Goal: Communication & Community: Answer question/provide support

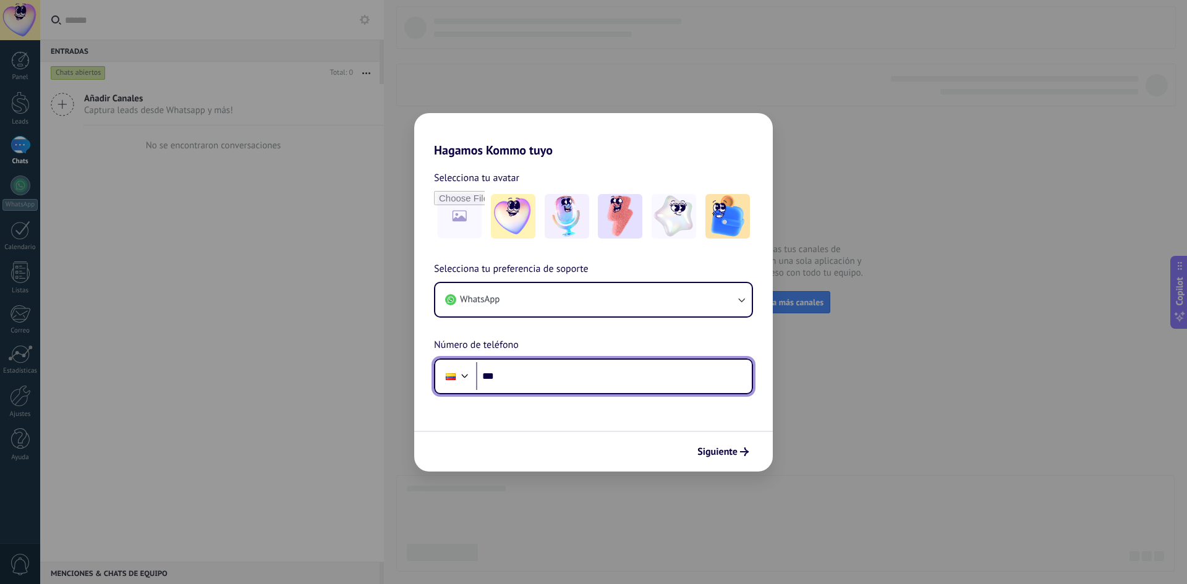
click at [550, 378] on input "***" at bounding box center [614, 376] width 276 height 28
paste input "**********"
type input "**********"
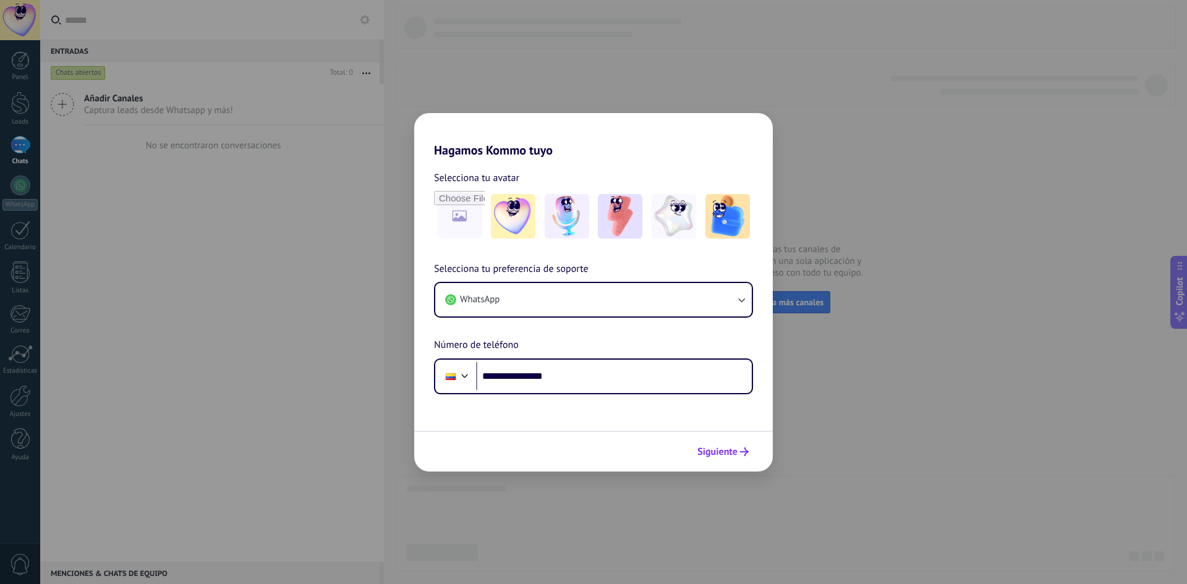
click at [722, 453] on span "Siguiente" at bounding box center [718, 452] width 40 height 9
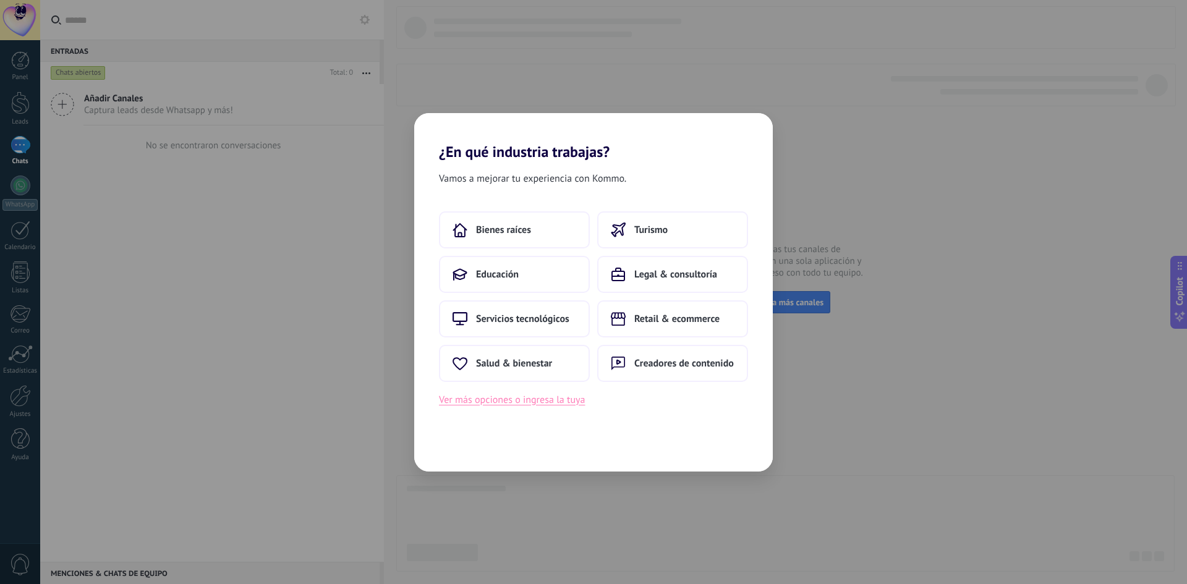
click at [521, 402] on button "Ver más opciones o ingresa la tuya" at bounding box center [512, 400] width 146 height 16
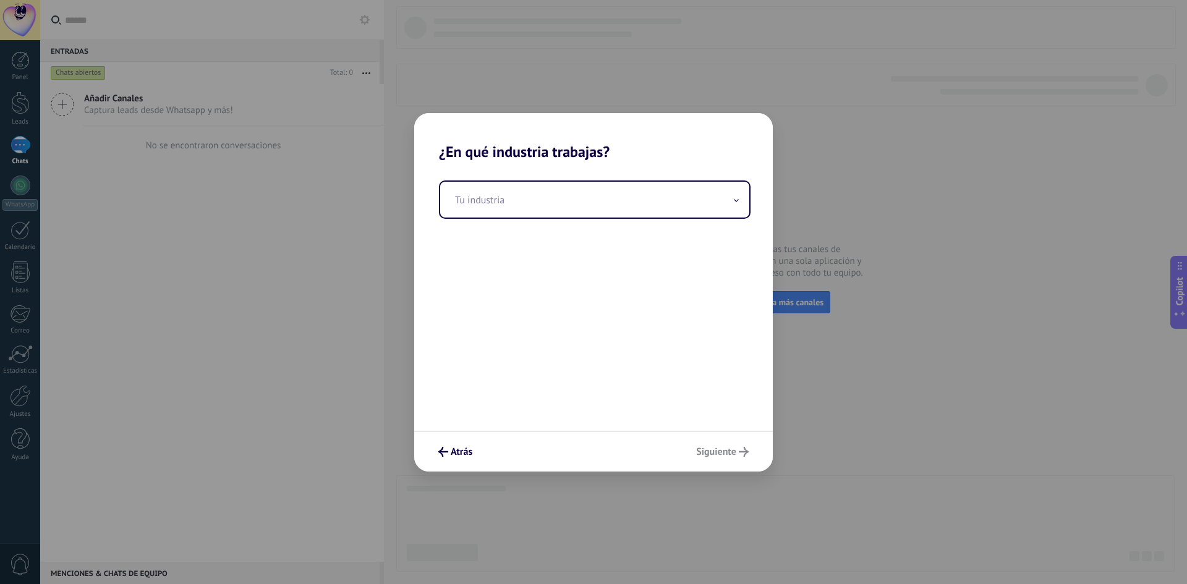
click at [575, 169] on div "Tu industria" at bounding box center [593, 296] width 359 height 270
click at [535, 200] on input "text" at bounding box center [594, 200] width 309 height 36
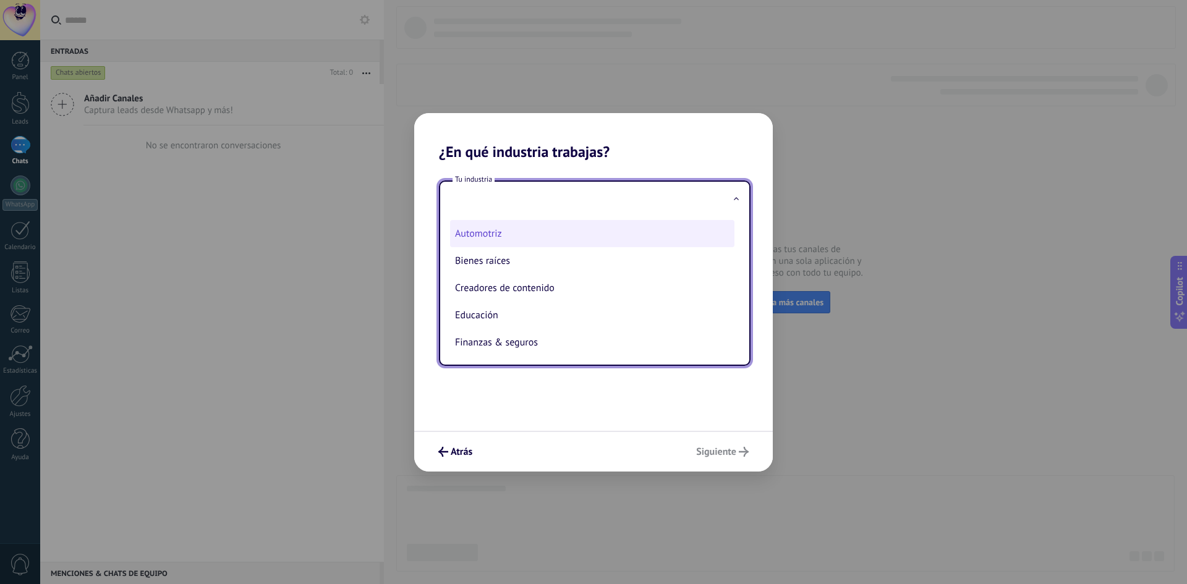
click at [493, 243] on li "Automotriz" at bounding box center [592, 233] width 284 height 27
type input "**********"
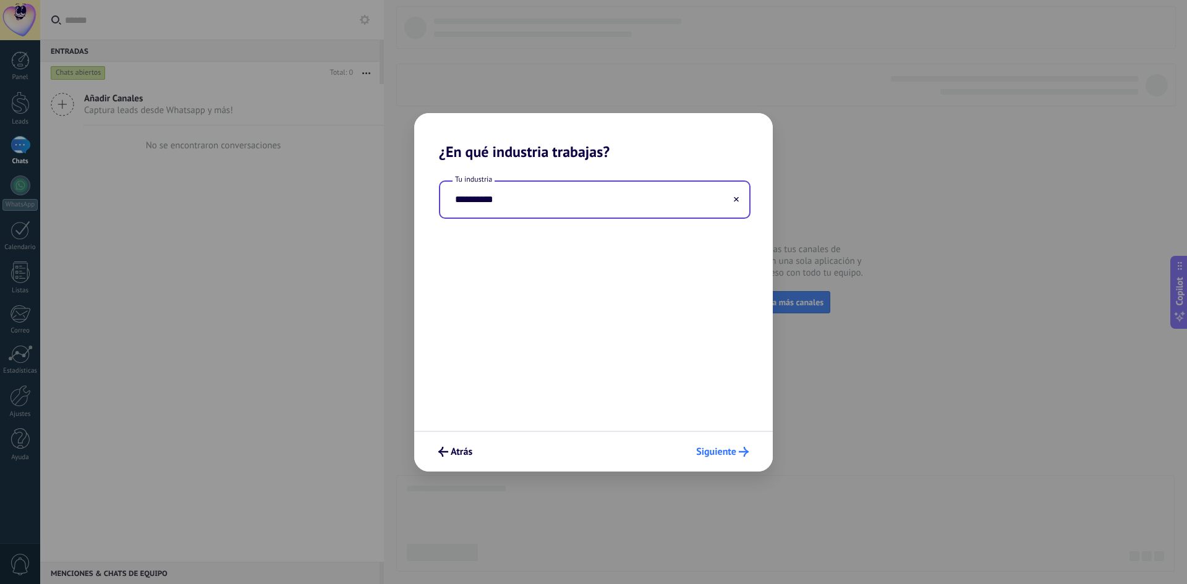
click at [712, 448] on span "Siguiente" at bounding box center [716, 452] width 40 height 9
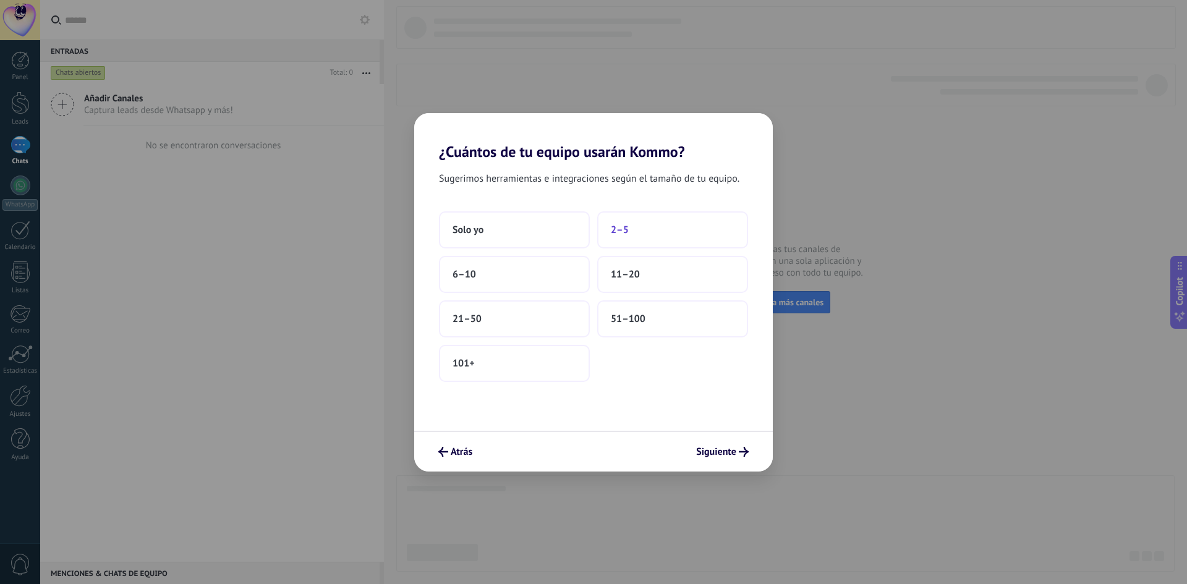
click at [628, 233] on span "2–5" at bounding box center [620, 230] width 18 height 12
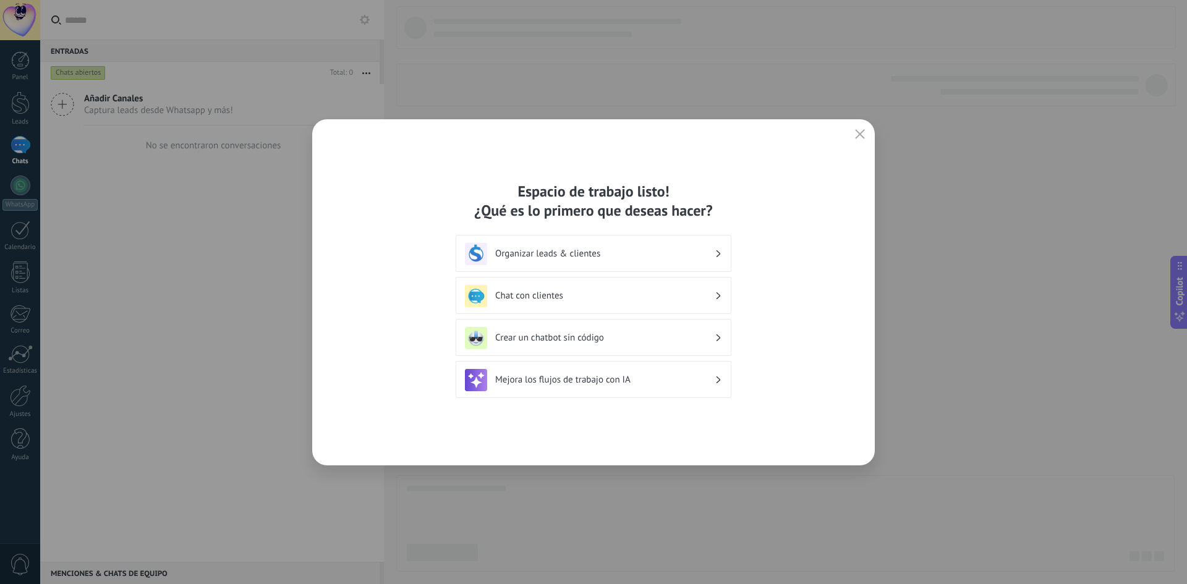
click at [642, 258] on h3 "Organizar leads & clientes" at bounding box center [605, 254] width 220 height 12
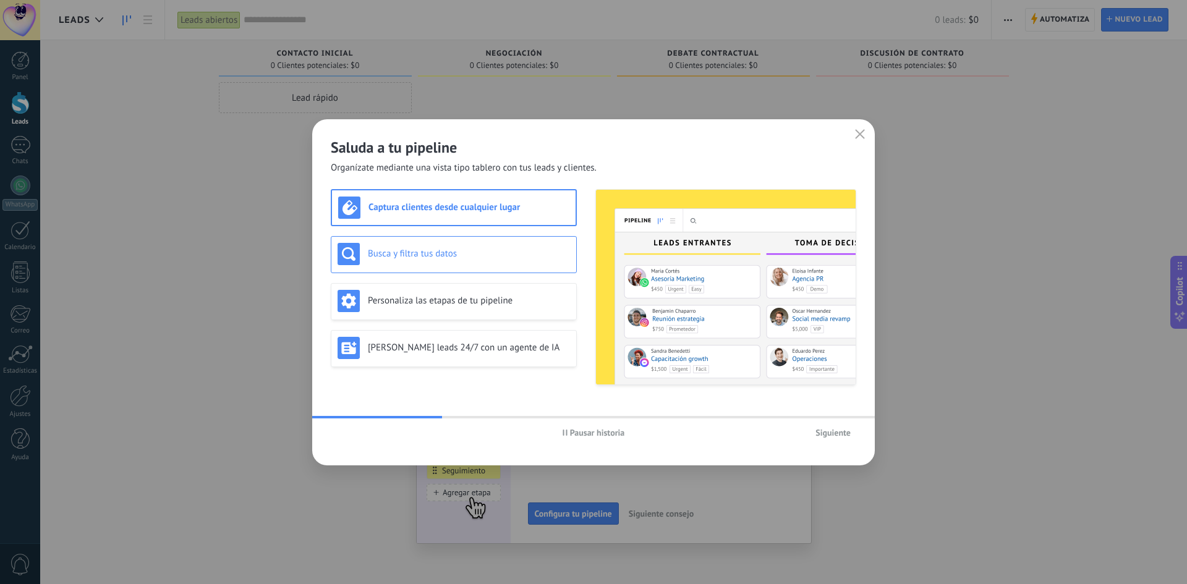
click at [453, 262] on div "Busca y filtra tus datos" at bounding box center [454, 254] width 233 height 22
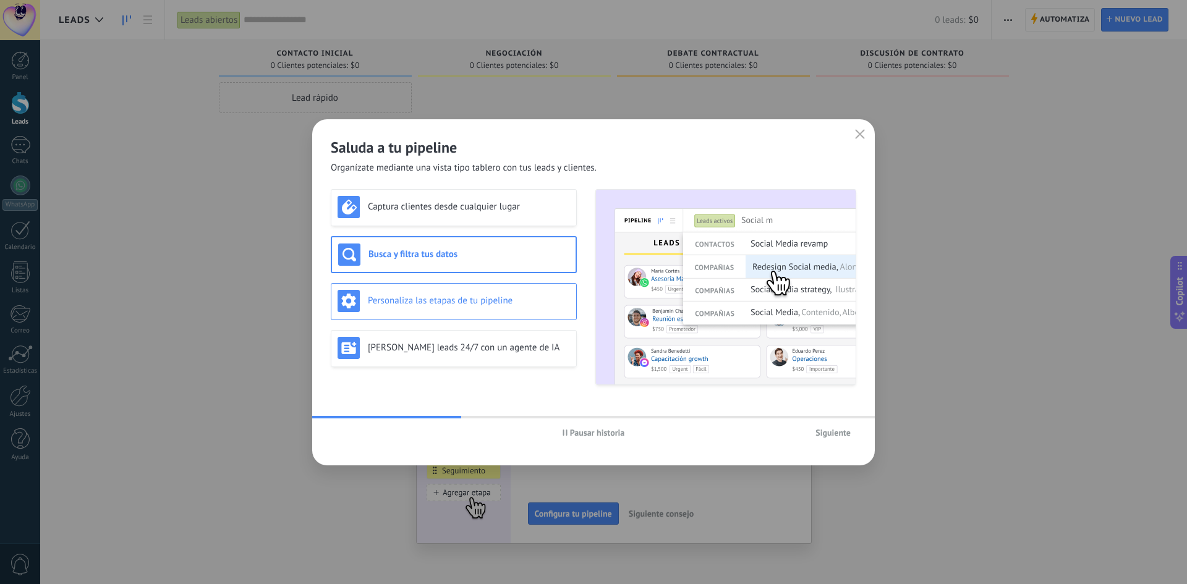
click at [450, 299] on h3 "Personaliza las etapas de tu pipeline" at bounding box center [469, 301] width 202 height 12
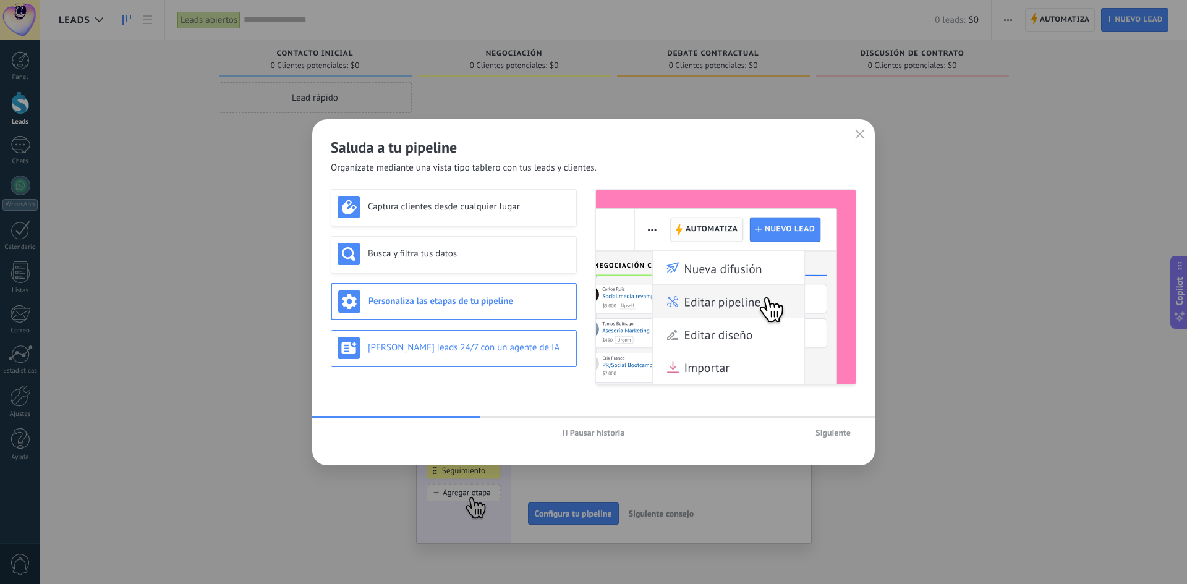
click at [442, 340] on div "Genera leads 24/7 con un agente de IA" at bounding box center [454, 348] width 233 height 22
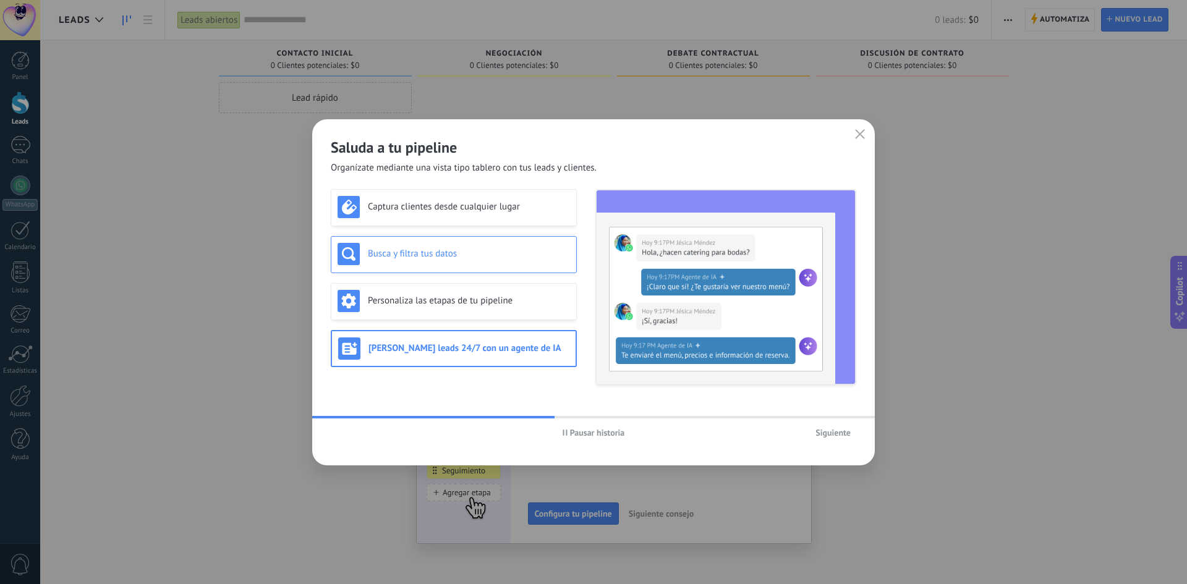
click at [461, 258] on h3 "Busca y filtra tus datos" at bounding box center [469, 254] width 202 height 12
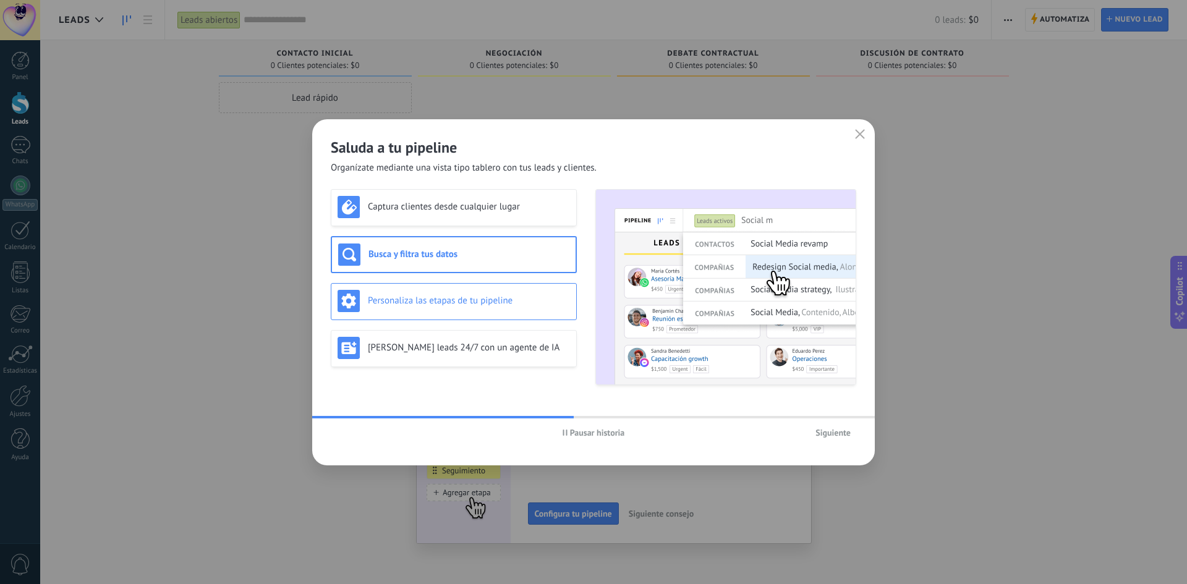
click at [477, 310] on div "Personaliza las etapas de tu pipeline" at bounding box center [454, 301] width 233 height 22
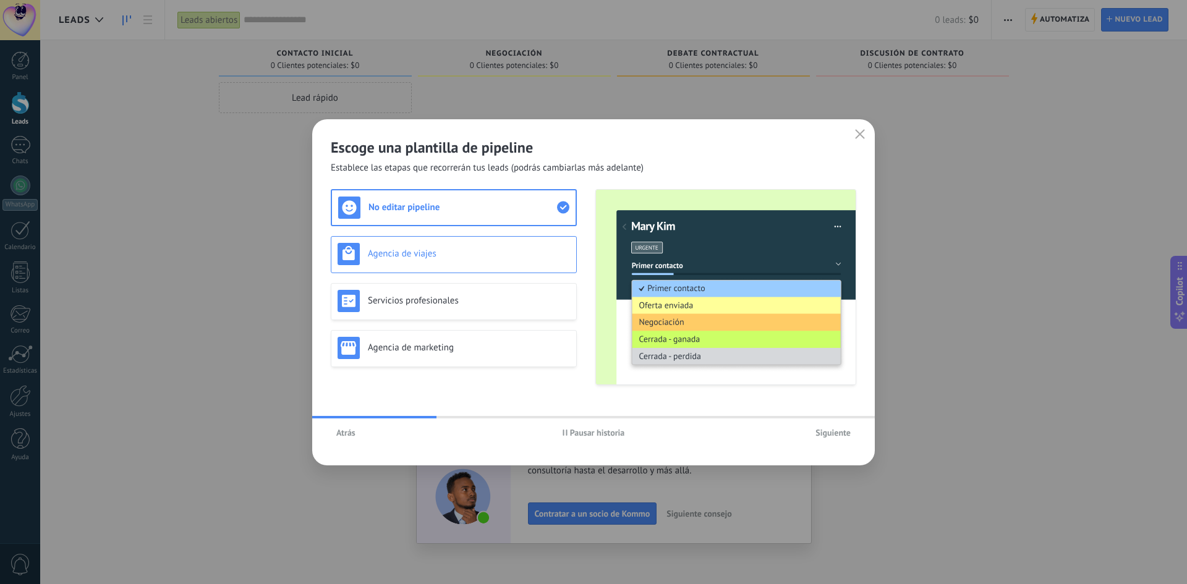
click at [451, 270] on div "Agencia de viajes" at bounding box center [454, 254] width 246 height 37
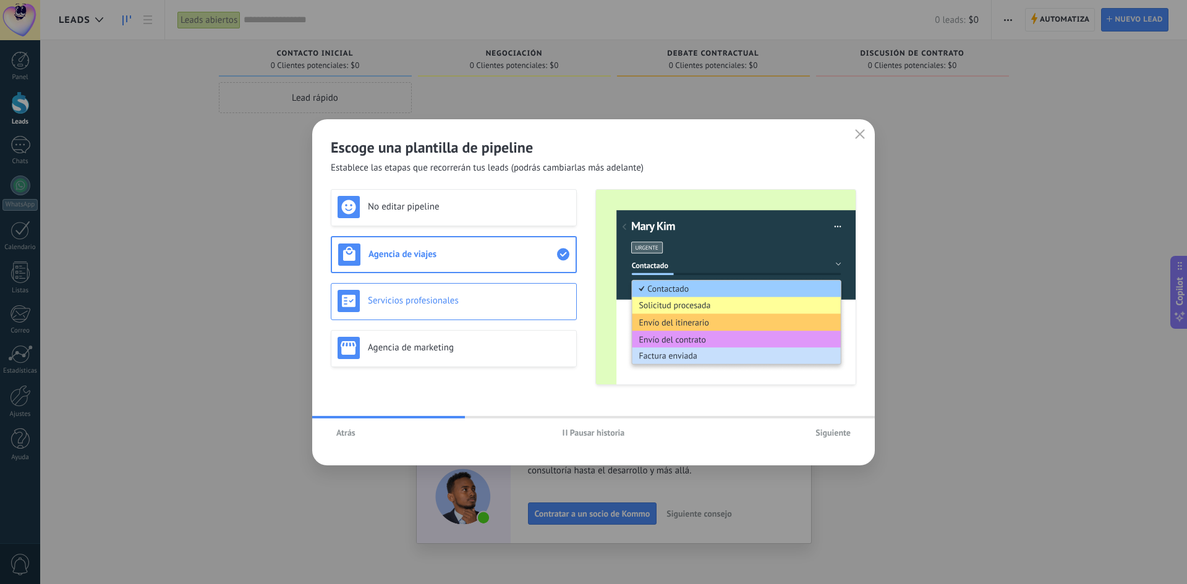
click at [451, 301] on h3 "Servicios profesionales" at bounding box center [469, 301] width 202 height 12
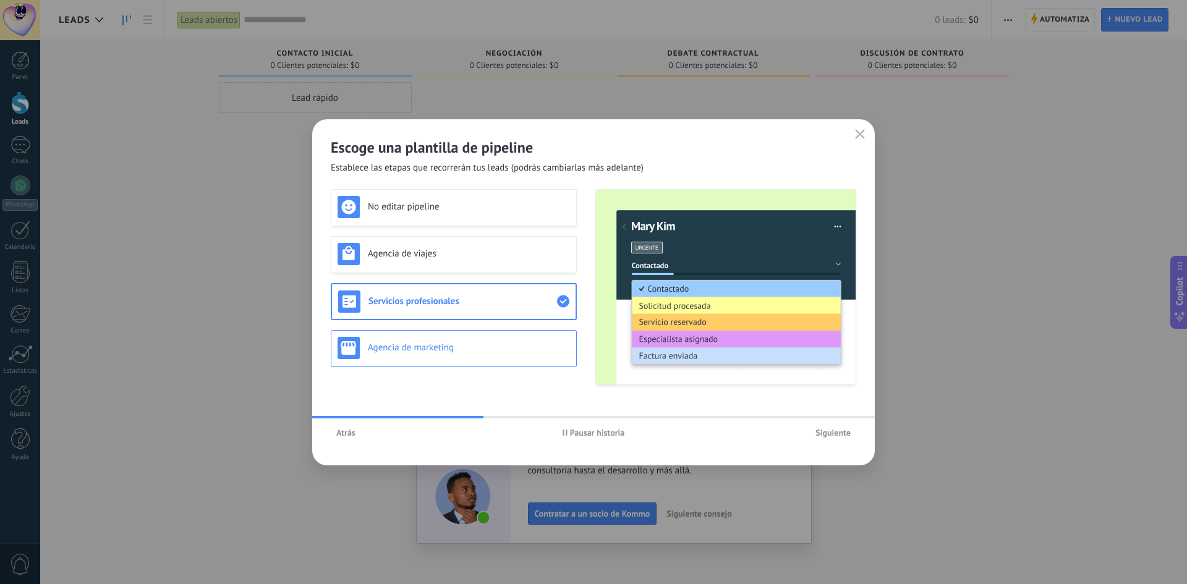
click at [454, 343] on h3 "Agencia de marketing" at bounding box center [469, 348] width 202 height 12
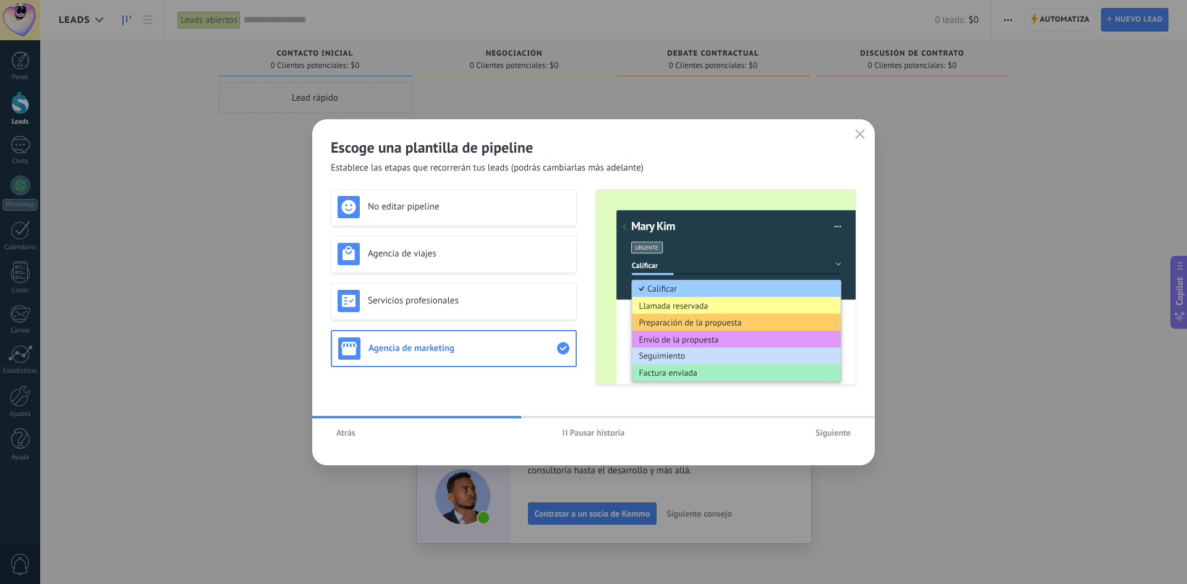
click at [827, 435] on span "Siguiente" at bounding box center [833, 433] width 35 height 9
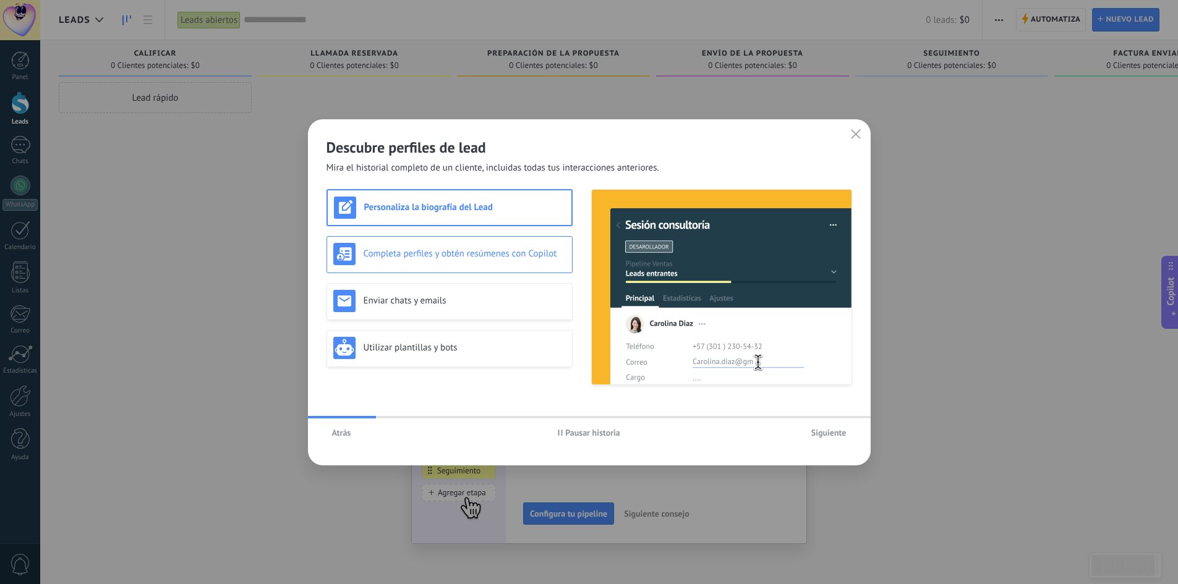
click at [480, 239] on div "Completa perfiles y obtén resúmenes con Copilot" at bounding box center [450, 254] width 246 height 37
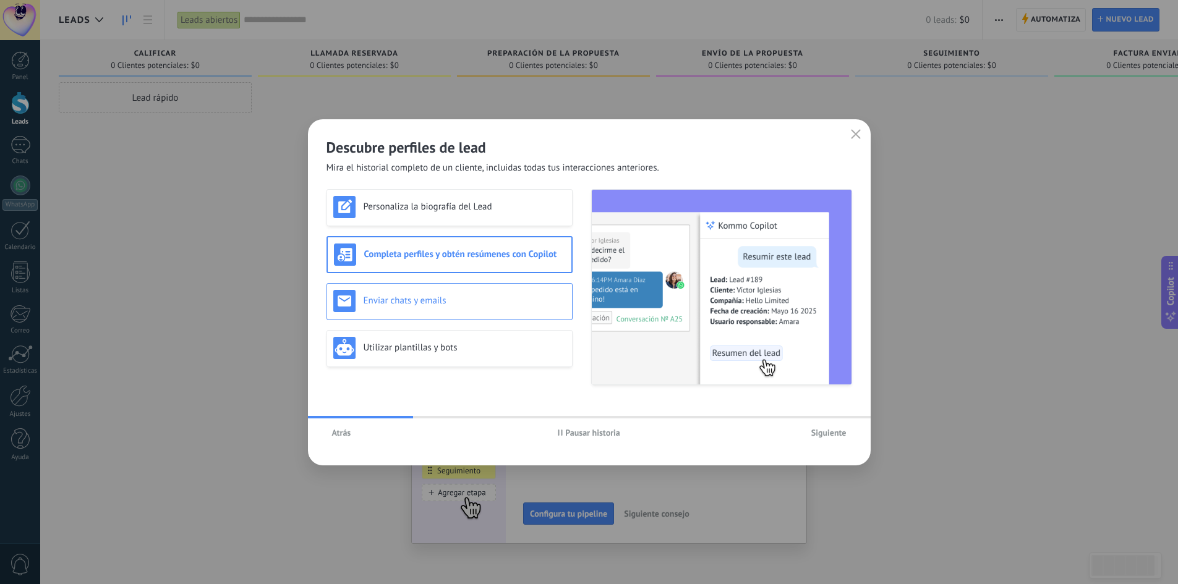
click at [458, 299] on h3 "Enviar chats y emails" at bounding box center [465, 301] width 202 height 12
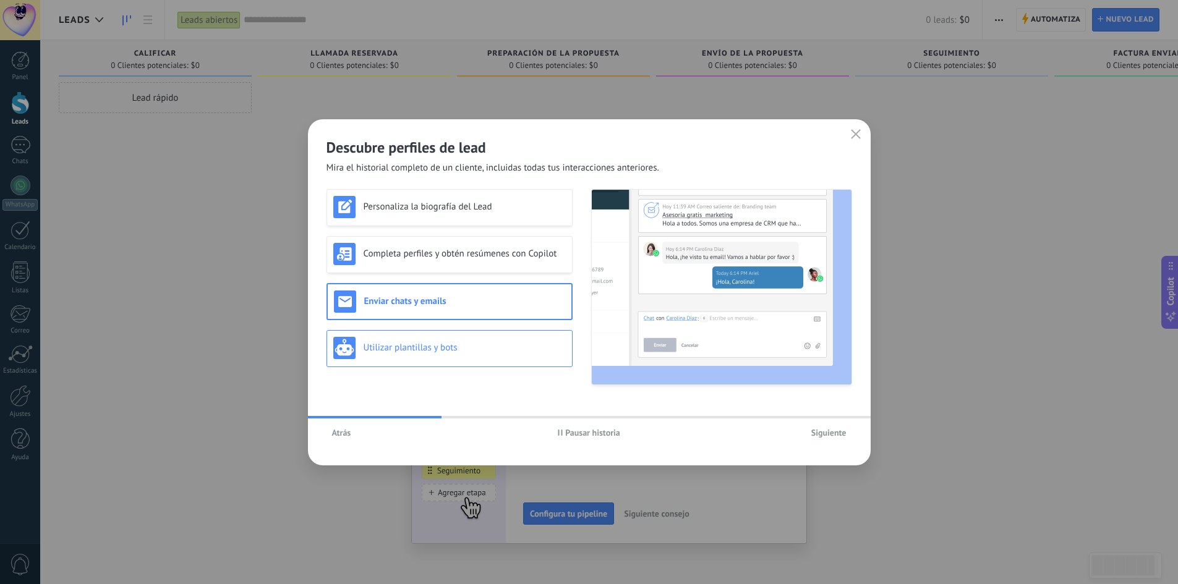
click at [468, 348] on h3 "Utilizar plantillas y bots" at bounding box center [465, 348] width 202 height 12
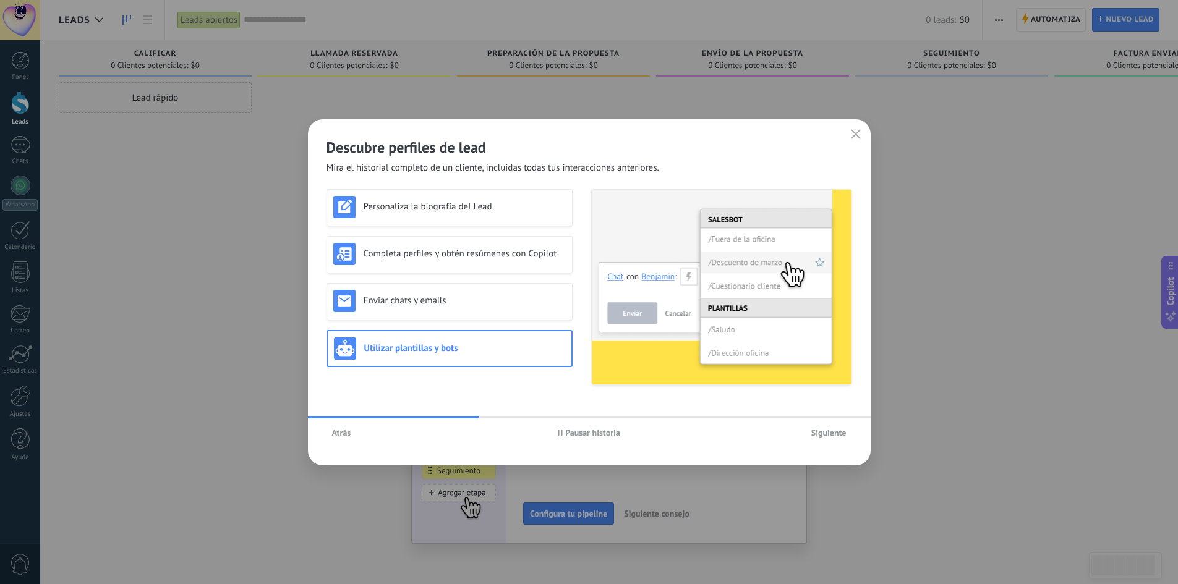
click at [824, 436] on span "Siguiente" at bounding box center [828, 433] width 35 height 9
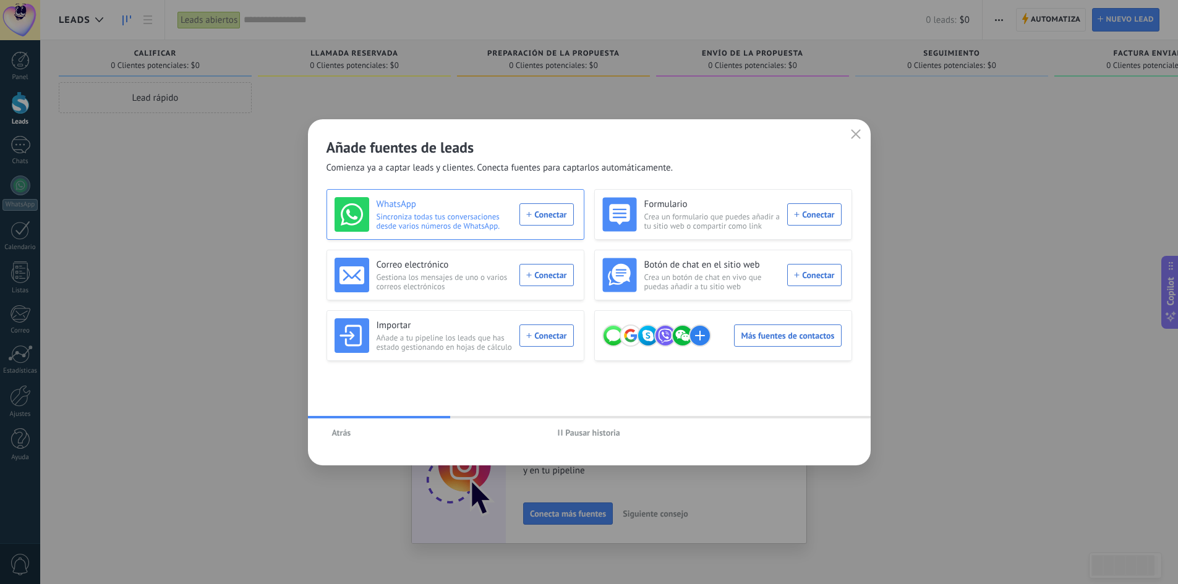
click at [539, 214] on div "WhatsApp Sincroniza todas tus conversaciones desde varios números de WhatsApp. …" at bounding box center [454, 214] width 239 height 35
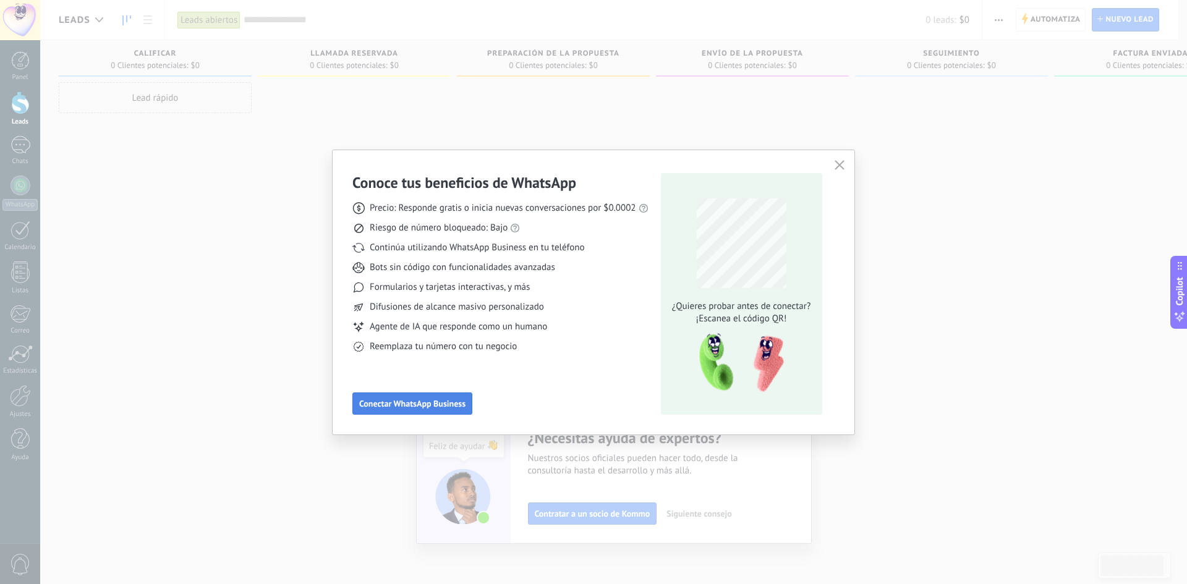
click at [417, 405] on span "Conectar WhatsApp Business" at bounding box center [412, 403] width 106 height 9
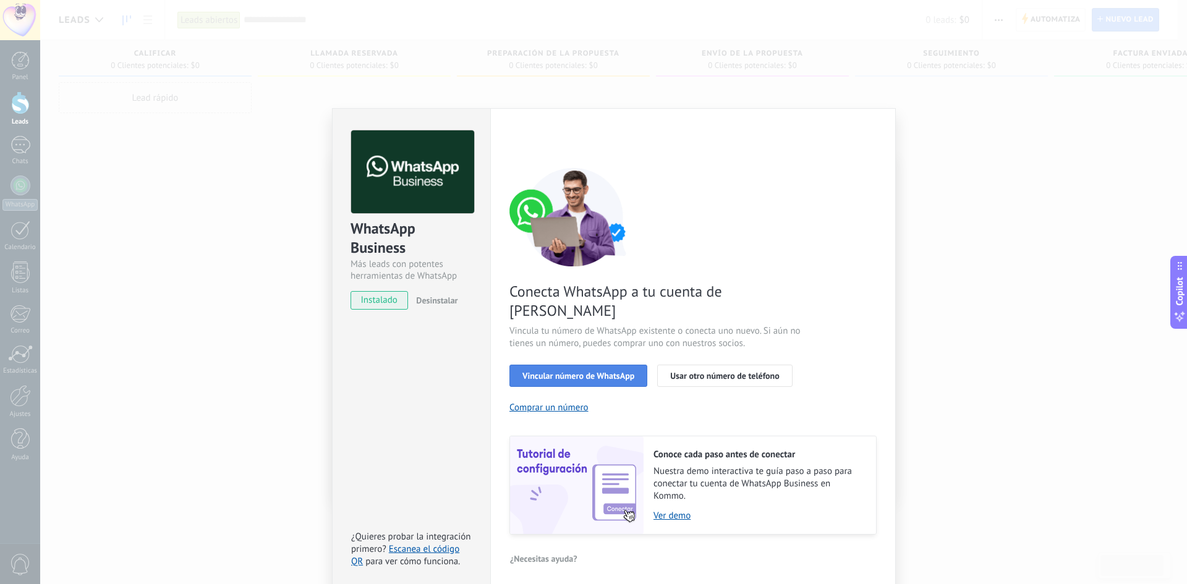
click at [558, 372] on span "Vincular número de WhatsApp" at bounding box center [579, 376] width 112 height 9
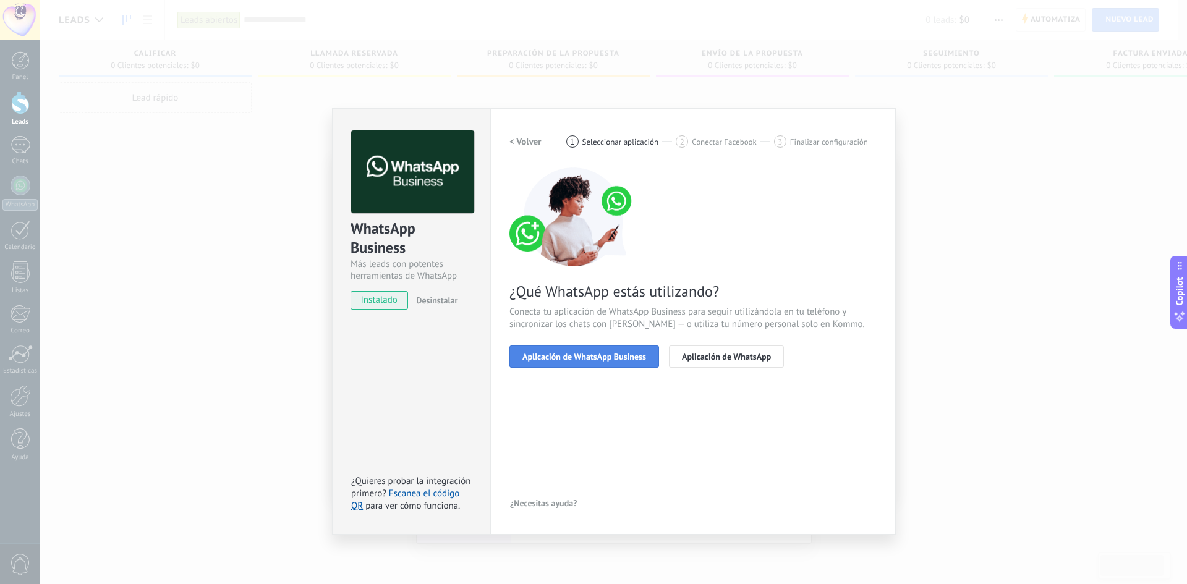
click at [610, 359] on span "Aplicación de WhatsApp Business" at bounding box center [585, 356] width 124 height 9
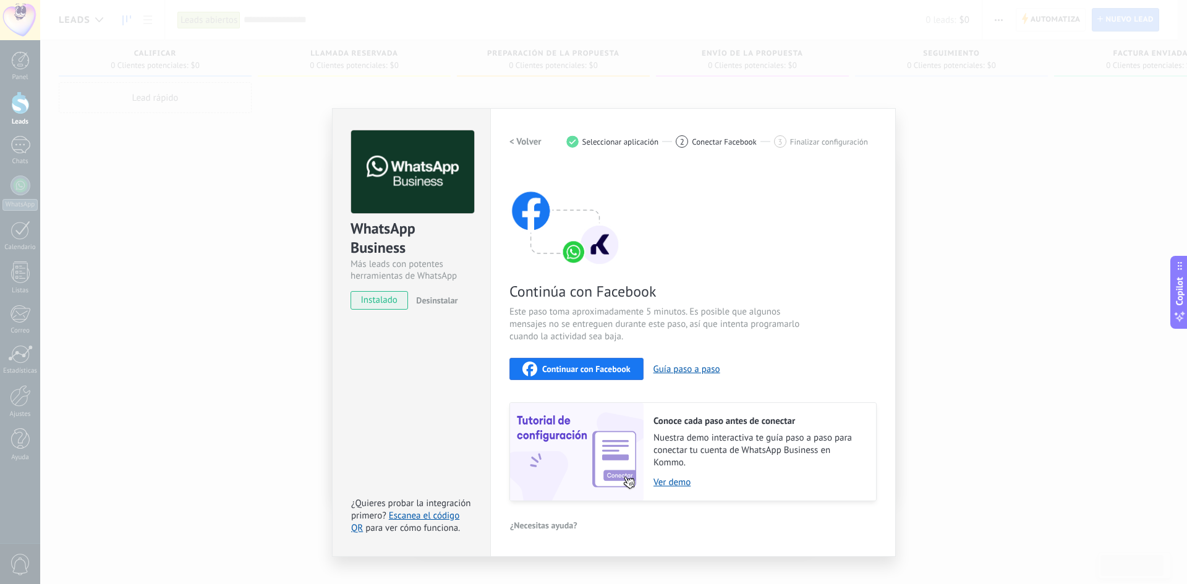
click at [602, 375] on div "Continuar con Facebook" at bounding box center [577, 369] width 108 height 15
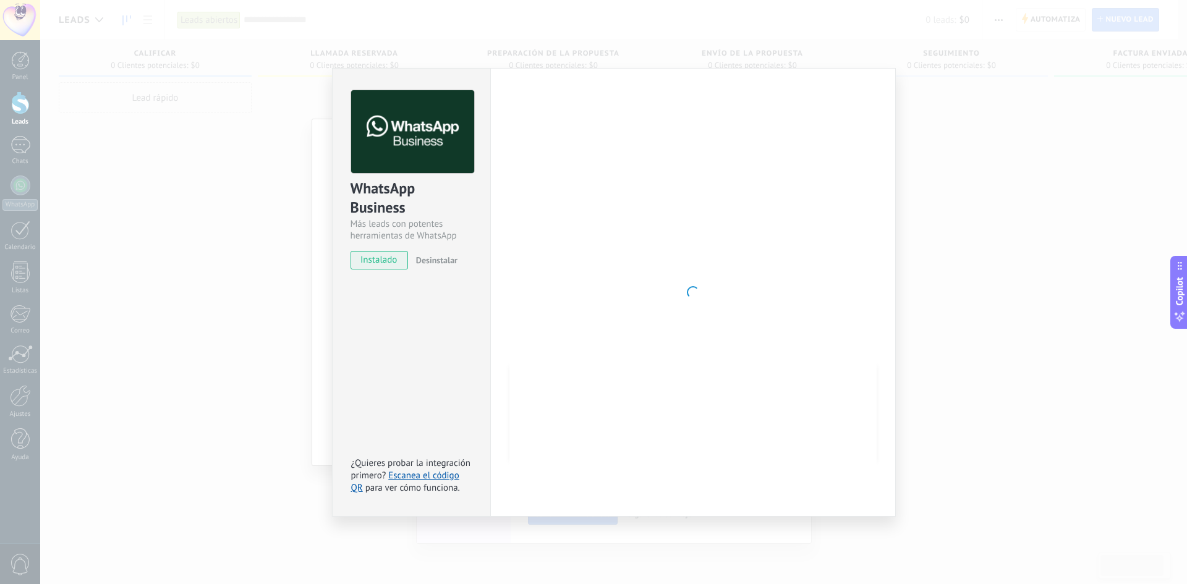
click at [665, 357] on div at bounding box center [693, 292] width 367 height 404
click at [978, 177] on div "WhatsApp Business Más leads con potentes herramientas de WhatsApp instalado Des…" at bounding box center [613, 292] width 1147 height 584
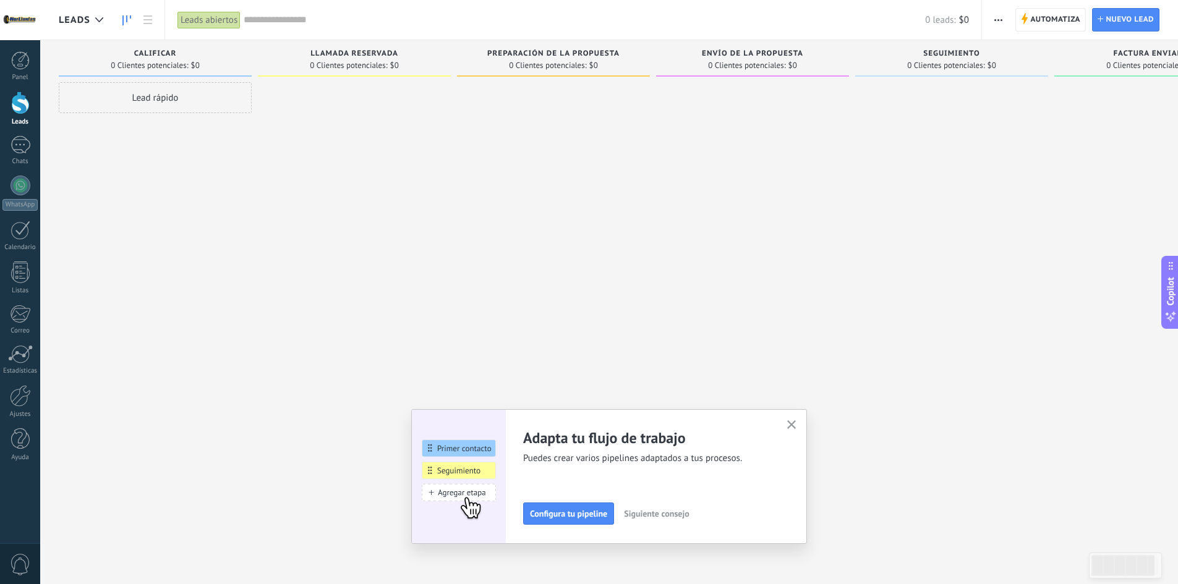
click at [800, 419] on button "button" at bounding box center [791, 425] width 15 height 17
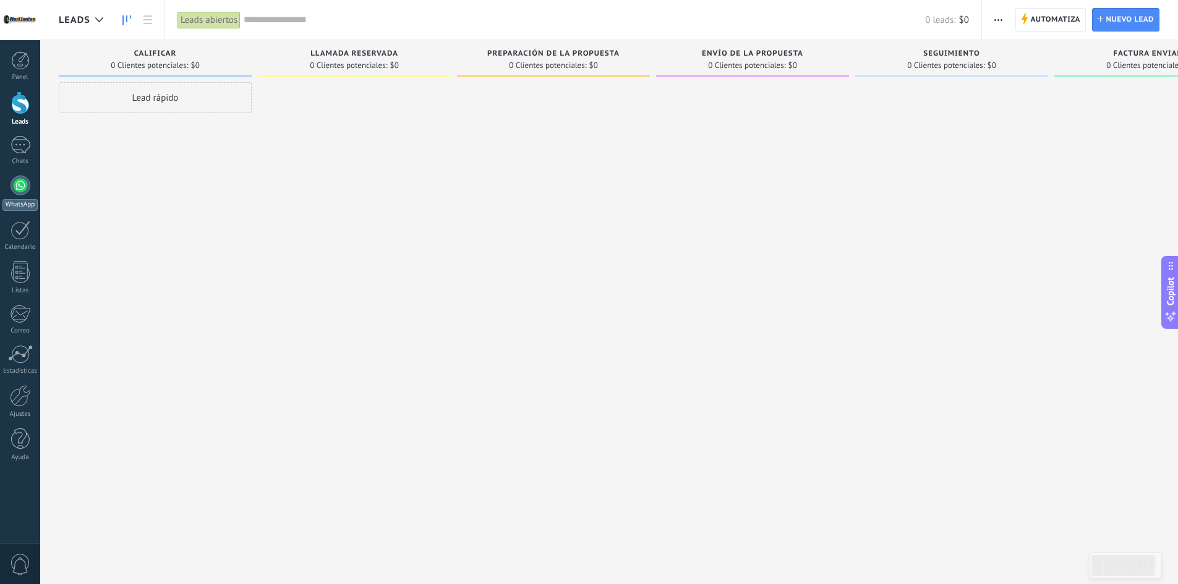
click at [19, 188] on div at bounding box center [21, 186] width 20 height 20
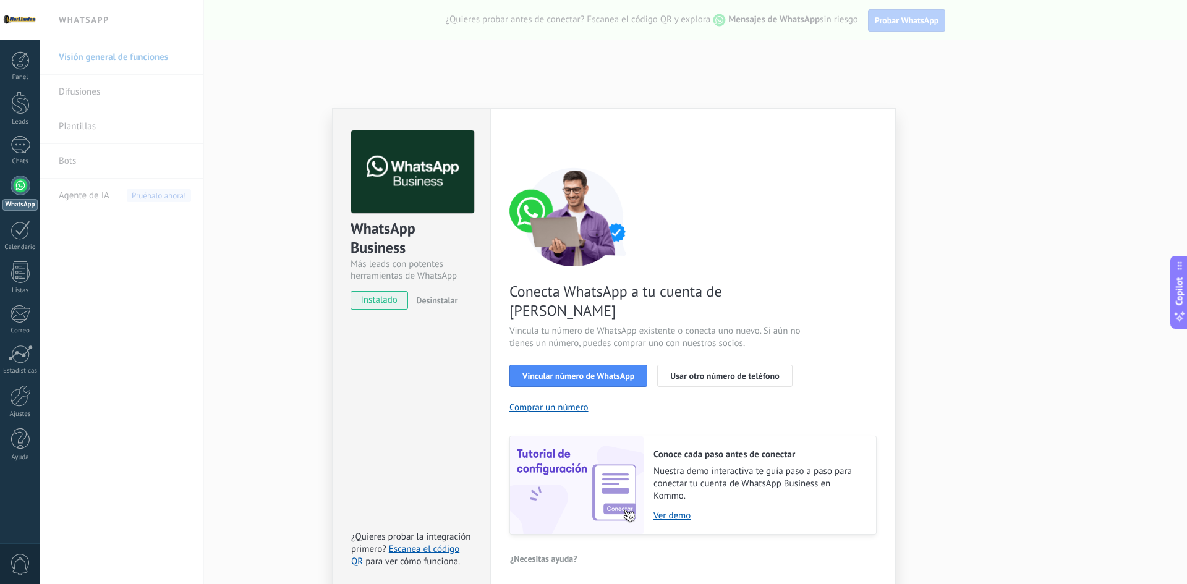
click at [728, 382] on div "Conecta WhatsApp a tu cuenta de Kommo Vincula tu número de WhatsApp existente o…" at bounding box center [693, 351] width 367 height 367
click at [721, 365] on button "Usar otro número de teléfono" at bounding box center [724, 376] width 135 height 22
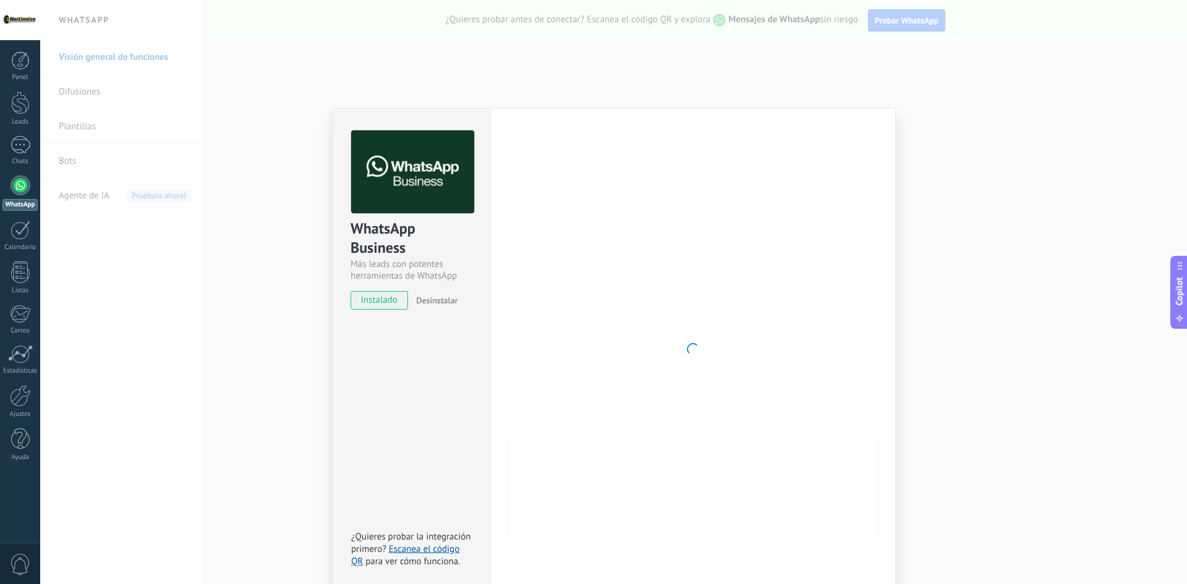
click at [197, 108] on div "WhatsApp Business Más leads con potentes herramientas de WhatsApp instalado Des…" at bounding box center [613, 292] width 1147 height 584
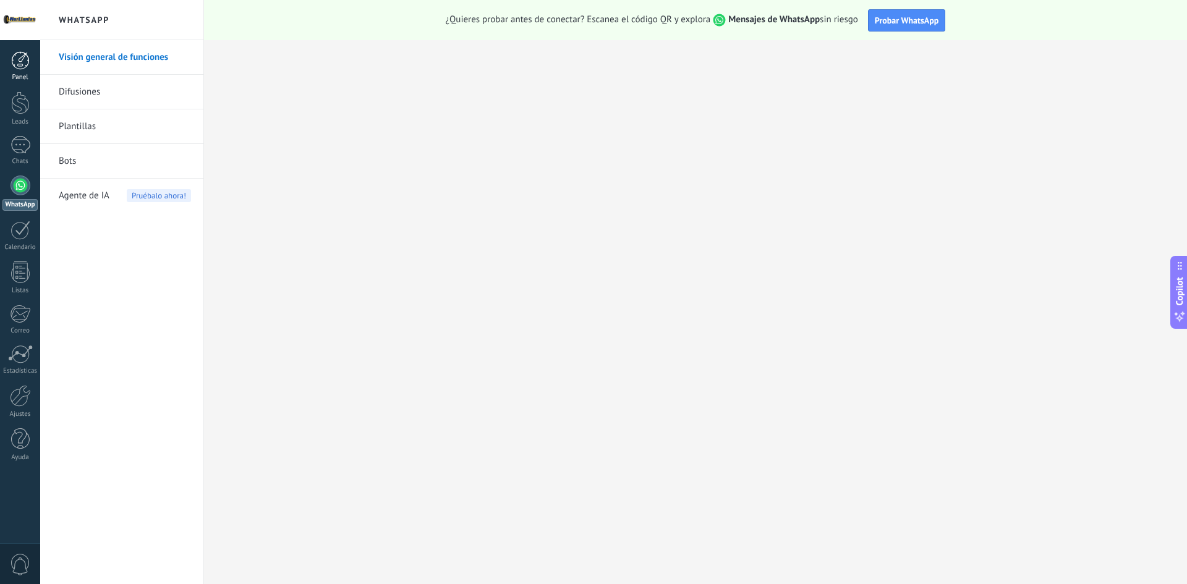
click at [19, 67] on div at bounding box center [20, 60] width 19 height 19
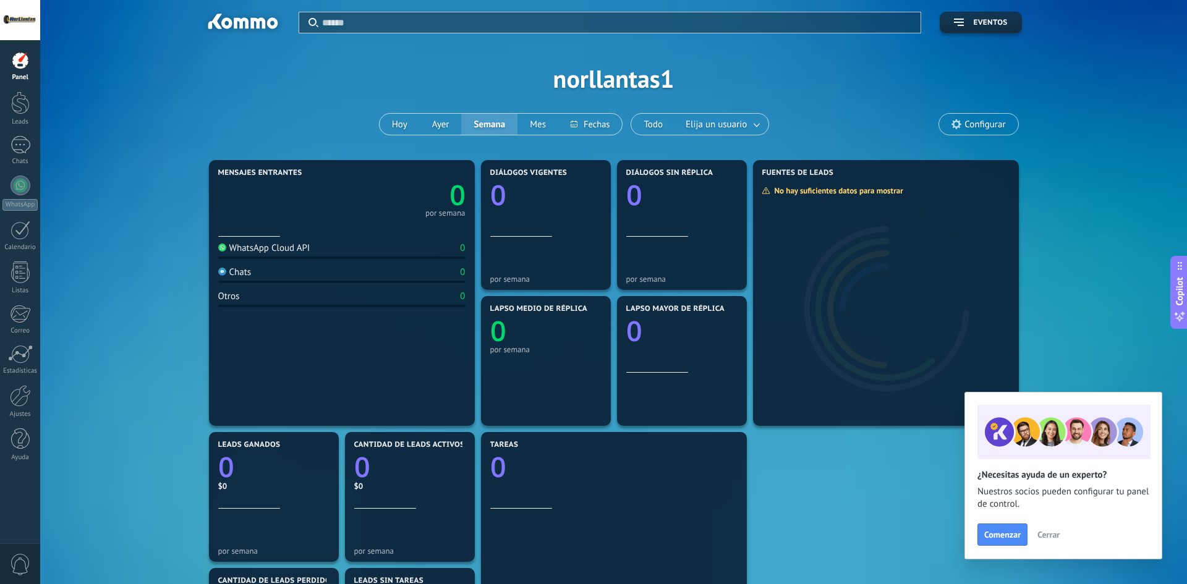
click at [1006, 124] on span "Configurar" at bounding box center [978, 124] width 79 height 21
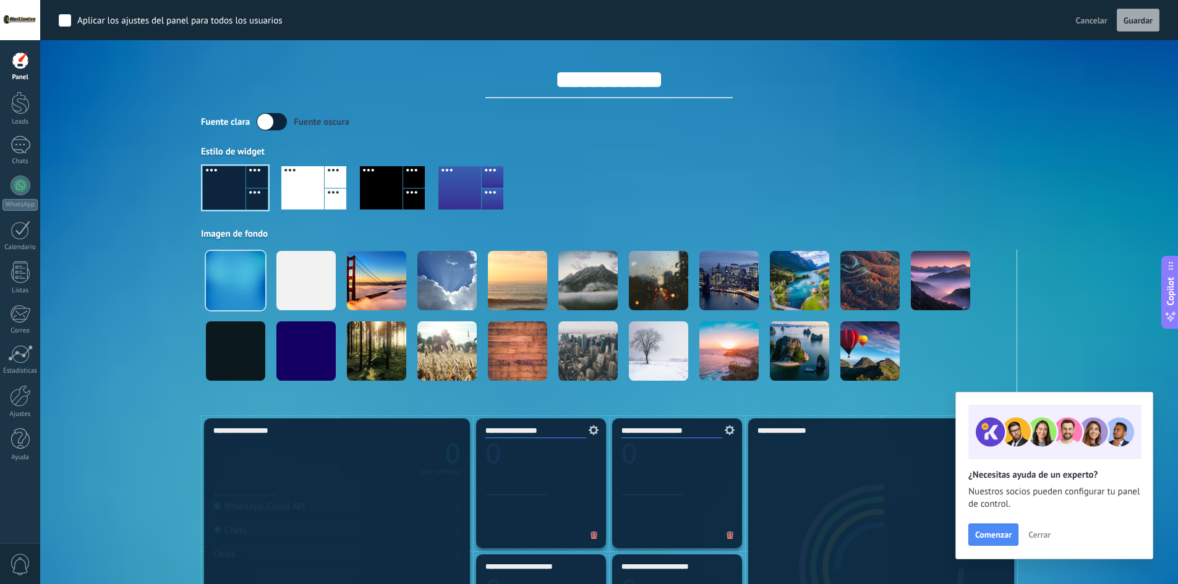
click at [265, 121] on label at bounding box center [272, 121] width 30 height 17
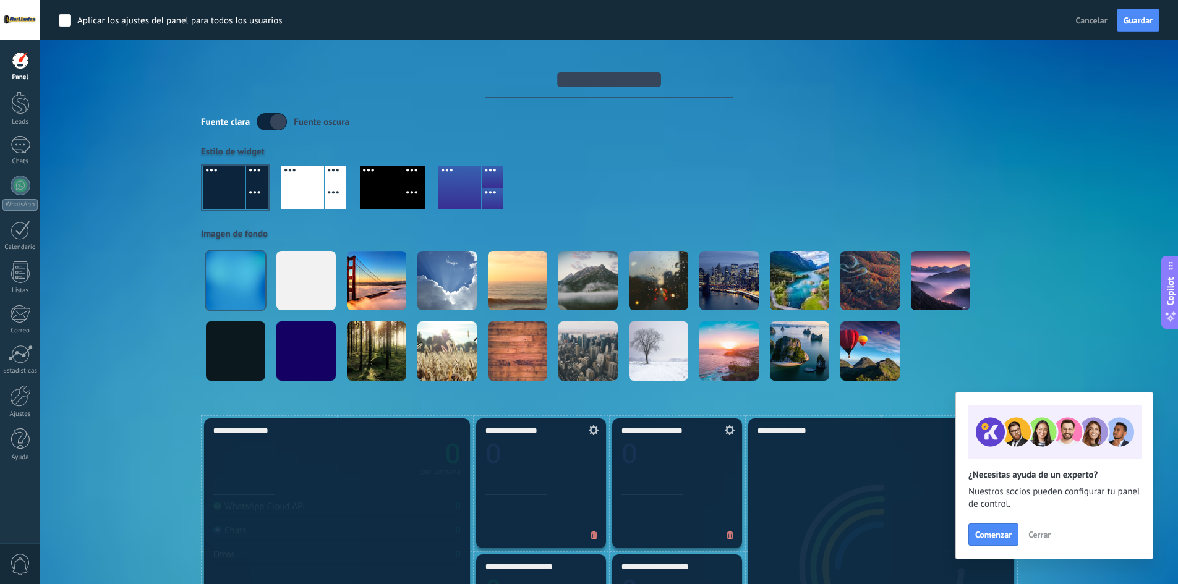
click at [278, 122] on label at bounding box center [272, 121] width 30 height 17
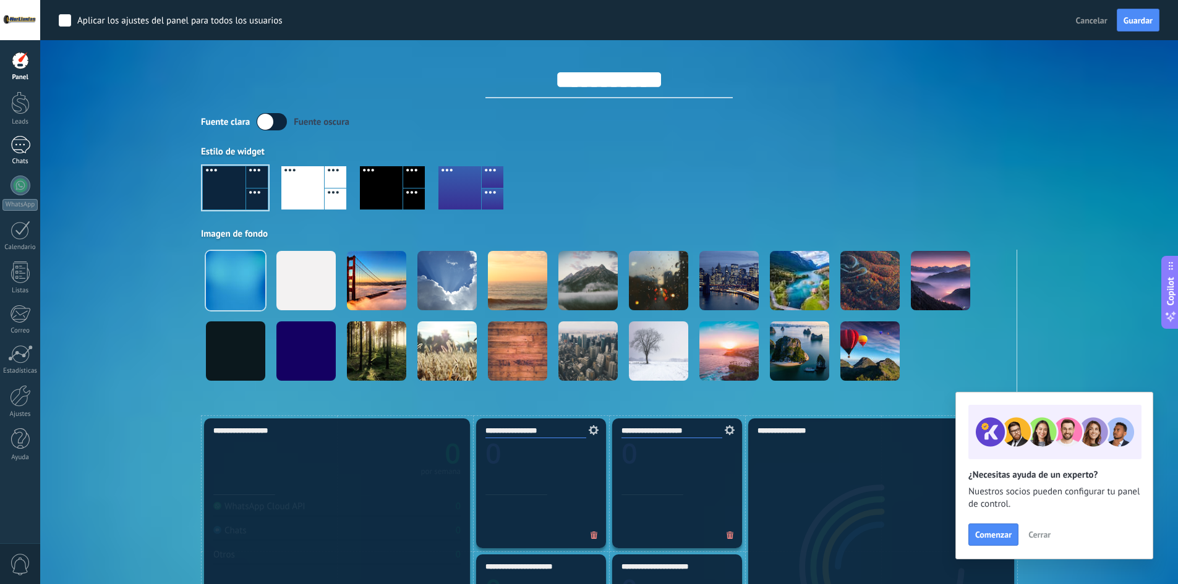
click at [20, 150] on div at bounding box center [21, 145] width 20 height 18
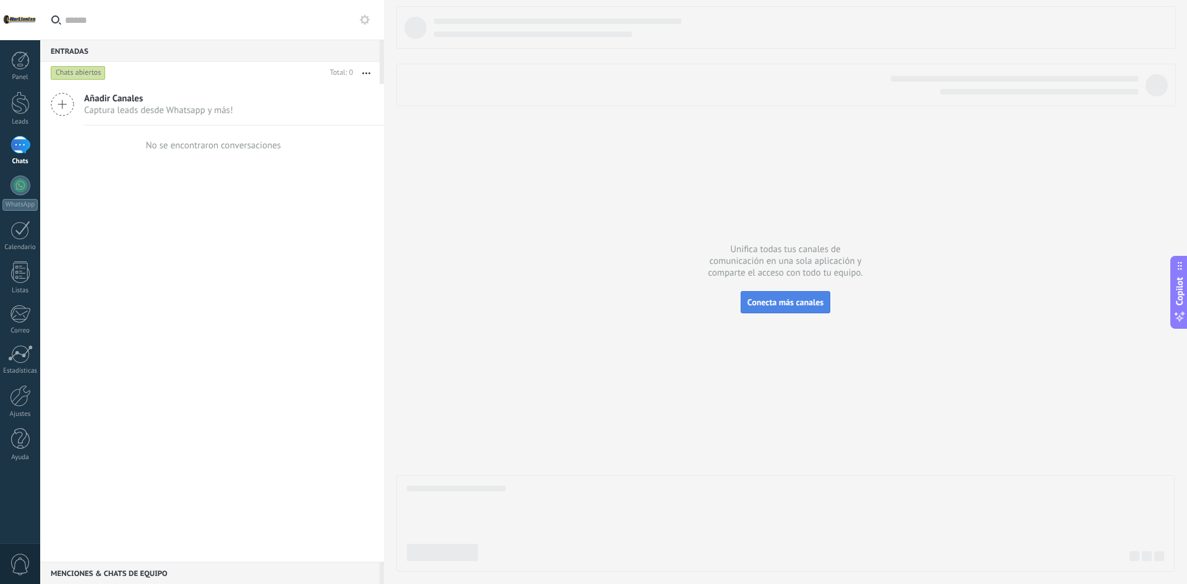
click at [787, 306] on span "Conecta más canales" at bounding box center [786, 302] width 76 height 11
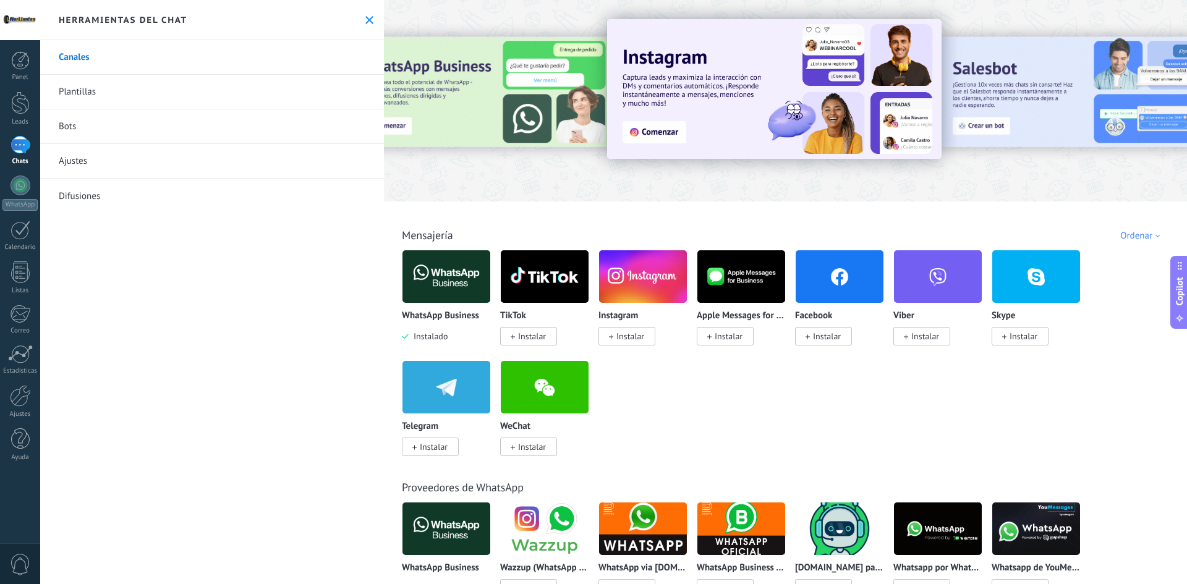
click at [665, 135] on img at bounding box center [774, 89] width 335 height 140
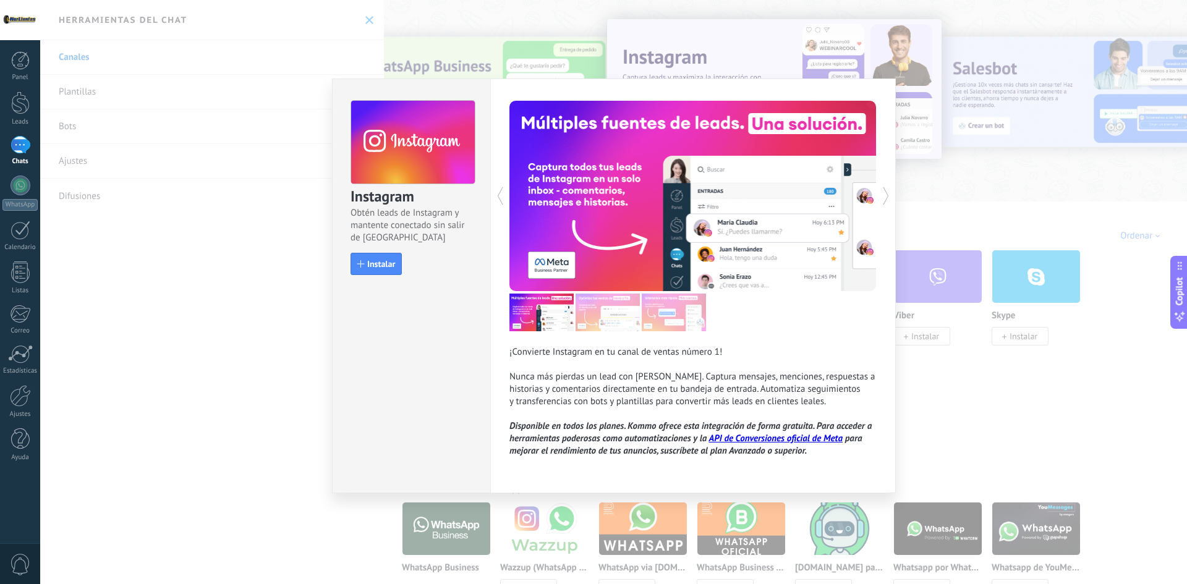
click at [414, 263] on div "Instalar" at bounding box center [413, 264] width 124 height 22
click at [398, 264] on button "Instalar" at bounding box center [376, 264] width 51 height 22
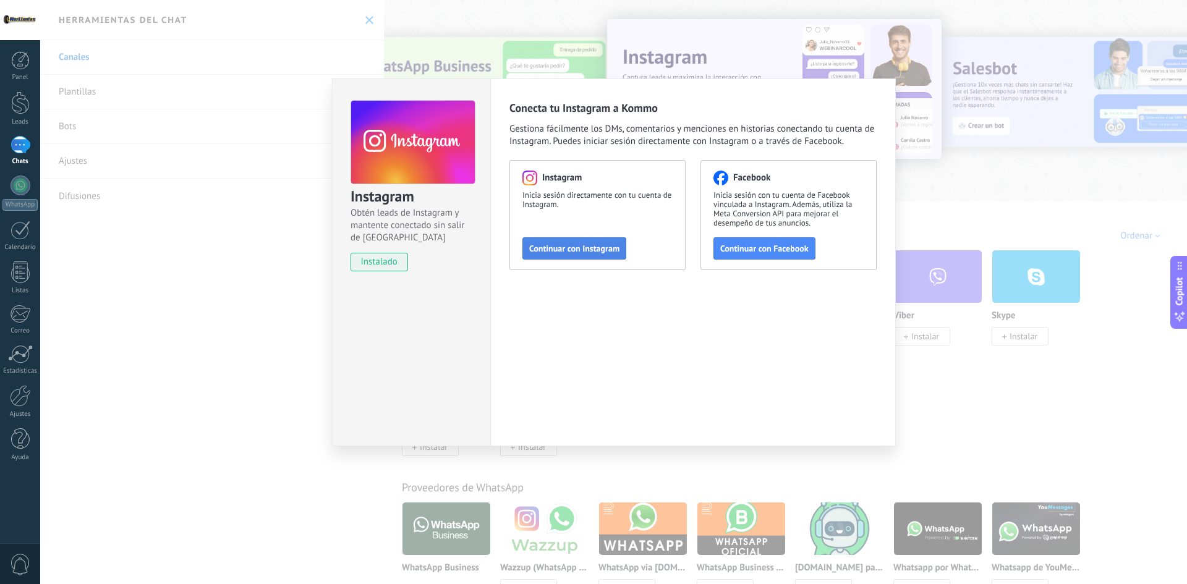
click at [605, 253] on span "Continuar con Instagram" at bounding box center [574, 248] width 90 height 9
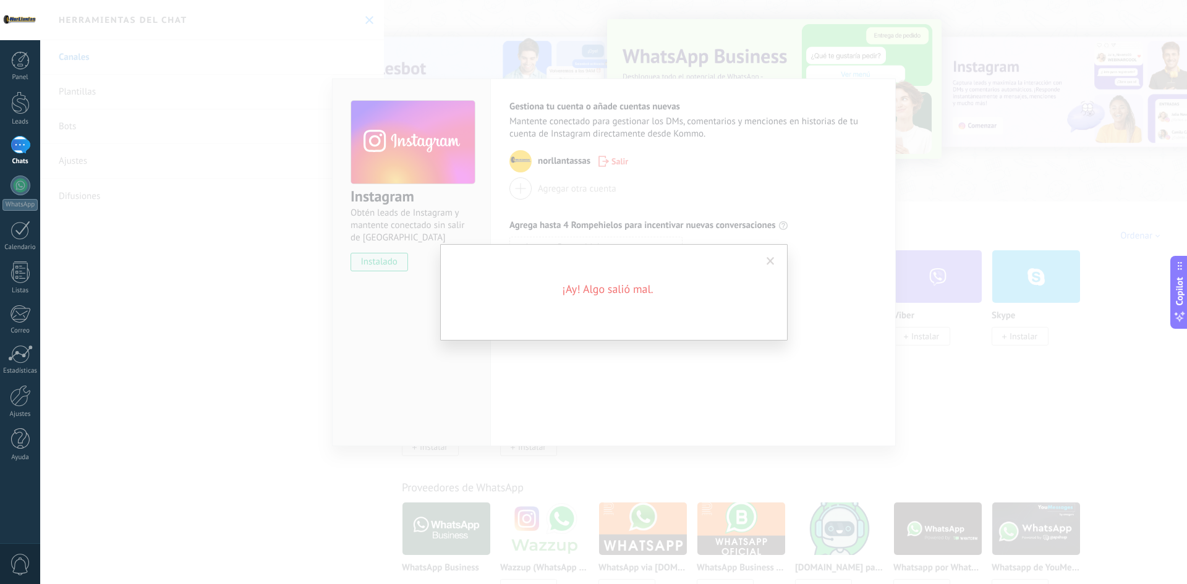
click at [736, 187] on div "¡Ay! Algo salió mal." at bounding box center [613, 292] width 1147 height 584
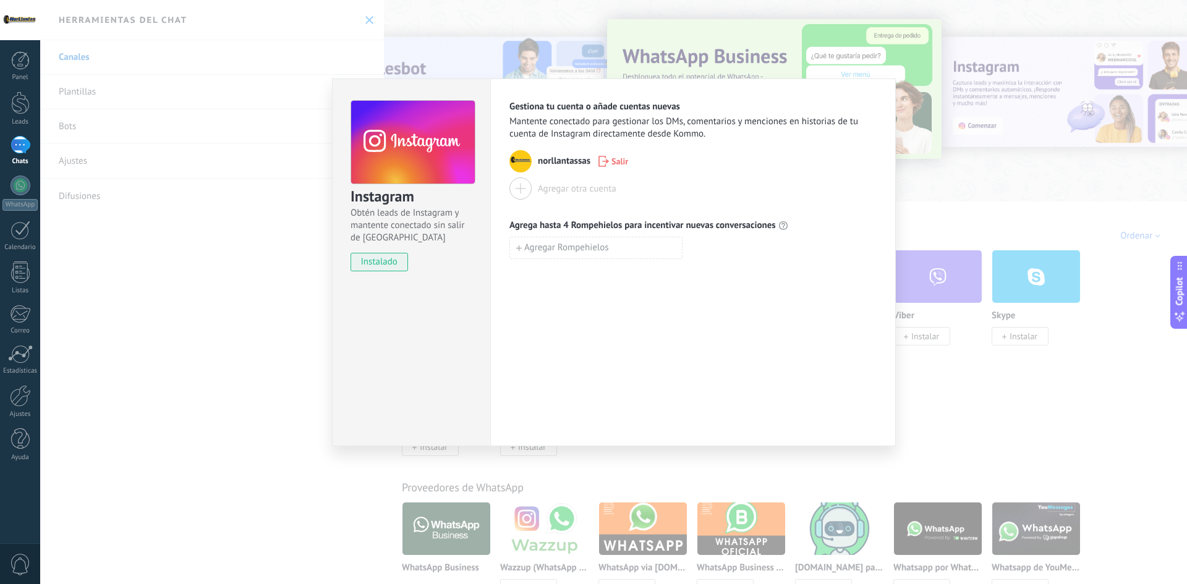
click at [949, 140] on div "Instagram Obtén leads de Instagram y mantente conectado sin salir de Kommo inst…" at bounding box center [613, 292] width 1147 height 584
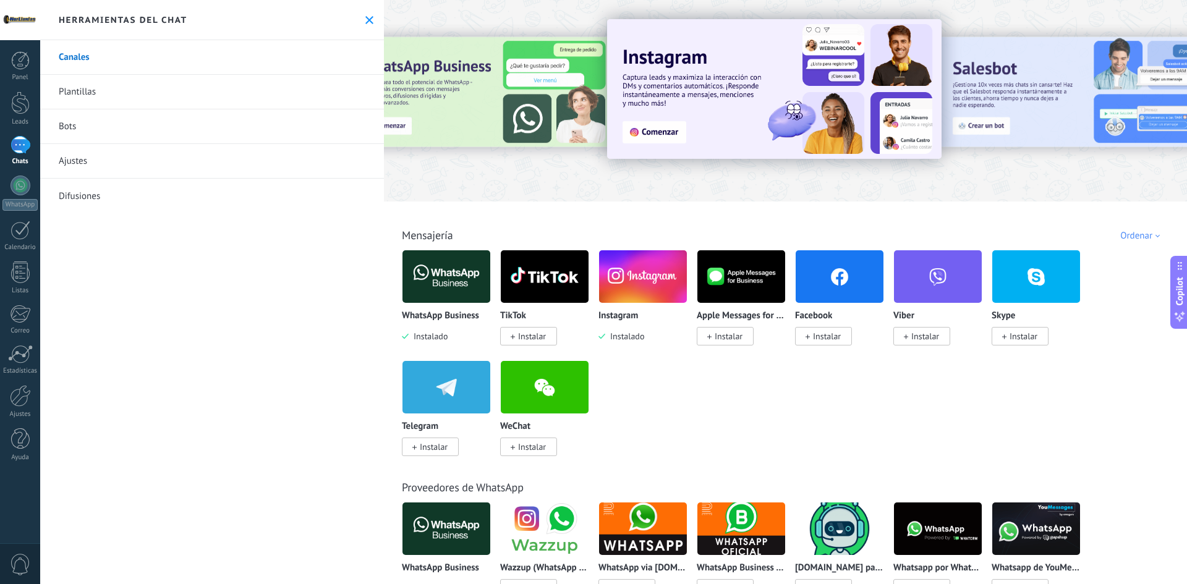
click at [526, 336] on span "Instalar" at bounding box center [532, 336] width 28 height 11
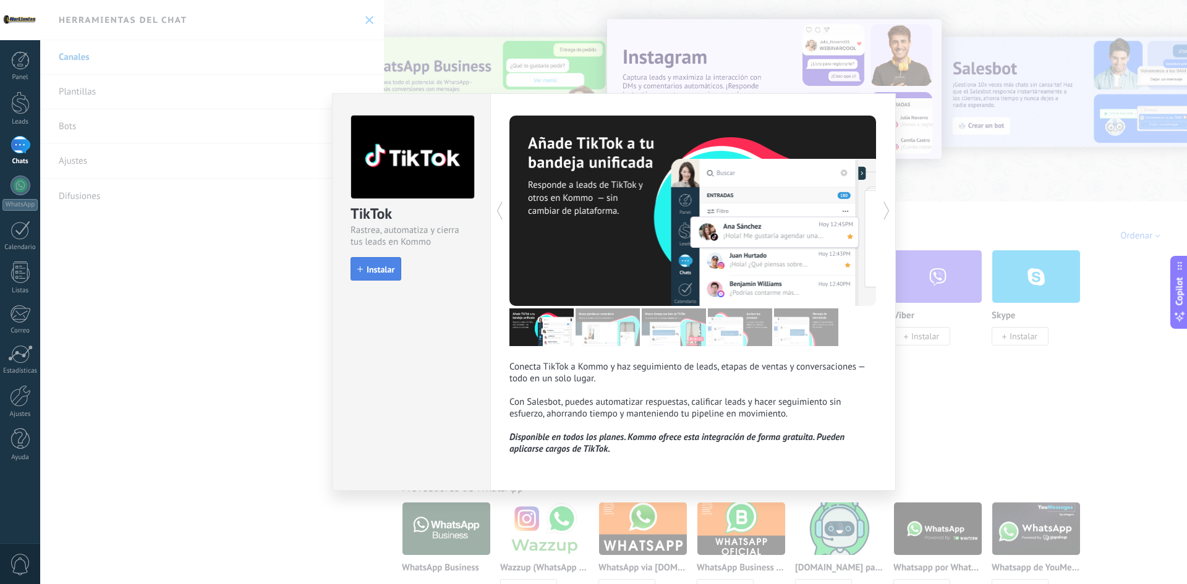
click at [385, 268] on span "Instalar" at bounding box center [381, 269] width 28 height 9
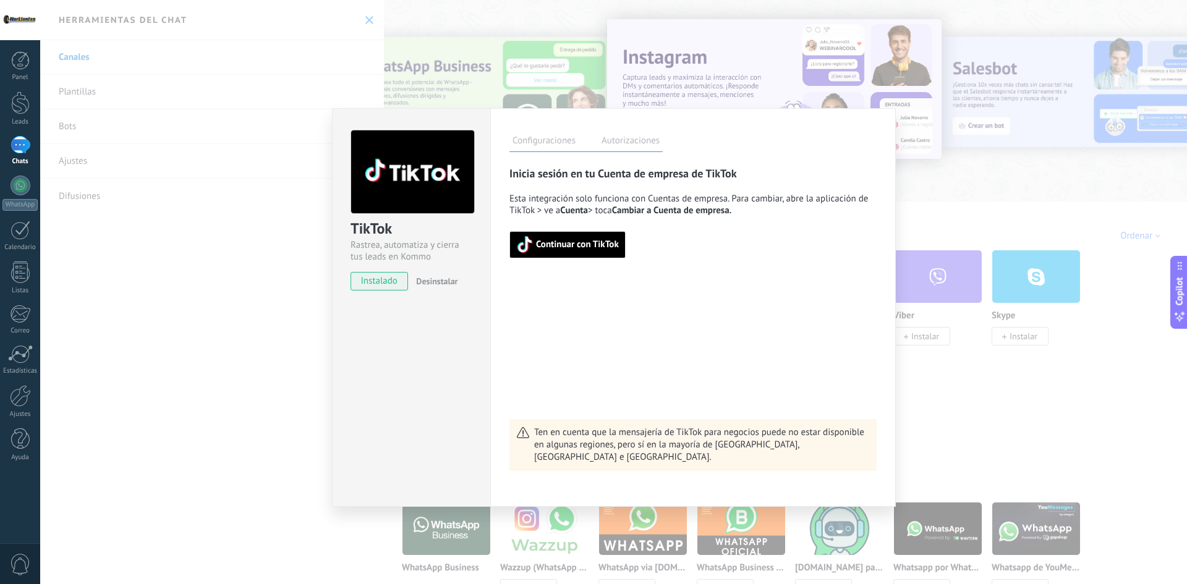
click at [589, 249] on span "Continuar con TikTok" at bounding box center [577, 245] width 83 height 9
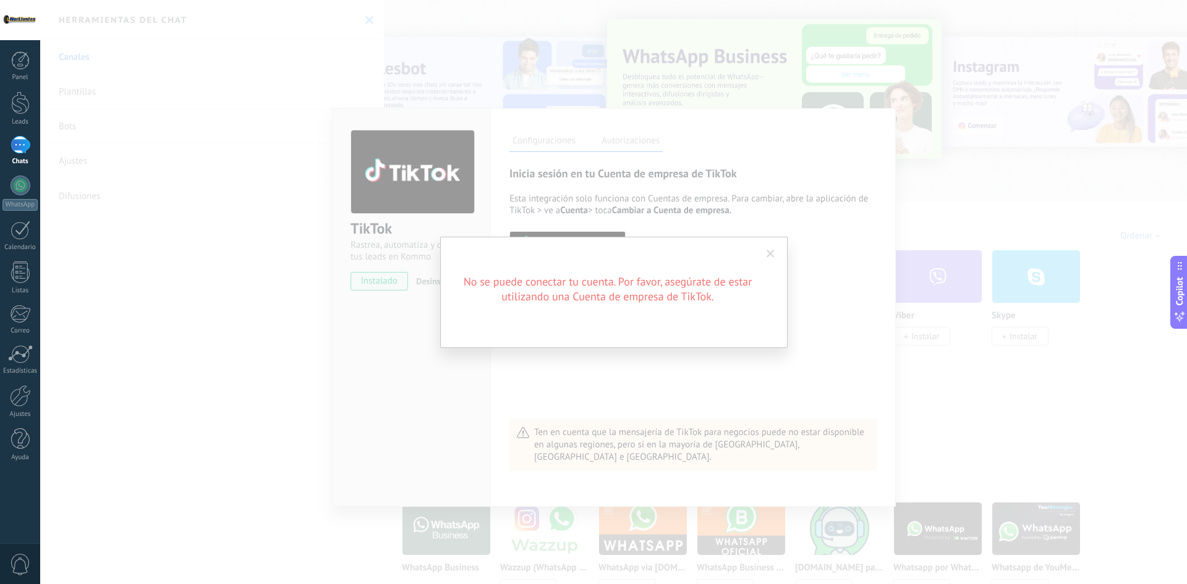
click at [769, 254] on span at bounding box center [771, 254] width 8 height 9
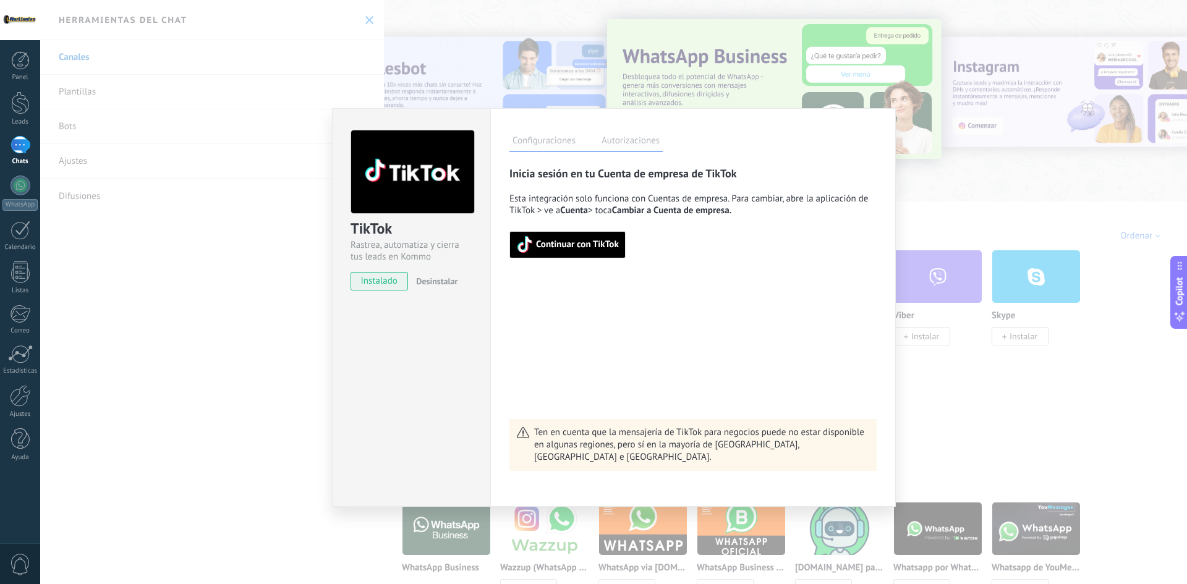
click at [585, 244] on span "Continuar con TikTok" at bounding box center [577, 245] width 83 height 9
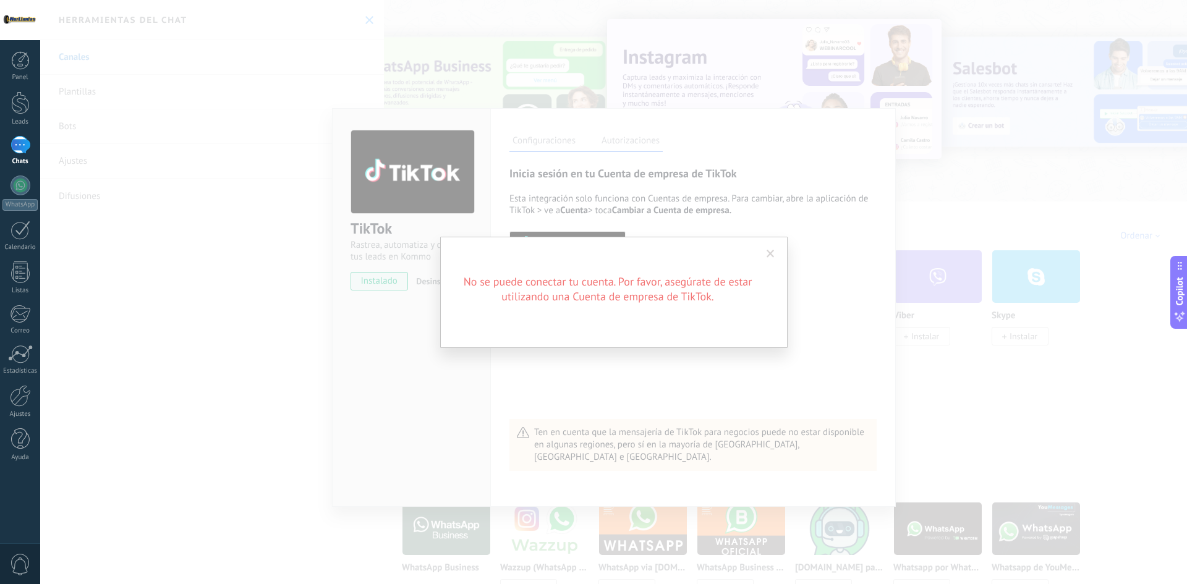
click at [770, 249] on span at bounding box center [771, 254] width 20 height 21
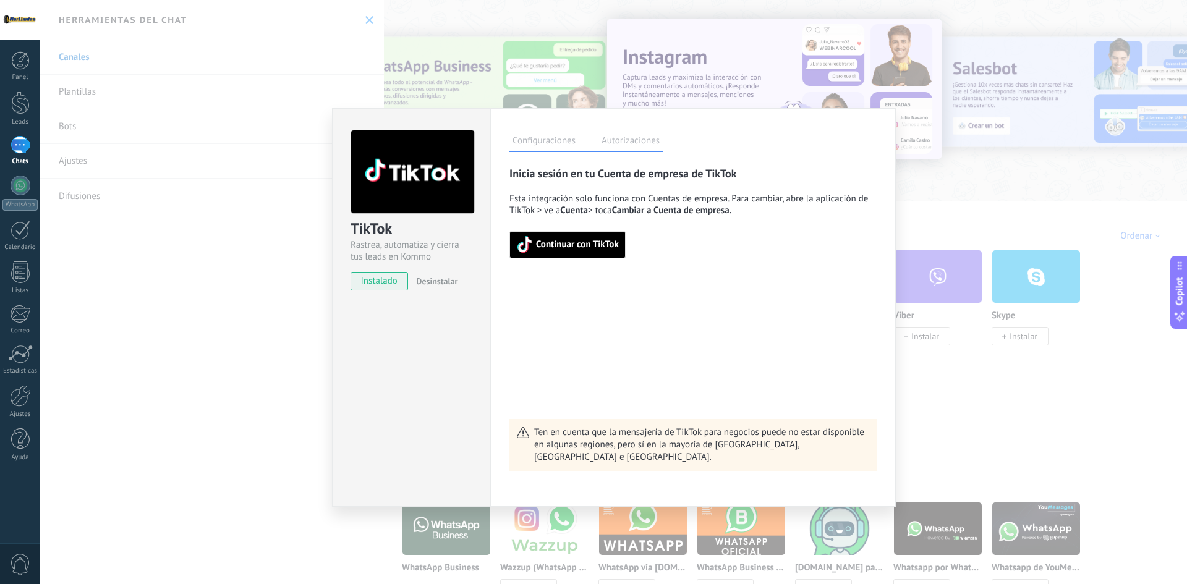
click at [947, 184] on div "TikTok Rastrea, automatiza y cierra tus leads en Kommo instalado Desinstalar Co…" at bounding box center [613, 292] width 1147 height 584
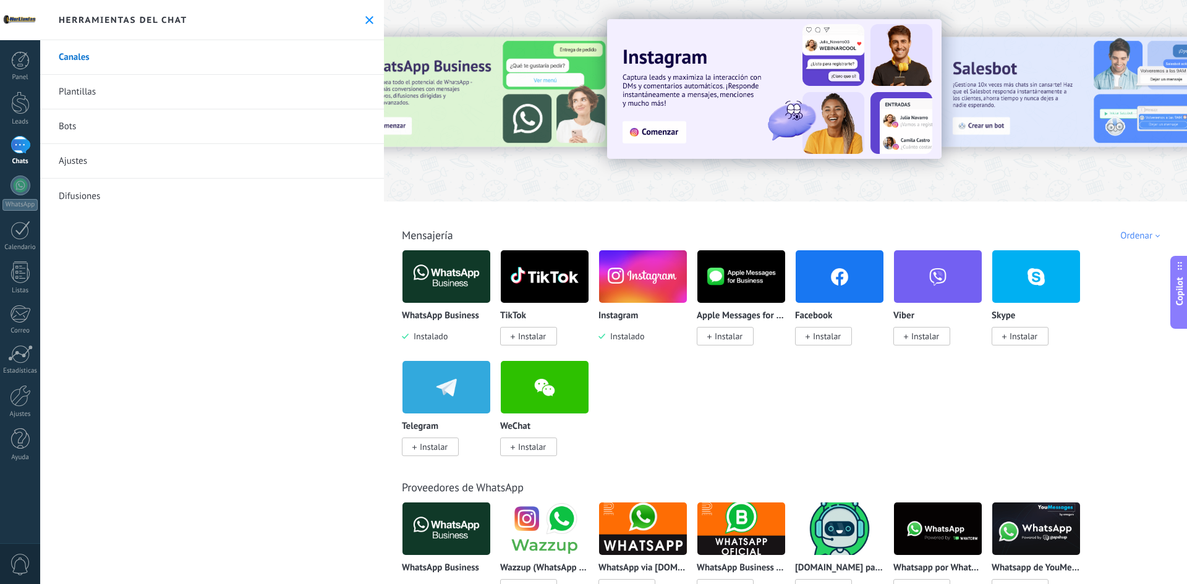
click at [826, 333] on span "Instalar" at bounding box center [827, 336] width 28 height 11
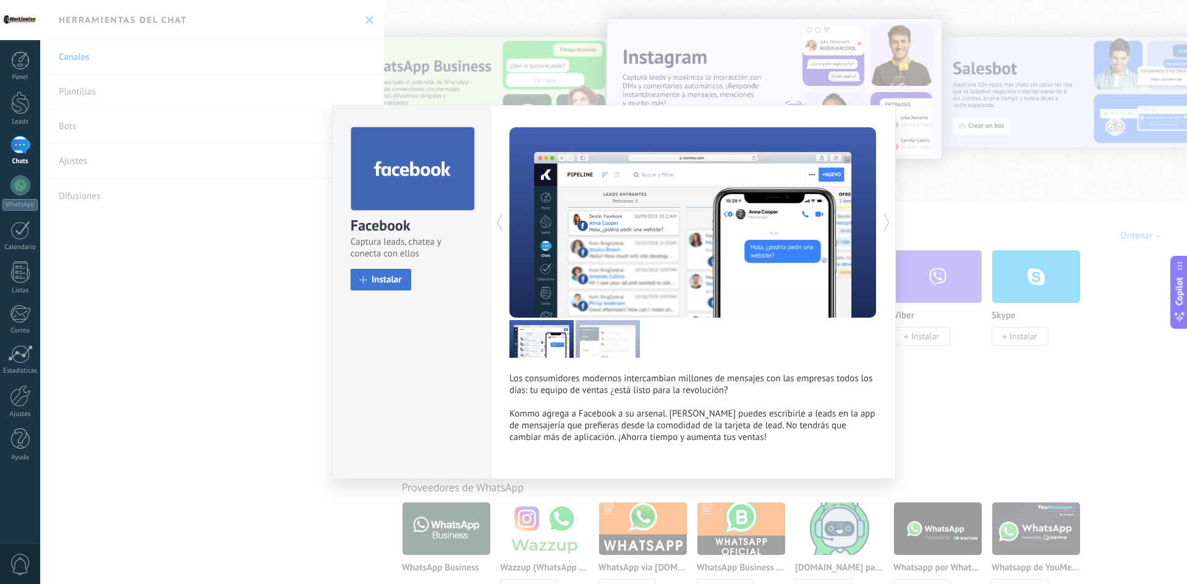
click at [383, 275] on span "Instalar" at bounding box center [387, 279] width 30 height 9
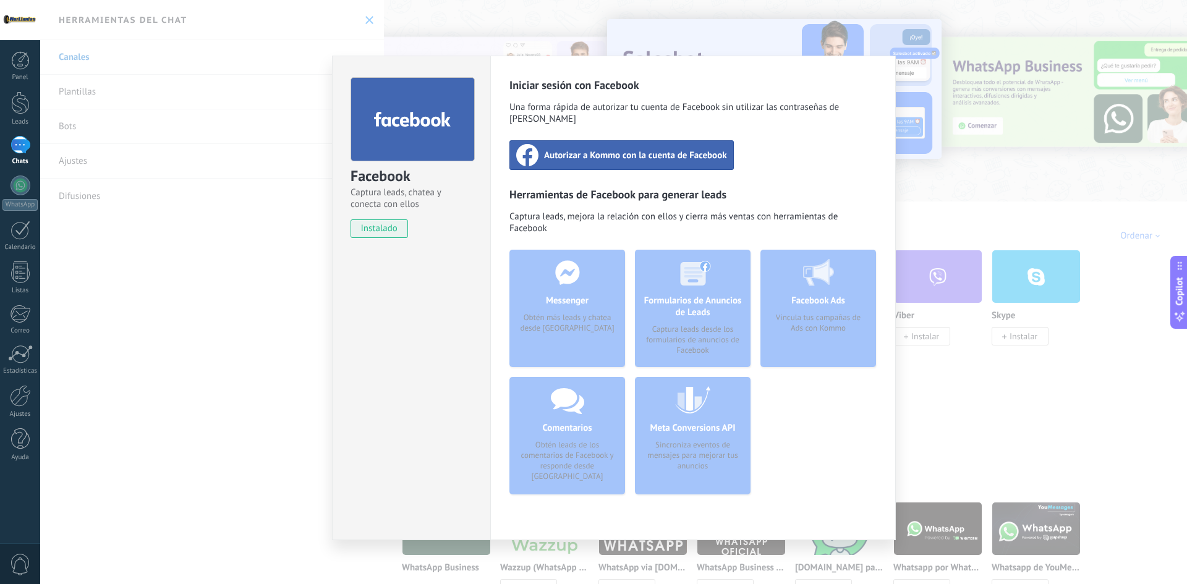
click at [626, 149] on span "Autorizar a Kommo con la cuenta de Facebook" at bounding box center [635, 155] width 183 height 12
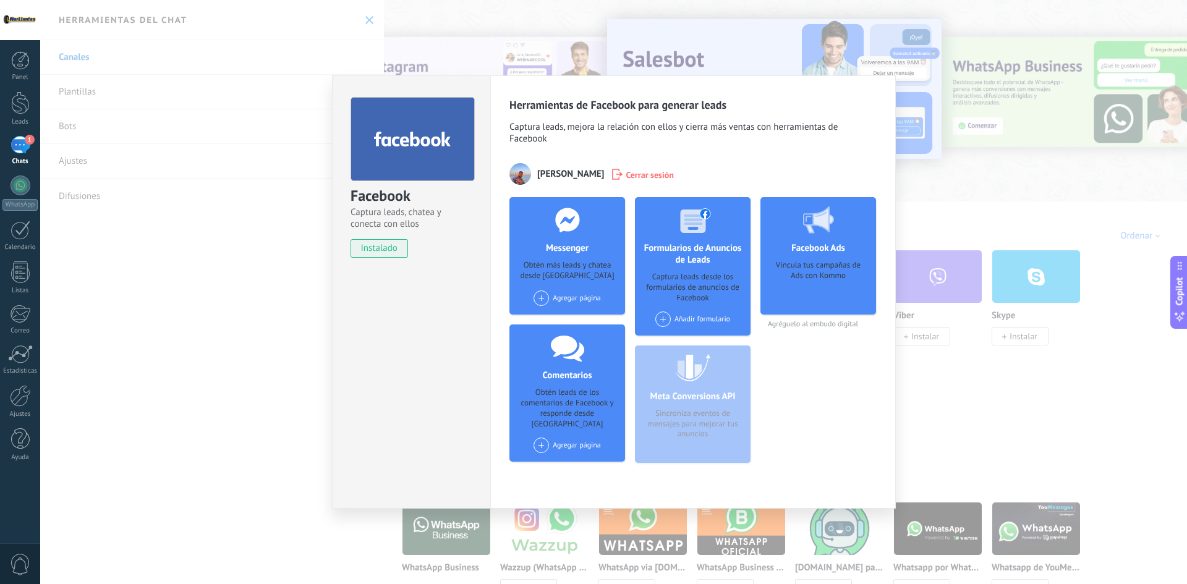
click at [249, 184] on div "Facebook Captura leads, chatea y conecta con ellos instalado Desinstalar Herram…" at bounding box center [613, 292] width 1147 height 584
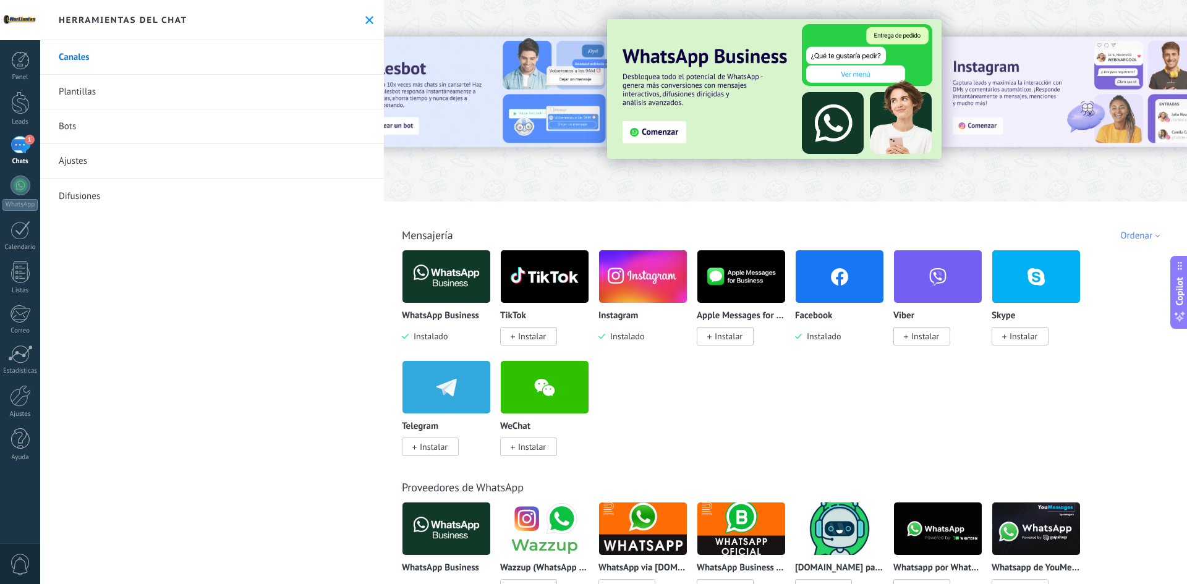
click at [22, 144] on div "1" at bounding box center [21, 145] width 20 height 18
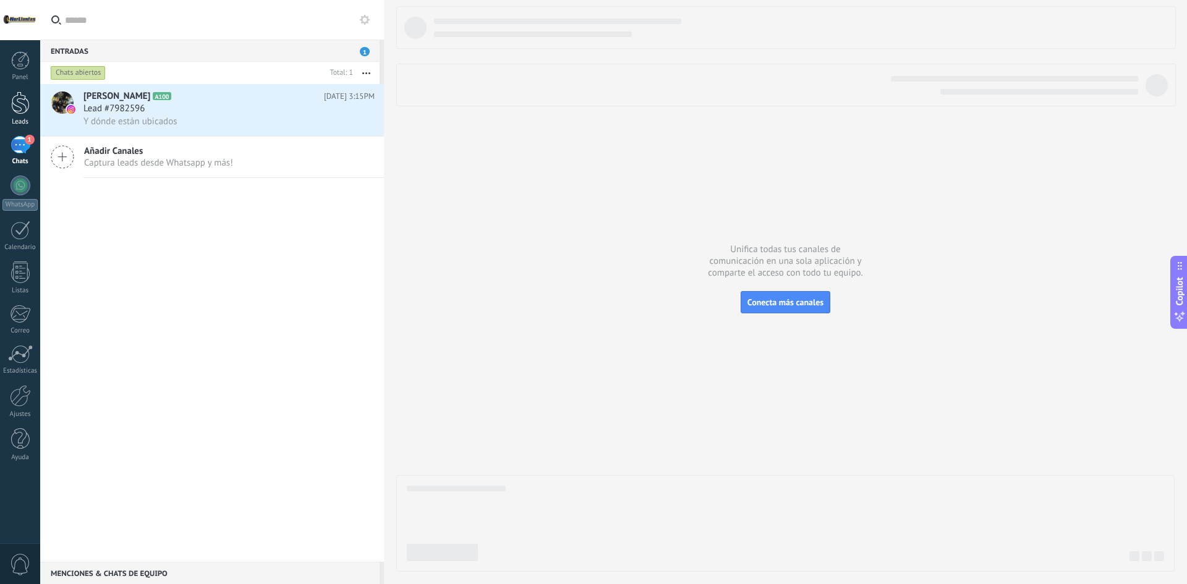
click at [23, 117] on link "Leads" at bounding box center [20, 109] width 40 height 35
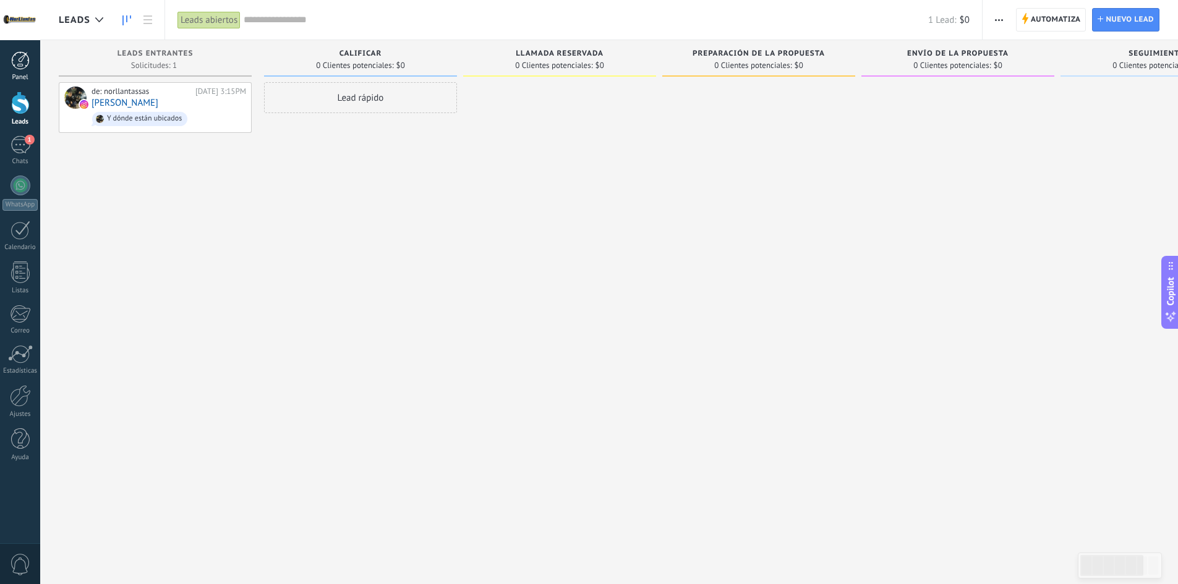
click at [21, 70] on link "Panel" at bounding box center [20, 66] width 40 height 30
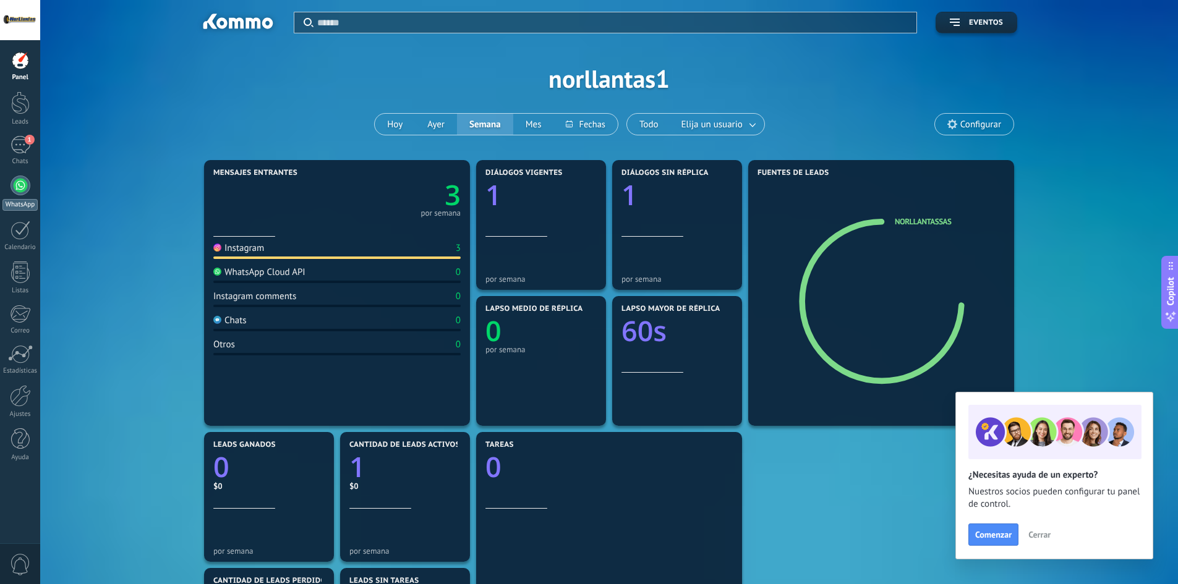
click at [22, 189] on div at bounding box center [21, 186] width 20 height 20
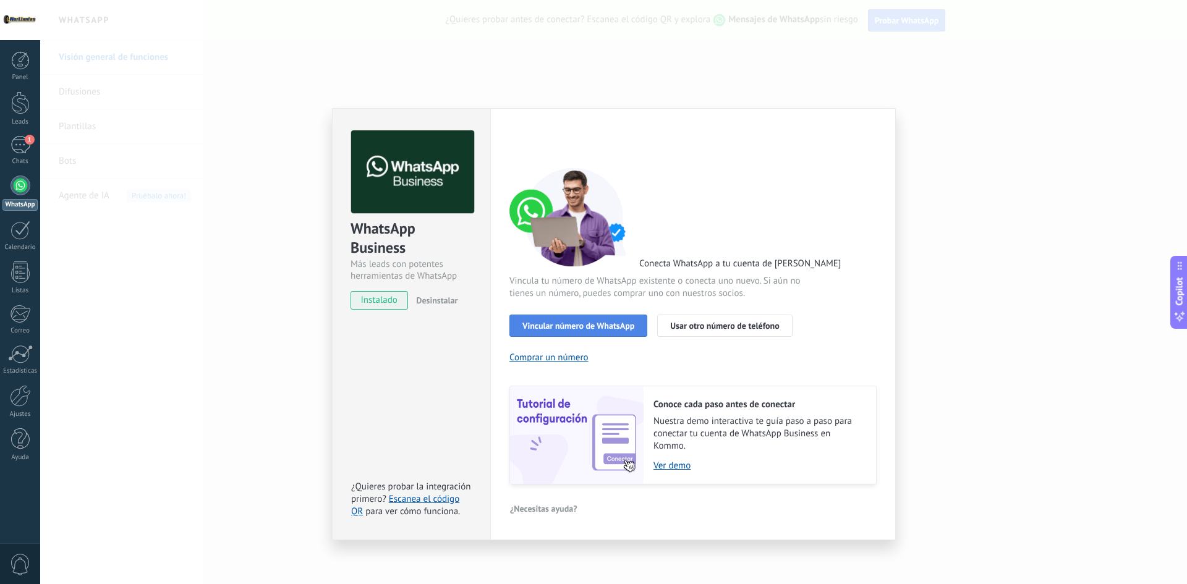
click at [547, 331] on button "Vincular número de WhatsApp" at bounding box center [579, 326] width 138 height 22
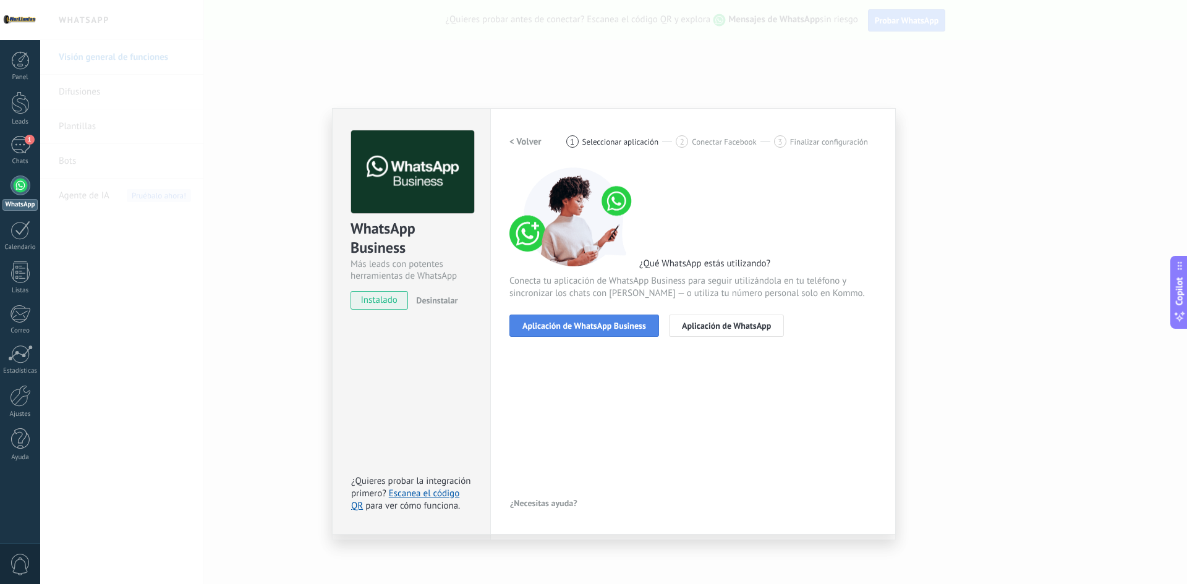
click at [561, 331] on button "Aplicación de WhatsApp Business" at bounding box center [585, 326] width 150 height 22
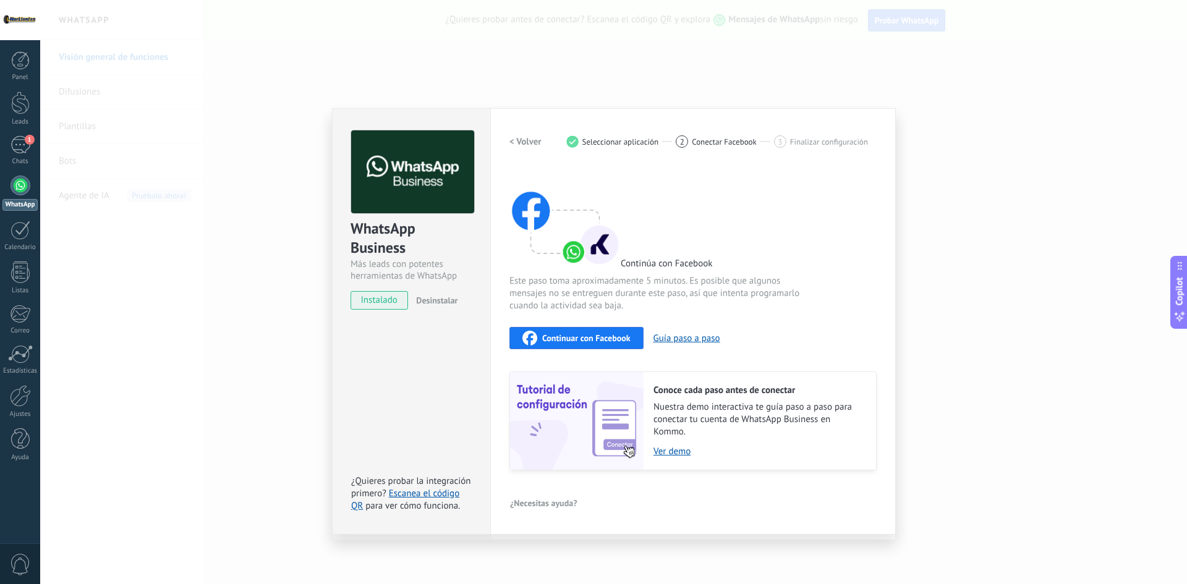
click at [561, 338] on span "Continuar con Facebook" at bounding box center [586, 338] width 88 height 9
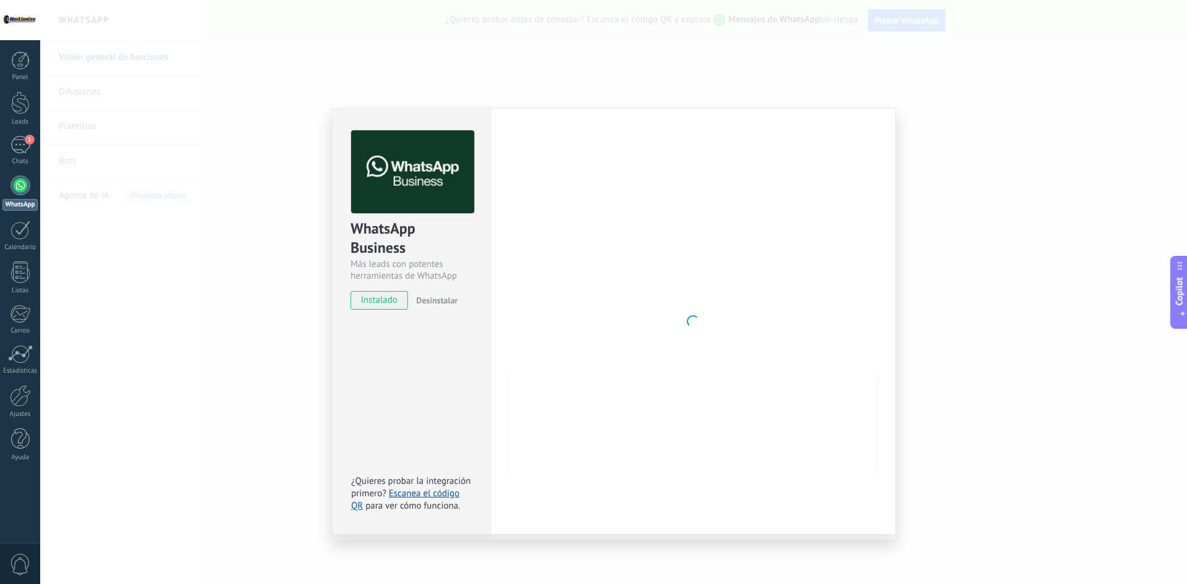
click at [269, 117] on div "WhatsApp Business Más leads con potentes herramientas de WhatsApp instalado Des…" at bounding box center [613, 292] width 1147 height 584
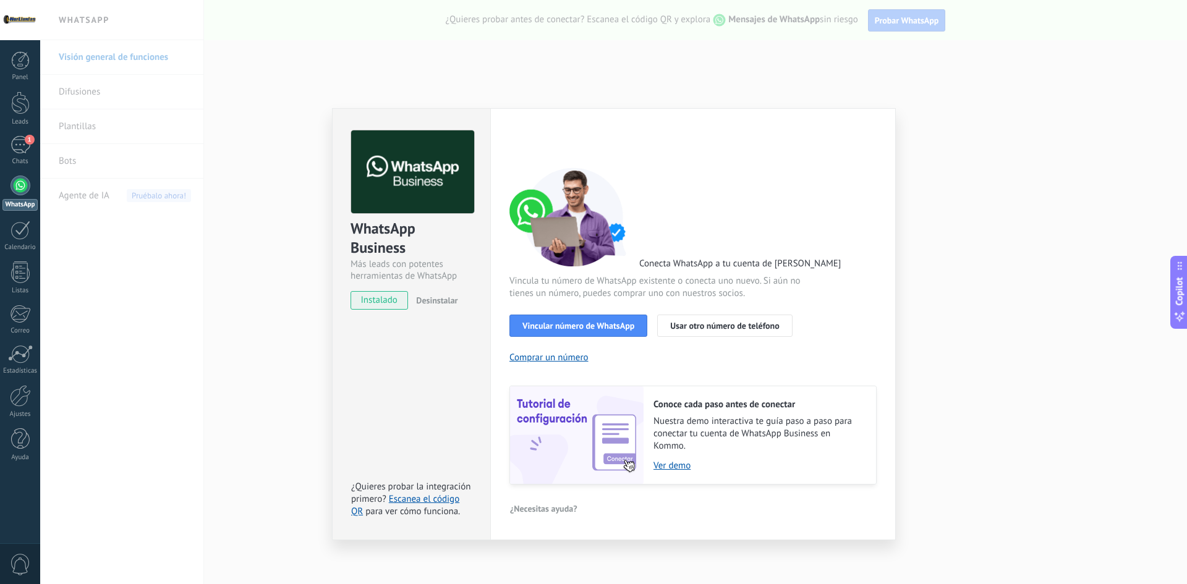
click at [302, 30] on div "WhatsApp Business Más leads con potentes herramientas de WhatsApp instalado Des…" at bounding box center [613, 292] width 1147 height 584
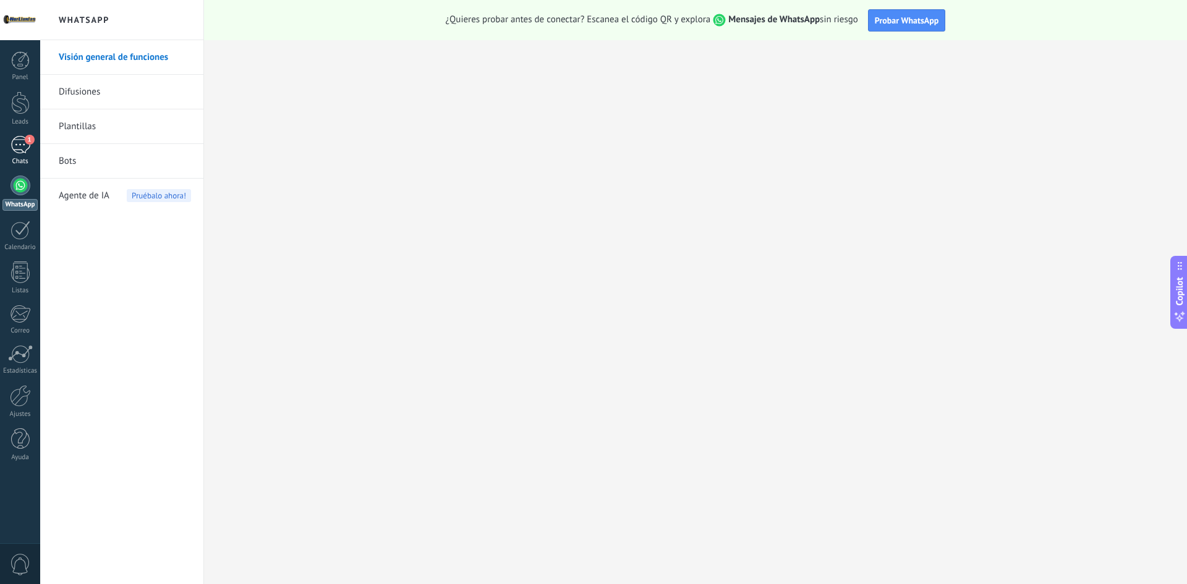
click at [14, 140] on div "1" at bounding box center [21, 145] width 20 height 18
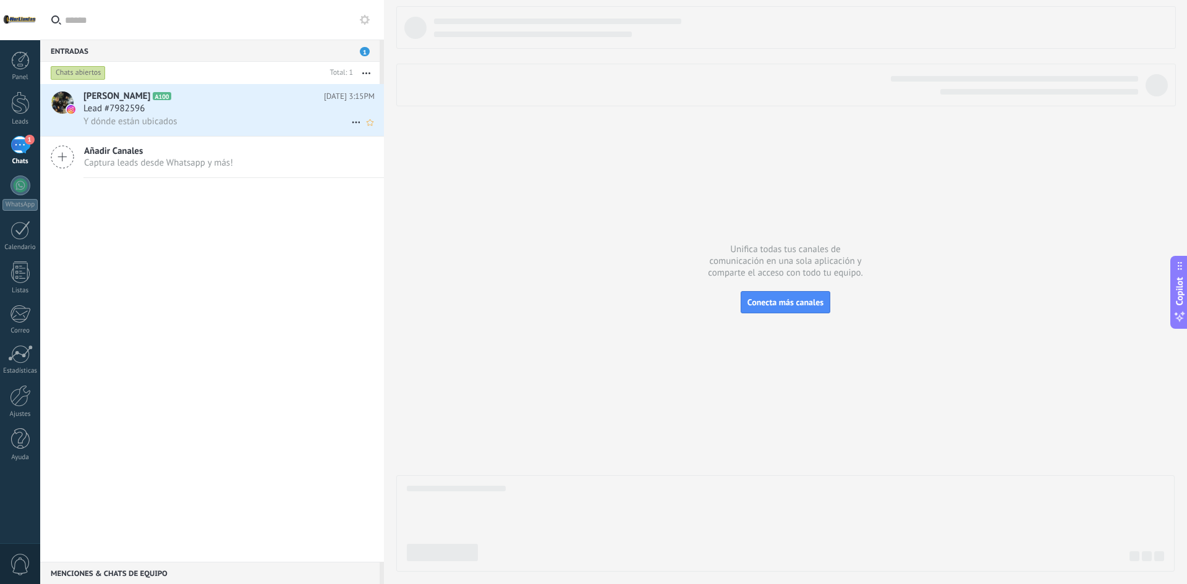
click at [243, 120] on div "Y dónde están ubicados" at bounding box center [228, 121] width 291 height 13
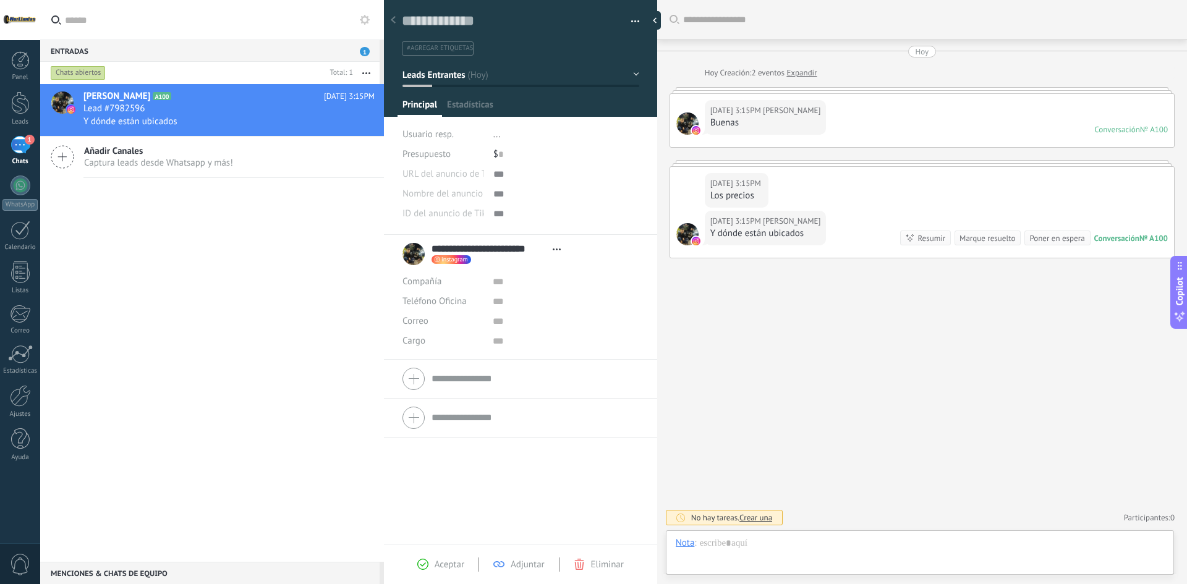
scroll to position [19, 0]
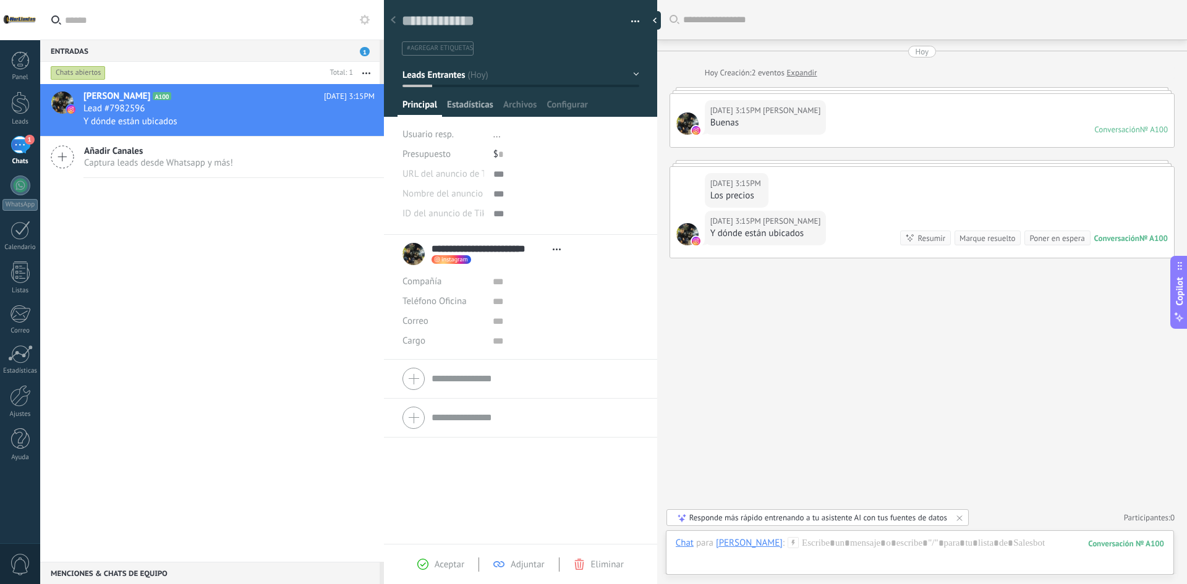
click at [465, 109] on span "Estadísticas" at bounding box center [470, 108] width 46 height 18
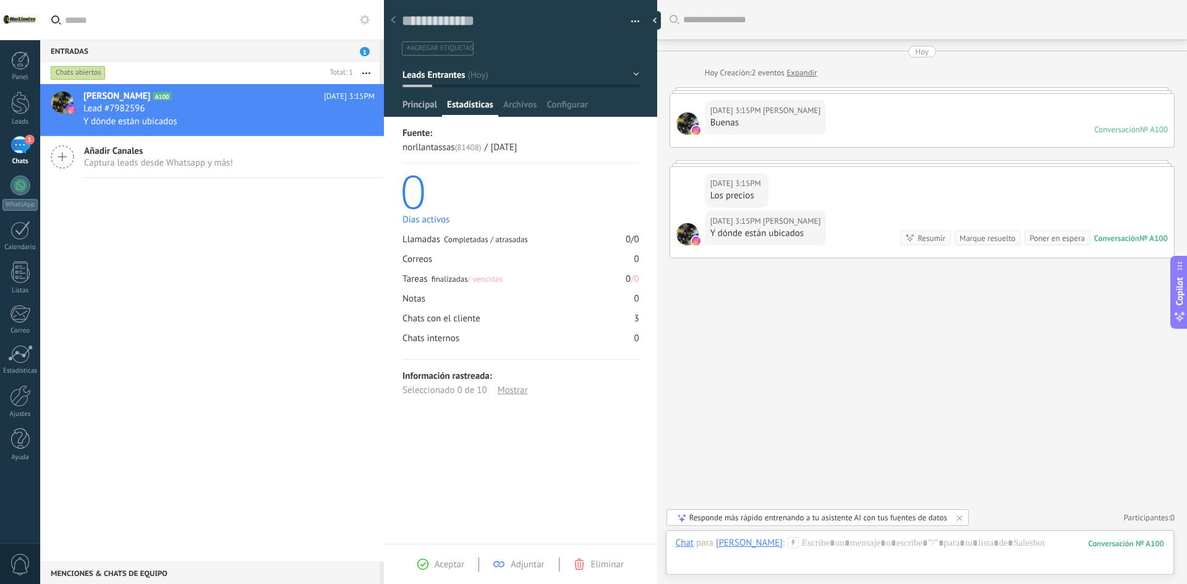
click at [433, 107] on span "Principal" at bounding box center [420, 108] width 35 height 18
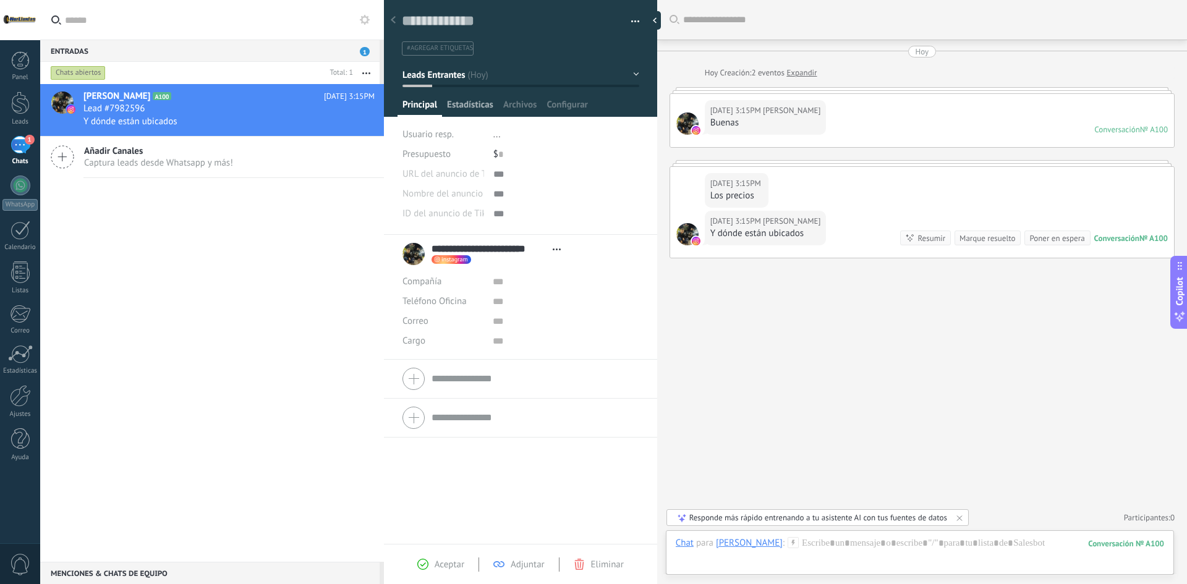
click at [473, 106] on span "Estadísticas" at bounding box center [470, 108] width 46 height 18
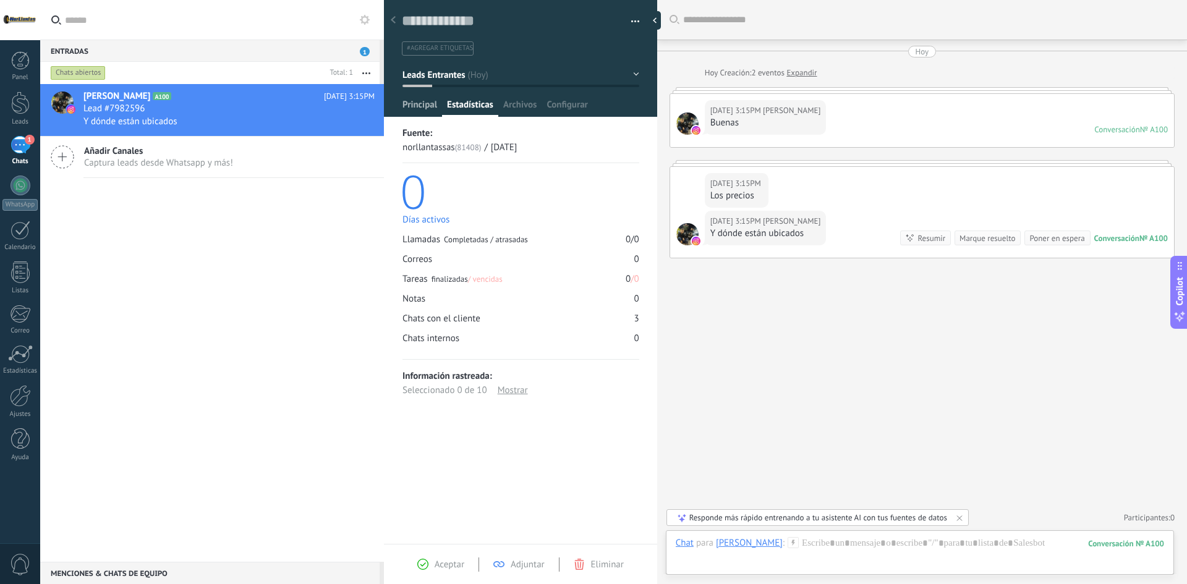
click at [404, 101] on span "Principal" at bounding box center [420, 108] width 35 height 18
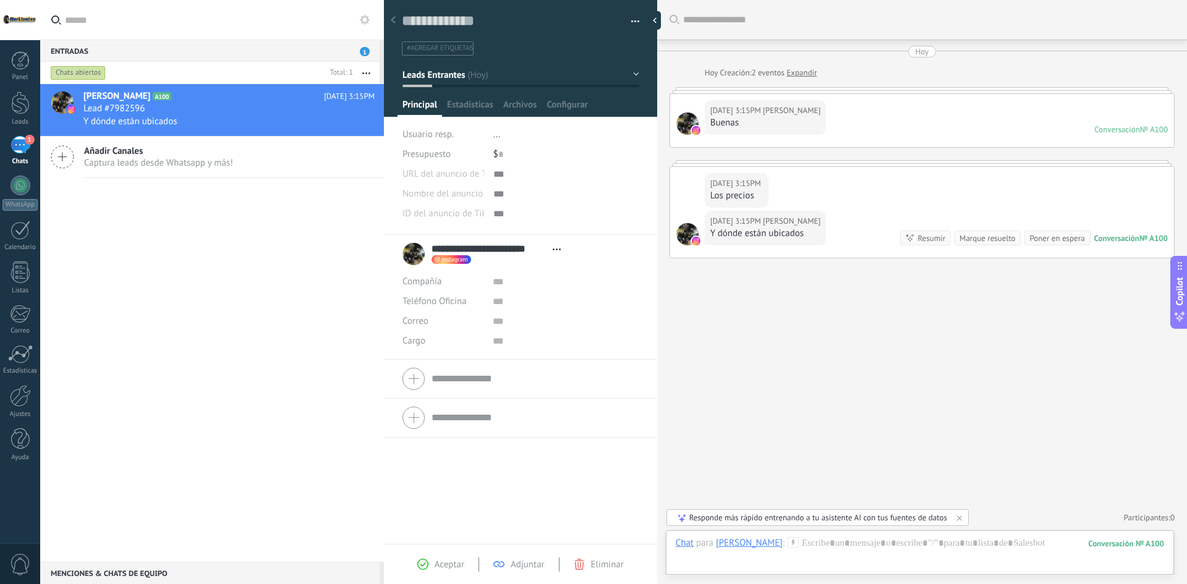
click at [103, 164] on span "Captura leads desde Whatsapp y más!" at bounding box center [158, 163] width 149 height 12
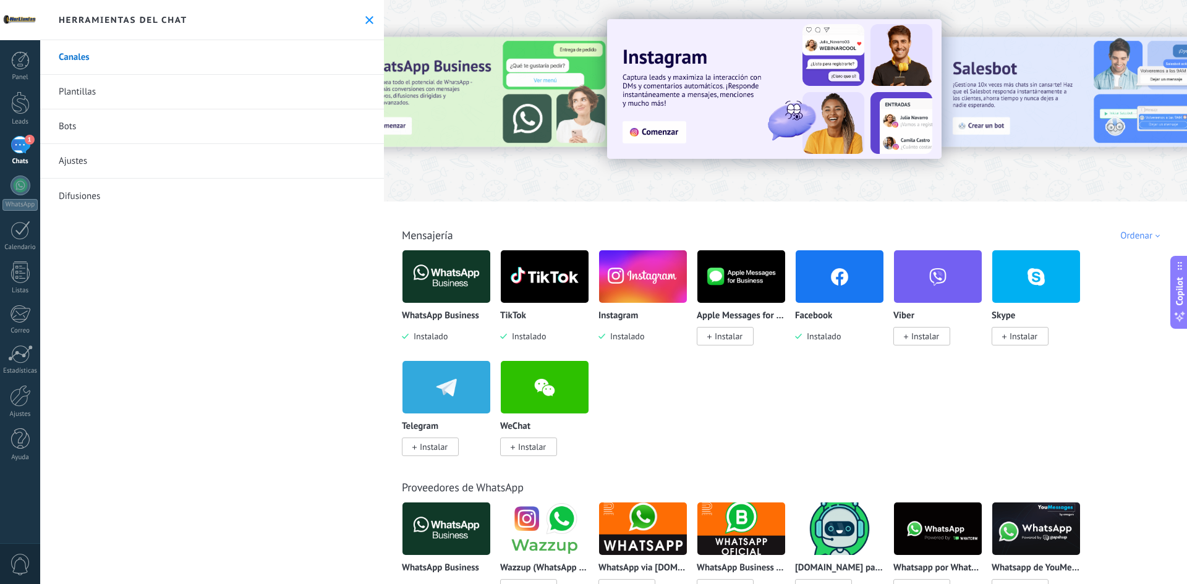
click at [839, 283] on img at bounding box center [840, 277] width 88 height 60
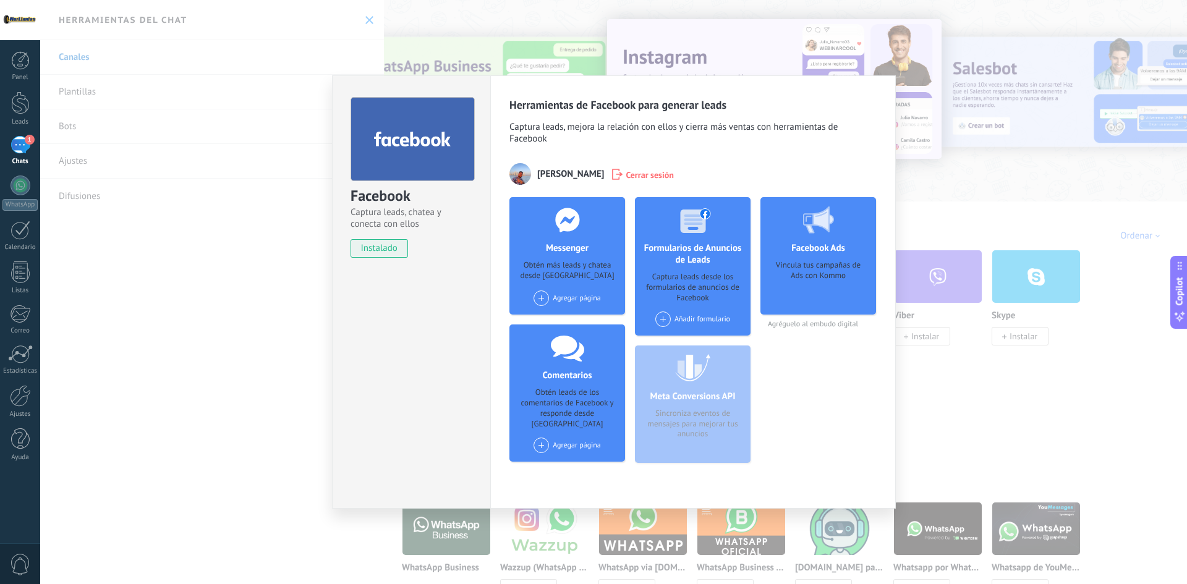
click at [542, 300] on span at bounding box center [541, 298] width 15 height 15
click at [563, 320] on div "Norllantas" at bounding box center [573, 321] width 83 height 27
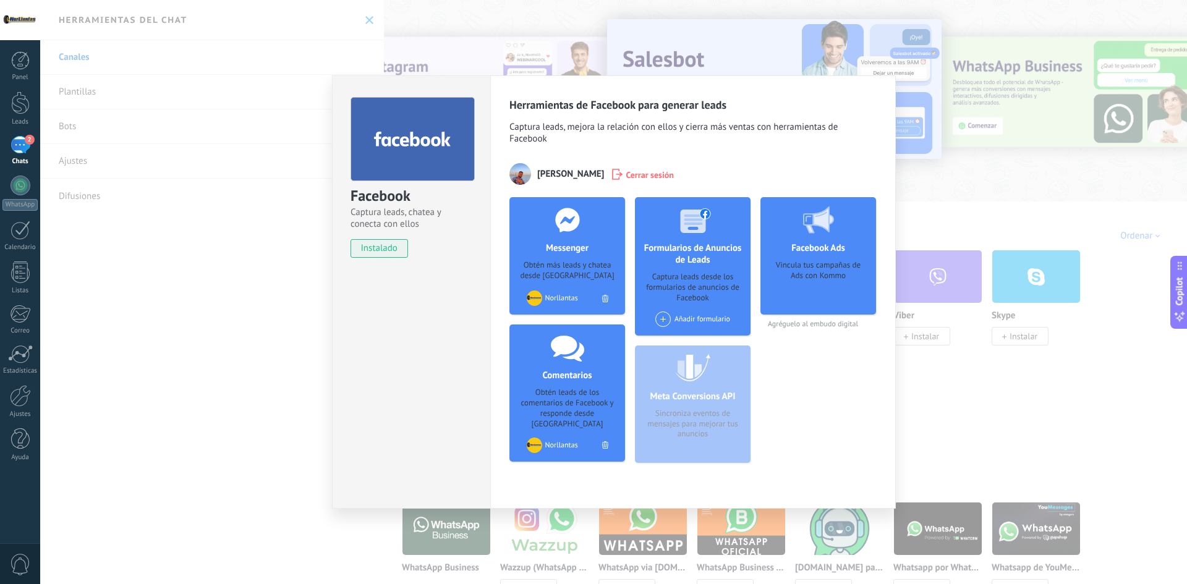
click at [244, 247] on div "Facebook Captura leads, chatea y conecta con ellos instalado Desinstalar Herram…" at bounding box center [613, 292] width 1147 height 584
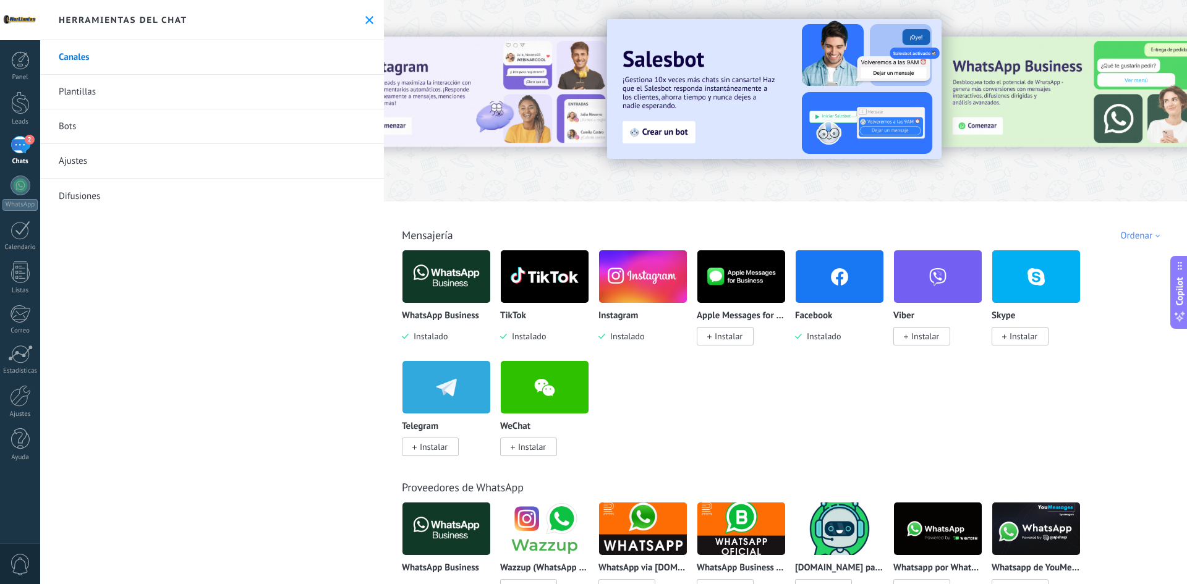
click at [369, 20] on icon at bounding box center [369, 20] width 8 height 8
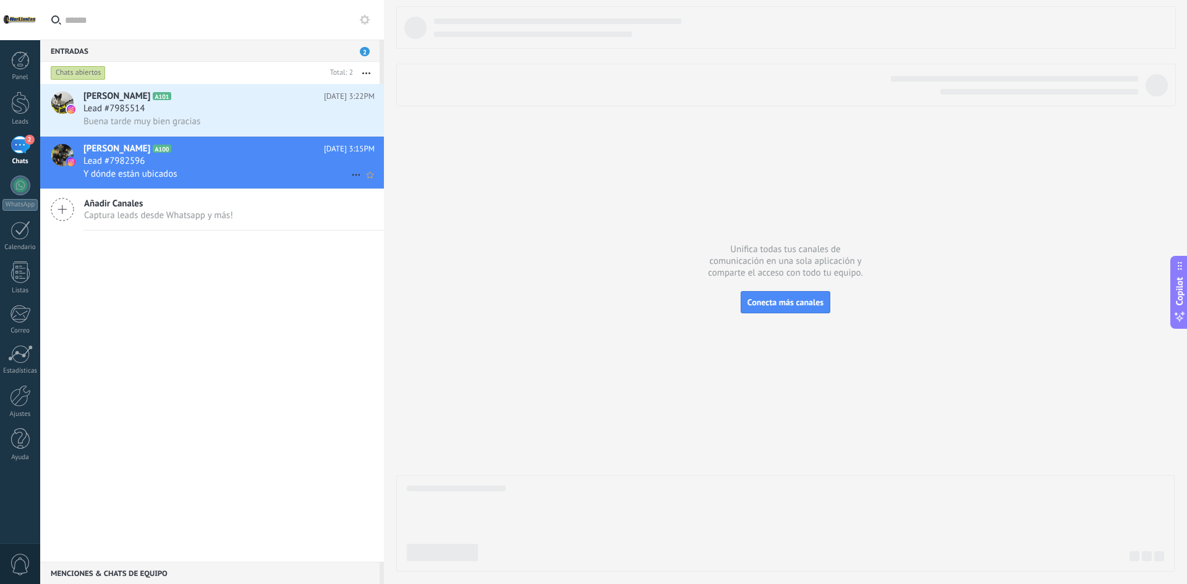
click at [142, 163] on span "Lead #7982596" at bounding box center [113, 161] width 61 height 12
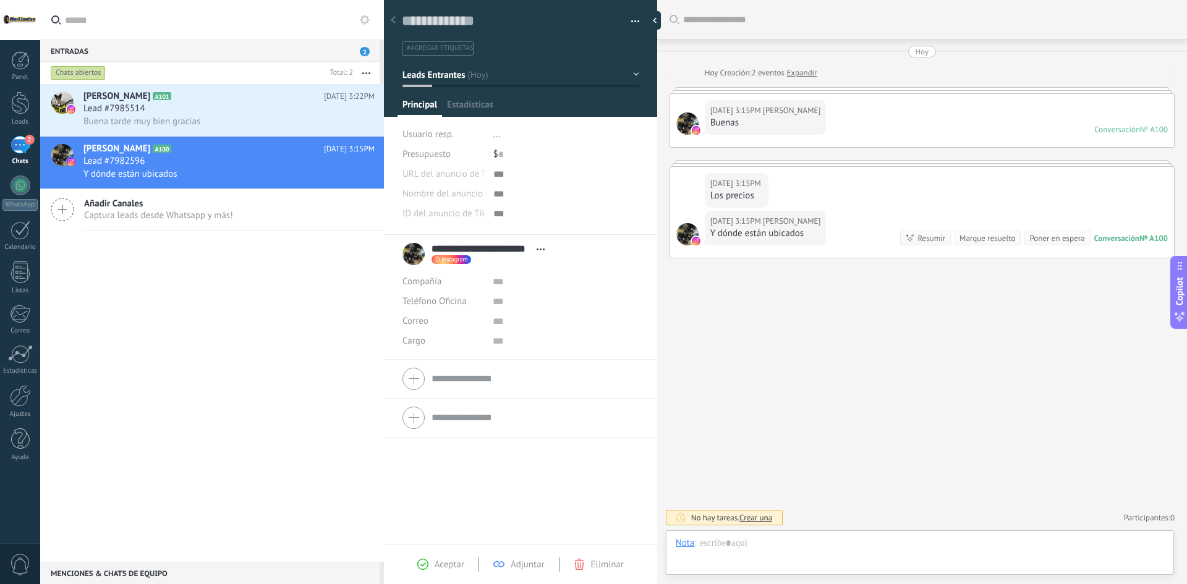
scroll to position [19, 0]
click at [808, 75] on link "Expandir" at bounding box center [802, 73] width 30 height 12
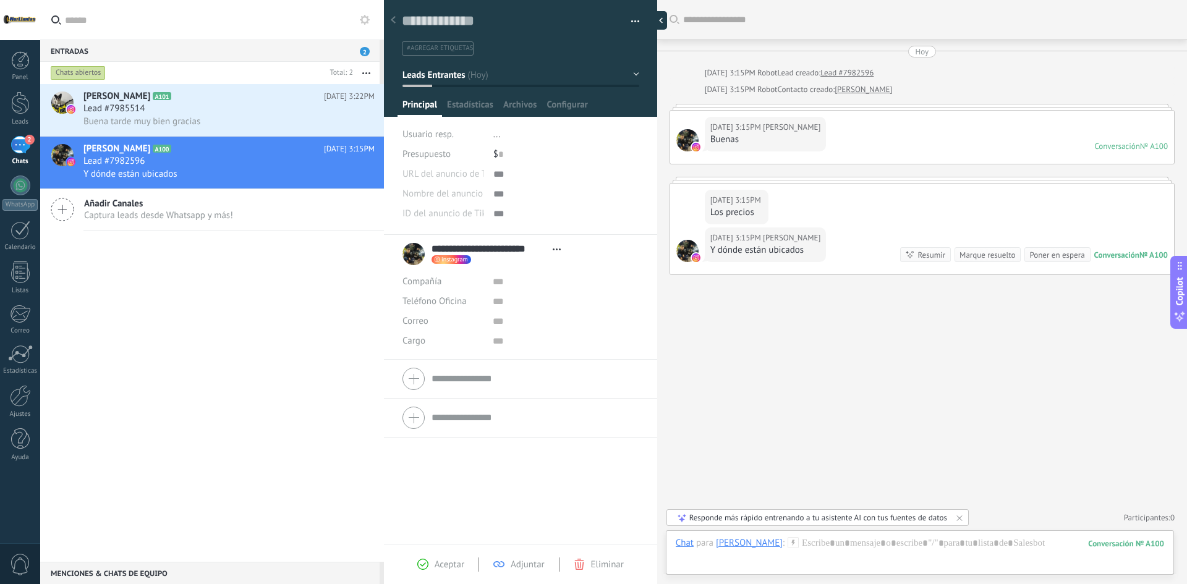
click at [654, 21] on div at bounding box center [658, 20] width 19 height 19
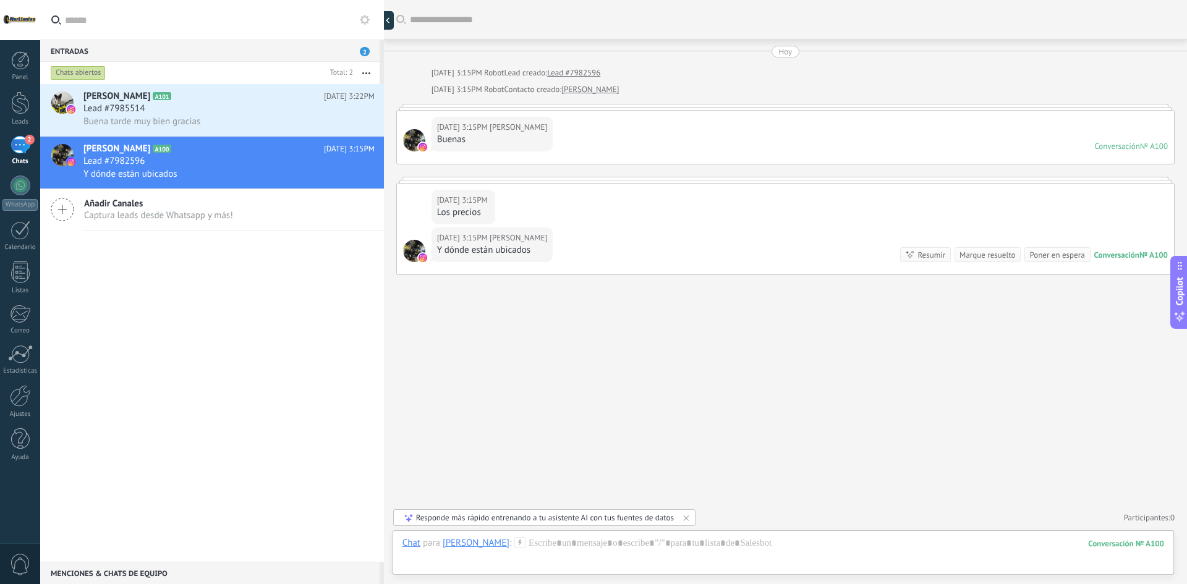
scroll to position [12, 0]
click at [384, 18] on div at bounding box center [384, 292] width 0 height 584
click at [396, 20] on div at bounding box center [391, 20] width 19 height 19
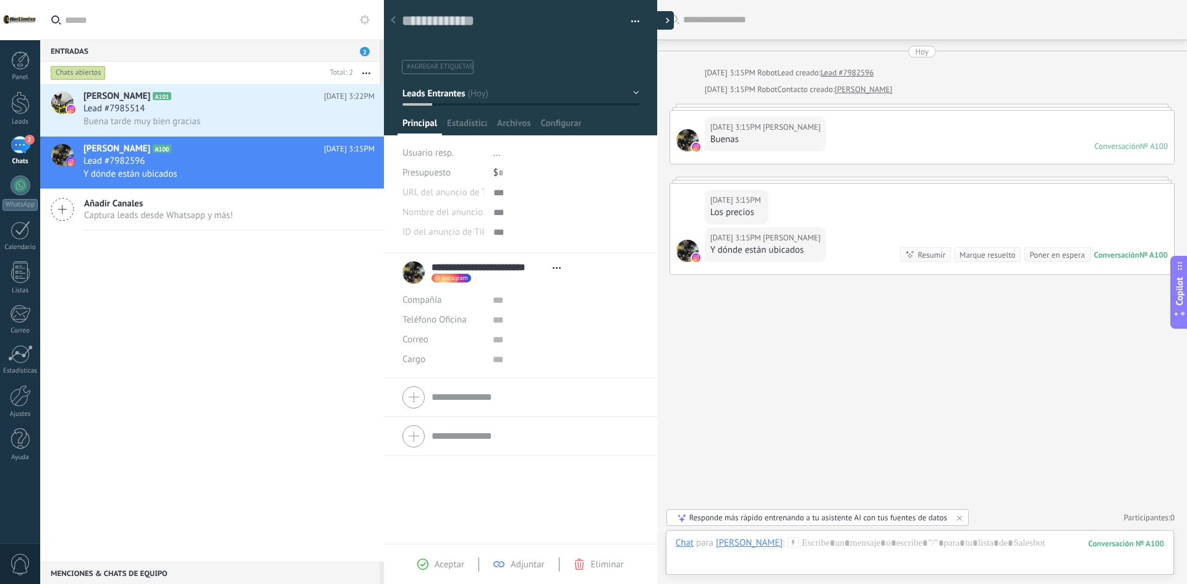
type textarea "**********"
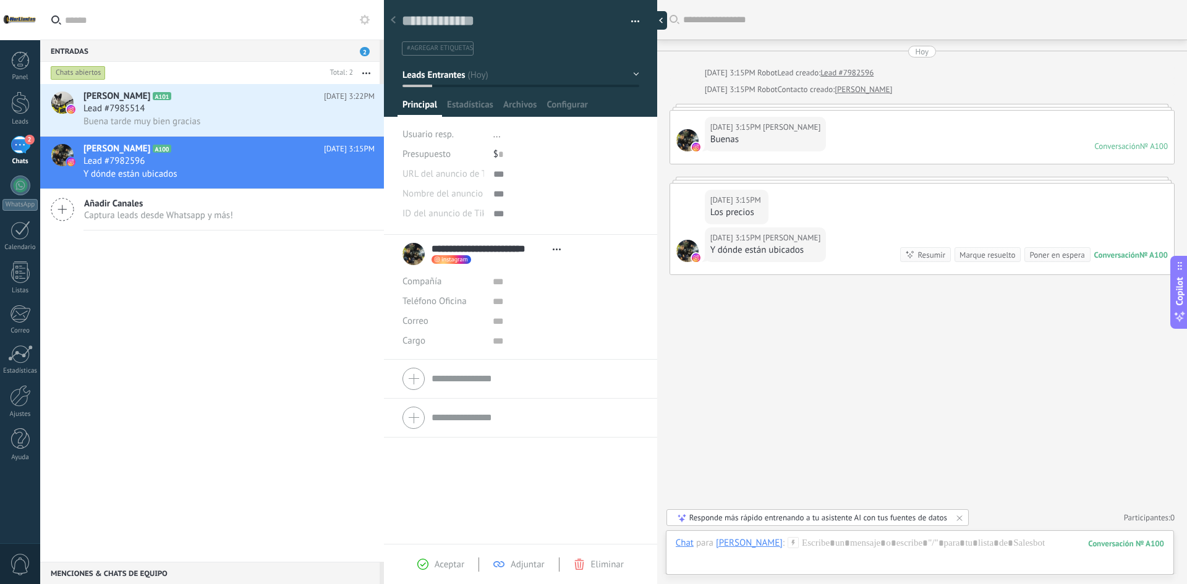
scroll to position [19, 0]
click at [424, 380] on div at bounding box center [521, 379] width 236 height 31
click at [503, 361] on input "text" at bounding box center [565, 361] width 145 height 20
click at [487, 346] on div "Teléfono Oficina Ofic. directo Celular Fax Casa Otro Teléfono Oficina Llamar Co…" at bounding box center [521, 341] width 236 height 20
click at [497, 342] on input "text" at bounding box center [565, 341] width 145 height 20
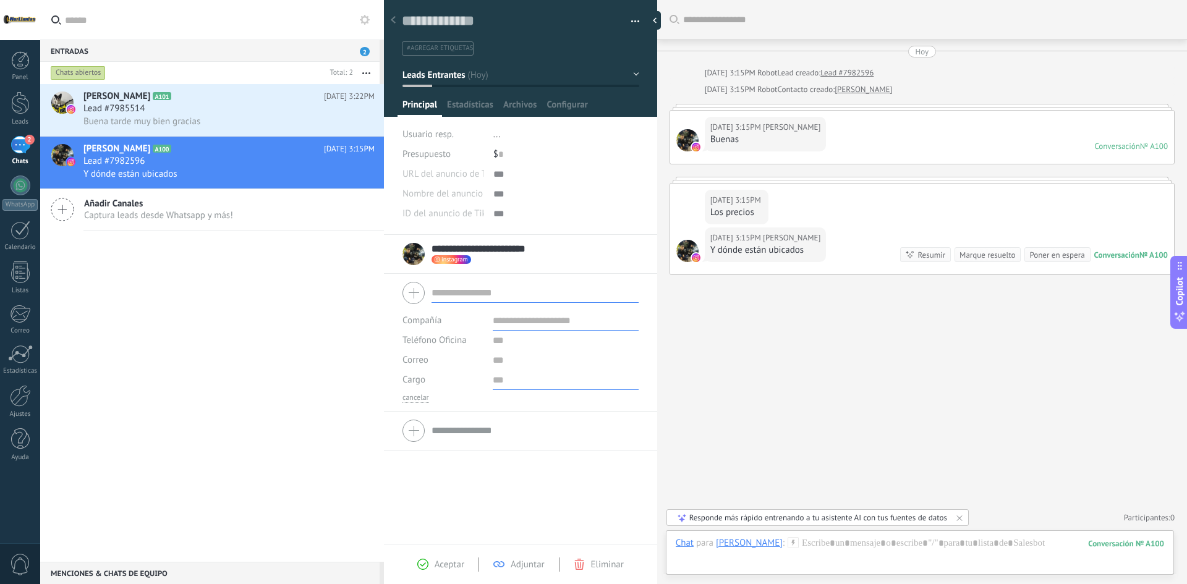
click at [510, 389] on input "text" at bounding box center [565, 380] width 145 height 20
click at [510, 351] on input "text" at bounding box center [565, 361] width 145 height 20
click at [510, 338] on input "text" at bounding box center [565, 341] width 145 height 20
click at [657, 25] on div at bounding box center [658, 20] width 19 height 19
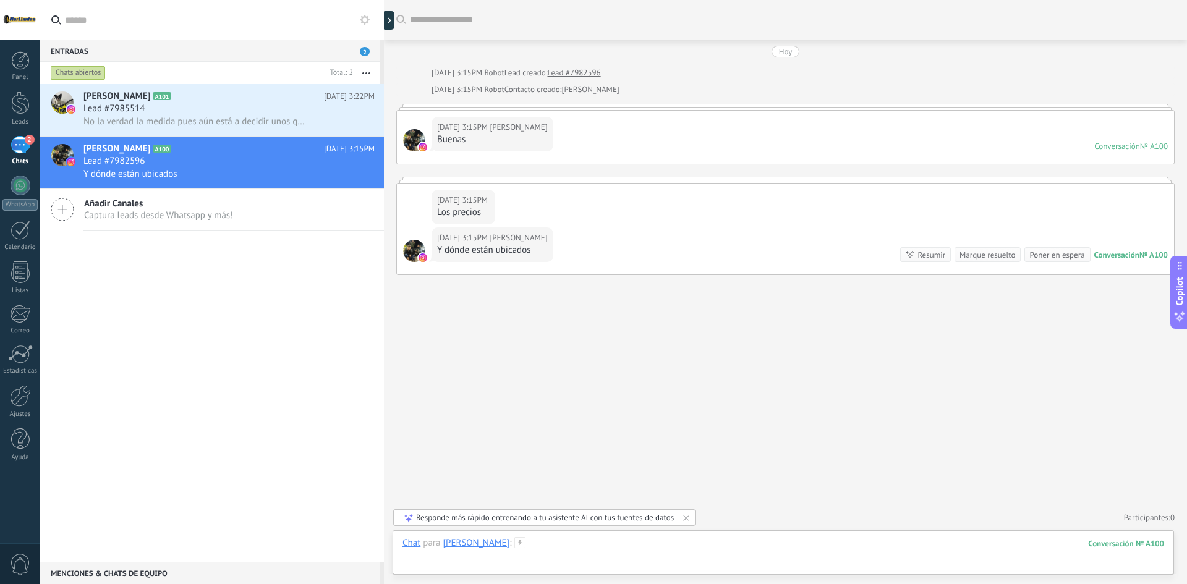
click at [621, 552] on div at bounding box center [784, 555] width 762 height 37
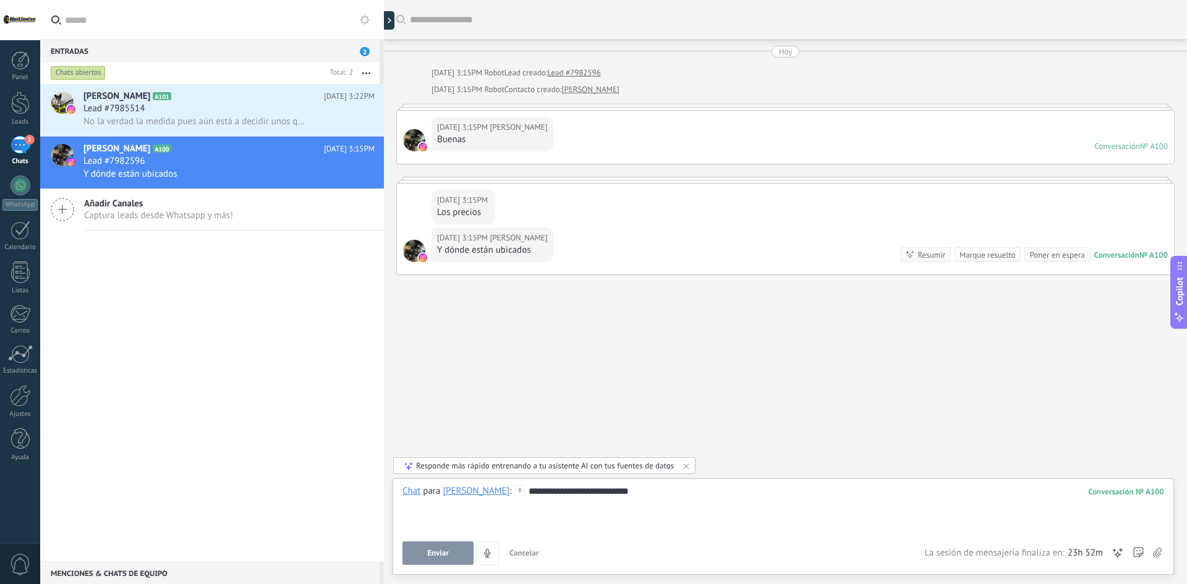
click at [969, 554] on span "La sesión de mensajería finaliza en:" at bounding box center [994, 553] width 140 height 12
click at [434, 555] on span "Enviar" at bounding box center [438, 553] width 22 height 9
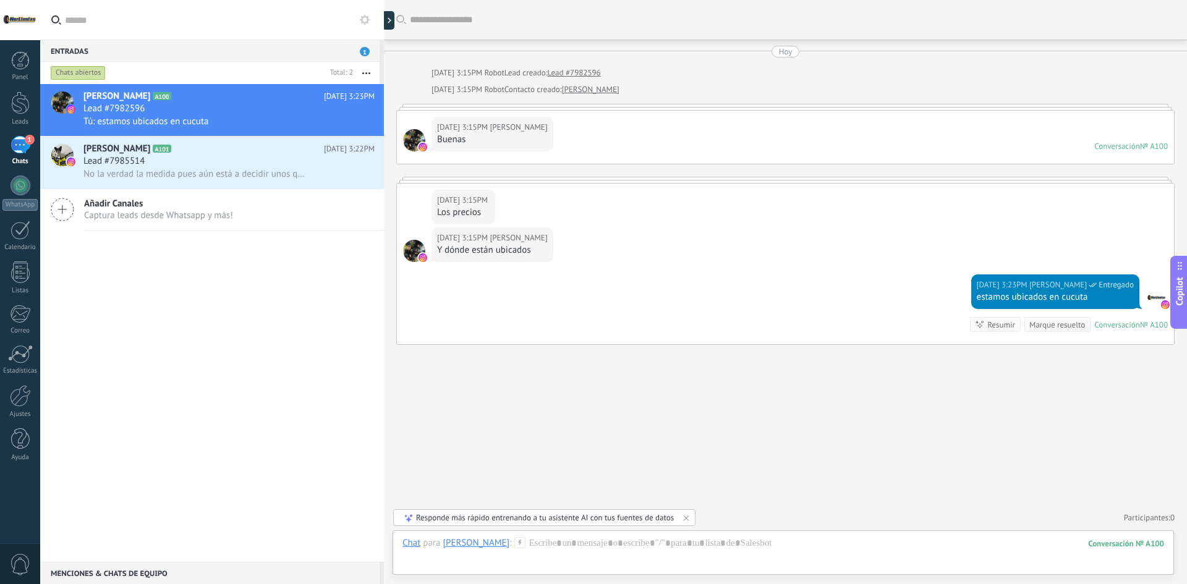
click at [688, 519] on icon at bounding box center [686, 518] width 5 height 5
click at [242, 176] on span "No la verdad la medida pues aún está a decidir unos que sean tipo original y pu…" at bounding box center [194, 174] width 223 height 12
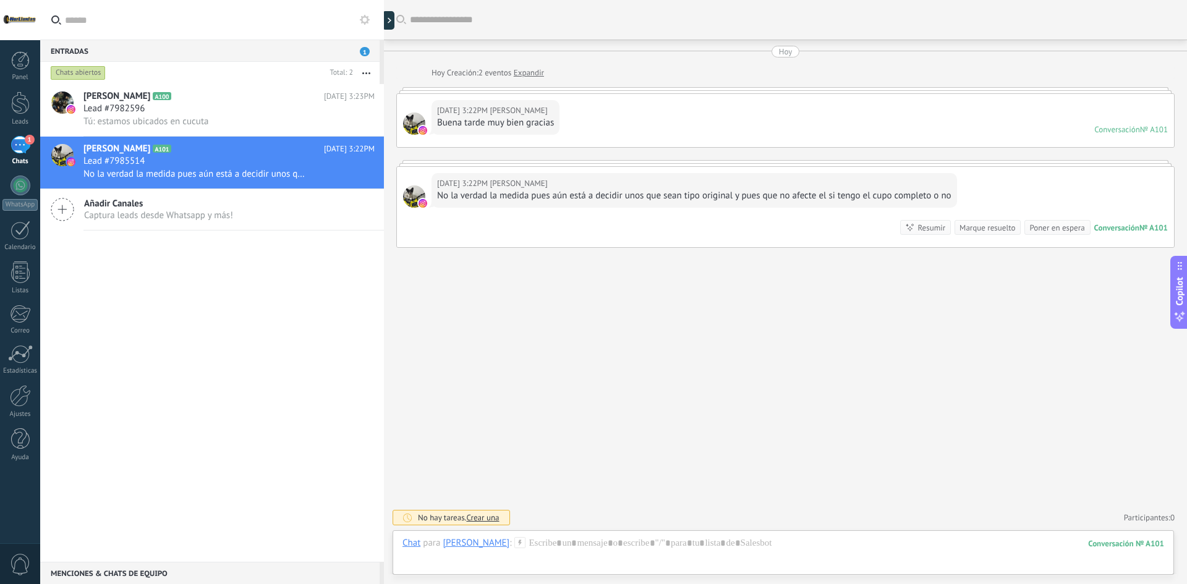
click at [607, 114] on div "[DATE] 3:22PM [PERSON_NAME] Buena tarde muy bien gracias Conversación № A101 Co…" at bounding box center [785, 120] width 777 height 53
click at [581, 91] on div at bounding box center [785, 90] width 779 height 6
click at [1056, 161] on div at bounding box center [785, 163] width 779 height 6
click at [1155, 143] on div "[DATE] 3:22PM [PERSON_NAME] Buena tarde muy bien gracias Conversación № A101 Co…" at bounding box center [785, 120] width 777 height 53
click at [1148, 133] on div "№ A101" at bounding box center [1154, 129] width 28 height 11
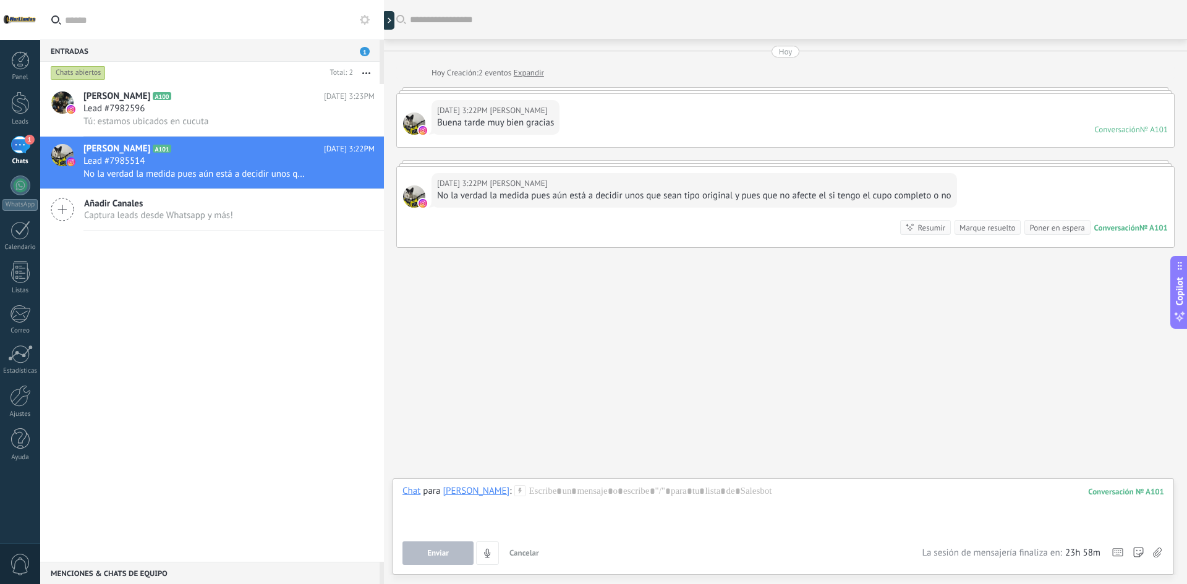
click at [1147, 133] on div "№ A101" at bounding box center [1154, 129] width 28 height 11
click at [1133, 228] on div "Conversación" at bounding box center [1117, 228] width 45 height 11
click at [677, 197] on div "No la verdad la medida pues aún está a decidir unos que sean tipo original y pu…" at bounding box center [694, 196] width 514 height 12
click at [602, 187] on div "[DATE] 3:22PM [PERSON_NAME]" at bounding box center [694, 183] width 514 height 12
click at [550, 526] on div at bounding box center [784, 508] width 762 height 47
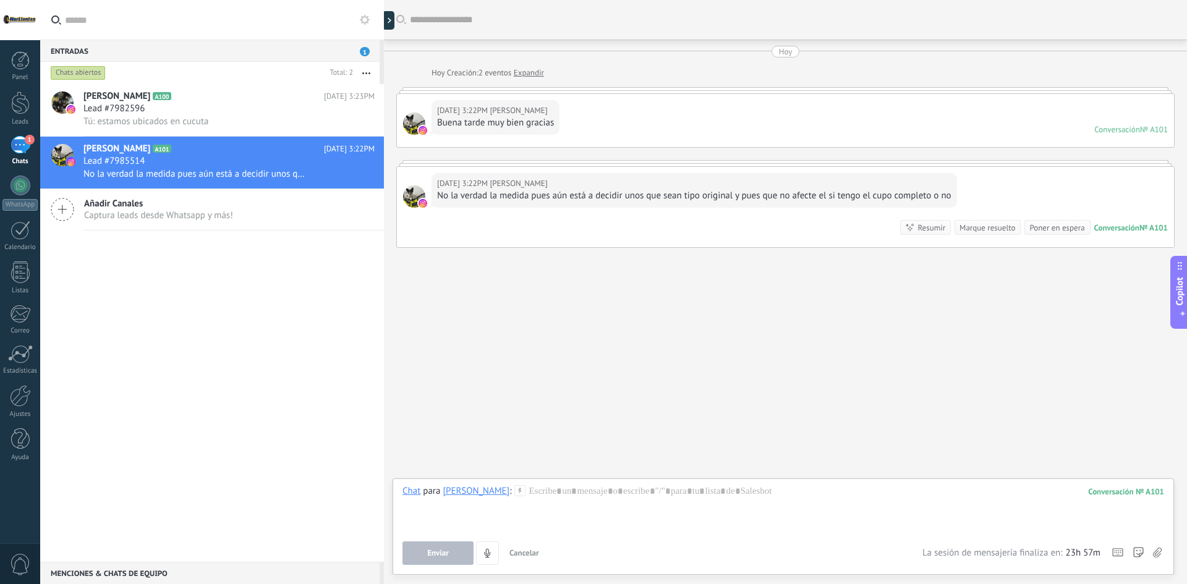
click at [184, 214] on span "Captura leads desde Whatsapp y más!" at bounding box center [158, 216] width 149 height 12
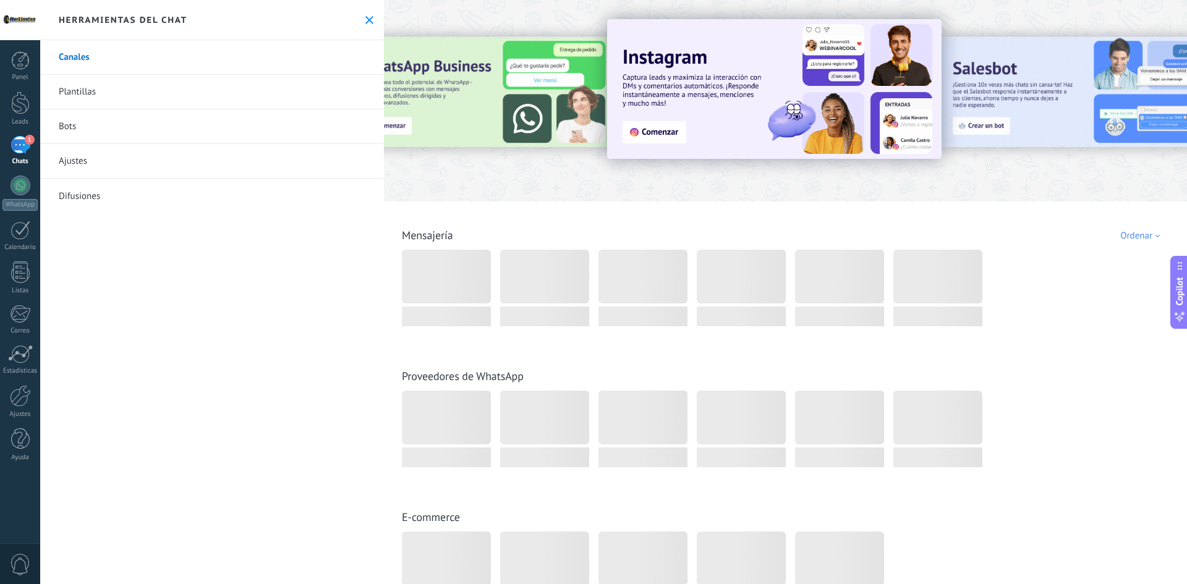
click at [511, 81] on div at bounding box center [483, 100] width 271 height 111
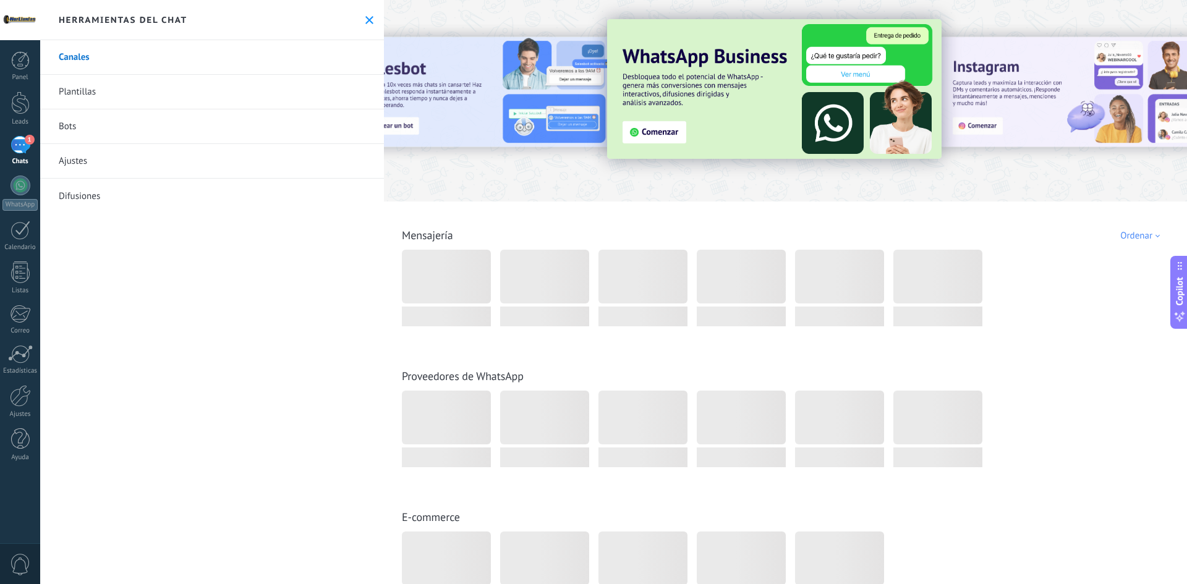
click at [643, 136] on img at bounding box center [774, 89] width 335 height 140
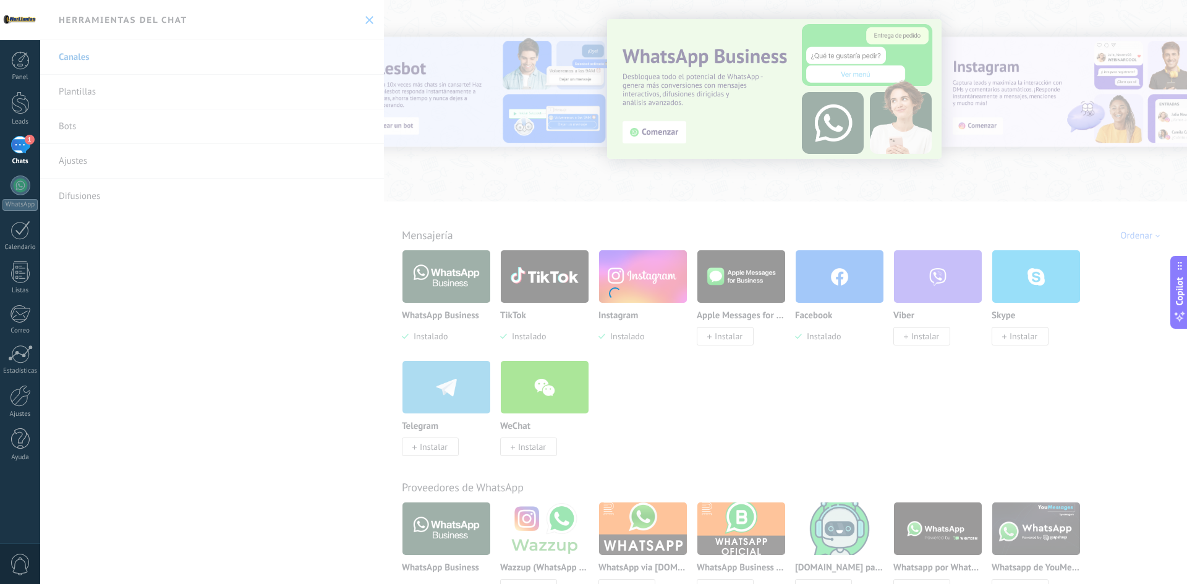
click at [574, 75] on div at bounding box center [613, 292] width 1147 height 584
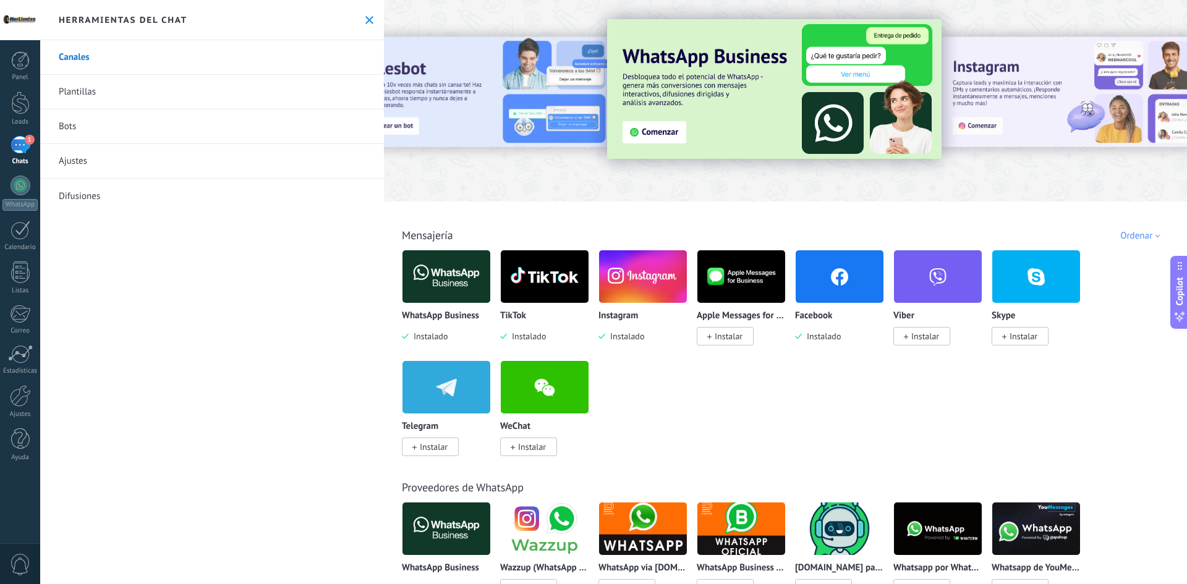
click at [453, 289] on img at bounding box center [447, 277] width 88 height 60
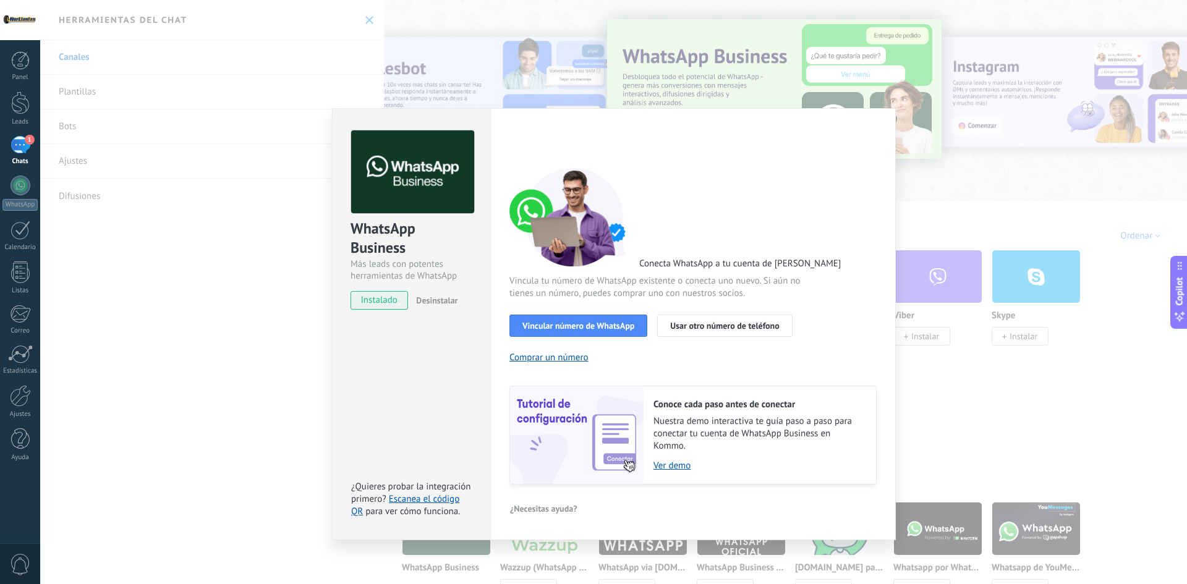
click at [453, 287] on div "WhatsApp Business Más leads con potentes herramientas de WhatsApp instalado Des…" at bounding box center [412, 214] width 158 height 211
click at [591, 327] on span "Vincular número de WhatsApp" at bounding box center [579, 326] width 112 height 9
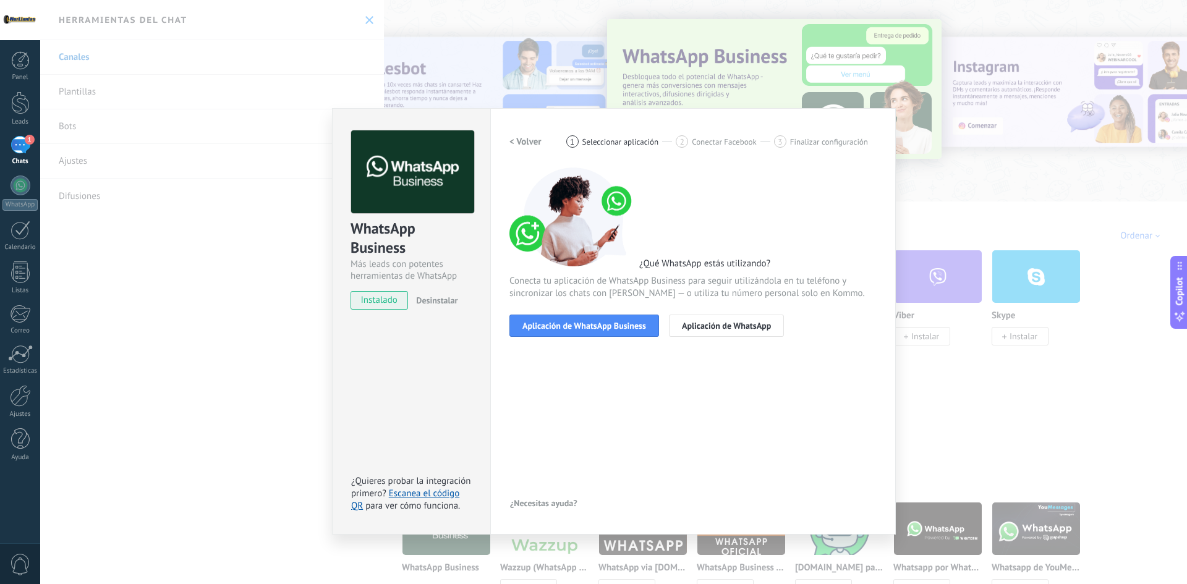
click at [591, 327] on span "Aplicación de WhatsApp Business" at bounding box center [585, 326] width 124 height 9
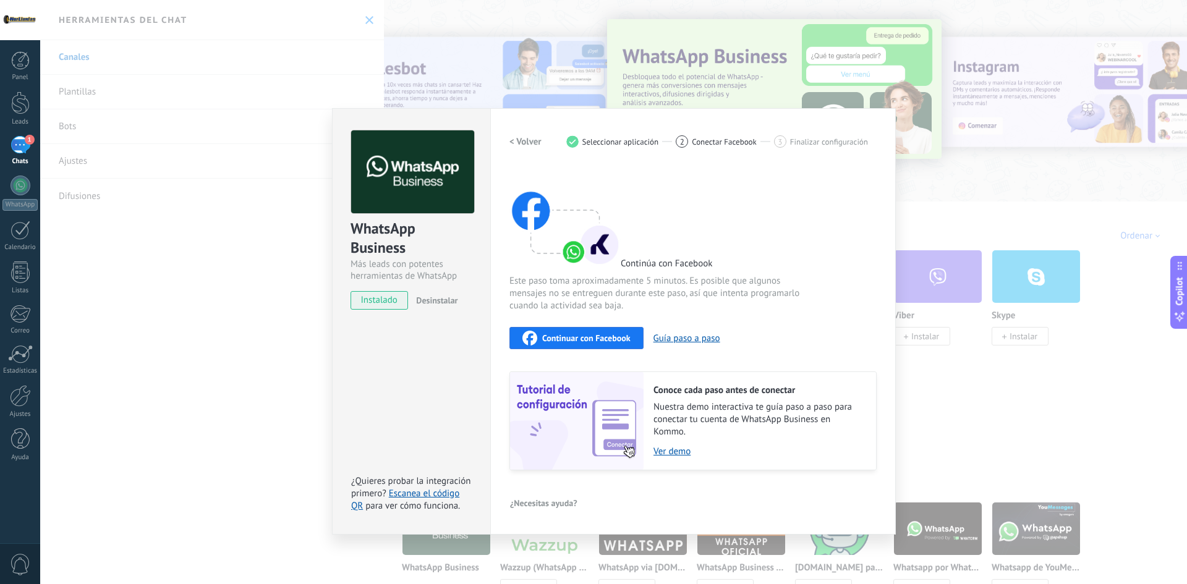
click at [590, 328] on button "Continuar con Facebook" at bounding box center [577, 338] width 134 height 22
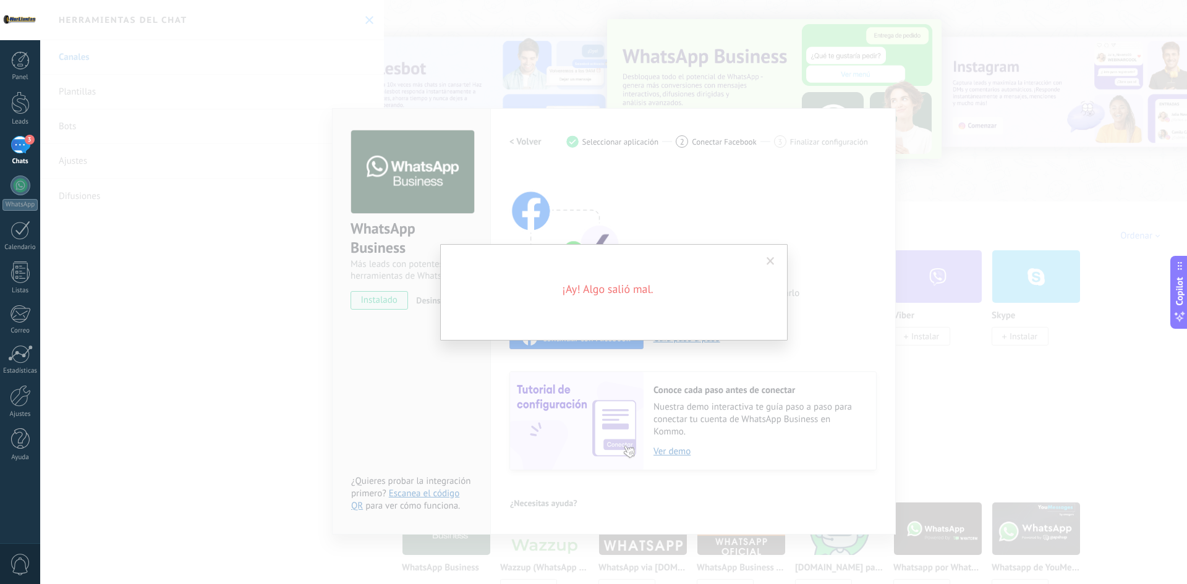
click at [767, 259] on span at bounding box center [771, 261] width 8 height 9
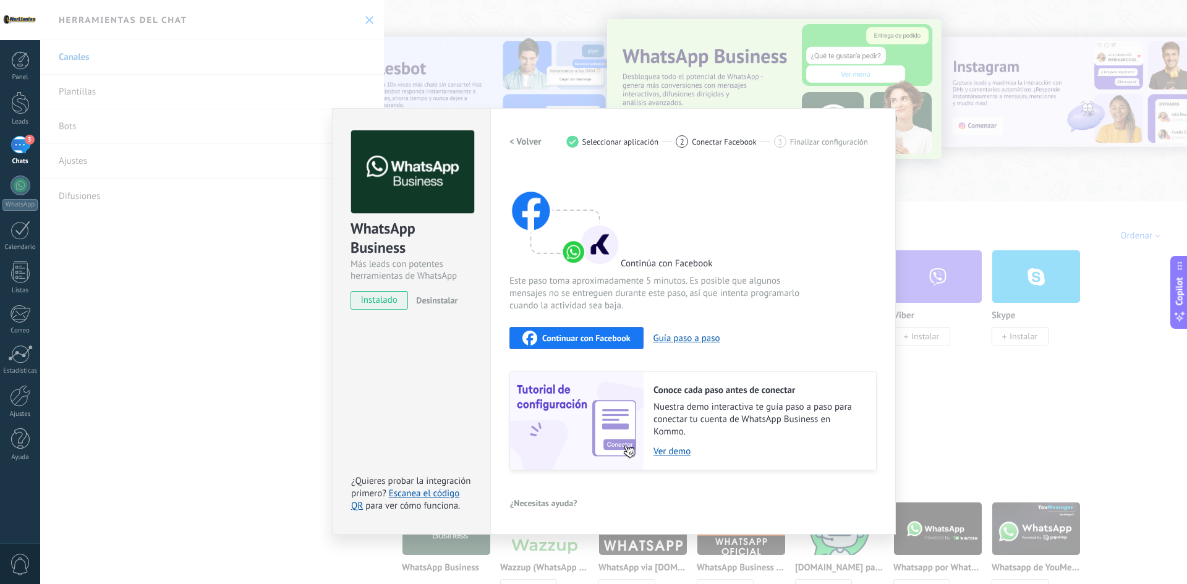
click at [566, 336] on span "Continuar con Facebook" at bounding box center [586, 338] width 88 height 9
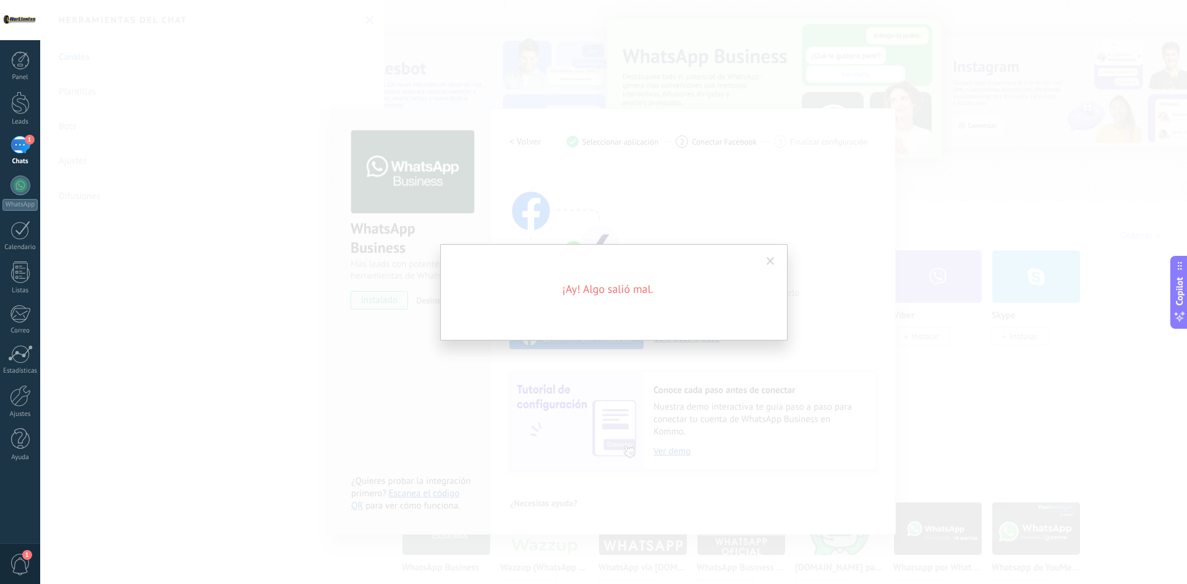
click at [769, 261] on span at bounding box center [771, 261] width 8 height 9
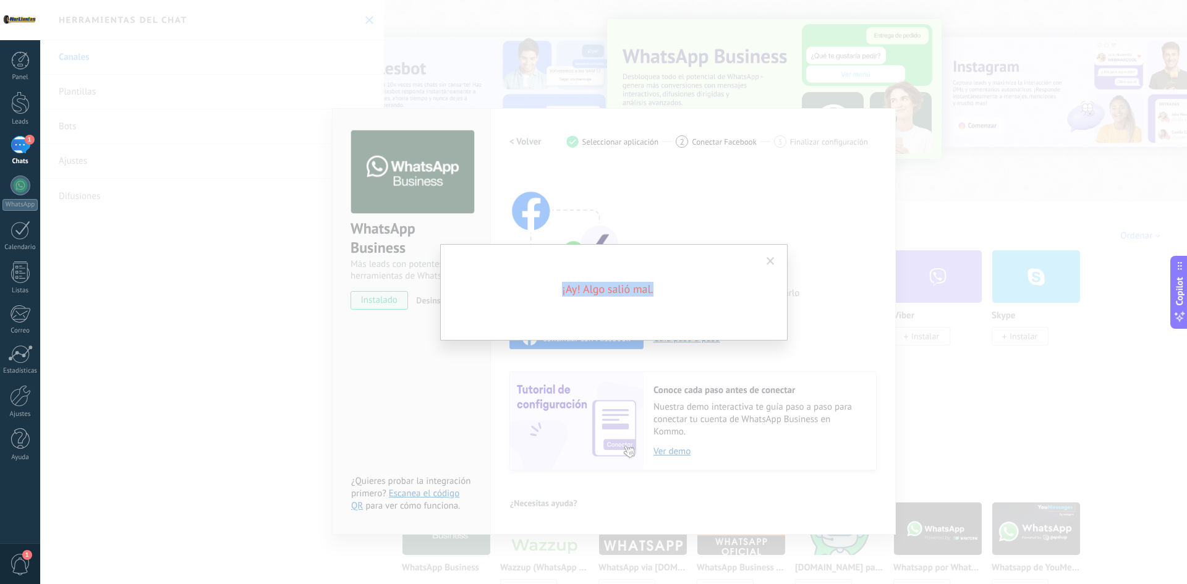
click at [784, 267] on div "¡Ay! Algo salió mal." at bounding box center [614, 292] width 348 height 96
click at [785, 213] on div "¡Ay! Algo salió mal." at bounding box center [613, 292] width 1147 height 584
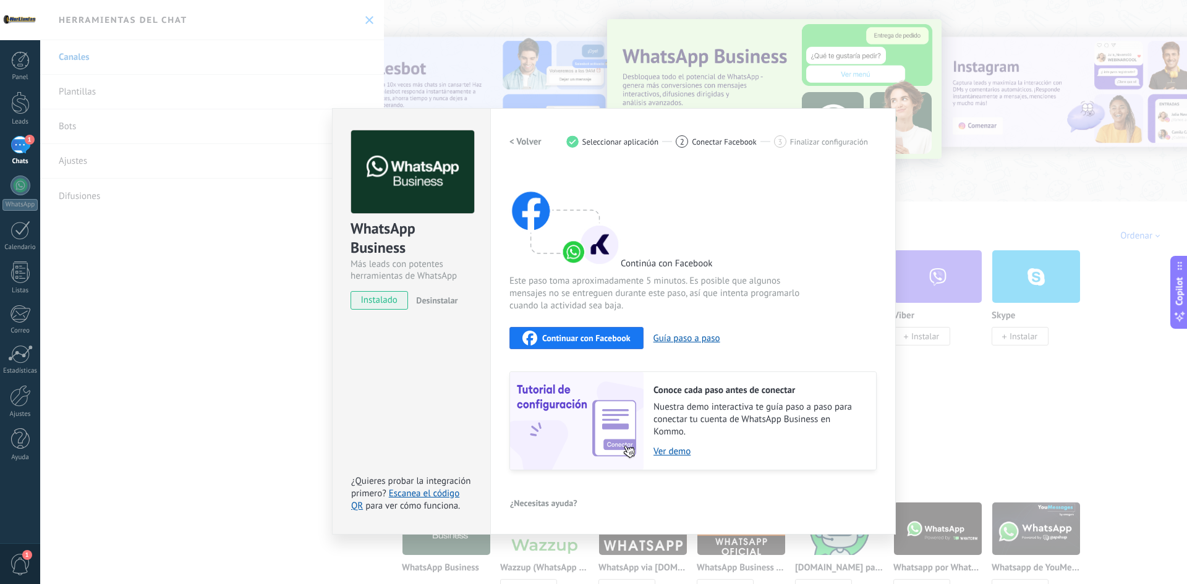
click at [578, 336] on span "Continuar con Facebook" at bounding box center [586, 338] width 88 height 9
click at [1056, 422] on div "WhatsApp Business Más leads con potentes herramientas de WhatsApp instalado Des…" at bounding box center [613, 292] width 1147 height 584
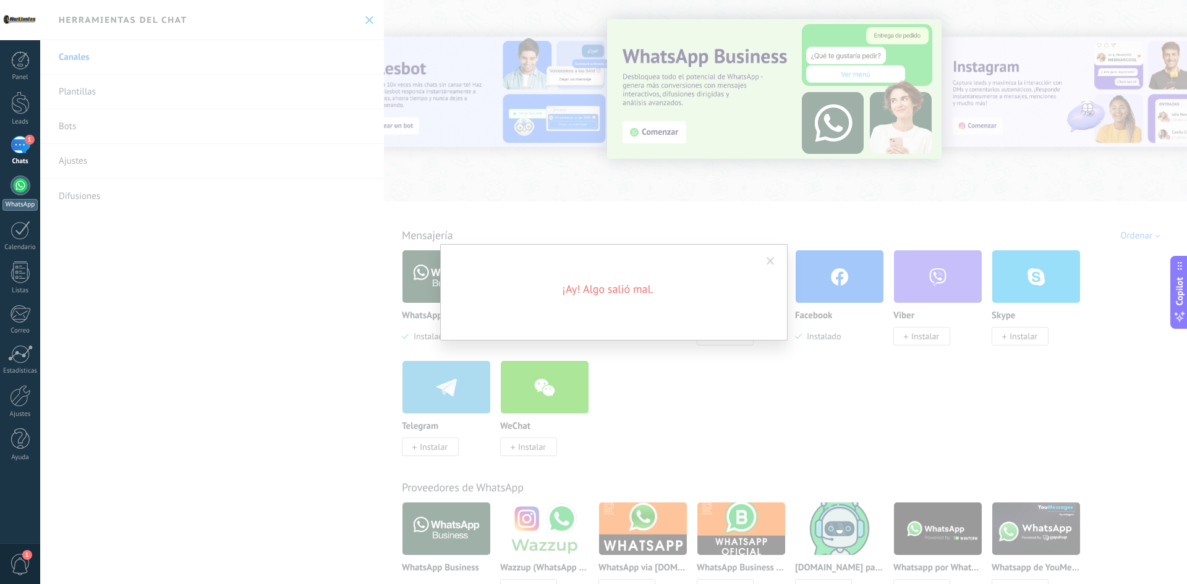
click at [30, 177] on link "WhatsApp" at bounding box center [20, 193] width 40 height 35
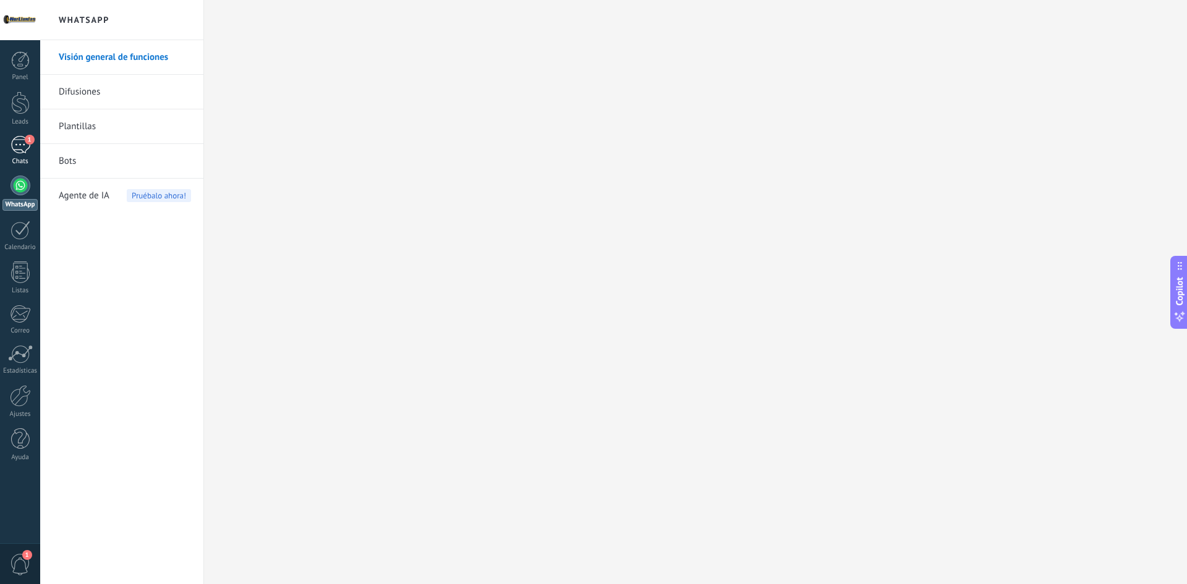
click at [28, 145] on div "1" at bounding box center [21, 145] width 20 height 18
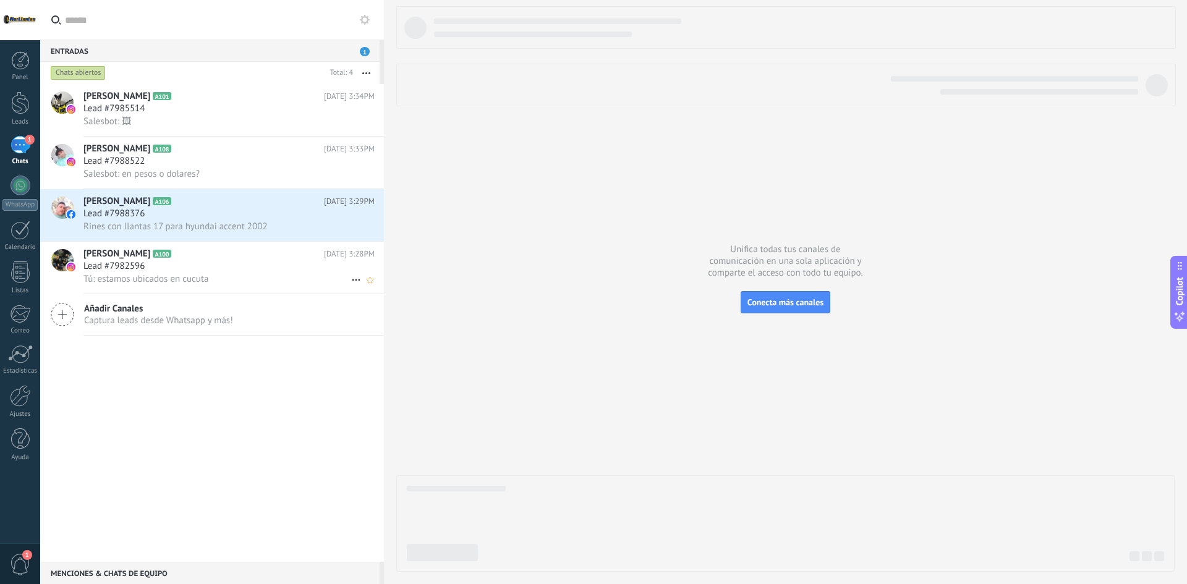
click at [210, 281] on h3 "Tú: estamos ubicados en cucuta" at bounding box center [148, 279] width 131 height 12
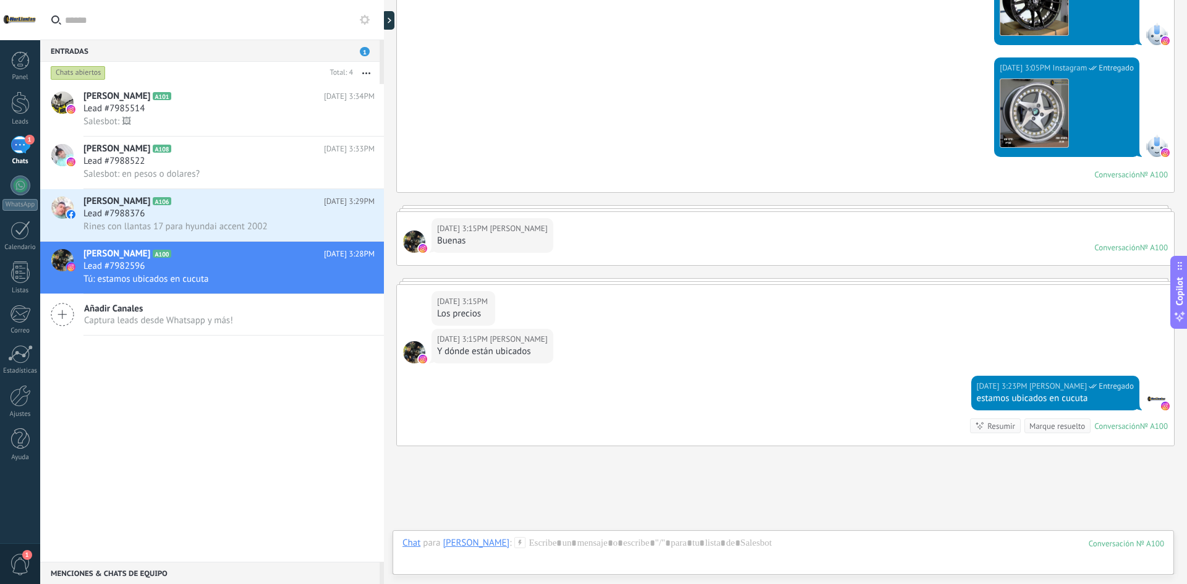
scroll to position [411, 0]
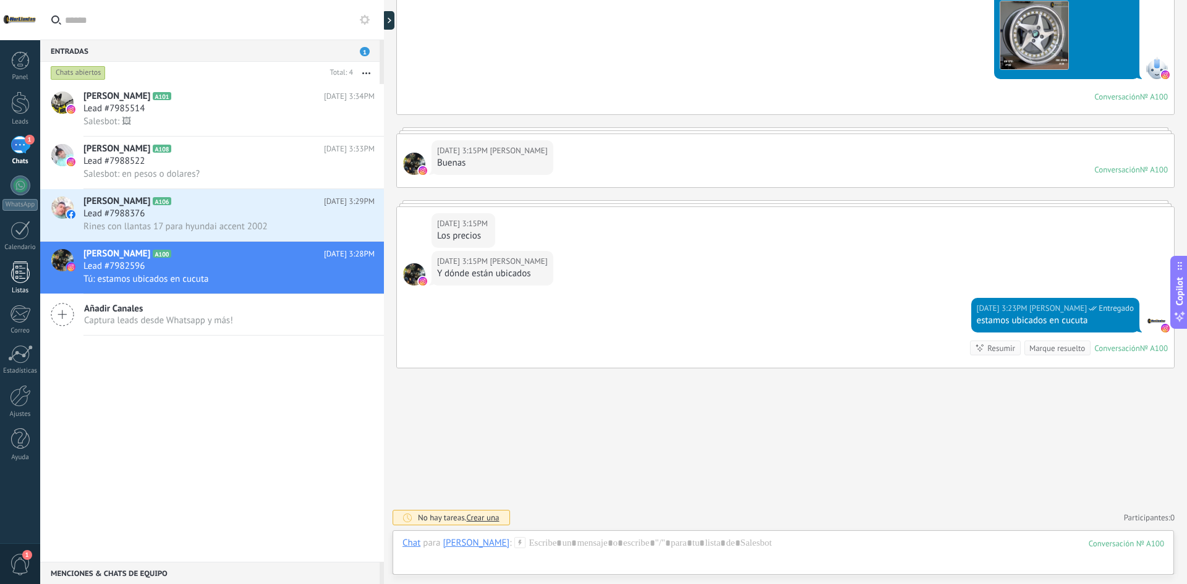
click at [23, 275] on div at bounding box center [20, 273] width 19 height 22
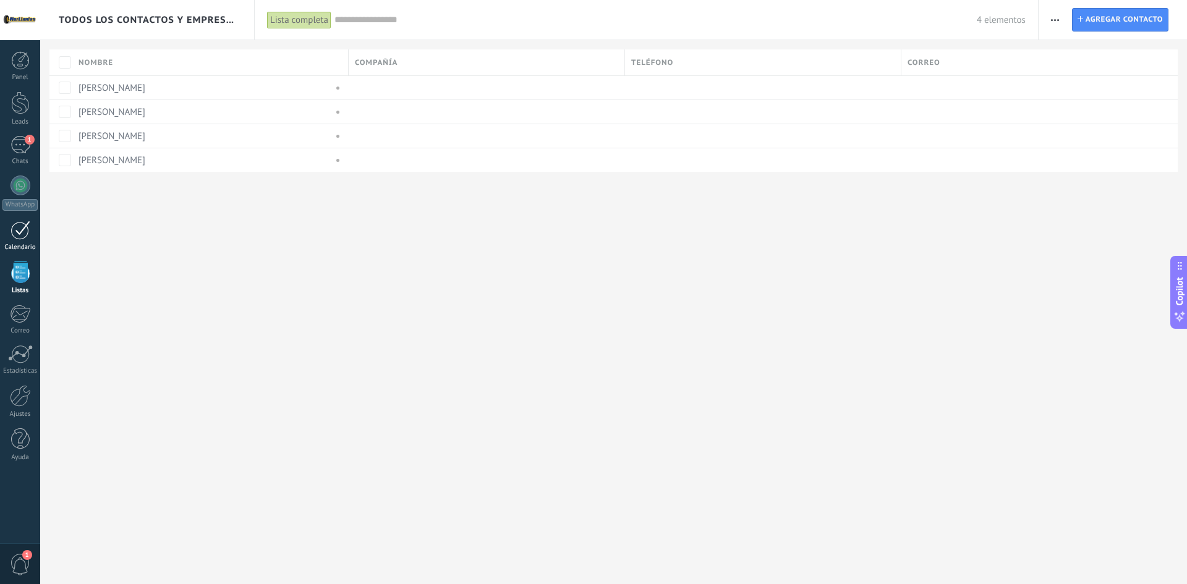
click at [24, 244] on div "Calendario" at bounding box center [20, 248] width 36 height 8
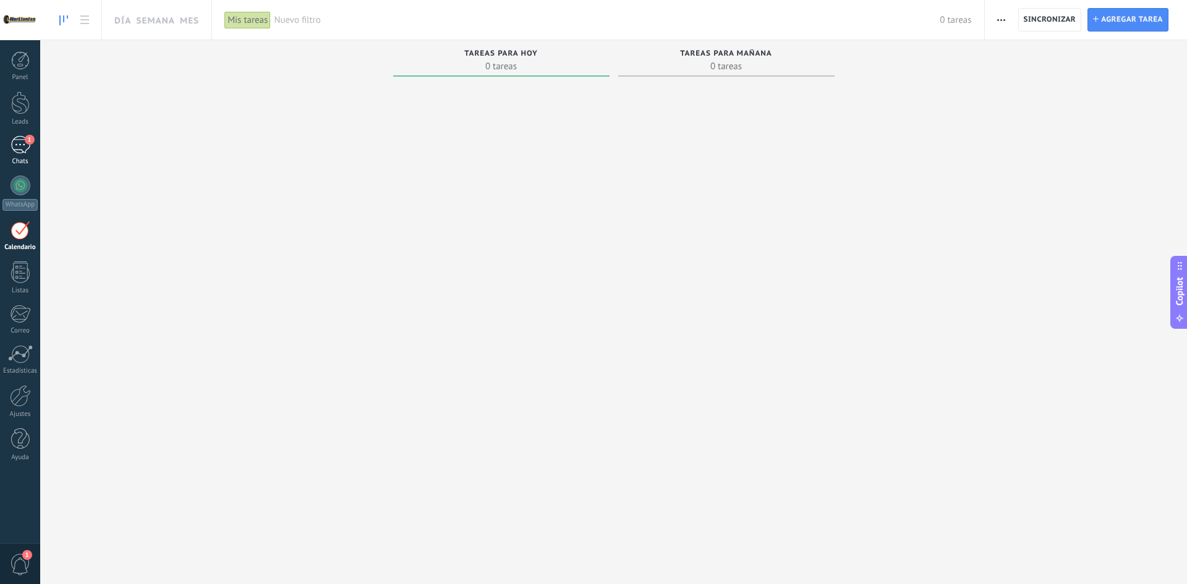
click at [14, 144] on div "1" at bounding box center [21, 145] width 20 height 18
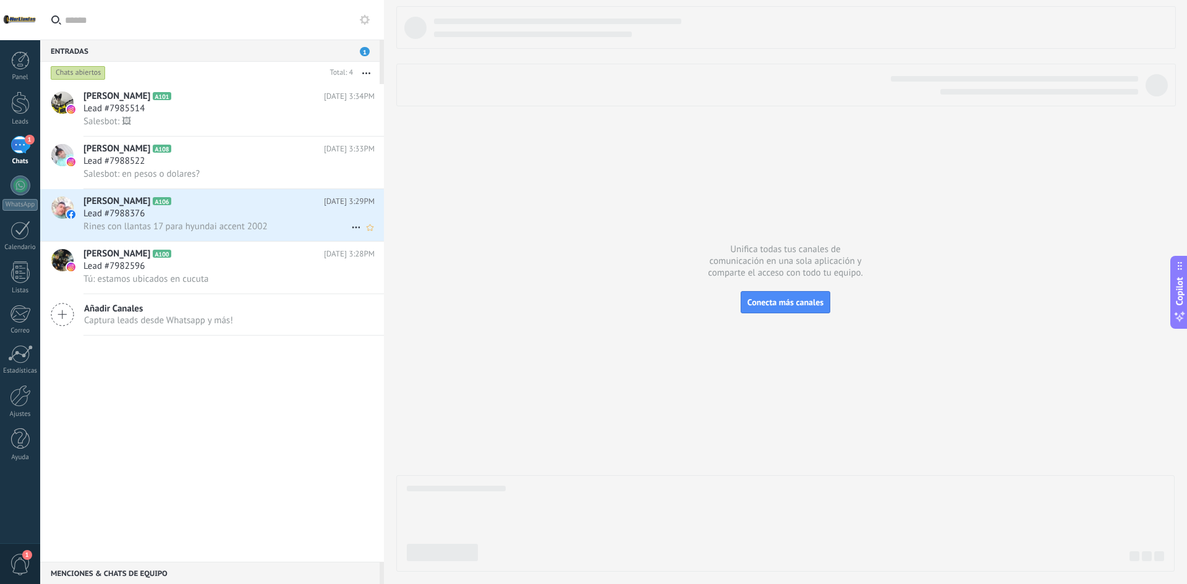
click at [205, 216] on div "Lead #7988376" at bounding box center [228, 214] width 291 height 12
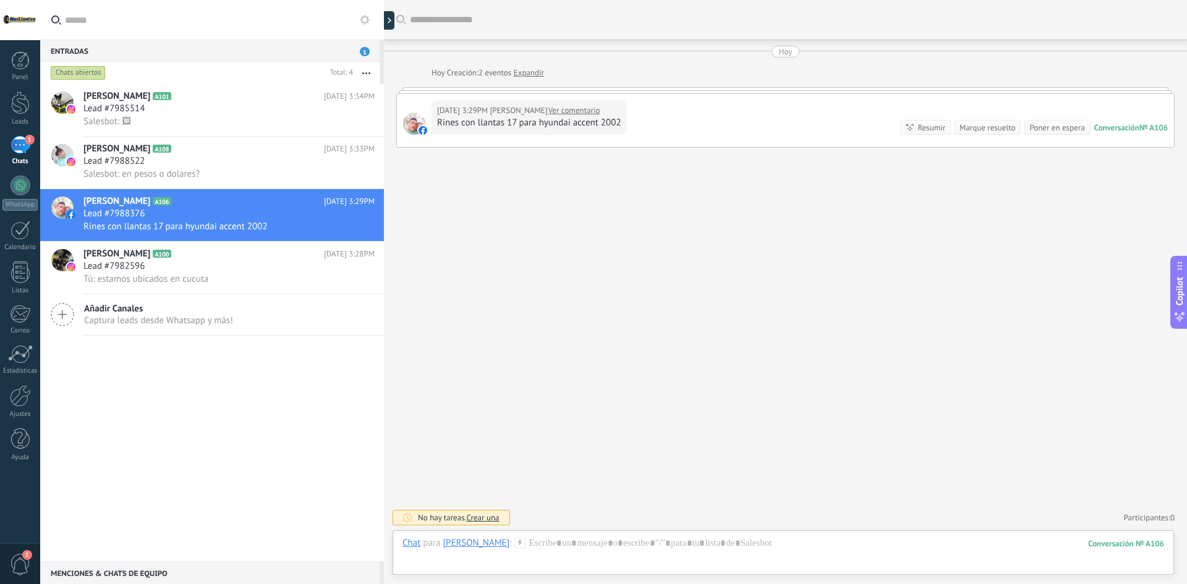
click at [924, 124] on div "Resumir" at bounding box center [932, 128] width 28 height 12
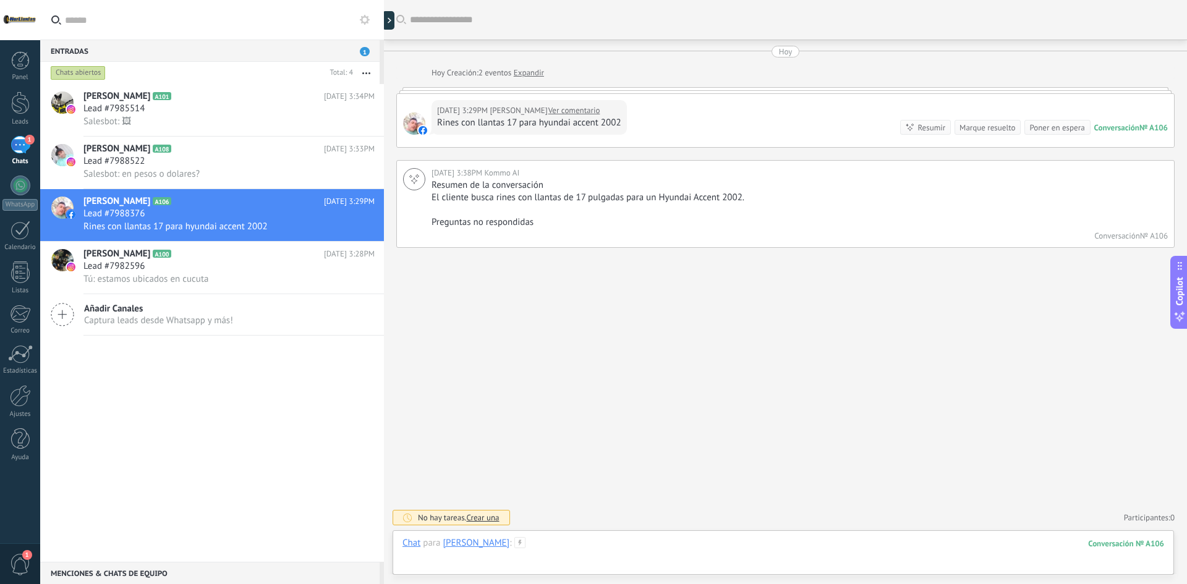
click at [597, 549] on div at bounding box center [784, 555] width 762 height 37
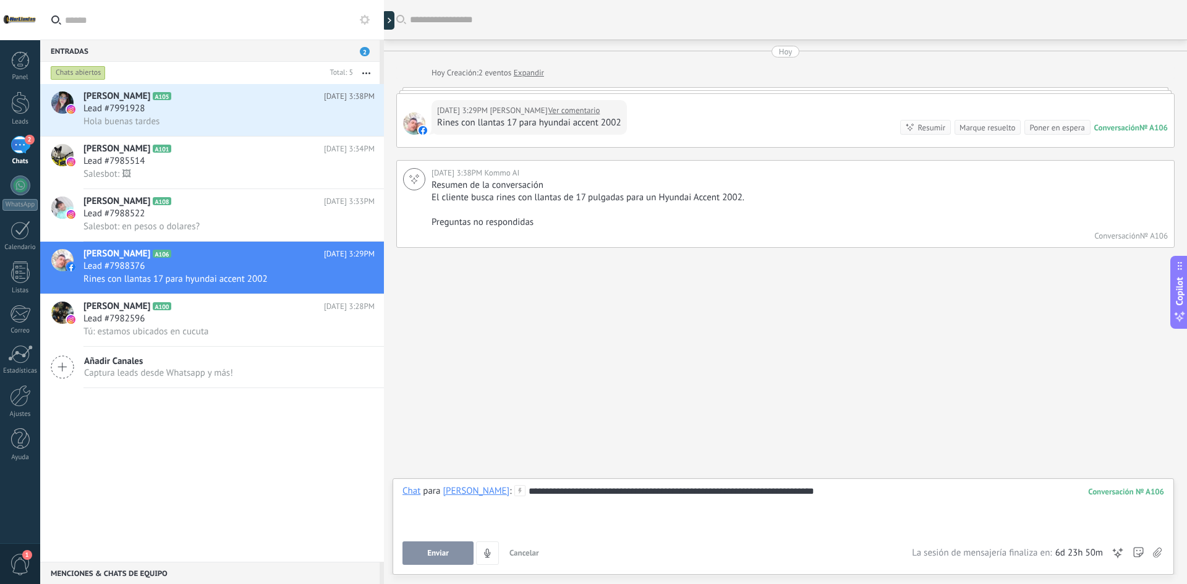
click at [448, 550] on span "Enviar" at bounding box center [438, 553] width 22 height 9
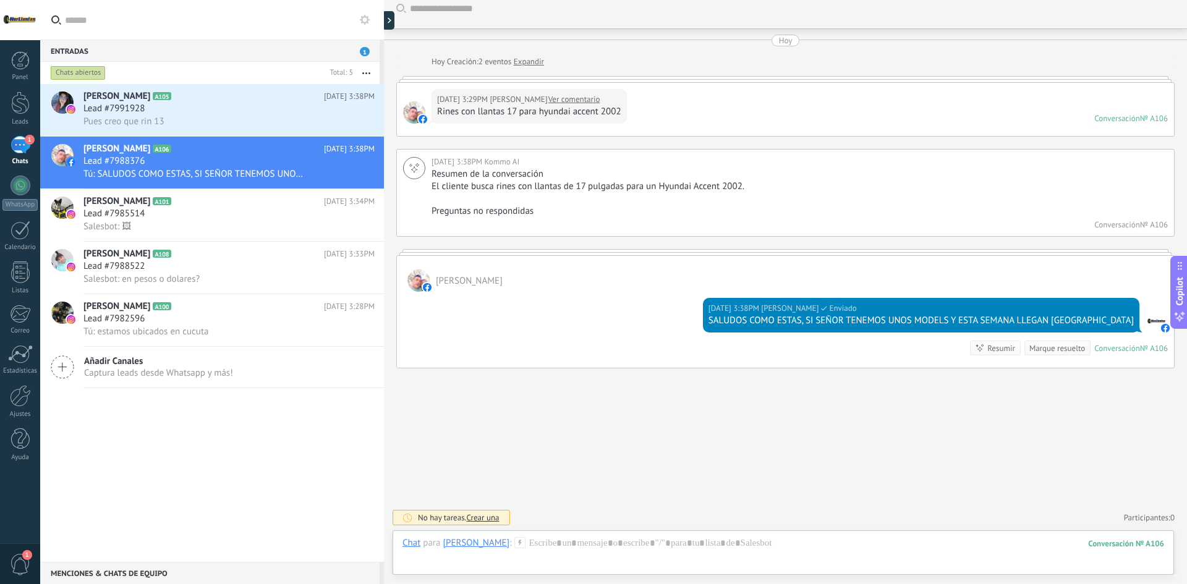
click at [365, 50] on span "1" at bounding box center [365, 51] width 10 height 9
click at [226, 225] on div "Salesbot: 🖼" at bounding box center [228, 226] width 291 height 13
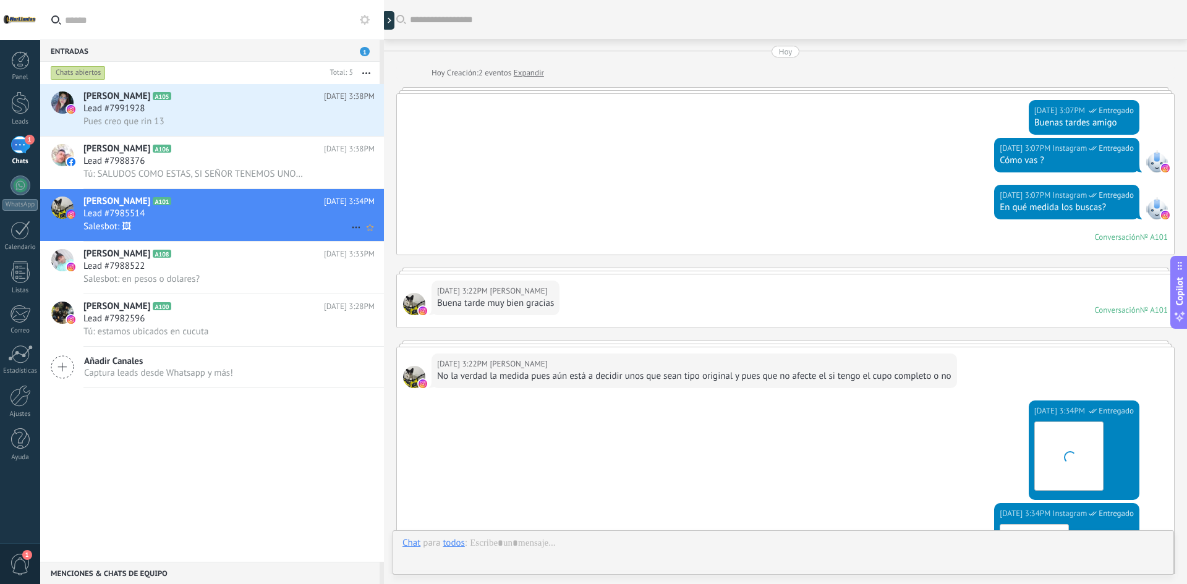
scroll to position [270, 0]
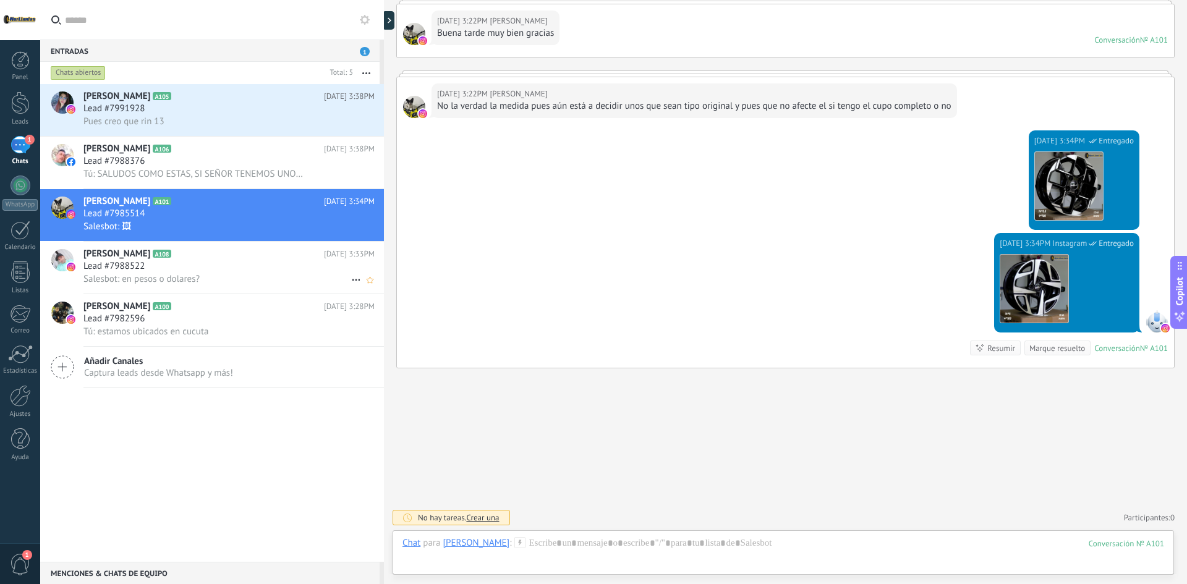
click at [230, 269] on div "Lead #7988522" at bounding box center [228, 266] width 291 height 12
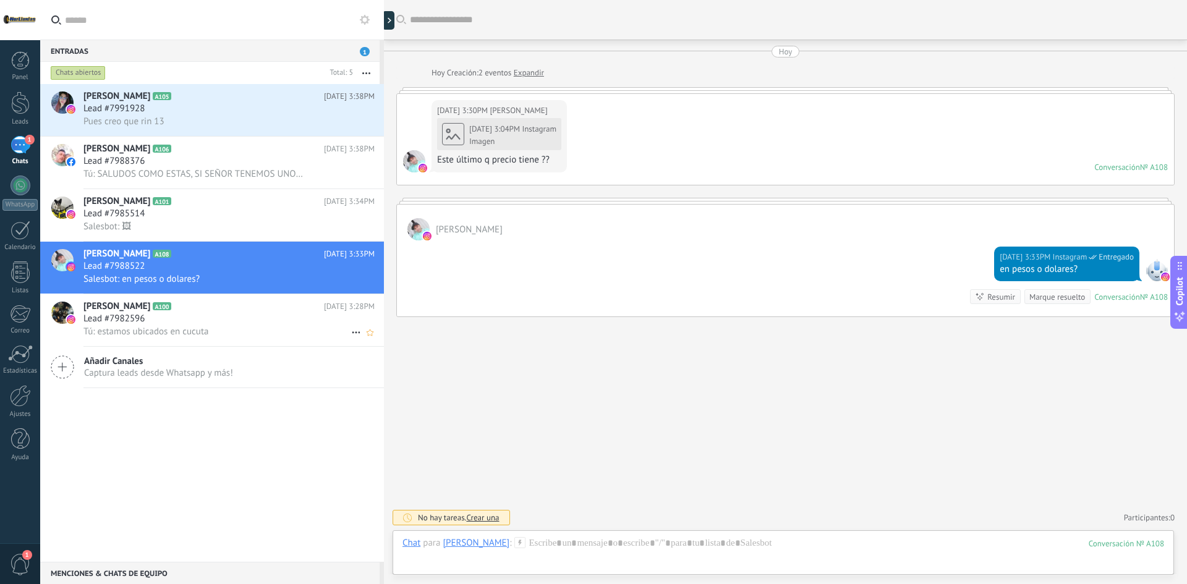
click at [117, 305] on span "[PERSON_NAME]" at bounding box center [116, 307] width 67 height 12
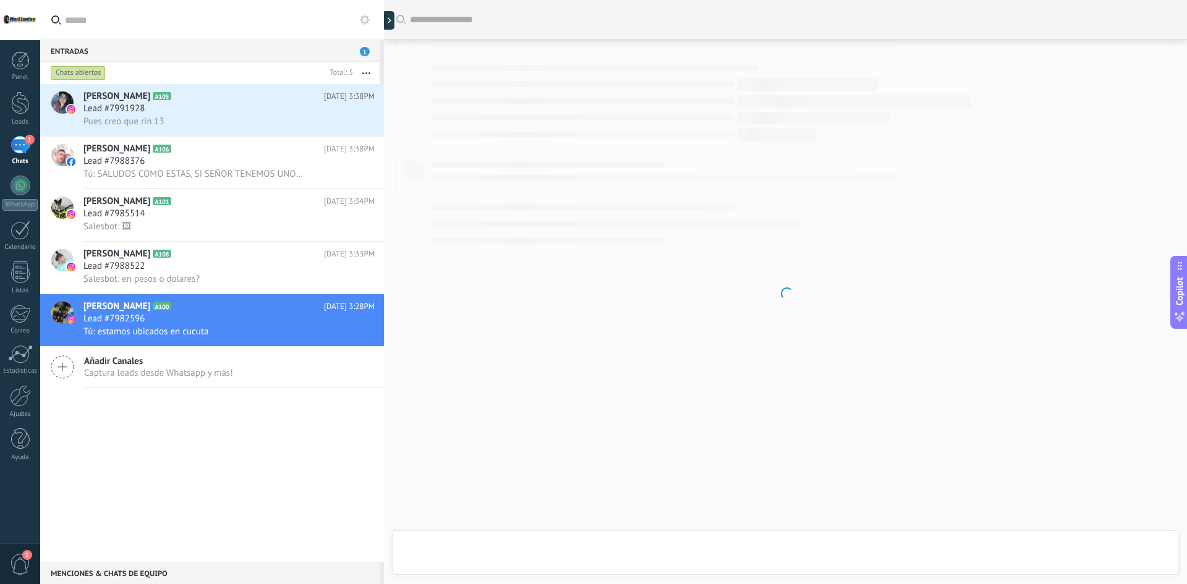
scroll to position [411, 0]
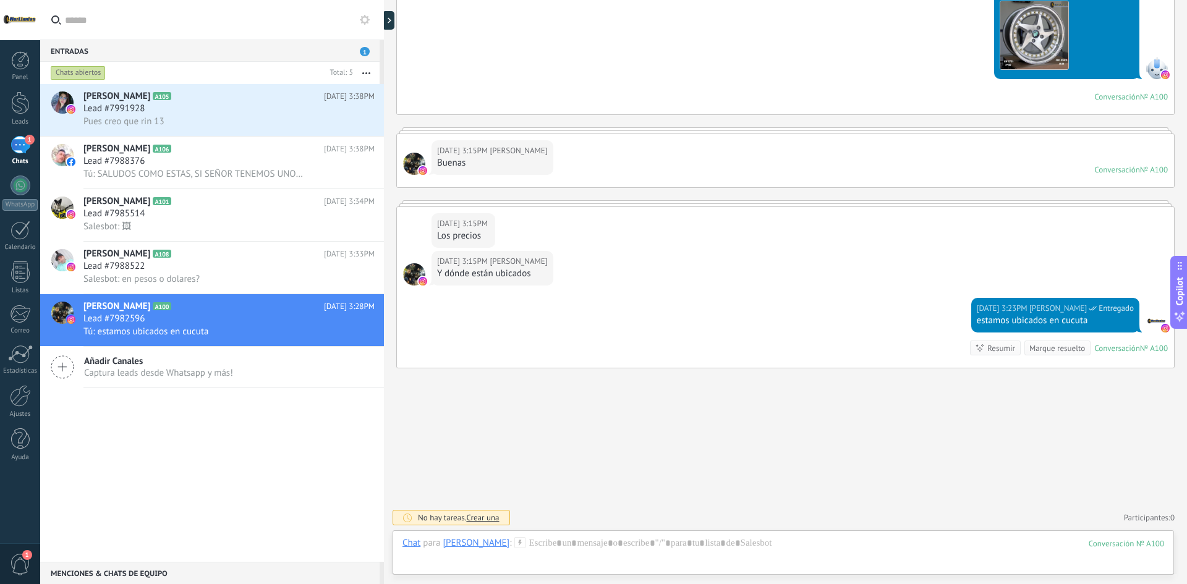
click at [275, 506] on div "[PERSON_NAME] A105 [DATE] 3:38PM Lead #7991928 Pues creo que rin 13 [PERSON_NAM…" at bounding box center [212, 323] width 344 height 478
click at [362, 70] on button "button" at bounding box center [366, 73] width 27 height 22
click at [318, 98] on span "Silenciar" at bounding box center [310, 97] width 35 height 25
click at [369, 69] on button "button" at bounding box center [366, 73] width 27 height 22
click at [220, 49] on div "Entradas 1" at bounding box center [209, 51] width 339 height 22
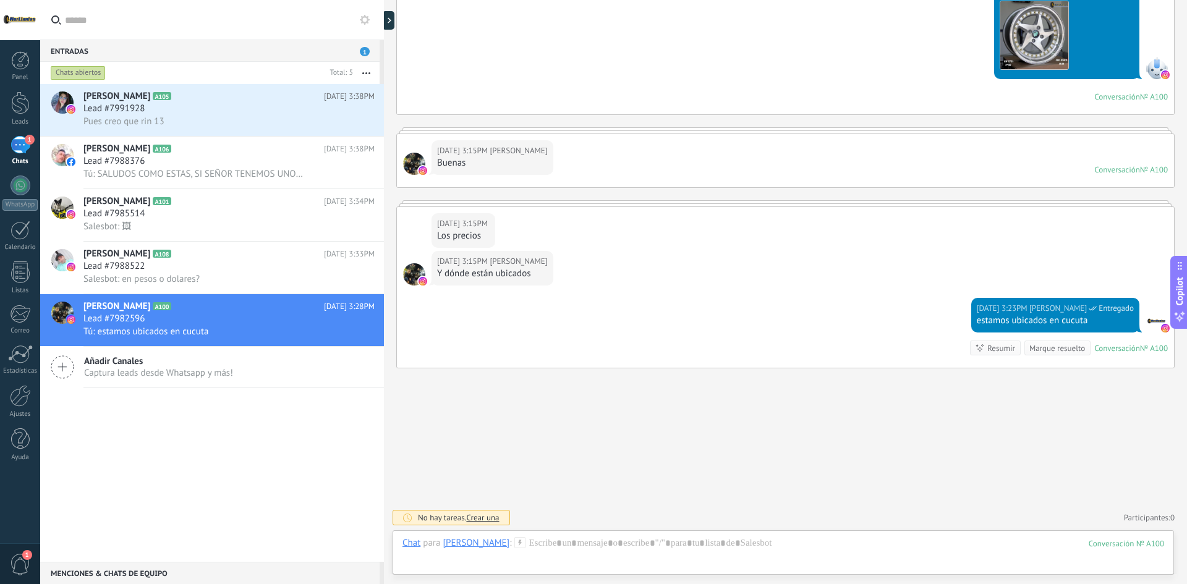
click at [223, 66] on div "Chats abiertos" at bounding box center [186, 73] width 277 height 22
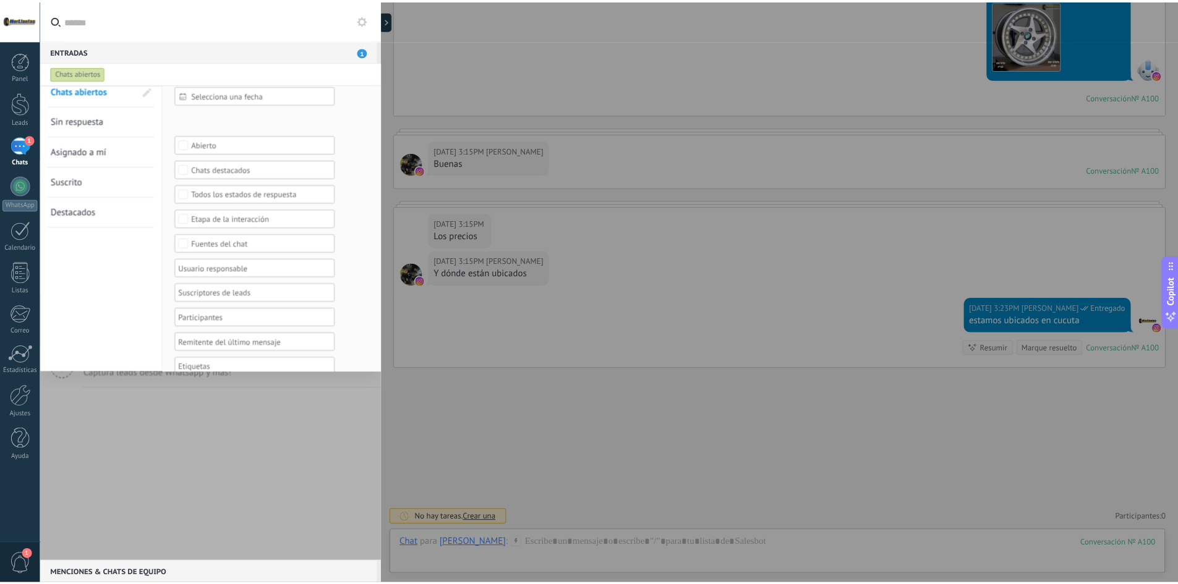
scroll to position [0, 0]
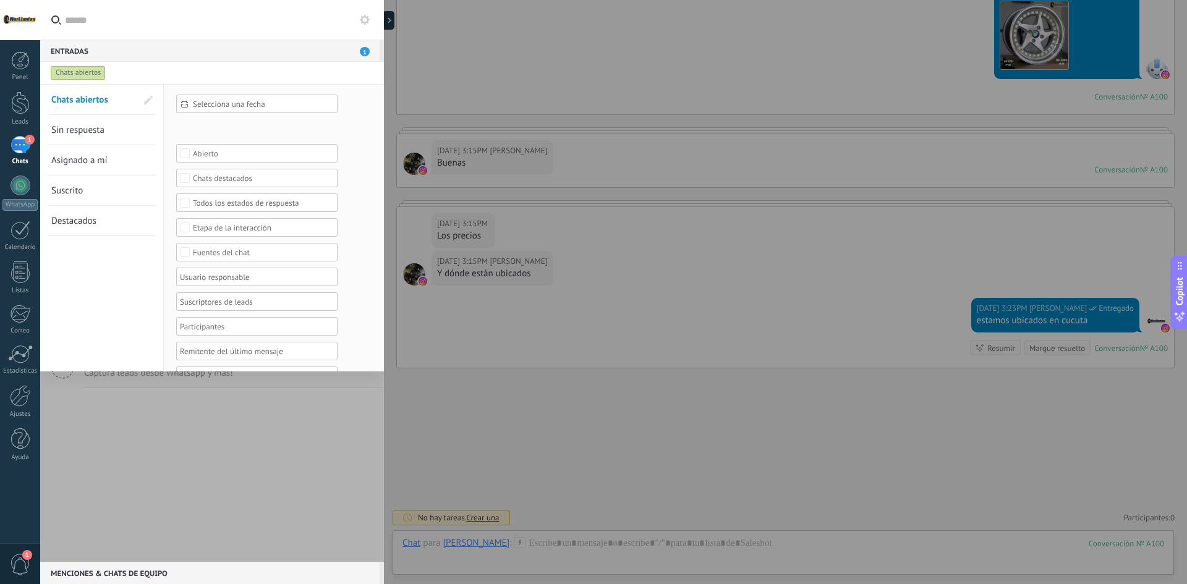
click at [365, 18] on icon at bounding box center [365, 20] width 10 height 10
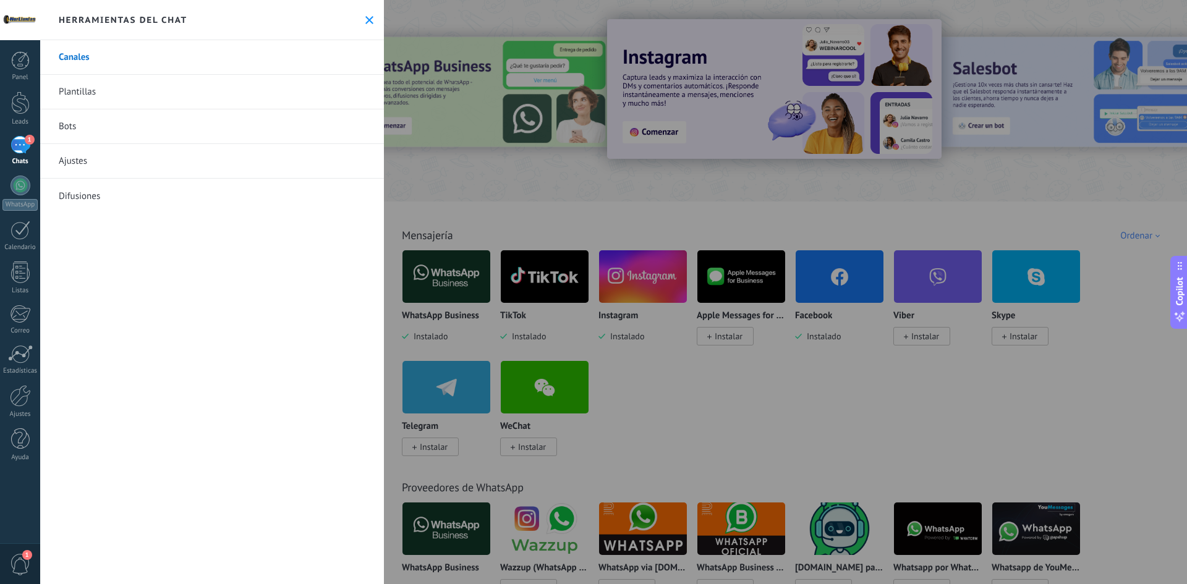
click at [365, 18] on icon at bounding box center [369, 20] width 8 height 8
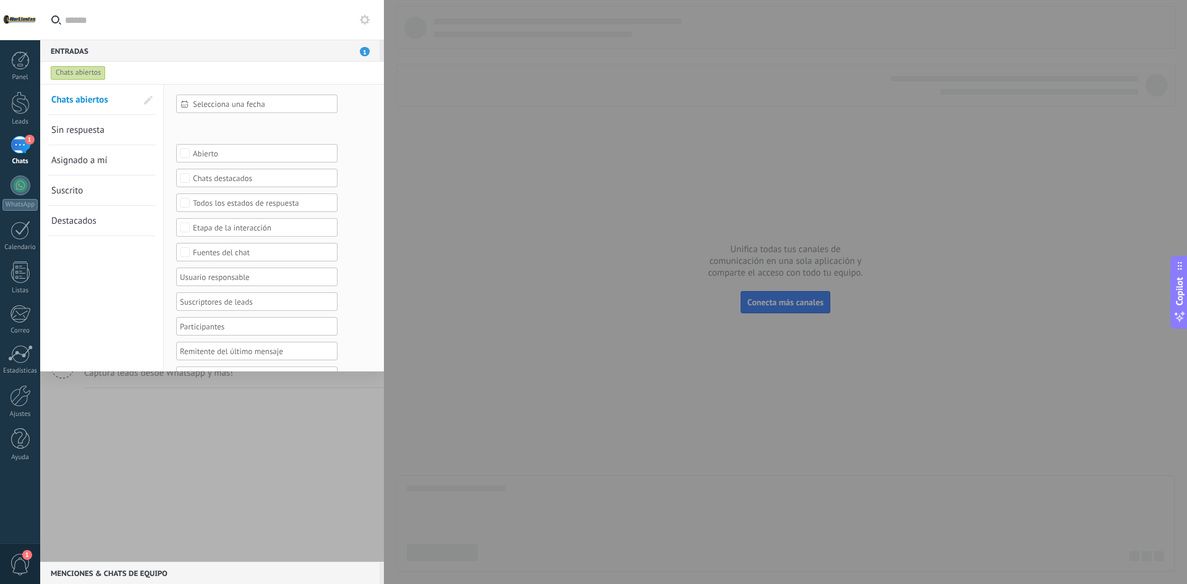
click at [365, 18] on icon at bounding box center [365, 20] width 10 height 10
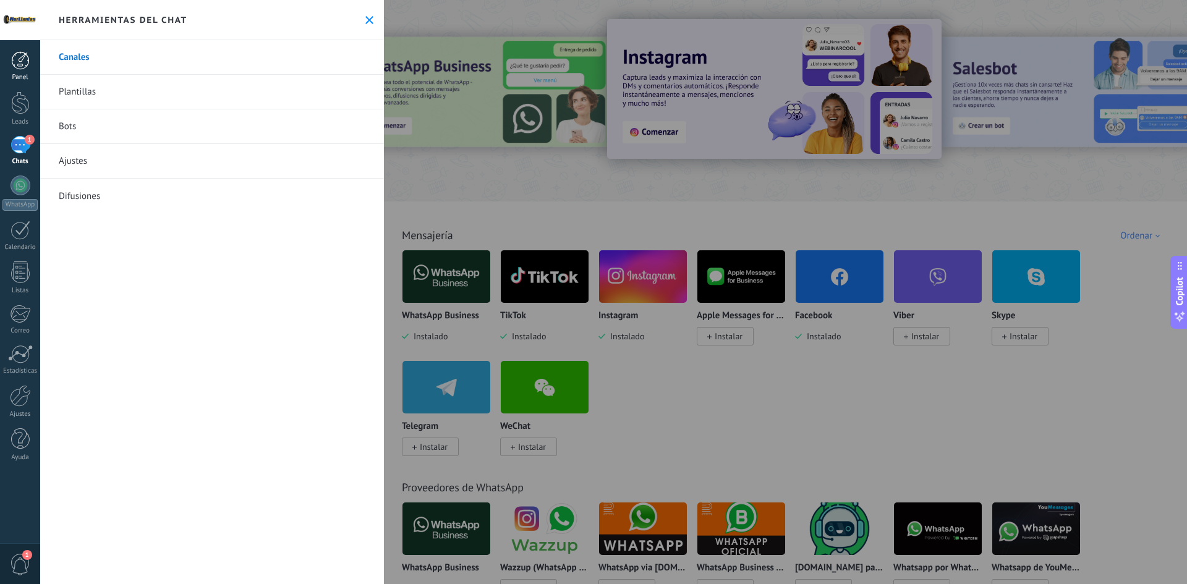
click at [22, 64] on div at bounding box center [20, 60] width 19 height 19
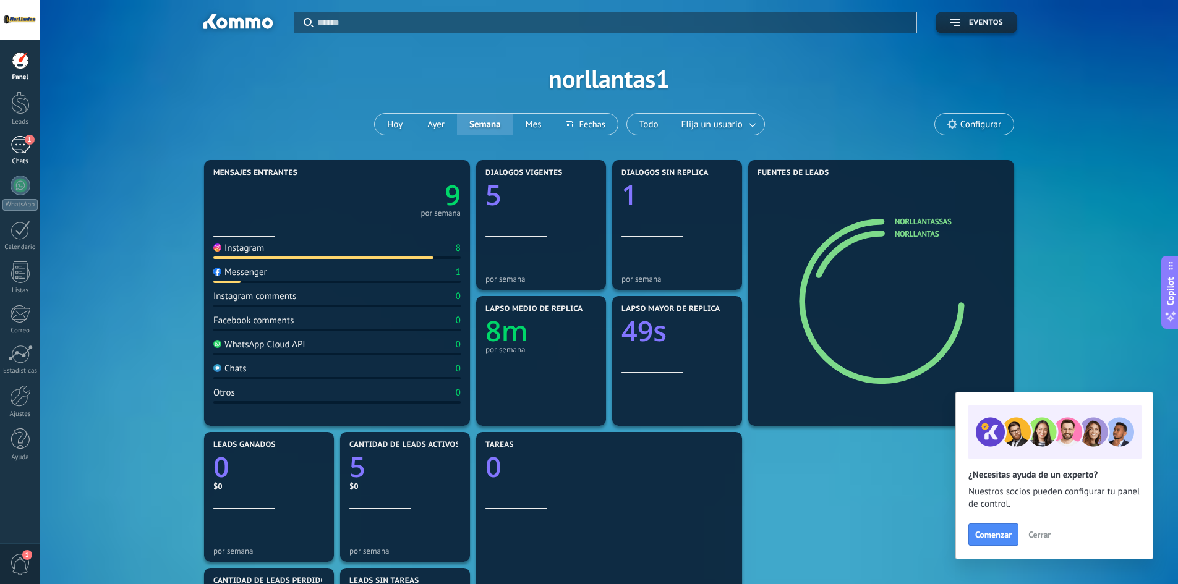
click at [27, 142] on span "1" at bounding box center [30, 140] width 10 height 10
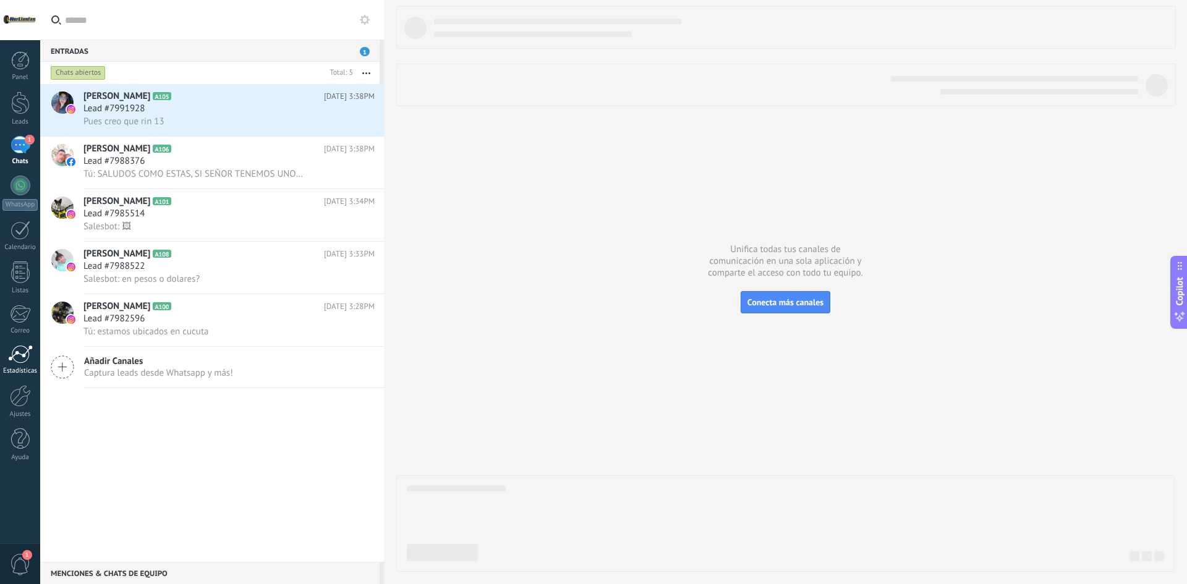
click at [19, 359] on div at bounding box center [20, 354] width 25 height 19
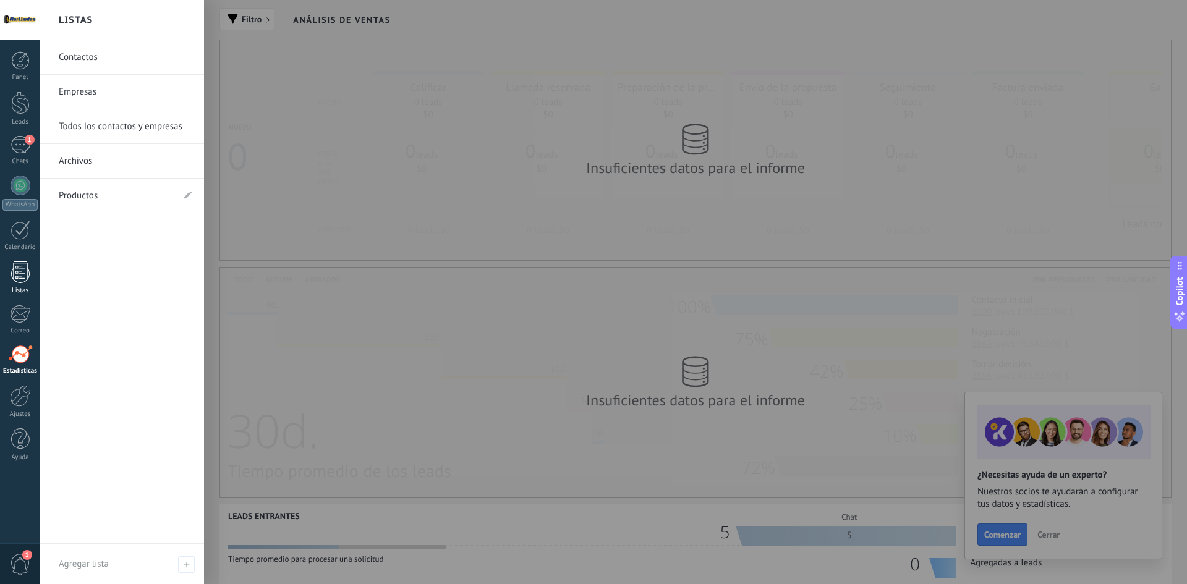
click at [13, 274] on div at bounding box center [20, 273] width 19 height 22
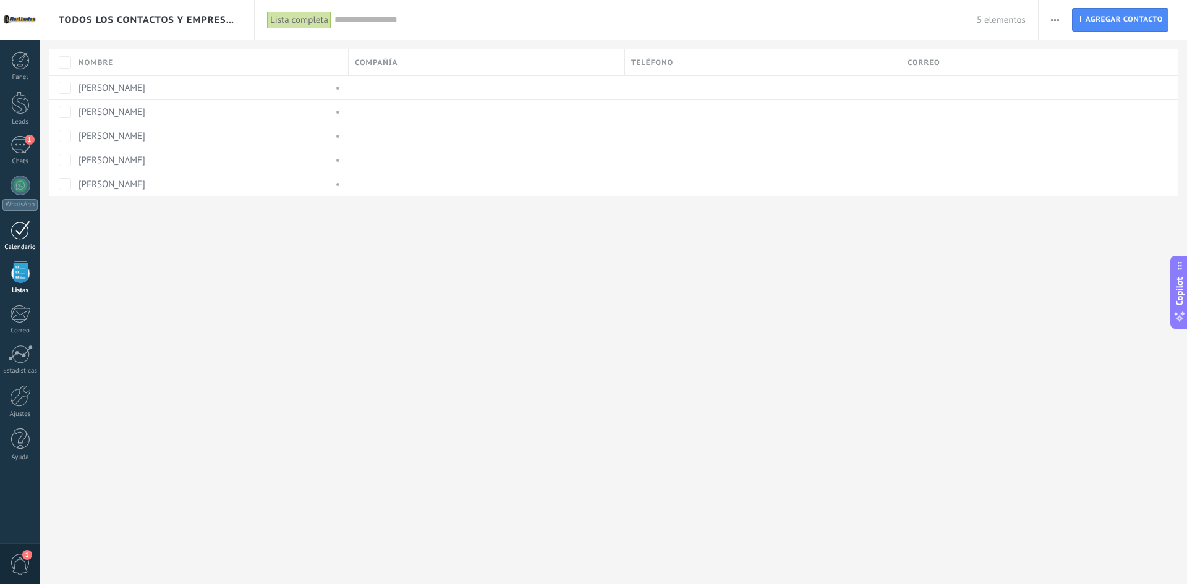
click at [17, 241] on link "Calendario" at bounding box center [20, 236] width 40 height 31
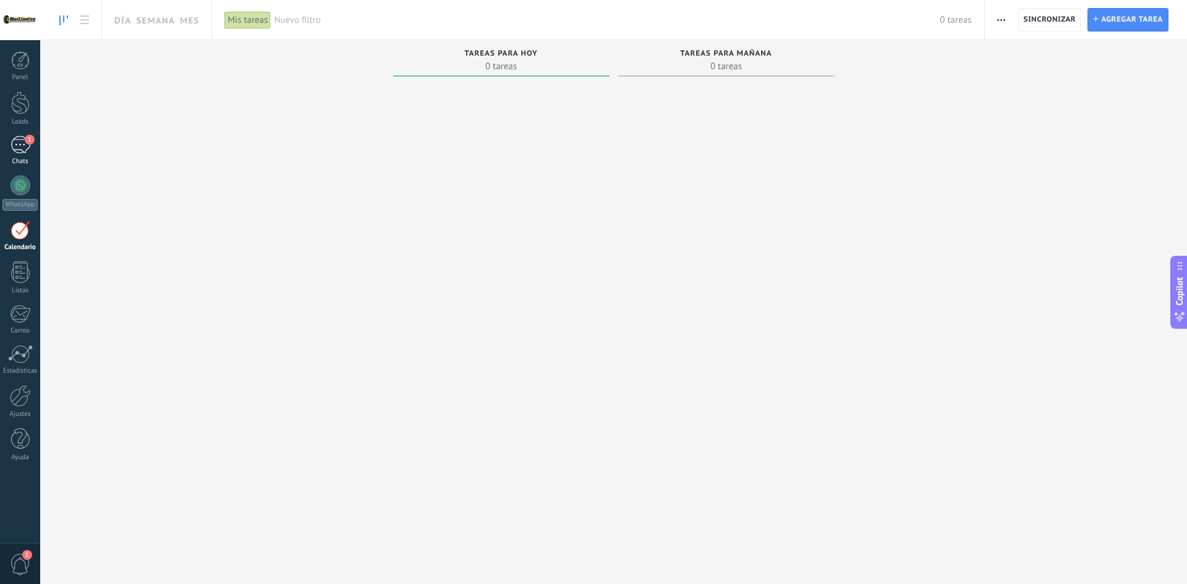
click at [30, 155] on link "1 Chats" at bounding box center [20, 151] width 40 height 30
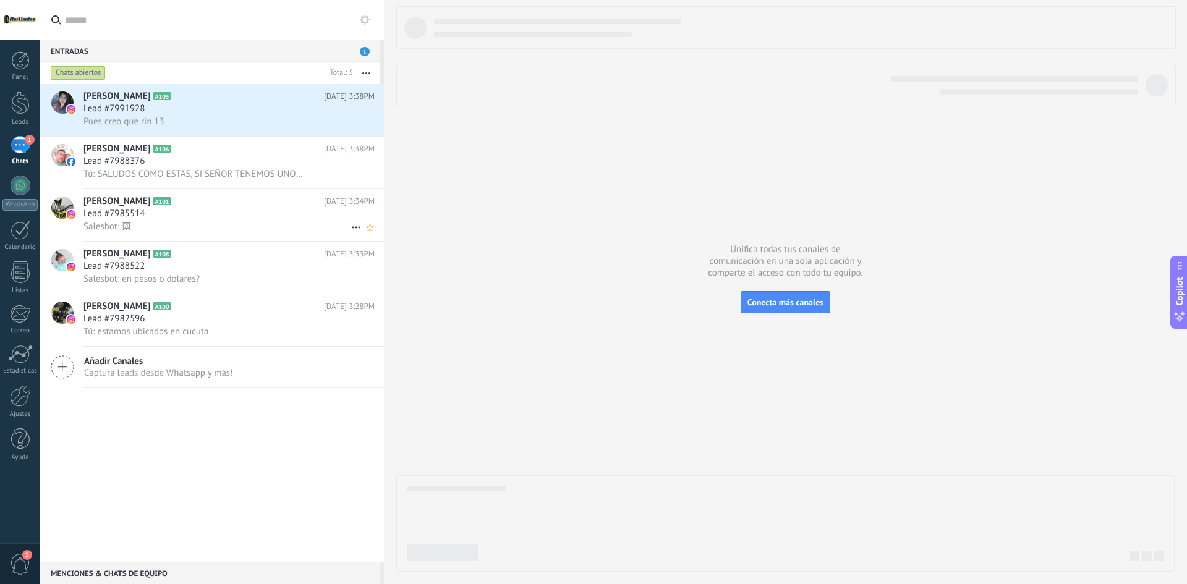
click at [225, 211] on div "Lead #7985514" at bounding box center [228, 214] width 291 height 12
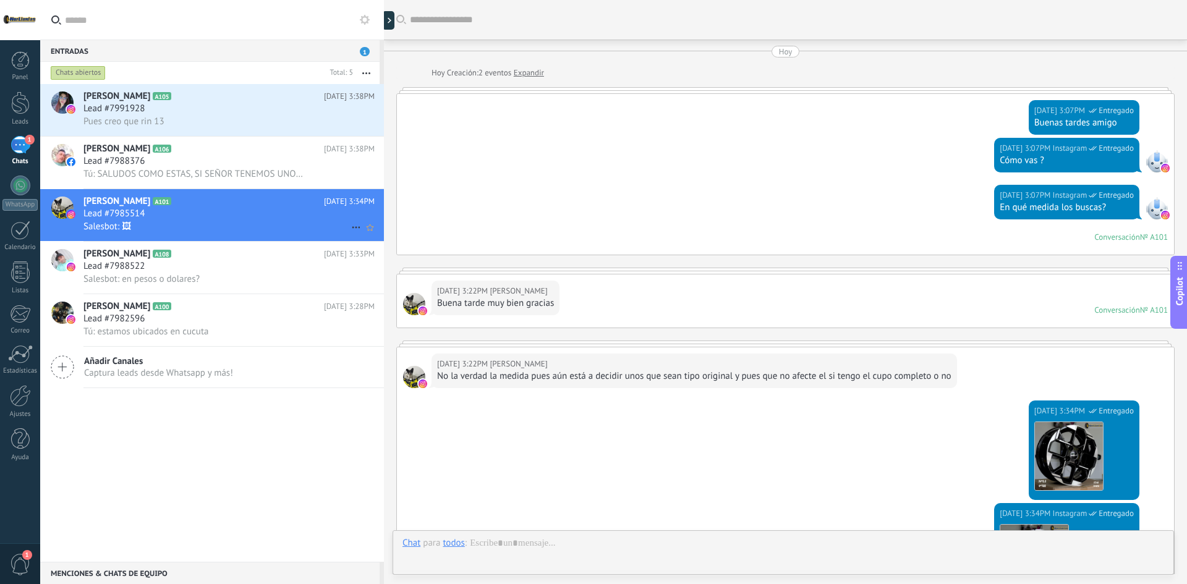
scroll to position [270, 0]
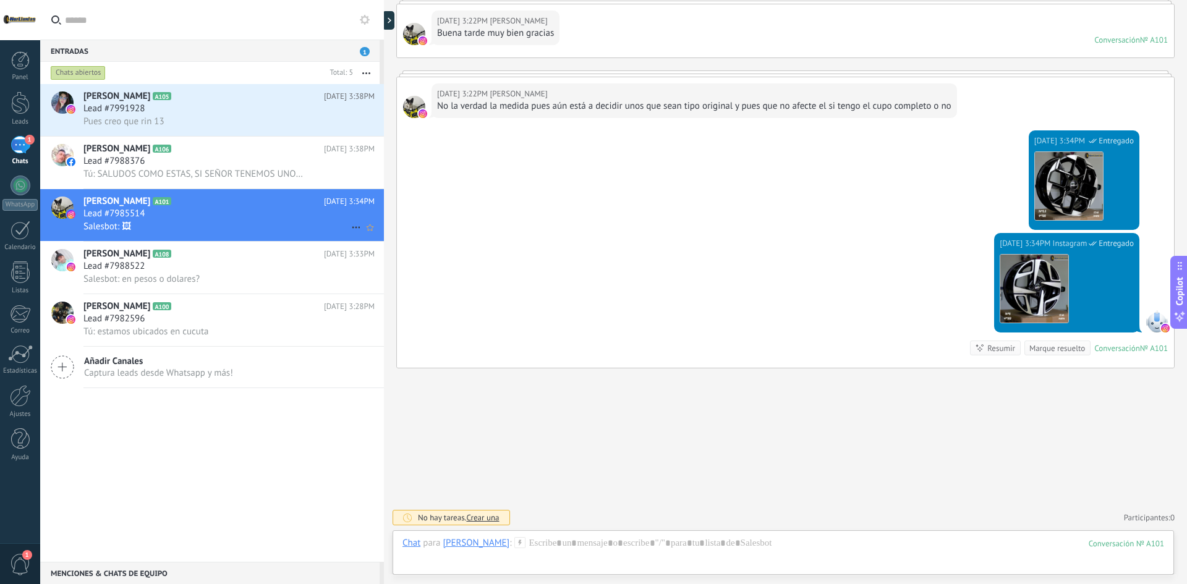
click at [355, 227] on use at bounding box center [356, 228] width 8 height 2
click at [785, 296] on div at bounding box center [593, 292] width 1187 height 584
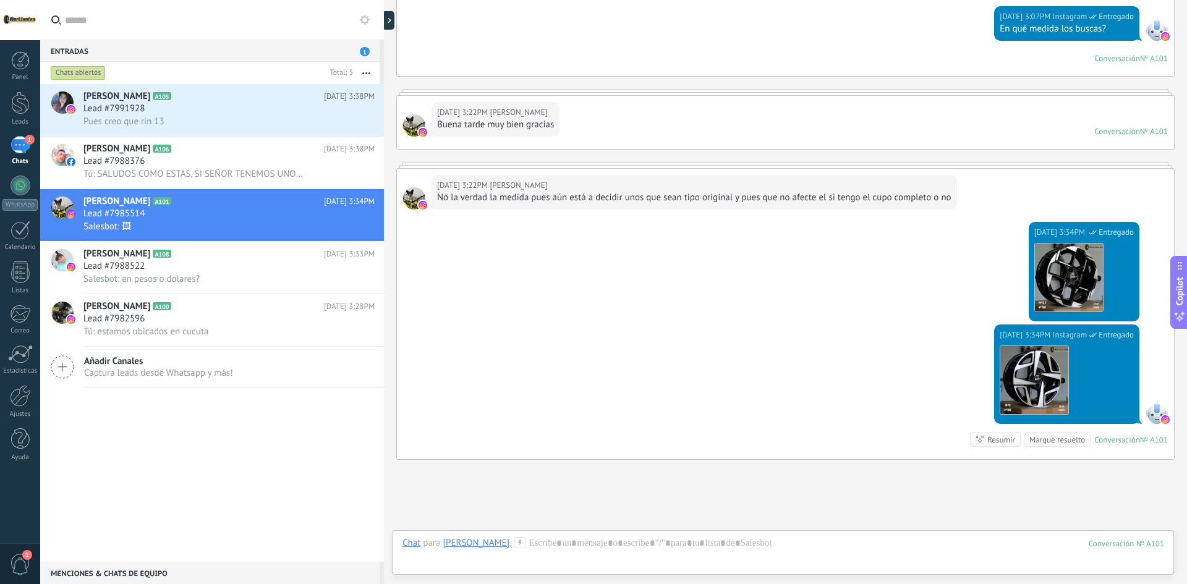
scroll to position [23, 0]
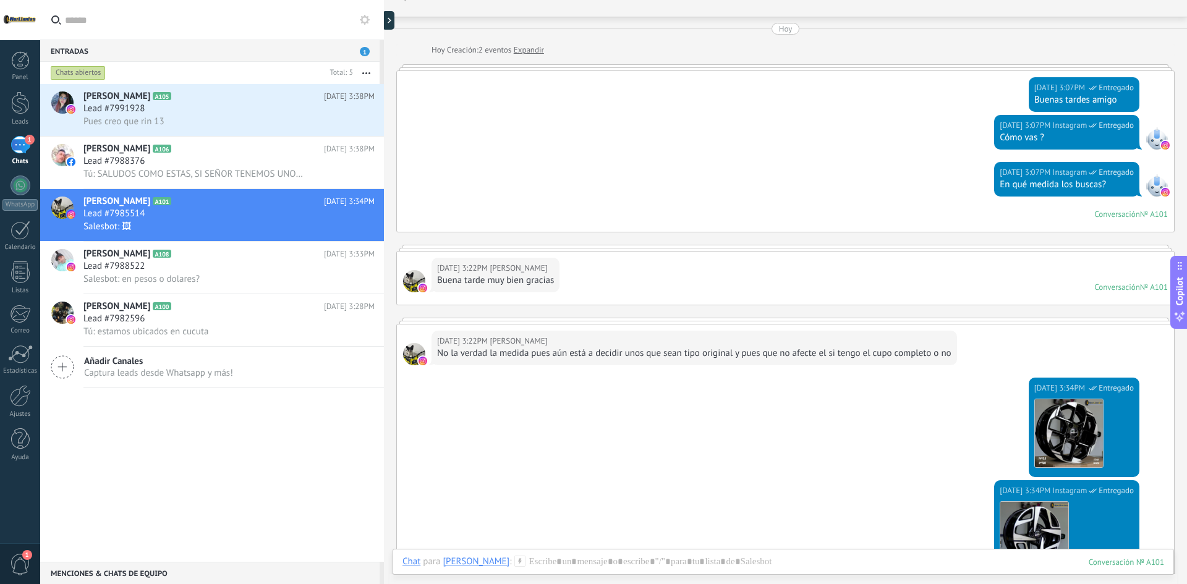
click at [390, 20] on div at bounding box center [388, 20] width 12 height 19
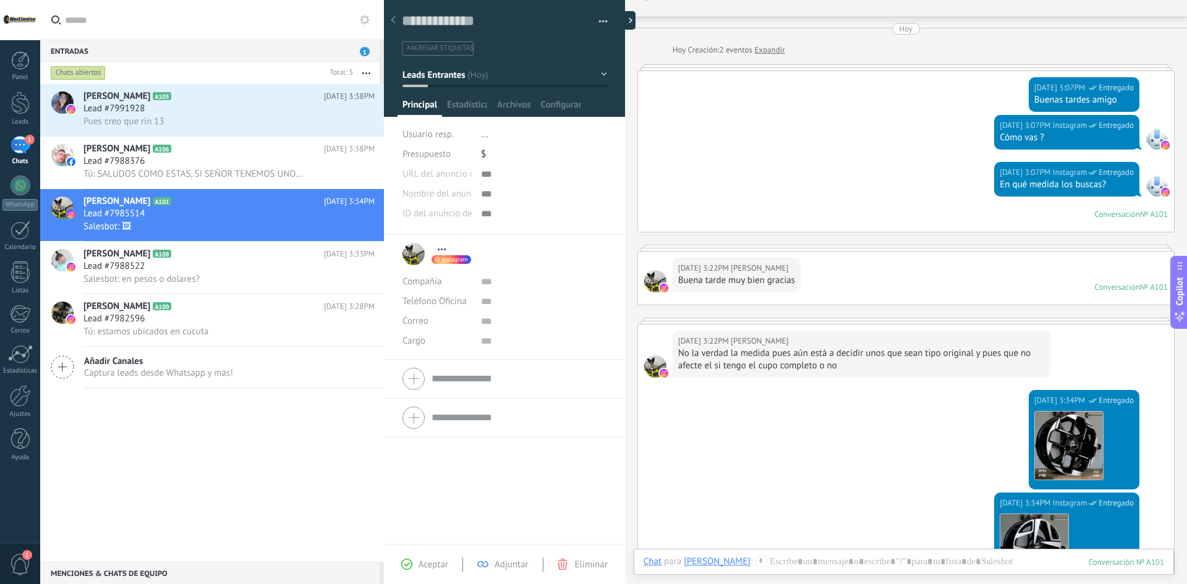
scroll to position [19, 0]
click at [601, 74] on button "Leads Entrantes" at bounding box center [505, 75] width 205 height 22
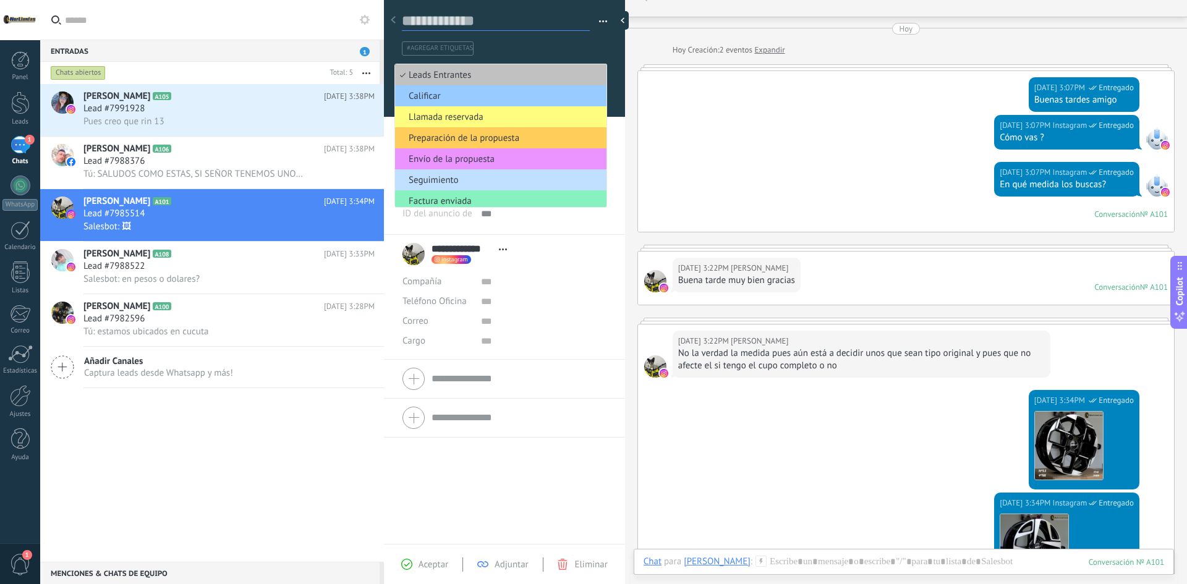
click at [541, 28] on textarea at bounding box center [496, 21] width 188 height 19
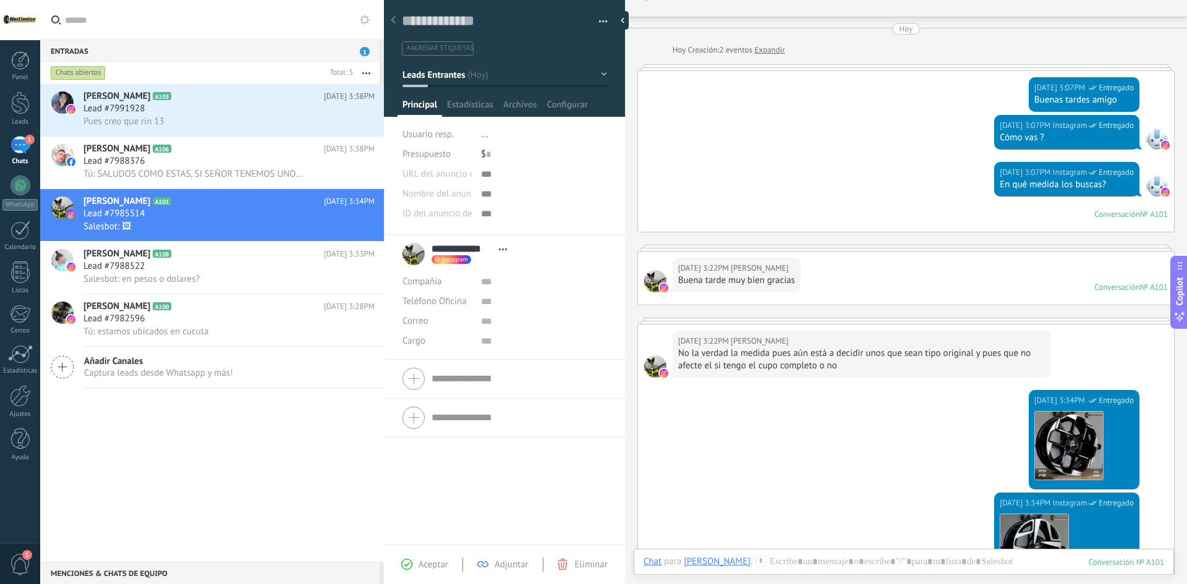
click at [549, 41] on ul "#agregar etiquetas" at bounding box center [502, 48] width 203 height 17
click at [605, 76] on div at bounding box center [505, 54] width 242 height 125
click at [427, 47] on span "#agregar etiquetas" at bounding box center [440, 48] width 66 height 9
click at [415, 558] on div "Aceptar Adjuntar Eliminar" at bounding box center [504, 565] width 235 height 14
click at [412, 566] on use at bounding box center [406, 564] width 11 height 11
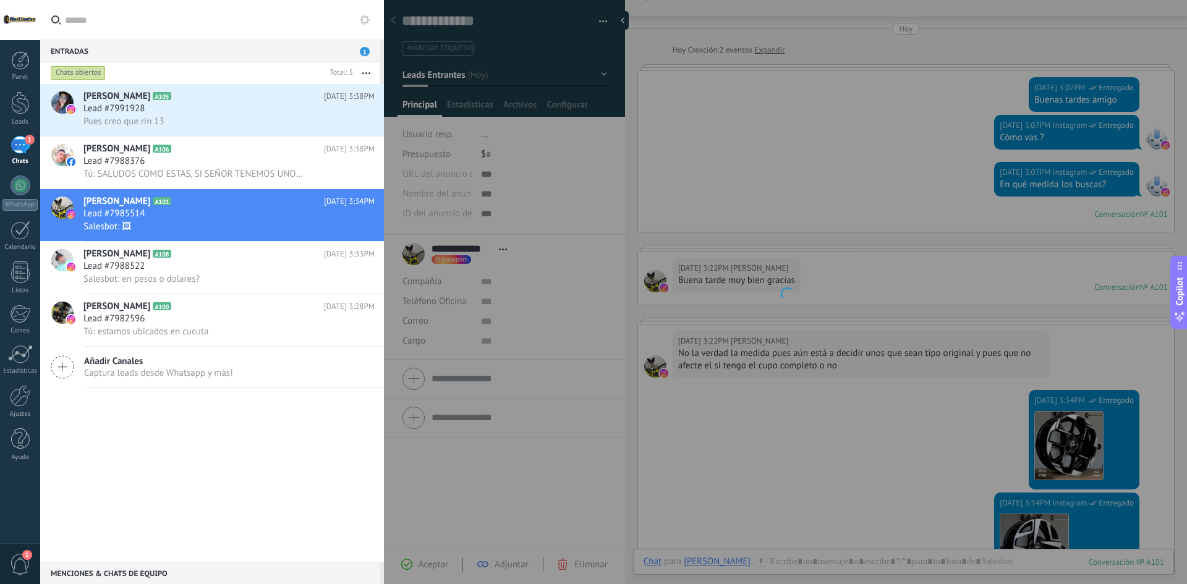
click at [409, 566] on div at bounding box center [785, 292] width 803 height 584
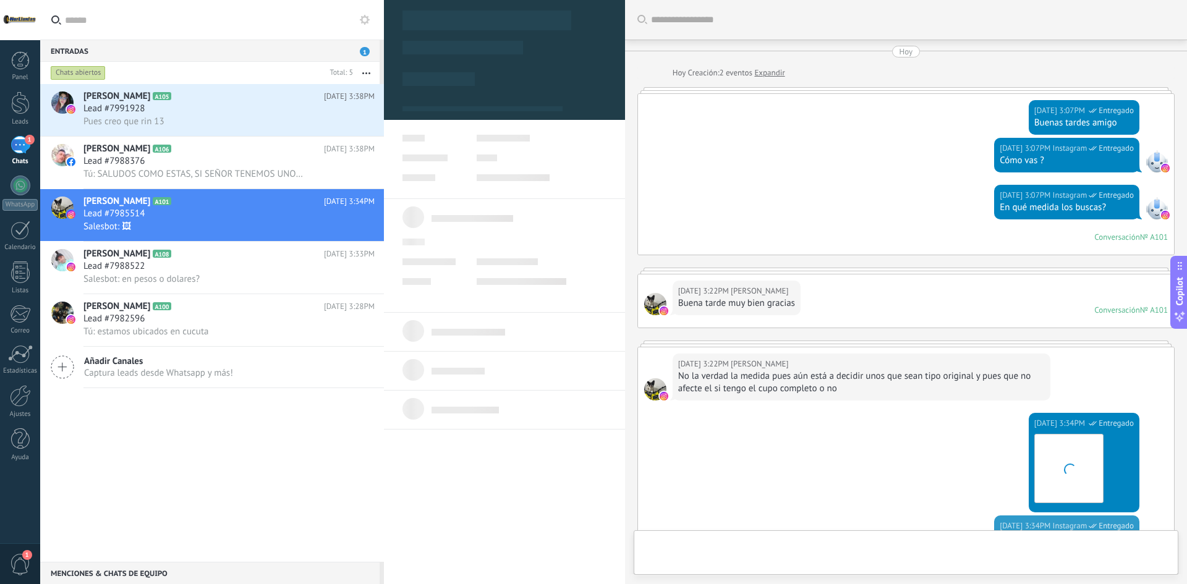
scroll to position [320, 0]
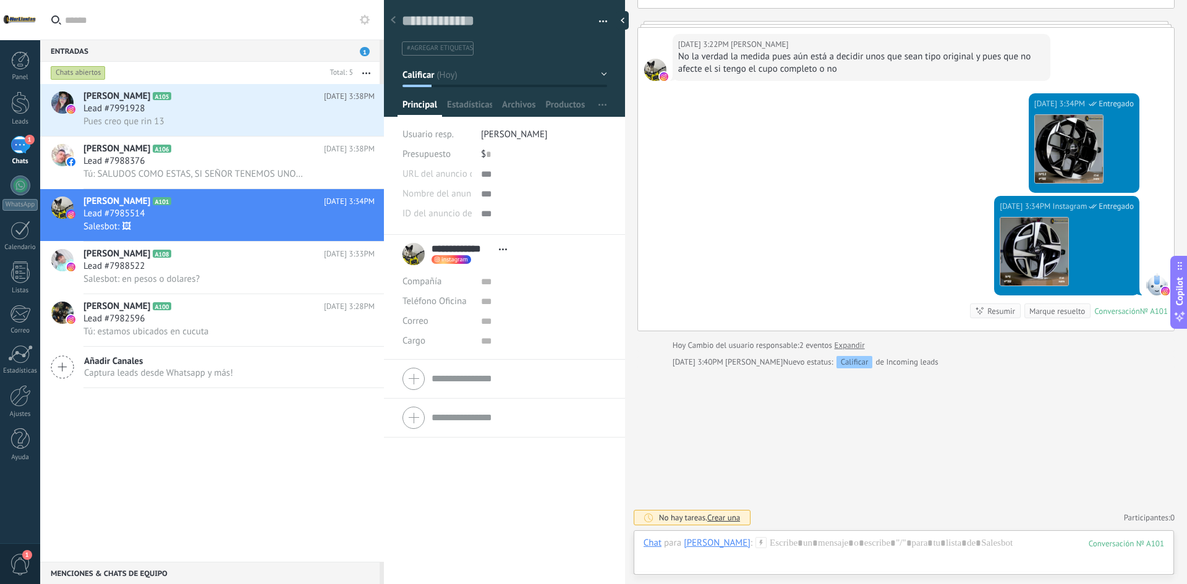
click at [275, 458] on div "[PERSON_NAME] A105 [DATE] 3:38PM Lead #7991928 Pues creo que rin 13 [PERSON_NAM…" at bounding box center [212, 323] width 344 height 478
click at [855, 344] on link "Expandir" at bounding box center [850, 345] width 30 height 12
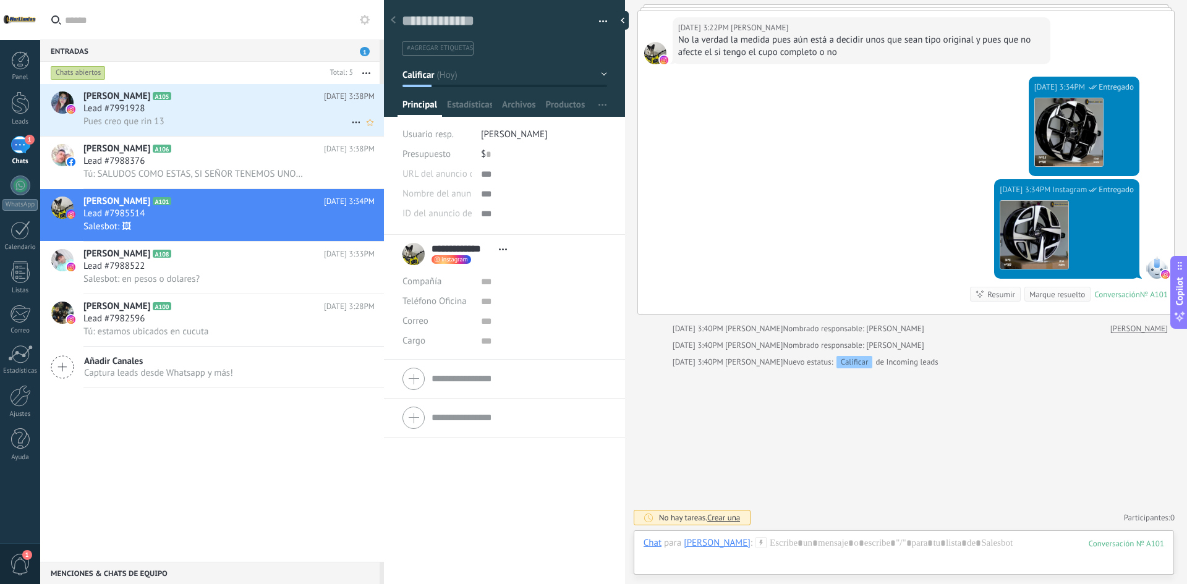
click at [148, 113] on h3 "Lead #7991928" at bounding box center [116, 109] width 67 height 12
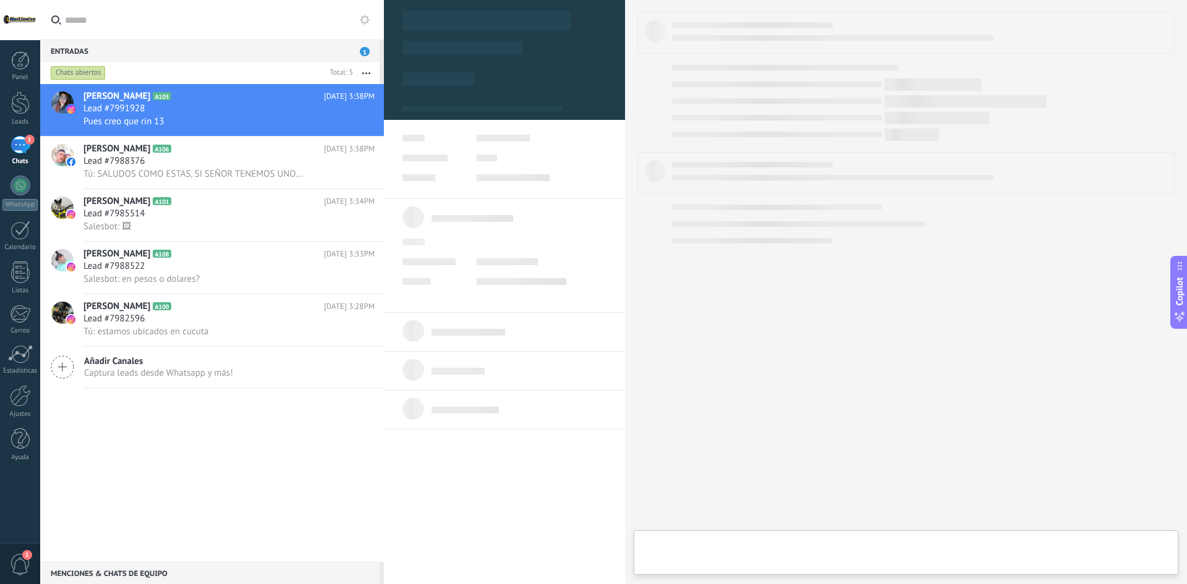
type textarea "**********"
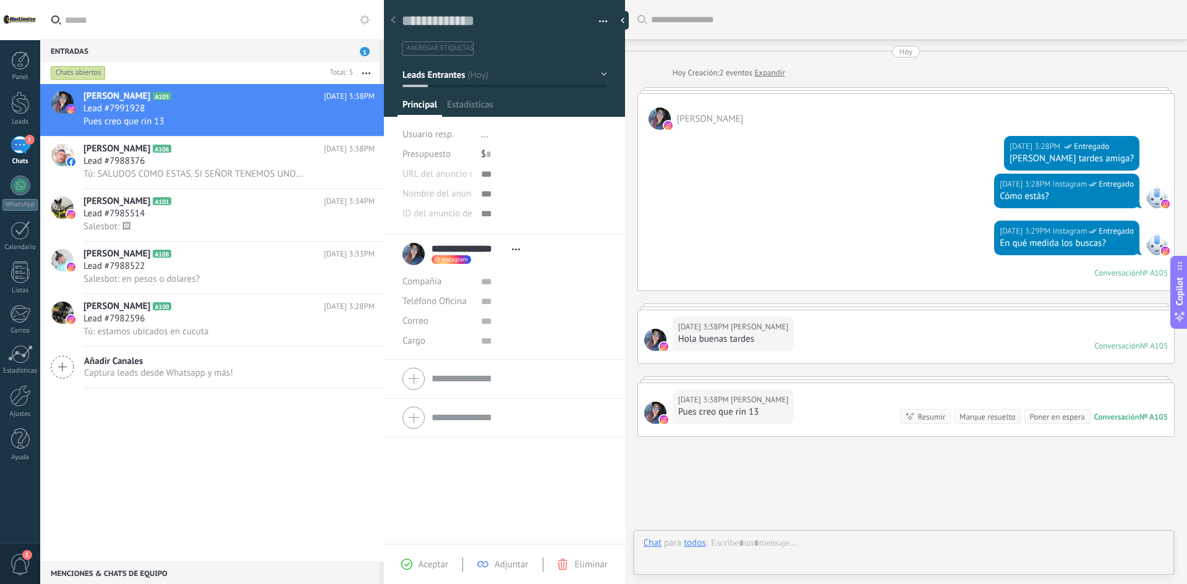
scroll to position [69, 0]
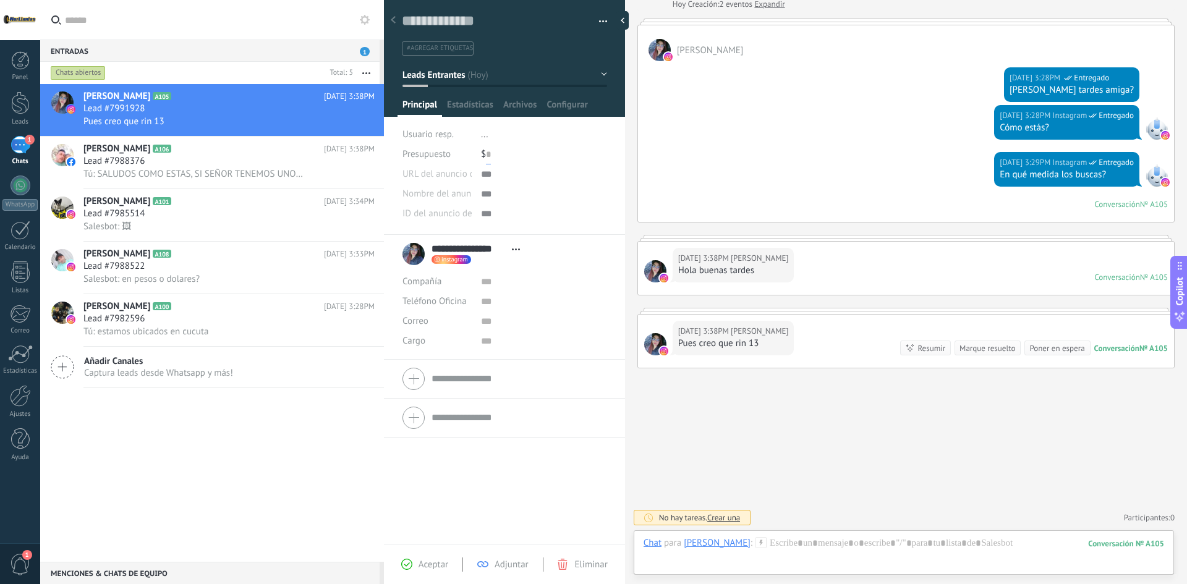
click at [489, 153] on input "text" at bounding box center [488, 155] width 5 height 20
click at [601, 73] on button "Leads Entrantes" at bounding box center [505, 75] width 205 height 22
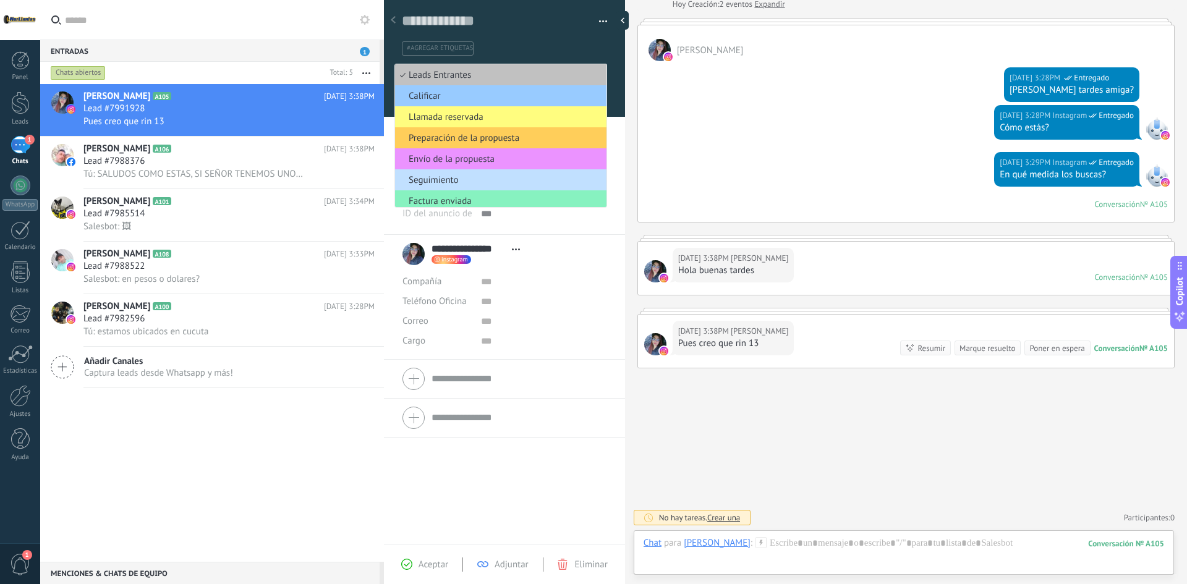
click at [592, 43] on ul "#agregar etiquetas" at bounding box center [502, 48] width 203 height 17
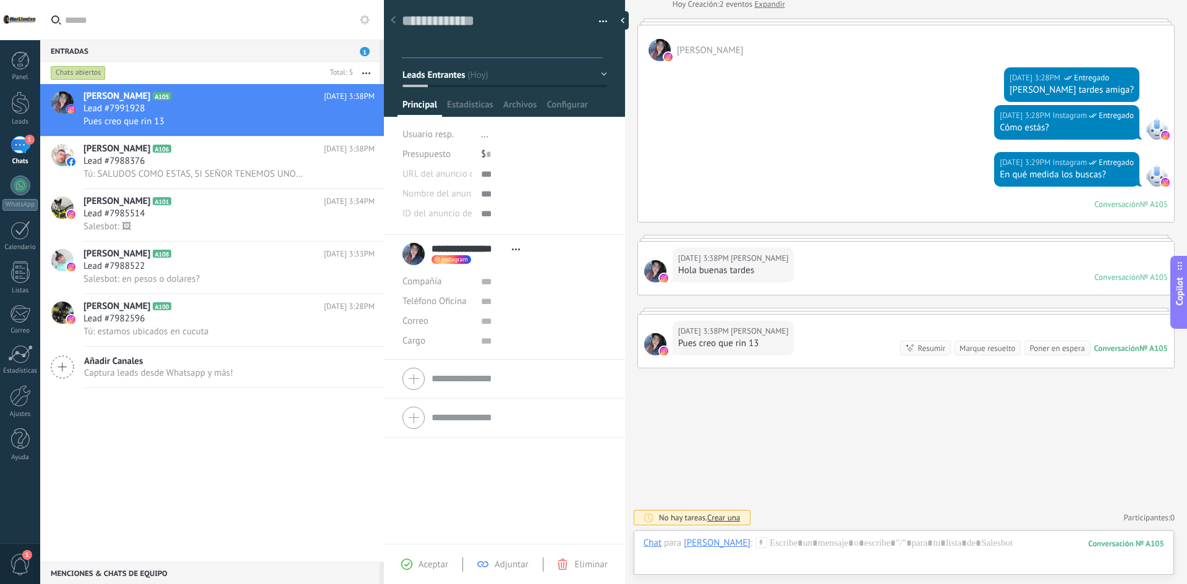
click at [594, 75] on button "Leads Entrantes" at bounding box center [505, 75] width 205 height 22
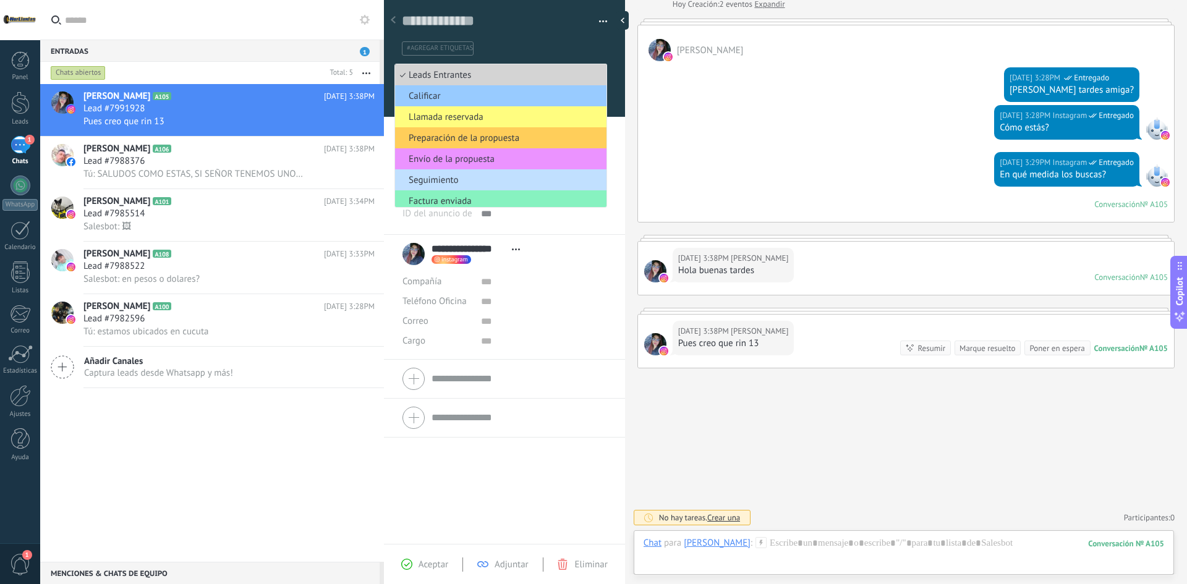
click at [597, 66] on li "Leads Entrantes" at bounding box center [500, 74] width 211 height 21
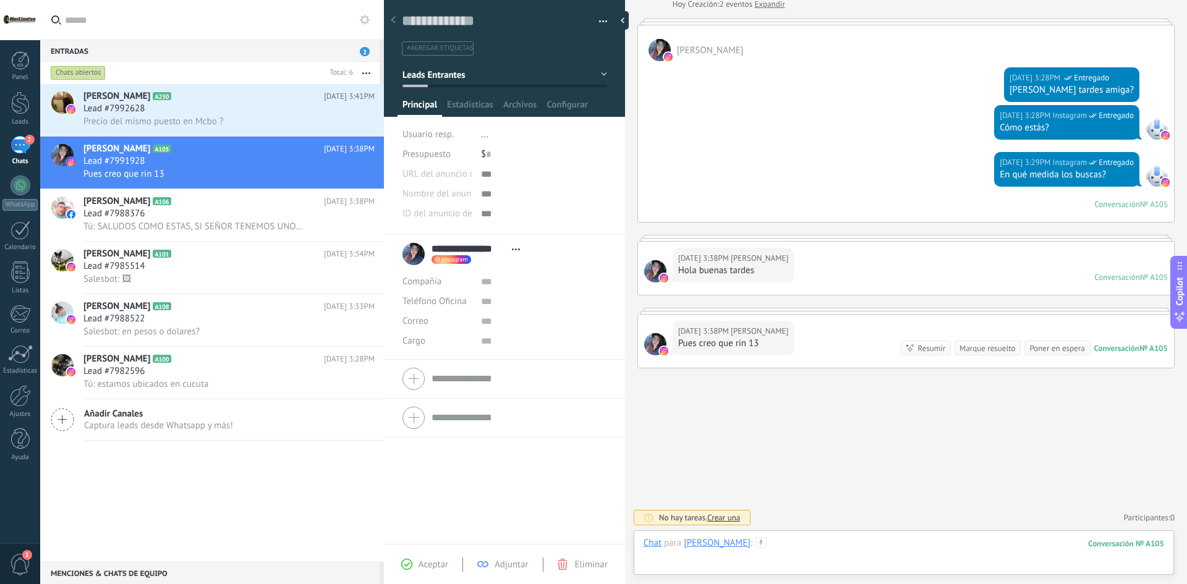
click at [845, 538] on div at bounding box center [904, 555] width 521 height 37
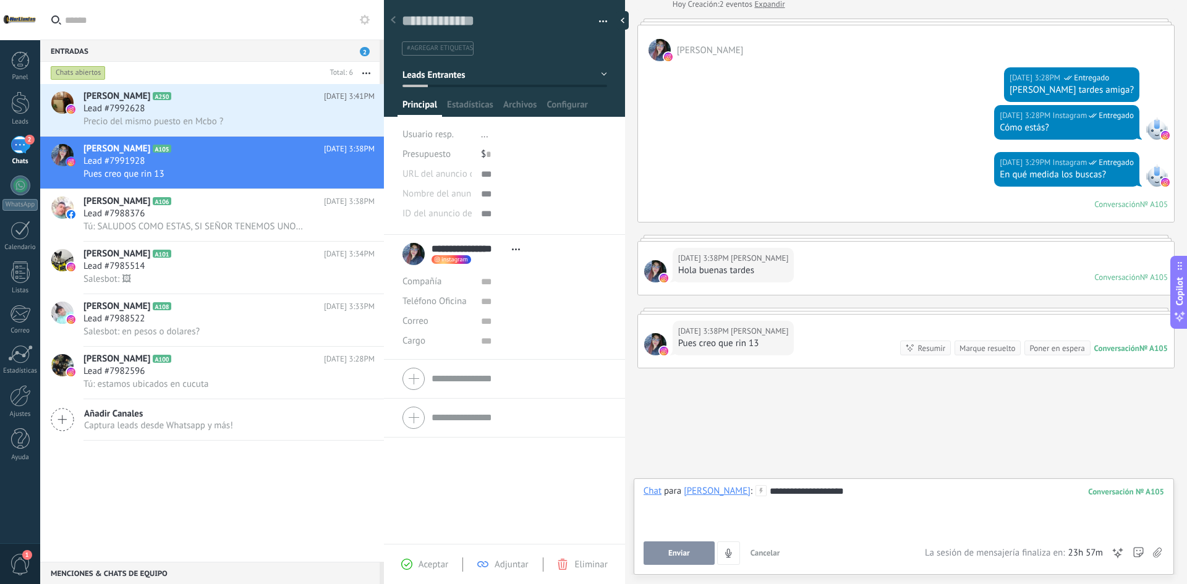
click at [674, 550] on span "Enviar" at bounding box center [679, 553] width 22 height 9
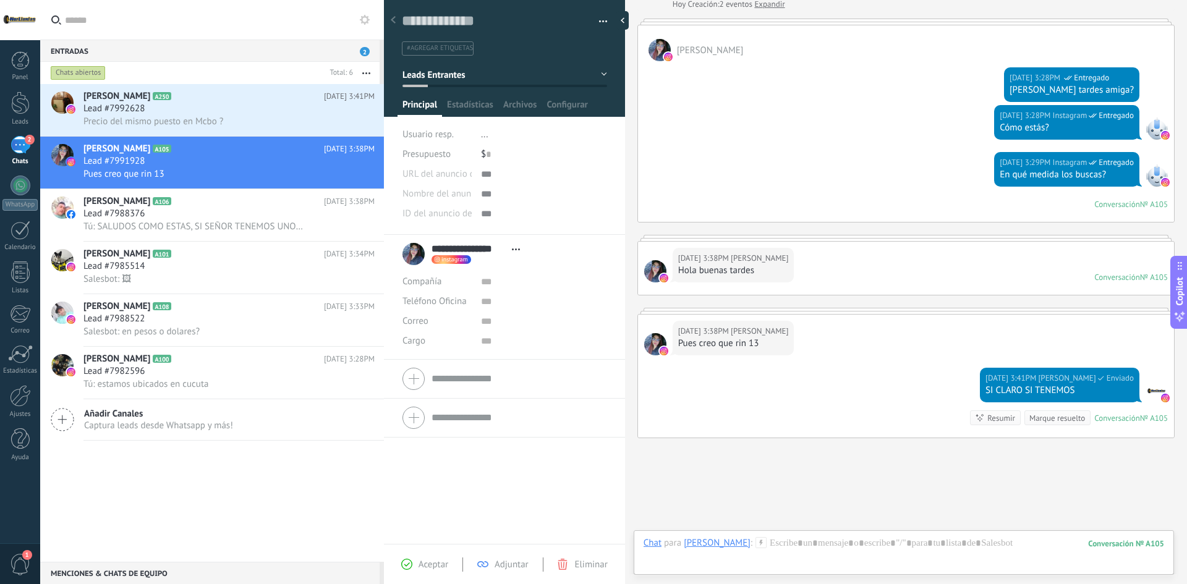
scroll to position [139, 0]
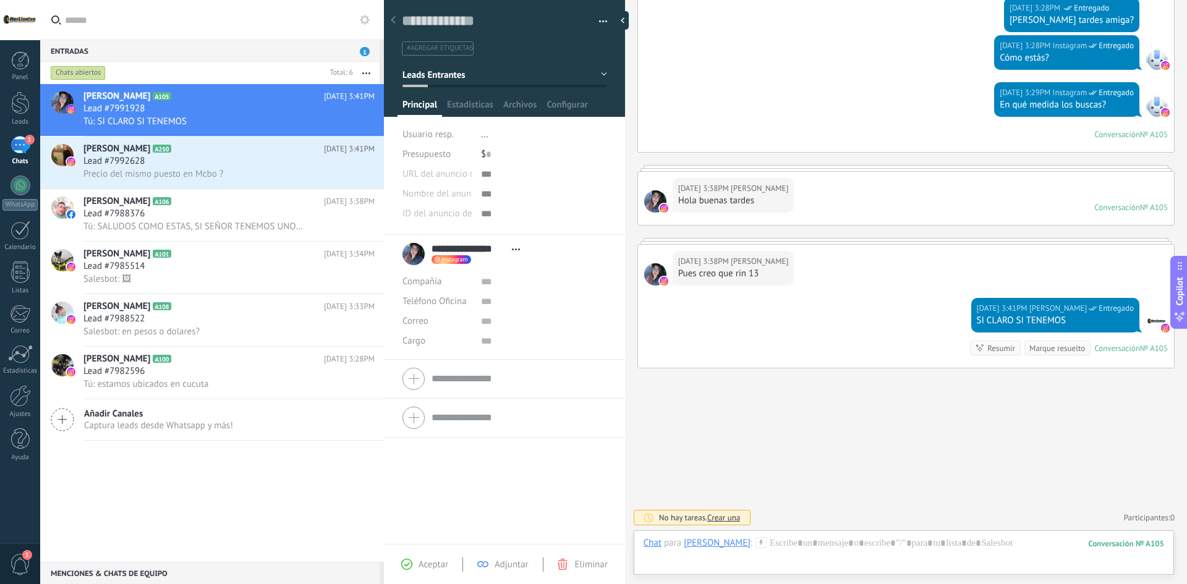
click at [847, 533] on div "Chat Correo Nota Tarea Chat para [PERSON_NAME] : 105 Enviar Cancelar Rastrear c…" at bounding box center [904, 553] width 540 height 45
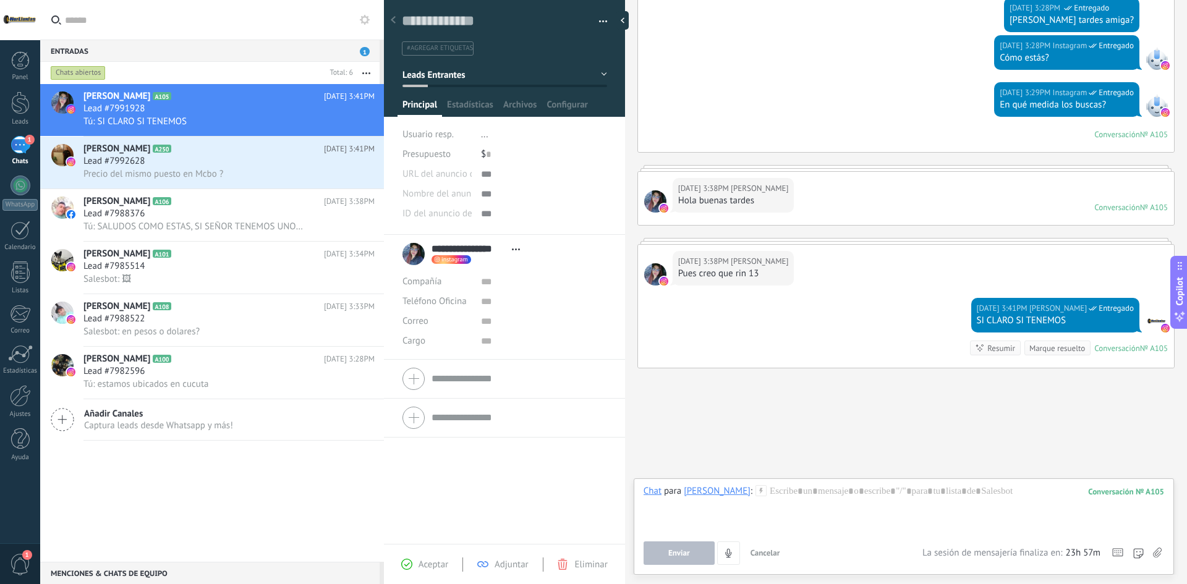
click at [1142, 553] on div at bounding box center [1138, 553] width 11 height 23
click at [1160, 552] on use at bounding box center [1157, 553] width 9 height 10
click at [0, 0] on input "file" at bounding box center [0, 0] width 0 height 0
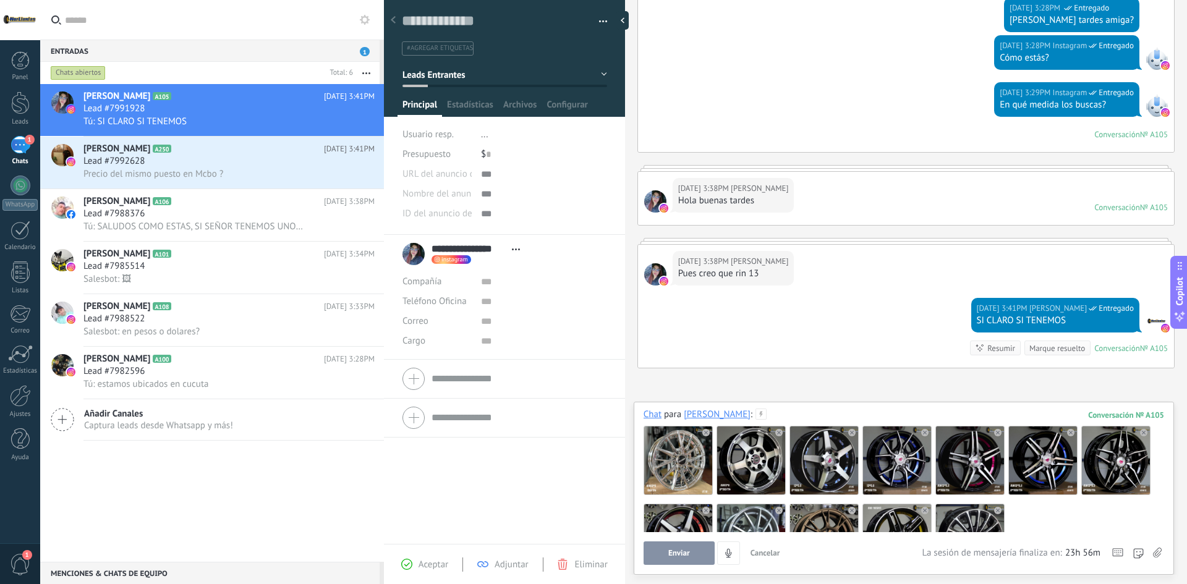
click at [683, 551] on span "Enviar" at bounding box center [679, 553] width 22 height 9
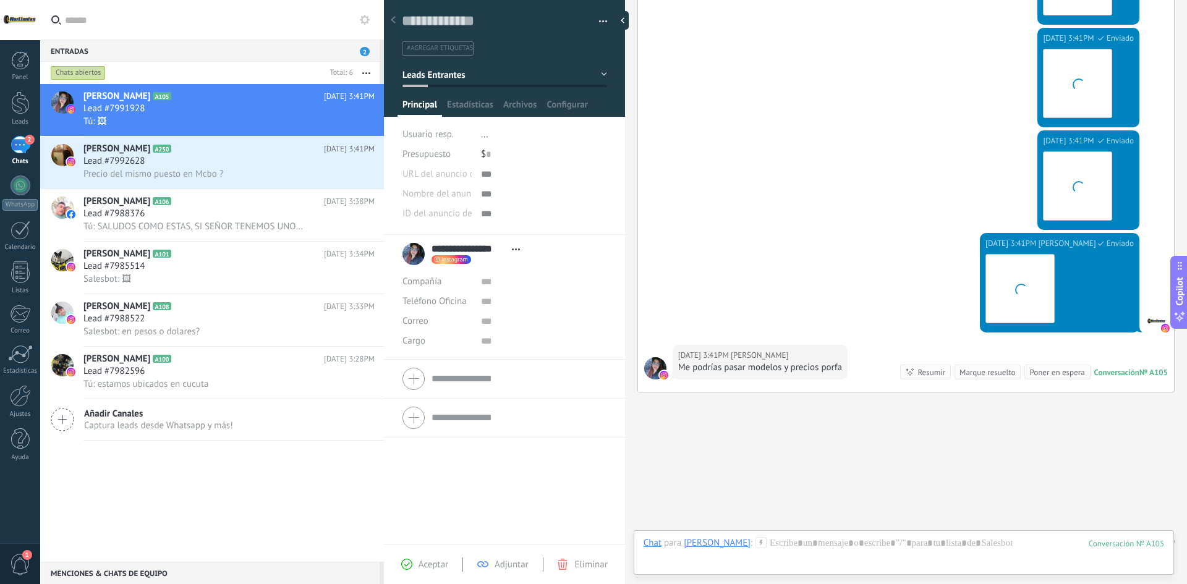
scroll to position [1394, 0]
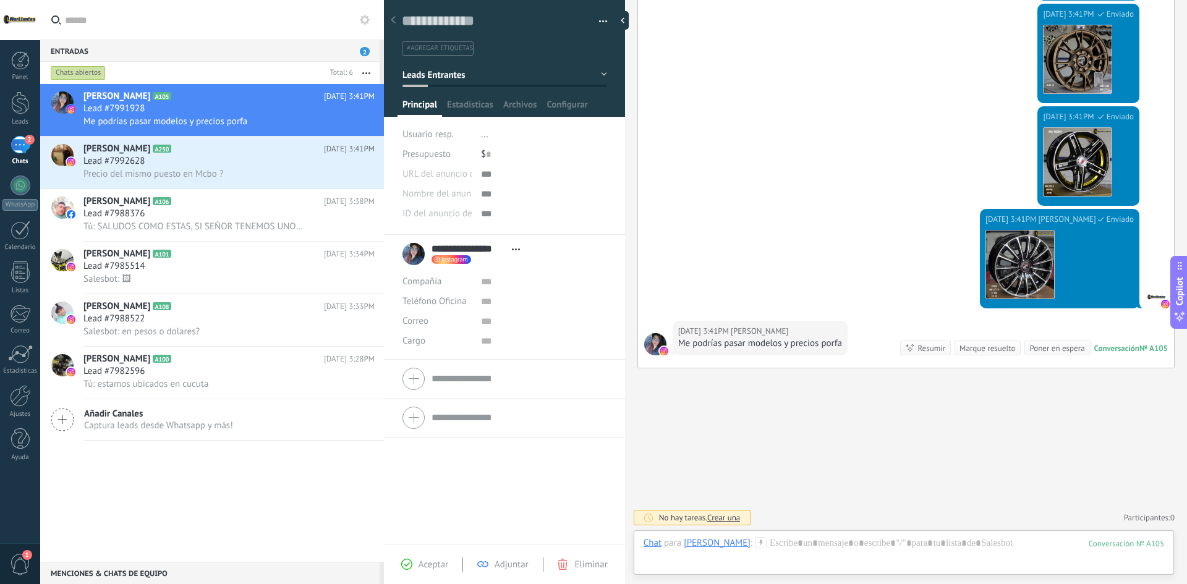
click at [288, 490] on div "[PERSON_NAME] A105 [DATE] 3:41PM Lead #7991928 Me podrías pasar modelos y preci…" at bounding box center [212, 323] width 344 height 478
click at [205, 161] on div "Lead #7992628" at bounding box center [228, 161] width 291 height 12
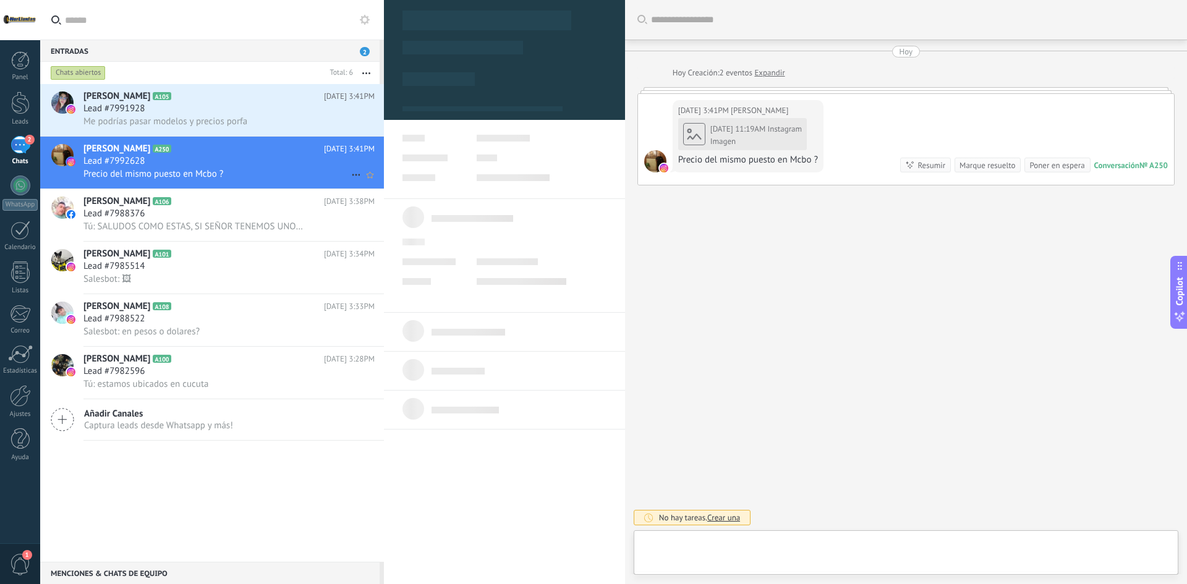
type textarea "**********"
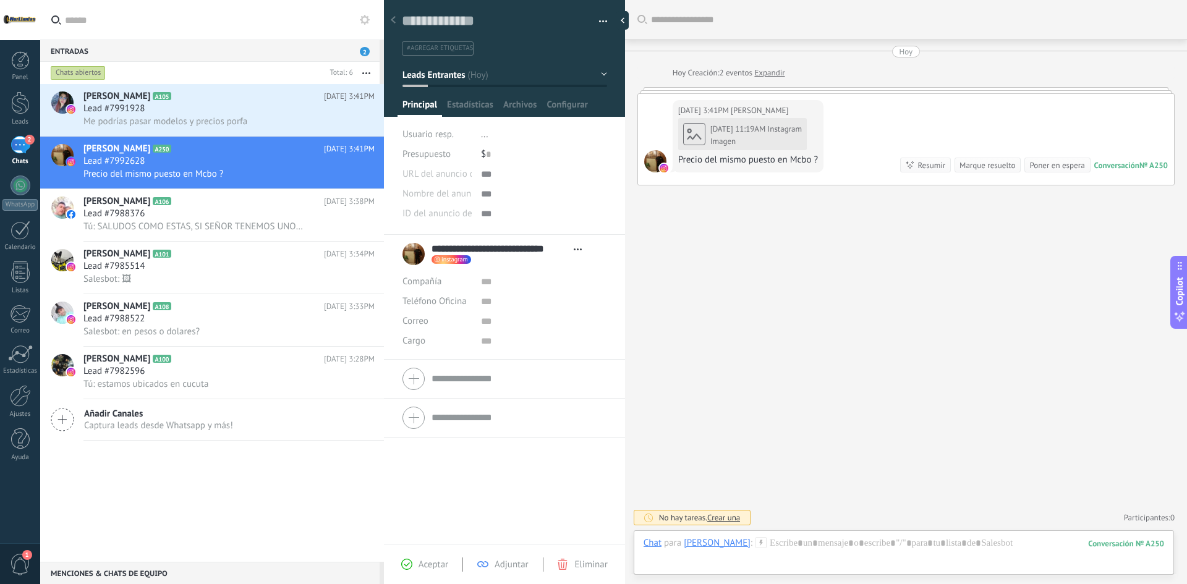
click at [765, 136] on div "[DATE] 11:19AM Instagram Imagen Precio del mismo puesto en Mcbo ?" at bounding box center [748, 142] width 140 height 50
click at [913, 119] on div "[DATE] 3:41PM [PERSON_NAME][DATE] 11:19AM Instagram Imagen Precio del mismo pue…" at bounding box center [906, 139] width 536 height 91
click at [970, 126] on div "[DATE] 3:41PM [PERSON_NAME][DATE] 11:19AM Instagram Imagen Precio del mismo pue…" at bounding box center [906, 139] width 536 height 91
click at [788, 190] on div "Buscar Carga más [DATE] [DATE] Creación: 2 eventos Expandir [DATE] 3:41PM [PERS…" at bounding box center [906, 292] width 562 height 584
click at [793, 96] on div "[DATE] 3:41PM [PERSON_NAME][DATE] 11:19AM Instagram Imagen Precio del mismo pue…" at bounding box center [906, 139] width 536 height 91
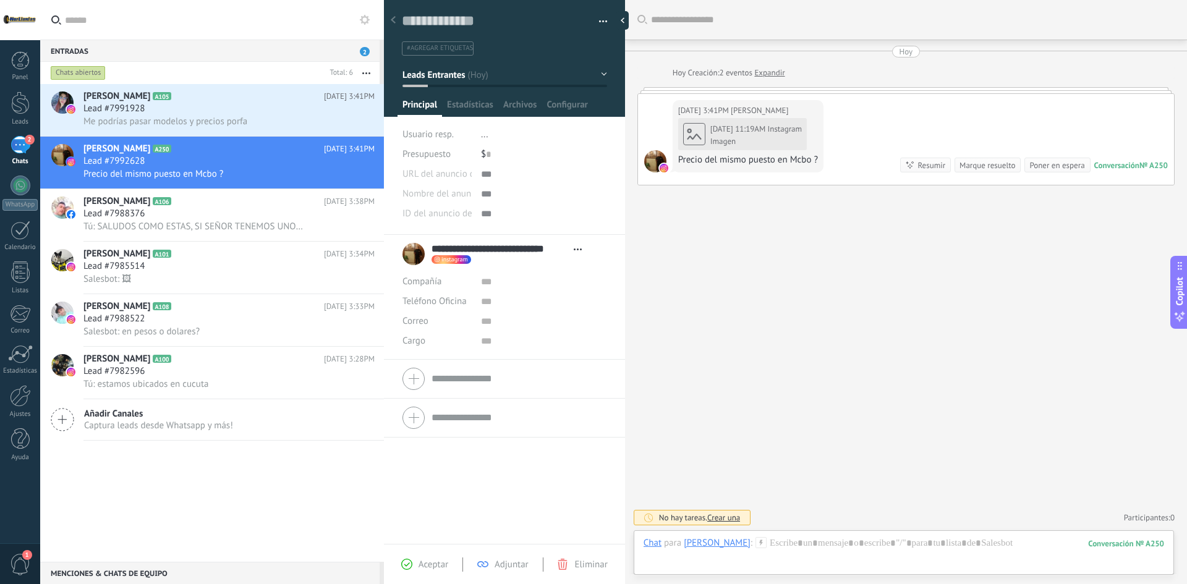
click at [774, 72] on link "Expandir" at bounding box center [769, 73] width 30 height 12
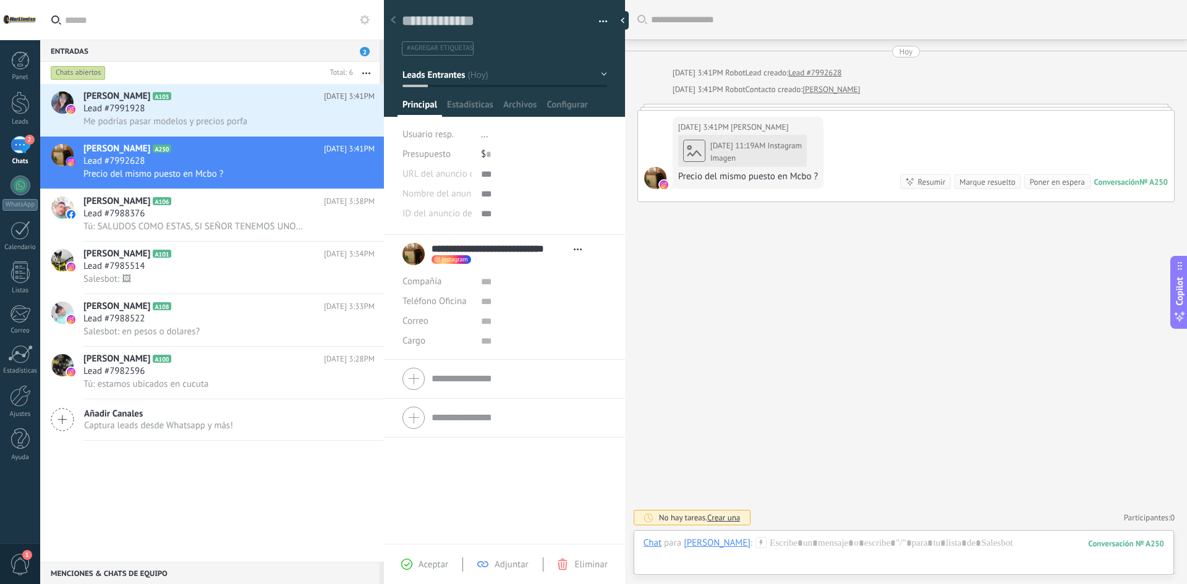
click at [727, 106] on div at bounding box center [906, 107] width 537 height 6
click at [711, 144] on div "[DATE] 11:19AM Instagram Imagen Precio del mismo puesto en Mcbo ?" at bounding box center [748, 159] width 140 height 50
click at [698, 152] on div "[DATE] 11:19AM Instagram Imagen Precio del mismo puesto en Mcbo ?" at bounding box center [748, 159] width 140 height 50
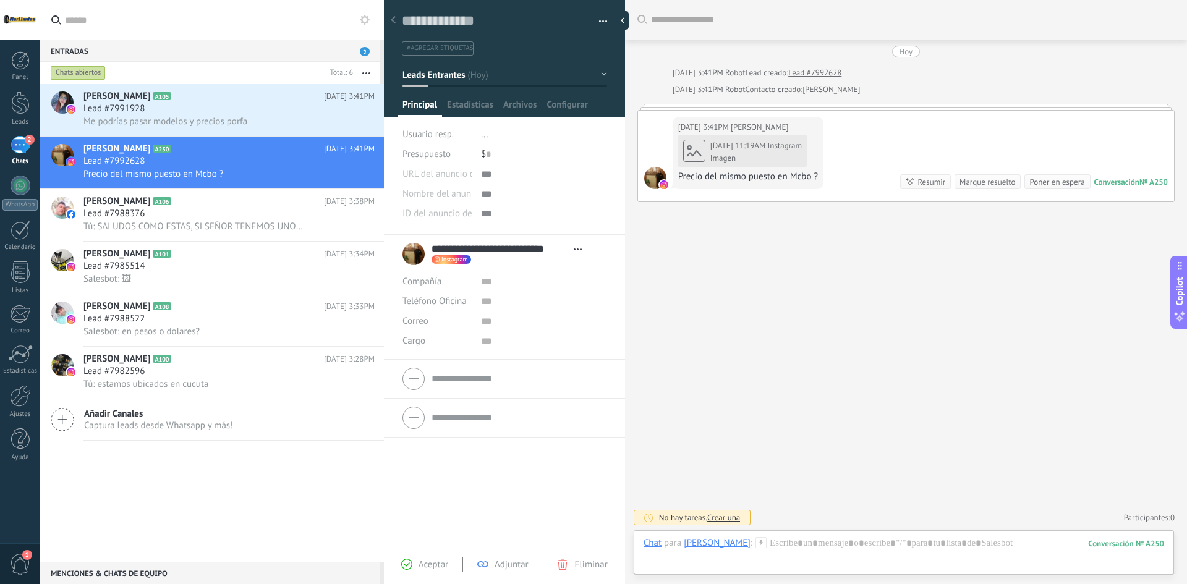
click at [777, 187] on div "[DATE] 3:41PM [PERSON_NAME][DATE] 11:19AM Instagram Imagen Precio del mismo pue…" at bounding box center [748, 153] width 151 height 72
click at [806, 180] on div "Precio del mismo puesto en Mcbo ?" at bounding box center [748, 177] width 140 height 12
click at [1126, 183] on div "Conversación" at bounding box center [1117, 182] width 45 height 11
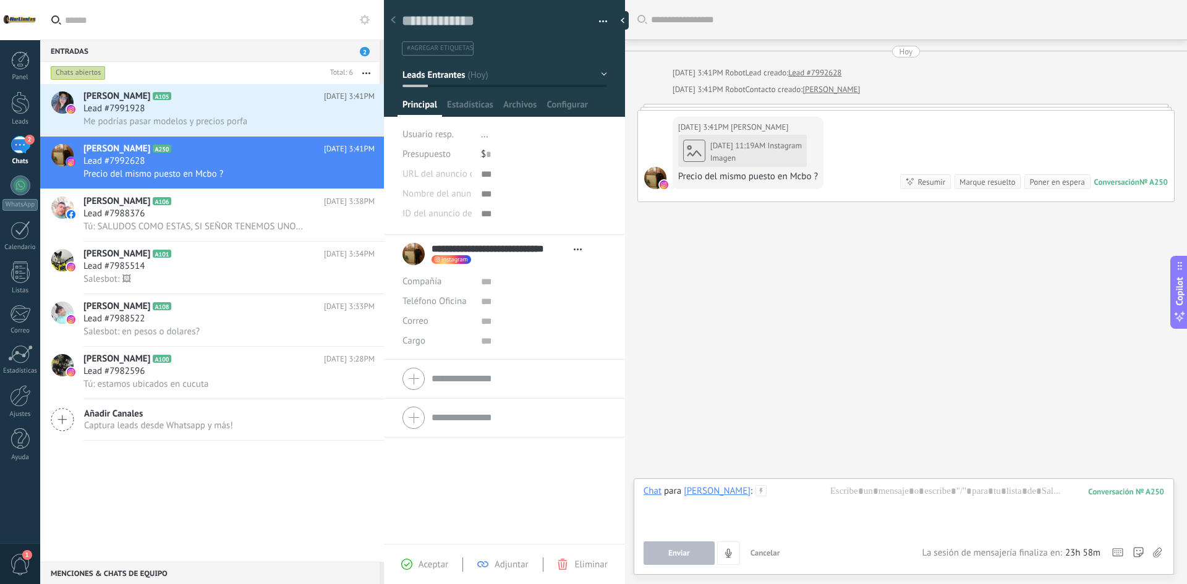
click at [1126, 183] on div "Conversación" at bounding box center [1117, 182] width 45 height 11
click at [921, 177] on div "Resumir" at bounding box center [932, 182] width 28 height 12
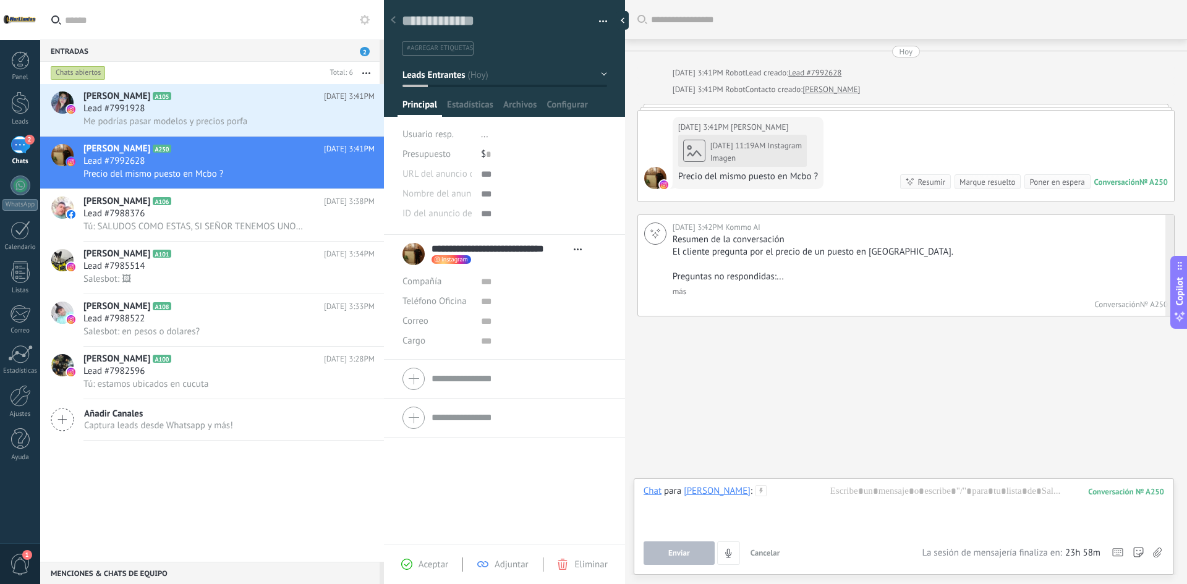
click at [673, 288] on link "más" at bounding box center [680, 291] width 14 height 11
click at [728, 137] on div "[DATE] 11:19AM Instagram Imagen Precio del mismo puesto en Mcbo ?" at bounding box center [748, 159] width 140 height 50
click at [705, 142] on div "[DATE] 11:19AM Instagram Imagen Precio del mismo puesto en Mcbo ?" at bounding box center [748, 159] width 140 height 50
click at [934, 501] on div at bounding box center [904, 508] width 521 height 47
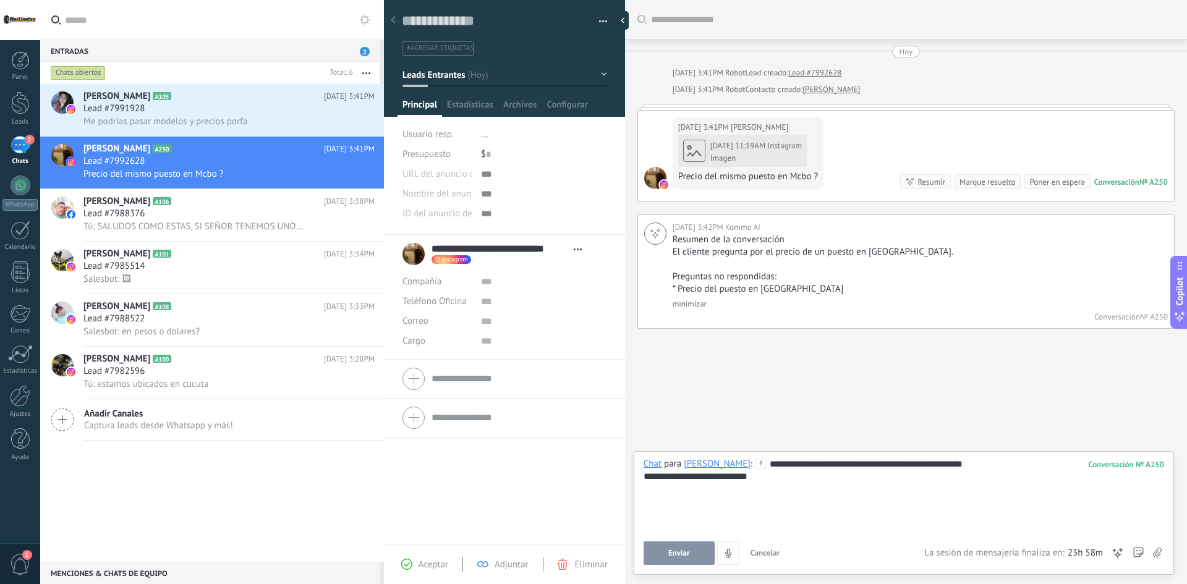
click at [704, 561] on button "Enviar" at bounding box center [679, 553] width 71 height 23
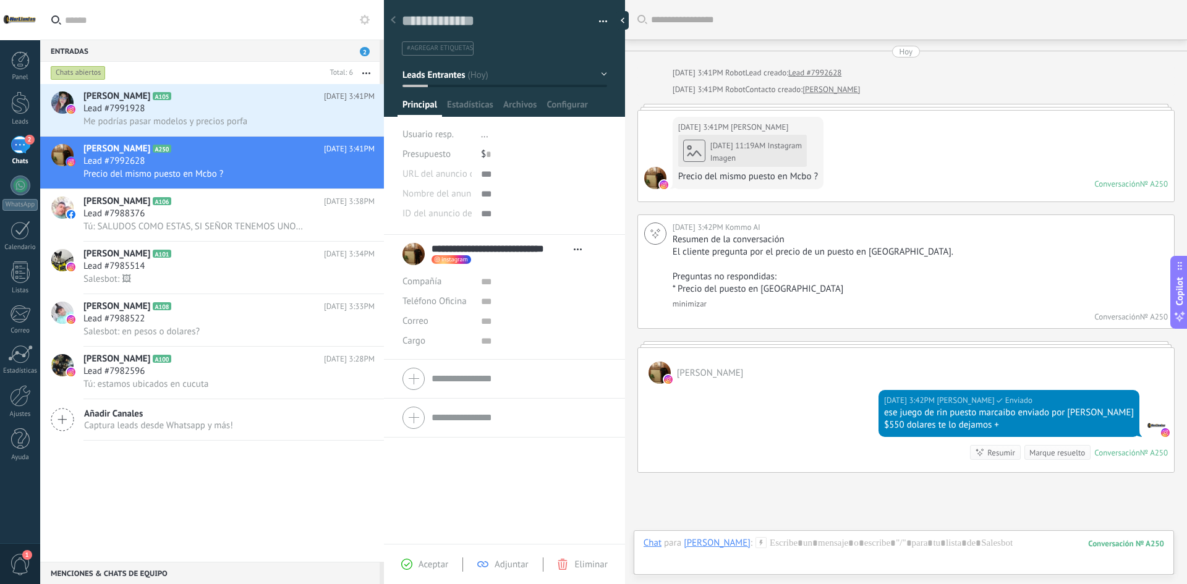
scroll to position [104, 0]
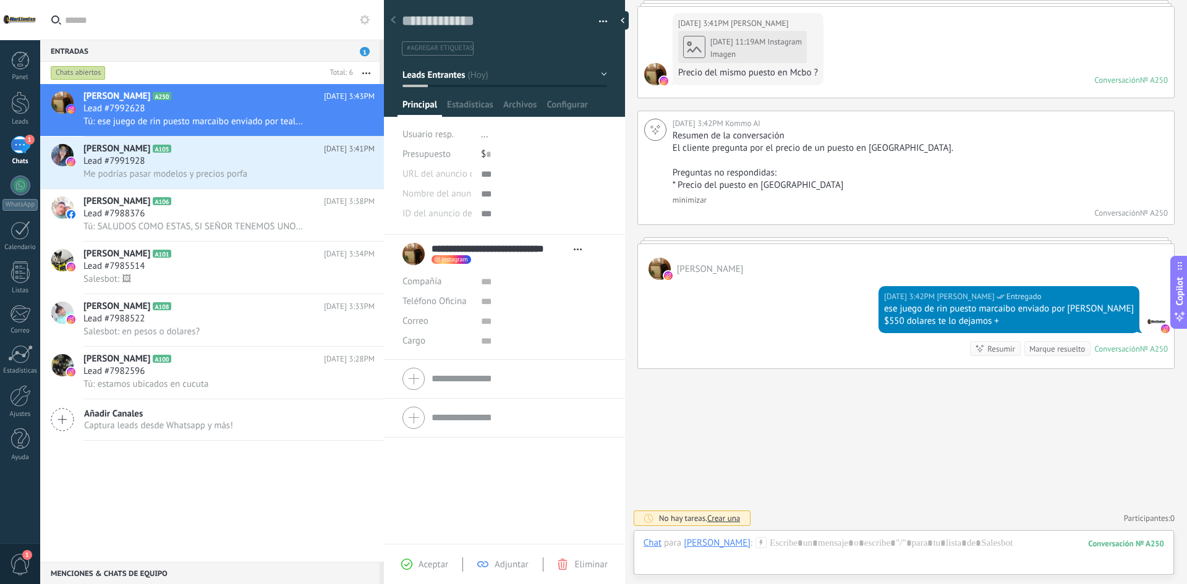
click at [843, 259] on div "[PERSON_NAME]" at bounding box center [906, 262] width 536 height 36
click at [785, 245] on div "[PERSON_NAME]" at bounding box center [906, 262] width 536 height 36
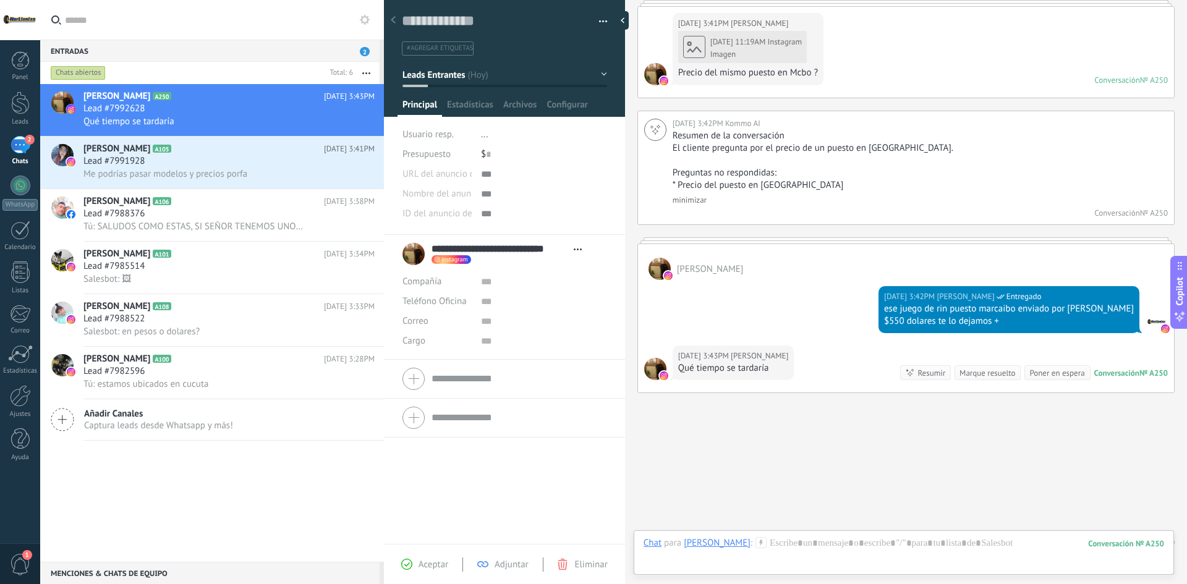
scroll to position [128, 0]
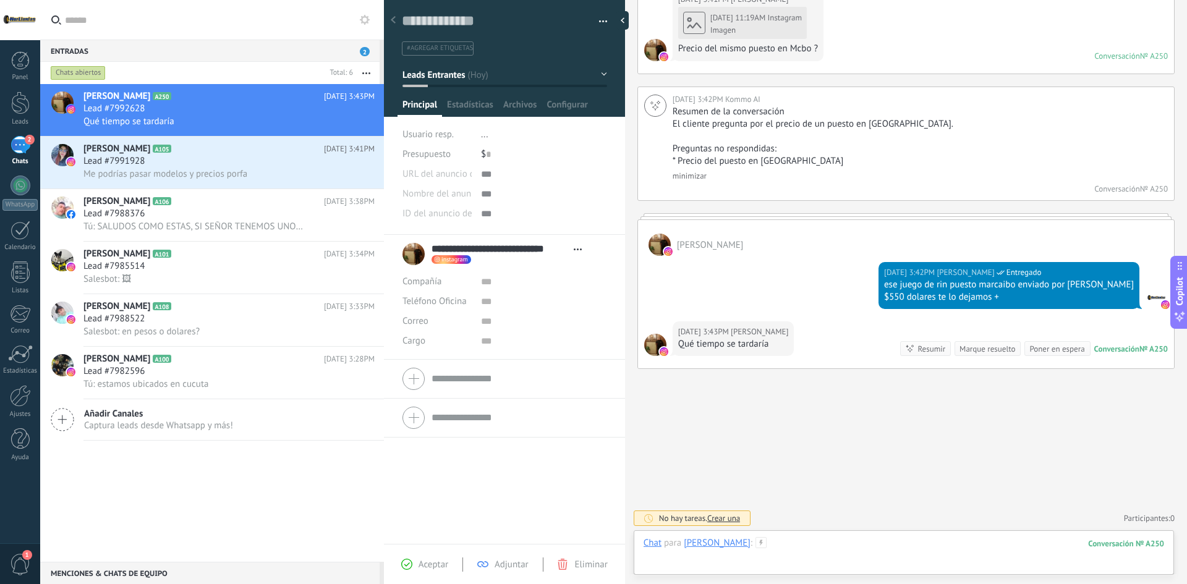
click at [914, 537] on div at bounding box center [904, 555] width 521 height 37
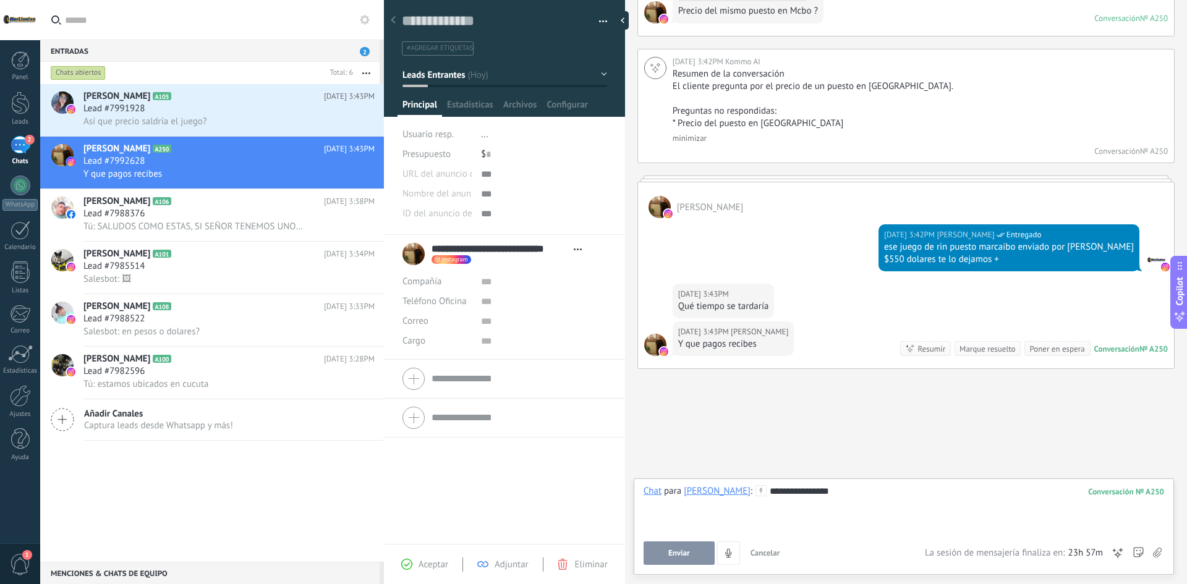
scroll to position [203, 0]
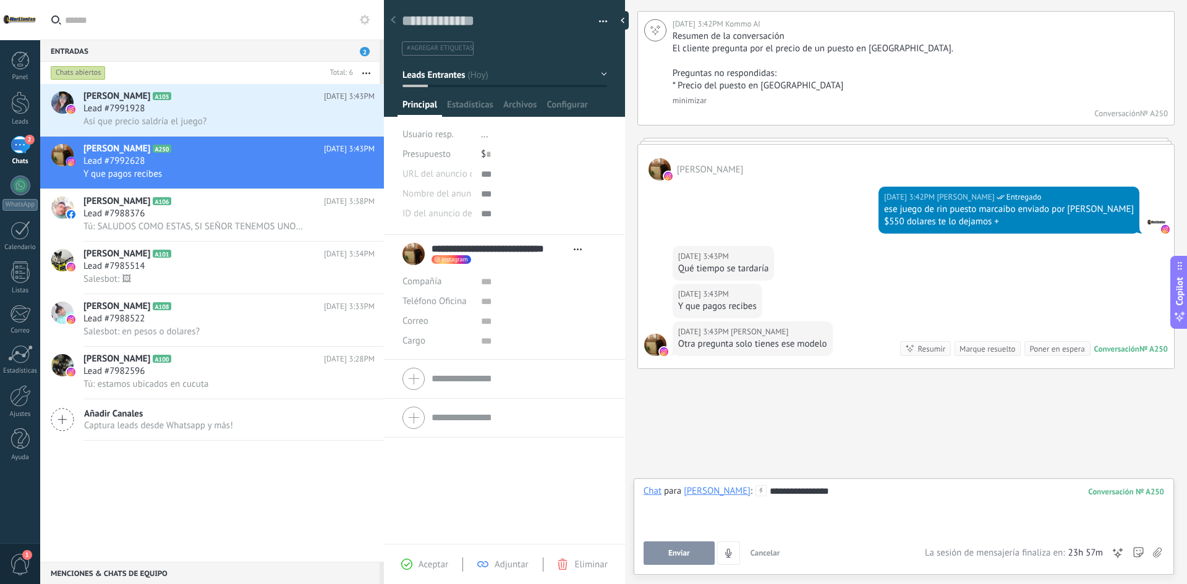
click at [367, 75] on button "button" at bounding box center [366, 73] width 27 height 22
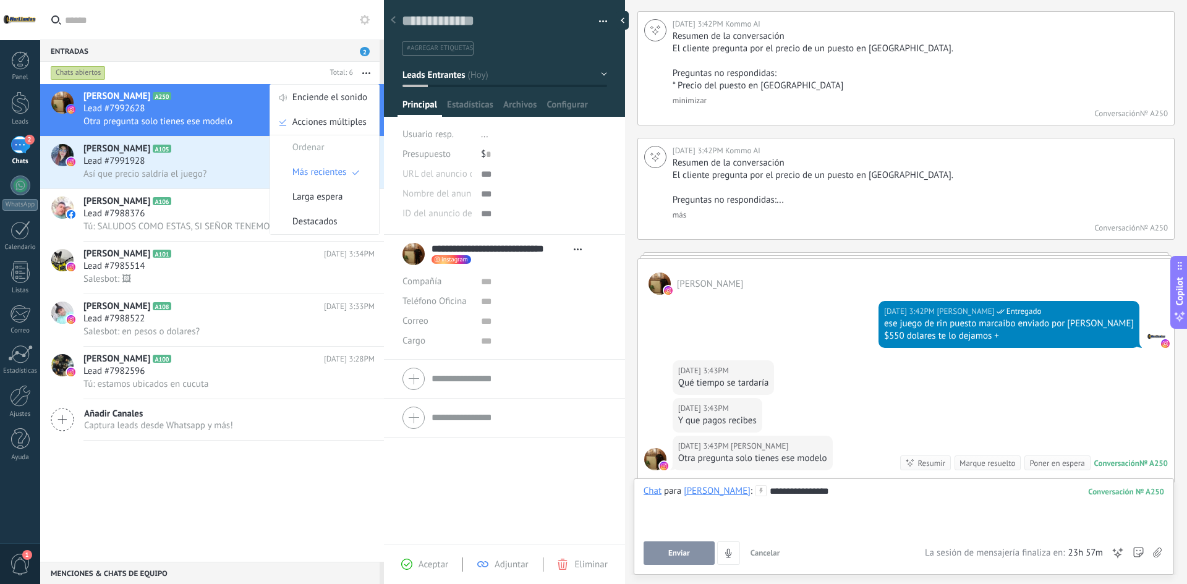
click at [230, 23] on input "text" at bounding box center [219, 20] width 309 height 40
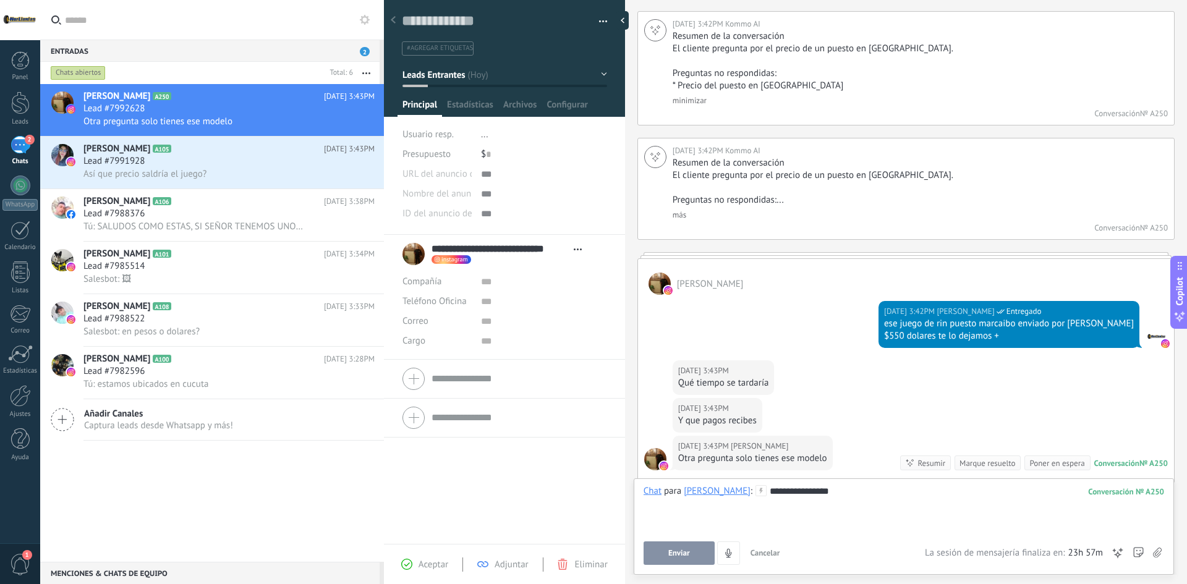
click at [943, 486] on div "**********" at bounding box center [904, 508] width 521 height 47
click at [681, 551] on span "Enviar" at bounding box center [679, 553] width 22 height 9
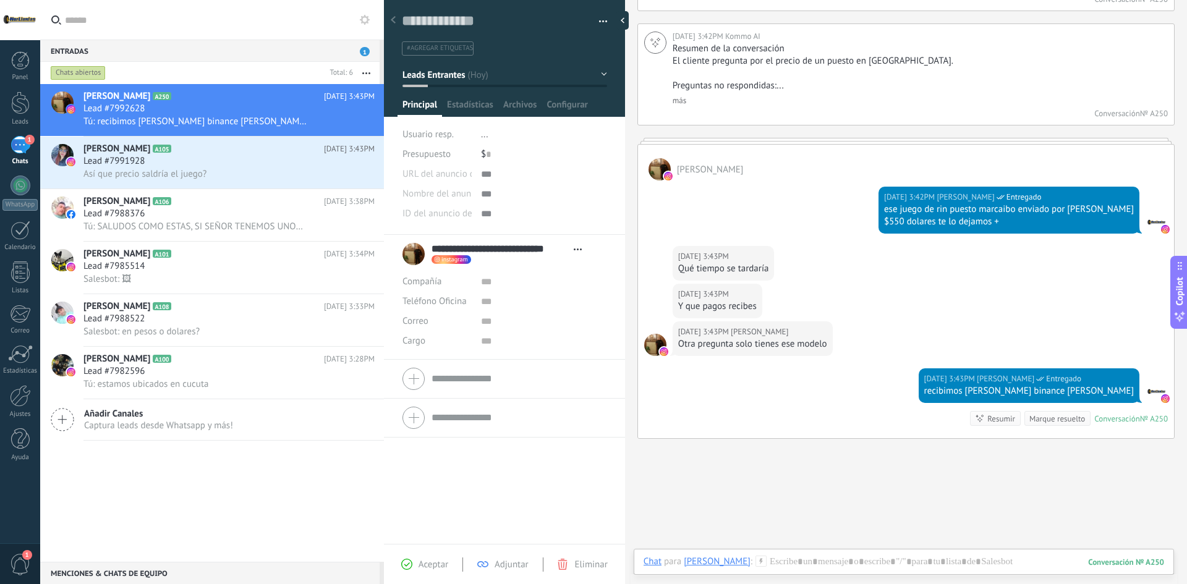
scroll to position [387, 0]
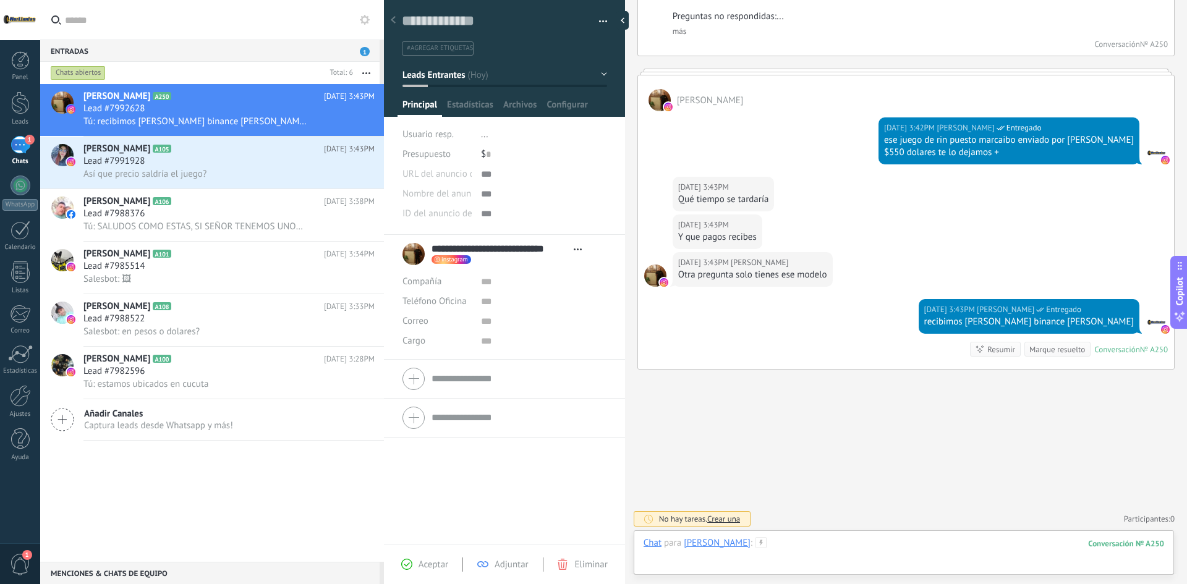
click at [890, 540] on div at bounding box center [904, 555] width 521 height 37
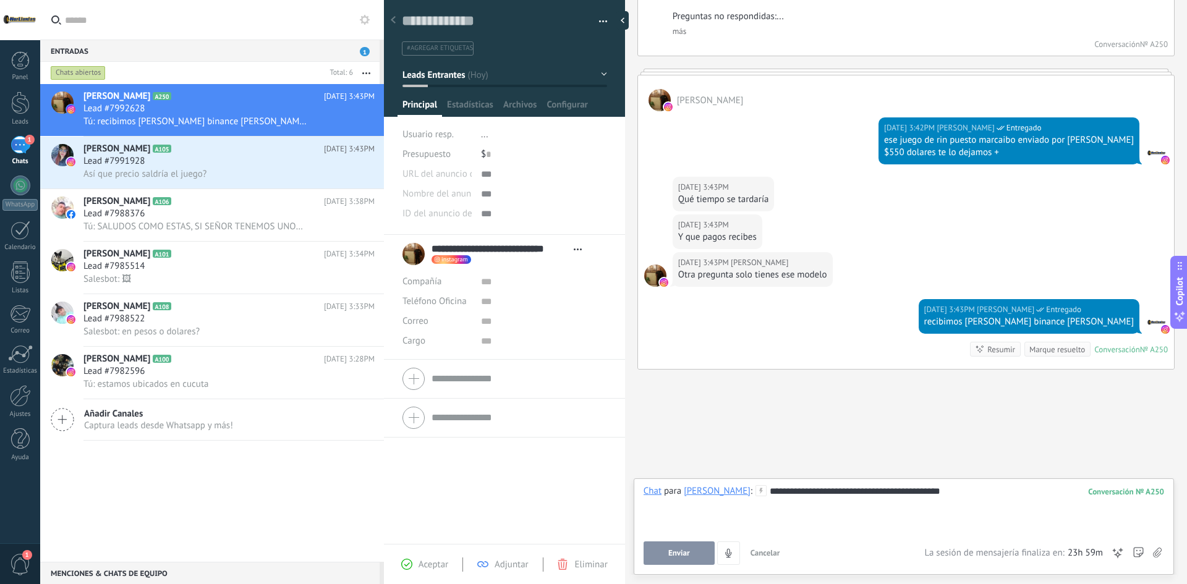
click at [680, 549] on span "Enviar" at bounding box center [679, 553] width 22 height 9
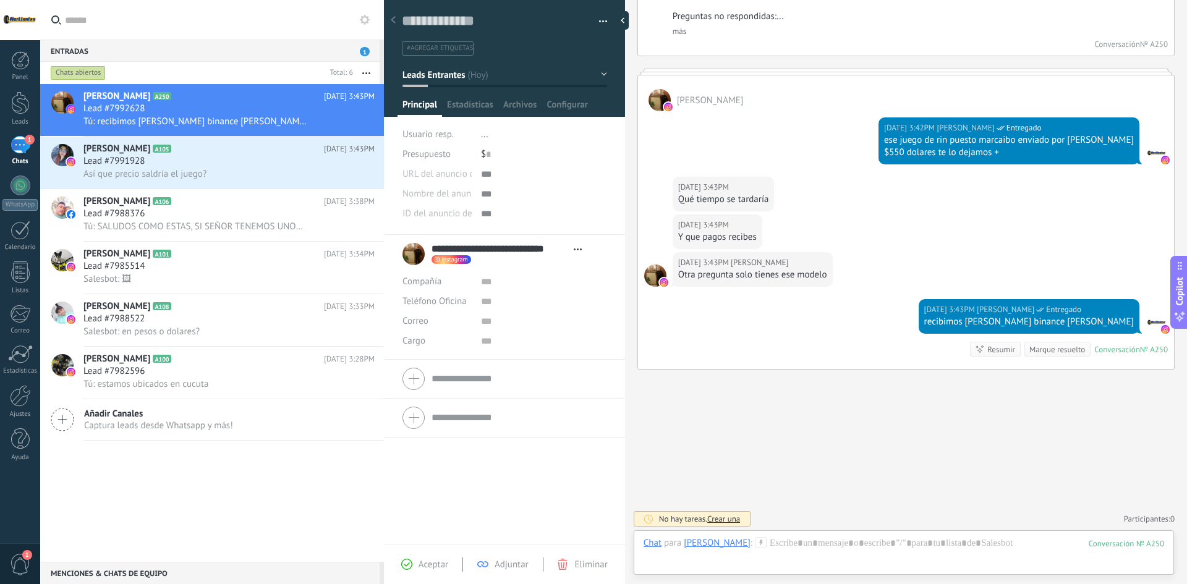
scroll to position [425, 0]
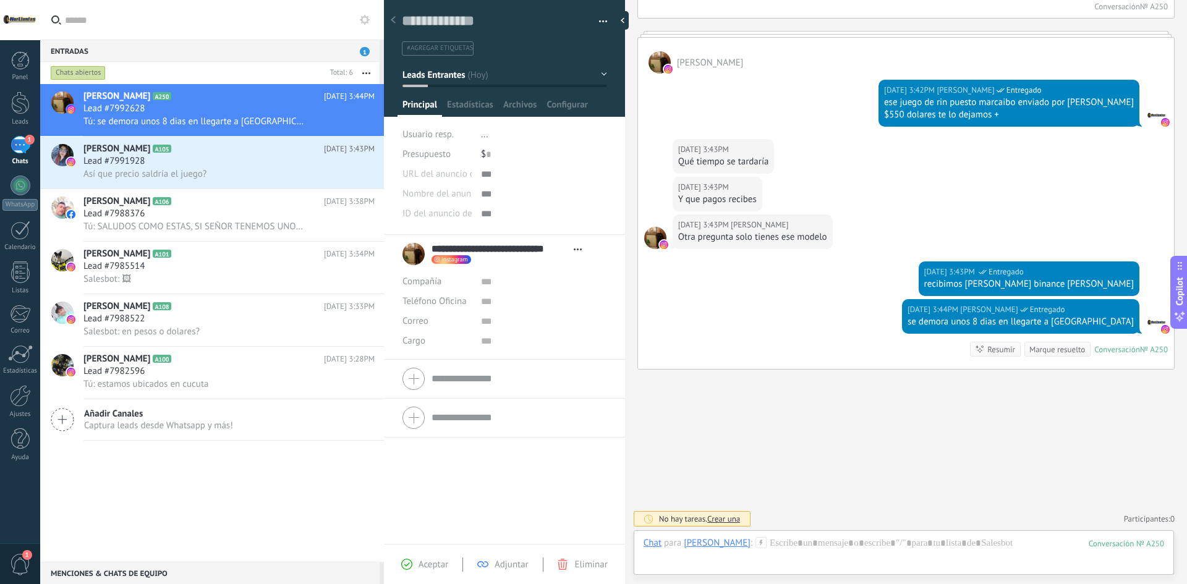
click at [491, 147] on div "$ 0" at bounding box center [544, 155] width 126 height 20
click at [218, 142] on div "[PERSON_NAME] A105 [DATE] 3:43PM Lead #7991928 Así que precio saldría el juego?" at bounding box center [233, 163] width 301 height 52
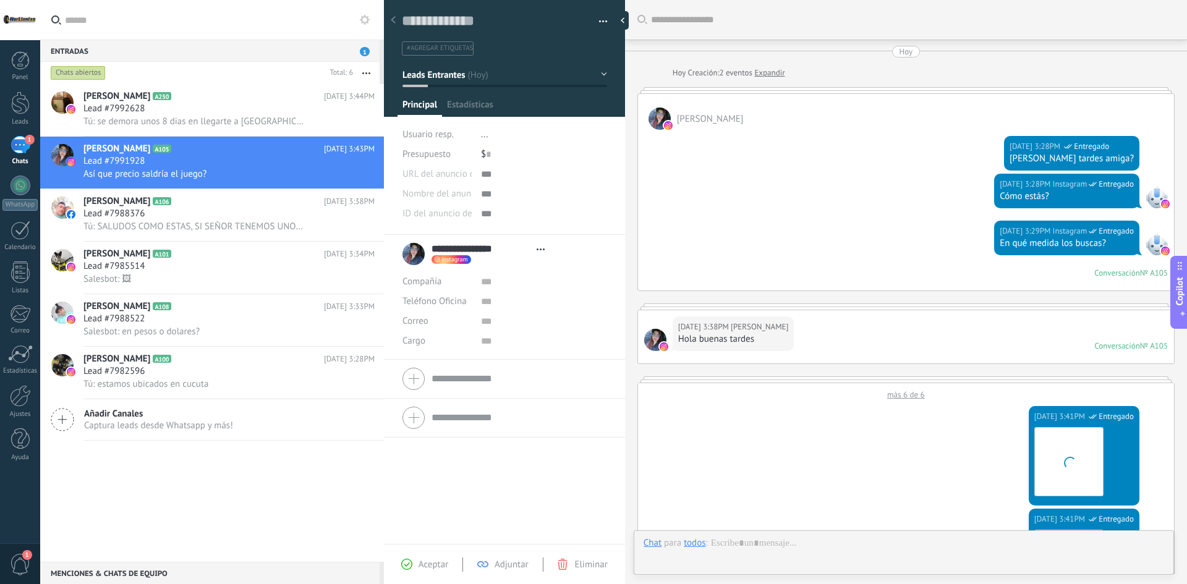
type textarea "**********"
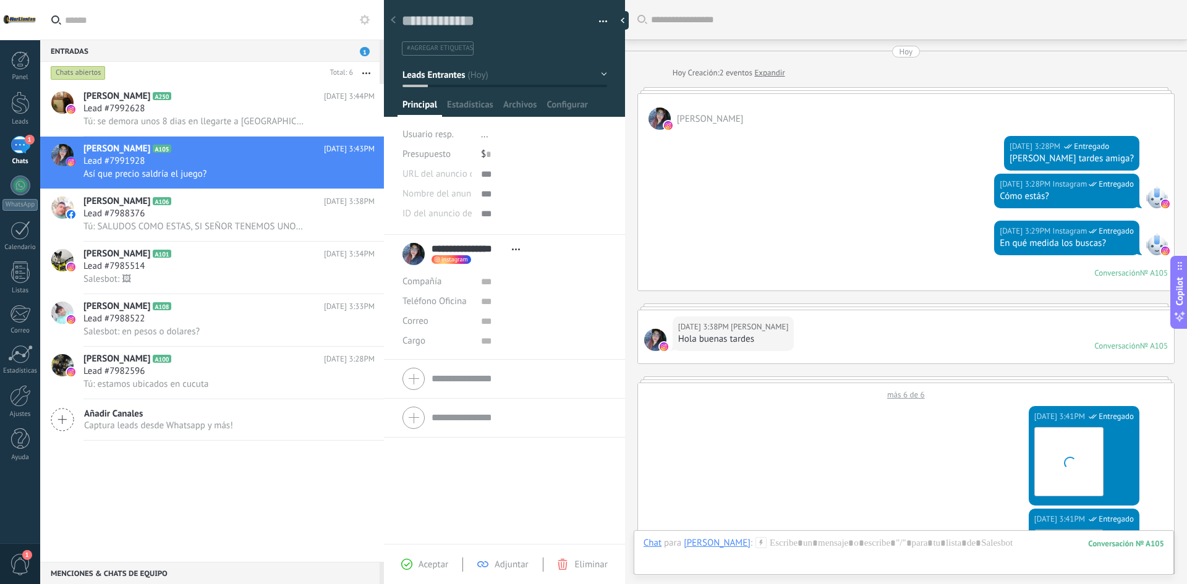
scroll to position [991, 0]
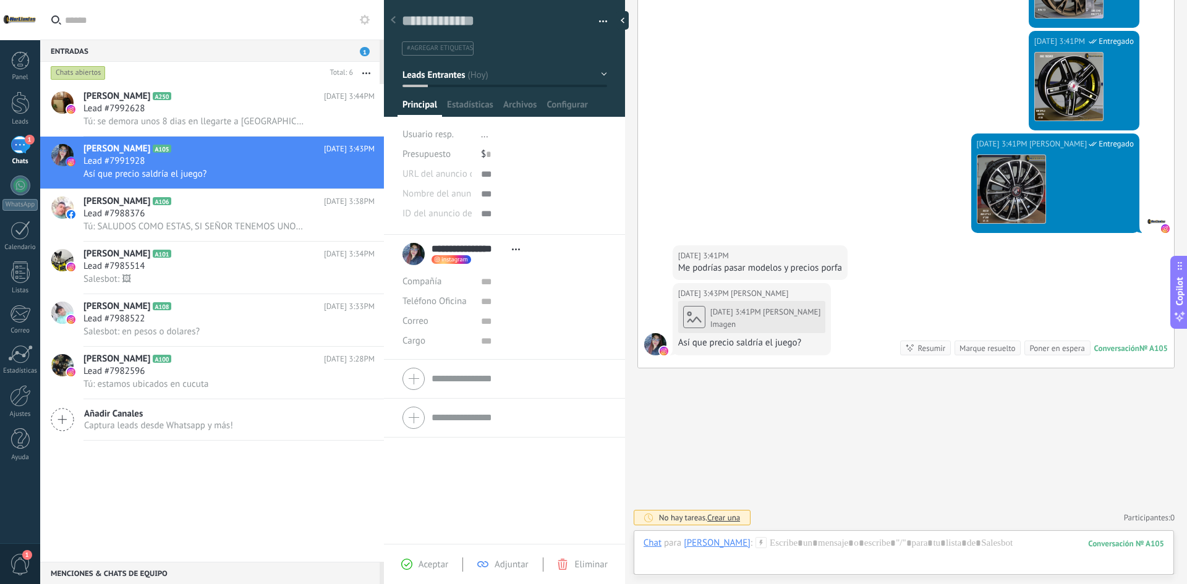
click at [793, 322] on div "Imagen" at bounding box center [766, 325] width 111 height 10
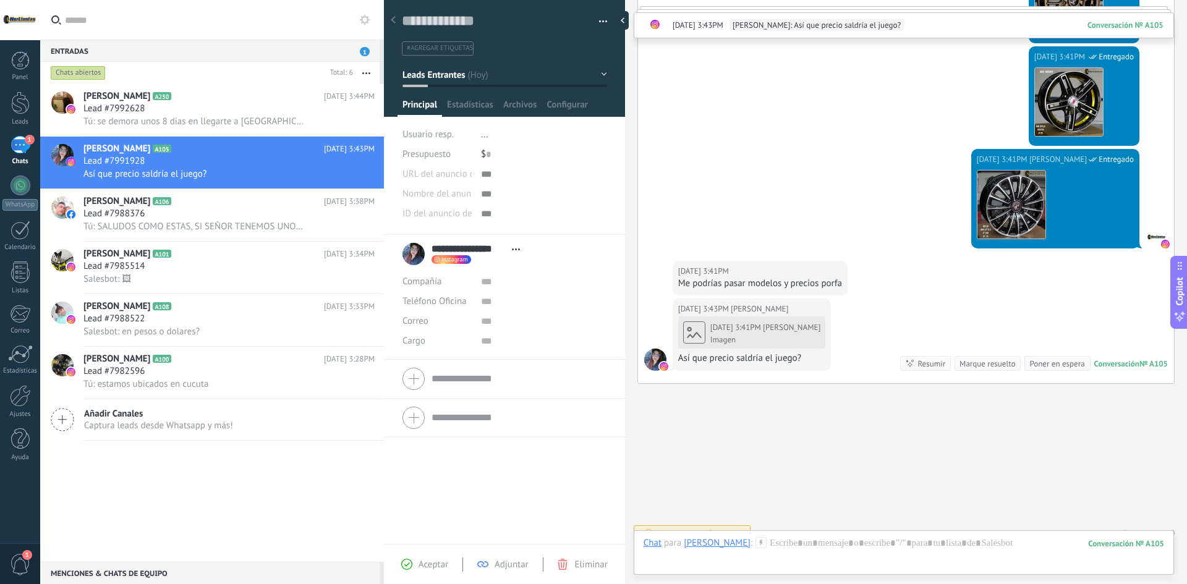
scroll to position [1479, 0]
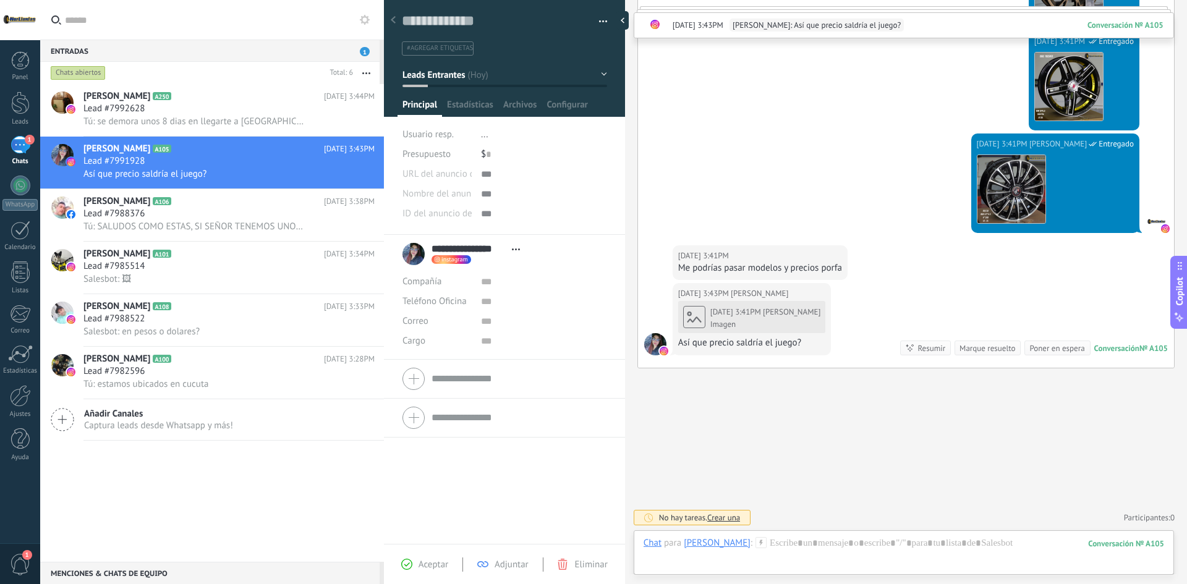
click at [798, 318] on div "[PERSON_NAME]" at bounding box center [792, 312] width 58 height 12
click at [837, 547] on div at bounding box center [904, 555] width 521 height 37
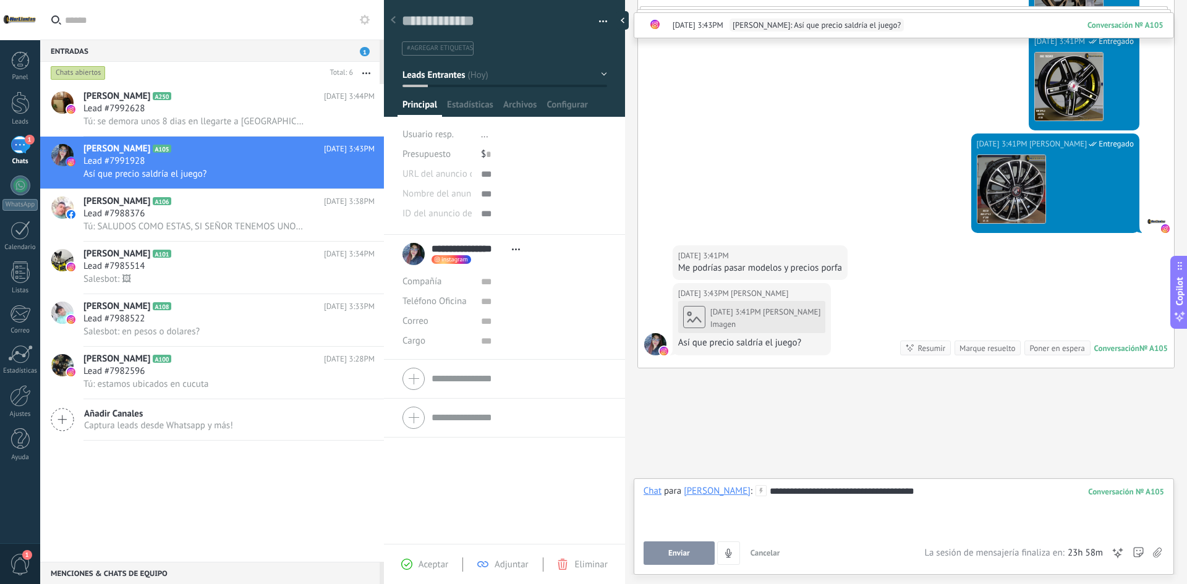
click at [681, 541] on div "**********" at bounding box center [904, 525] width 521 height 80
click at [683, 545] on button "Enviar" at bounding box center [679, 553] width 71 height 23
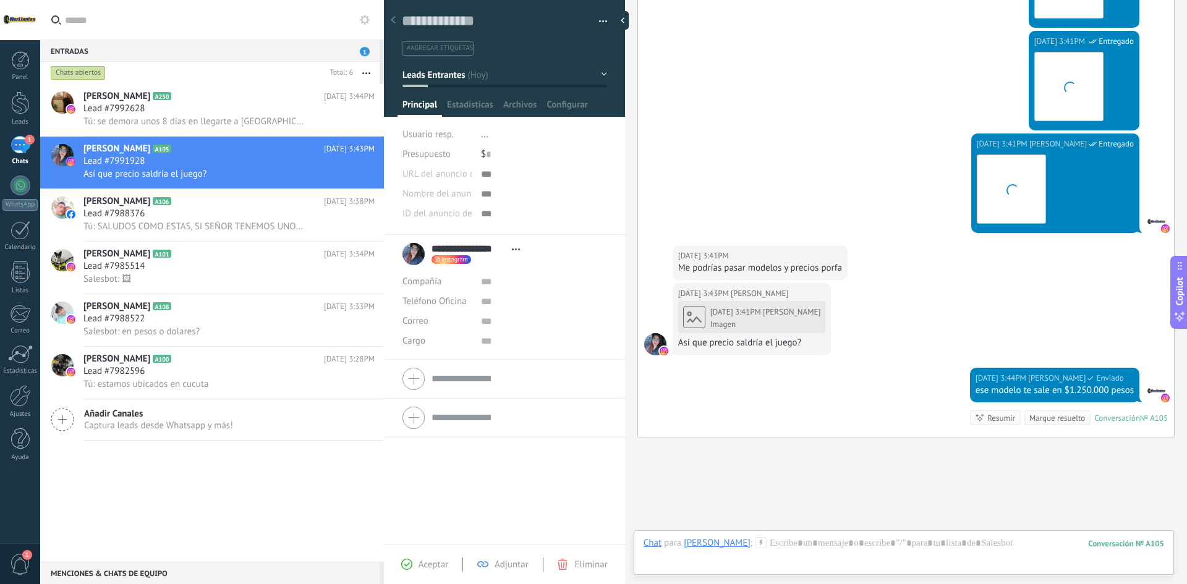
scroll to position [1549, 0]
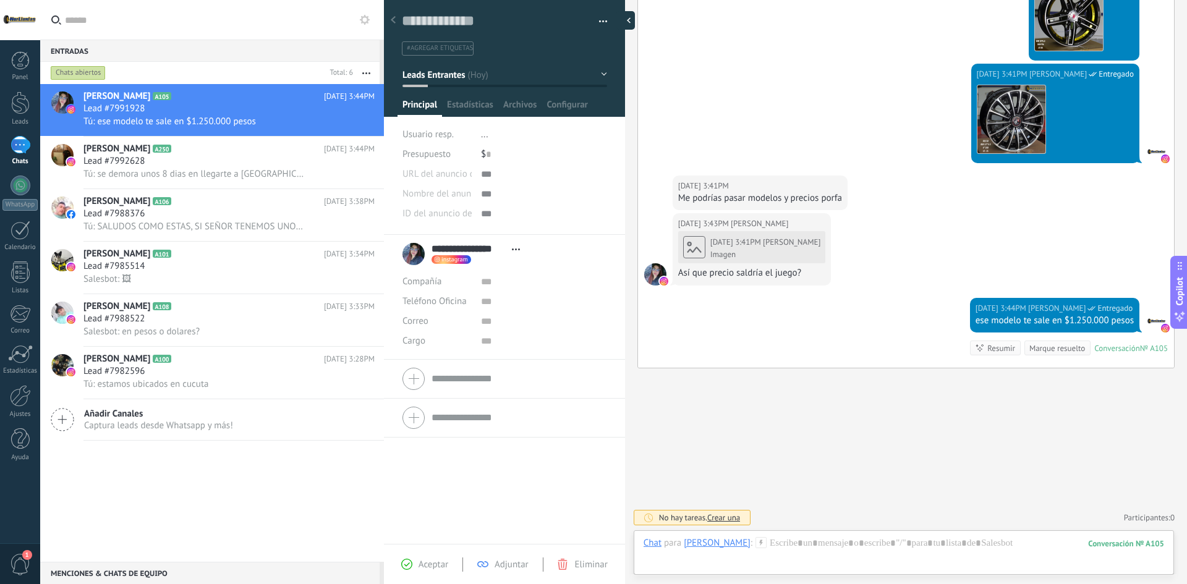
click at [618, 22] on div at bounding box center [626, 20] width 19 height 19
type textarea "**********"
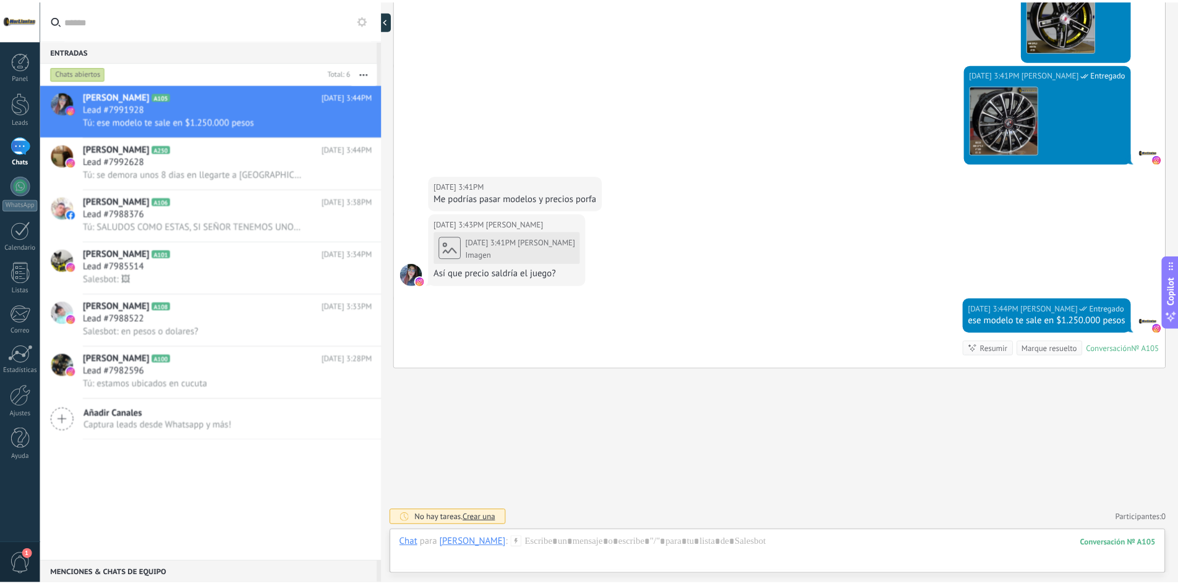
scroll to position [12, 0]
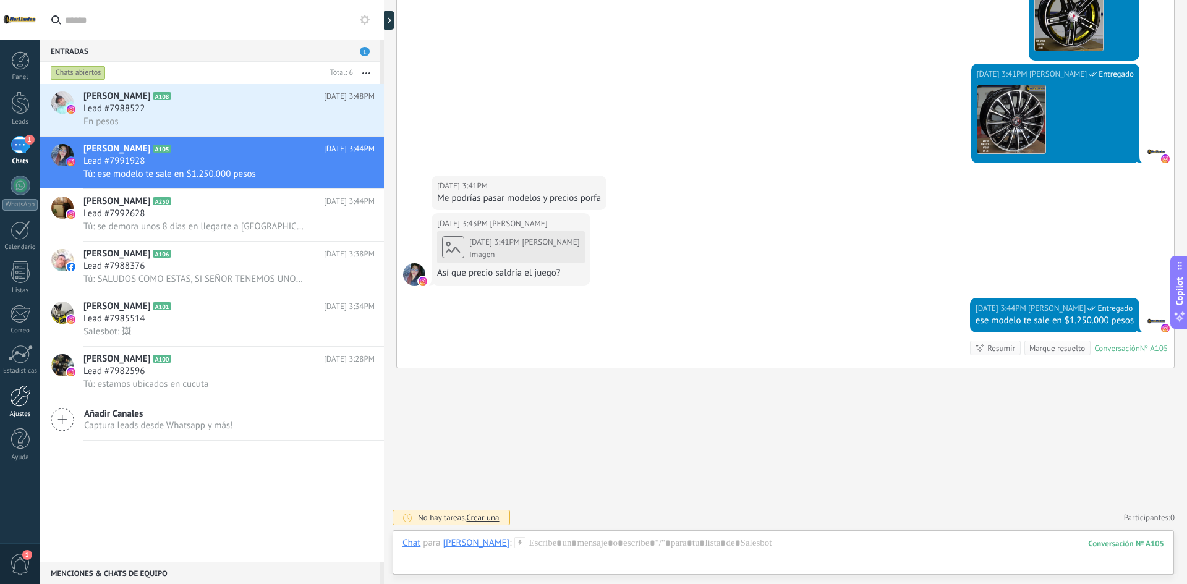
click at [30, 395] on div at bounding box center [20, 396] width 21 height 22
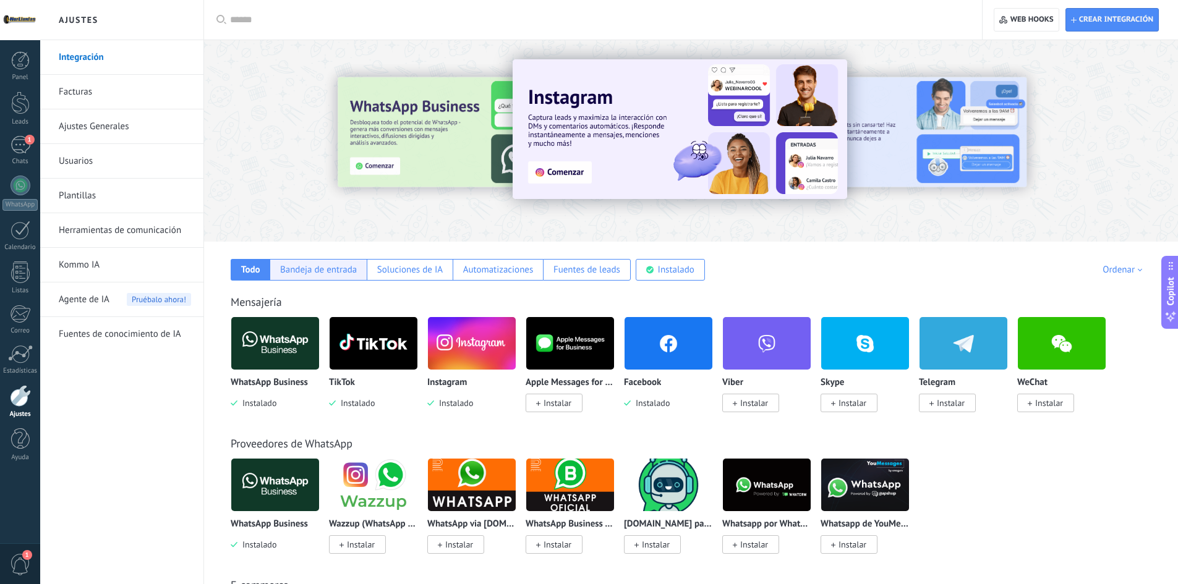
click at [339, 273] on div "Bandeja de entrada" at bounding box center [318, 270] width 77 height 12
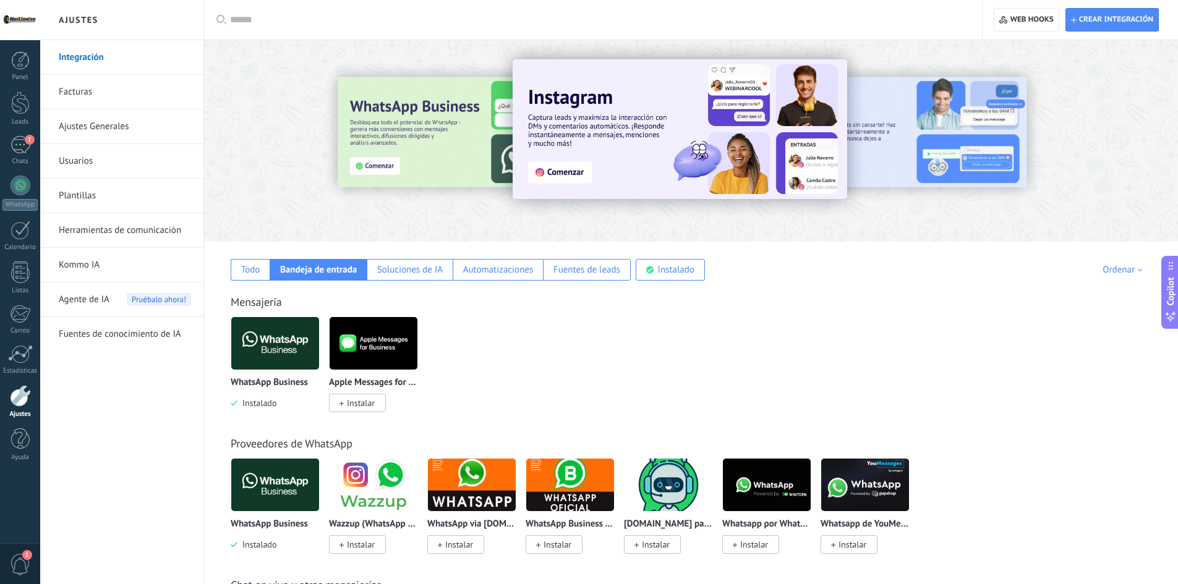
scroll to position [12, 0]
click at [500, 271] on div "Automatizaciones" at bounding box center [498, 270] width 70 height 12
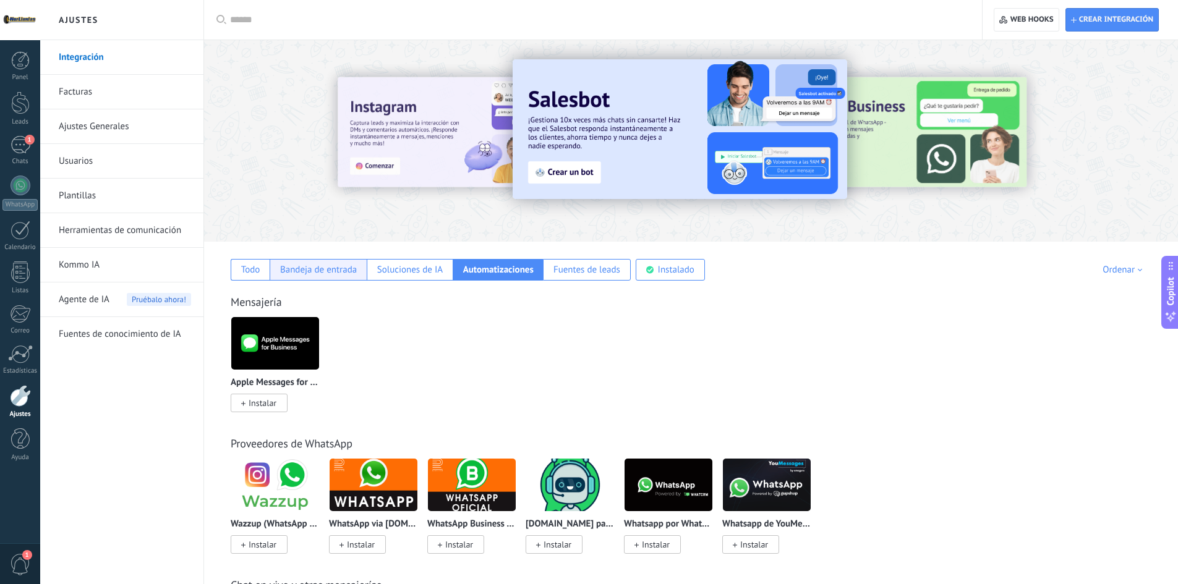
click at [362, 271] on div "Bandeja de entrada" at bounding box center [318, 270] width 97 height 22
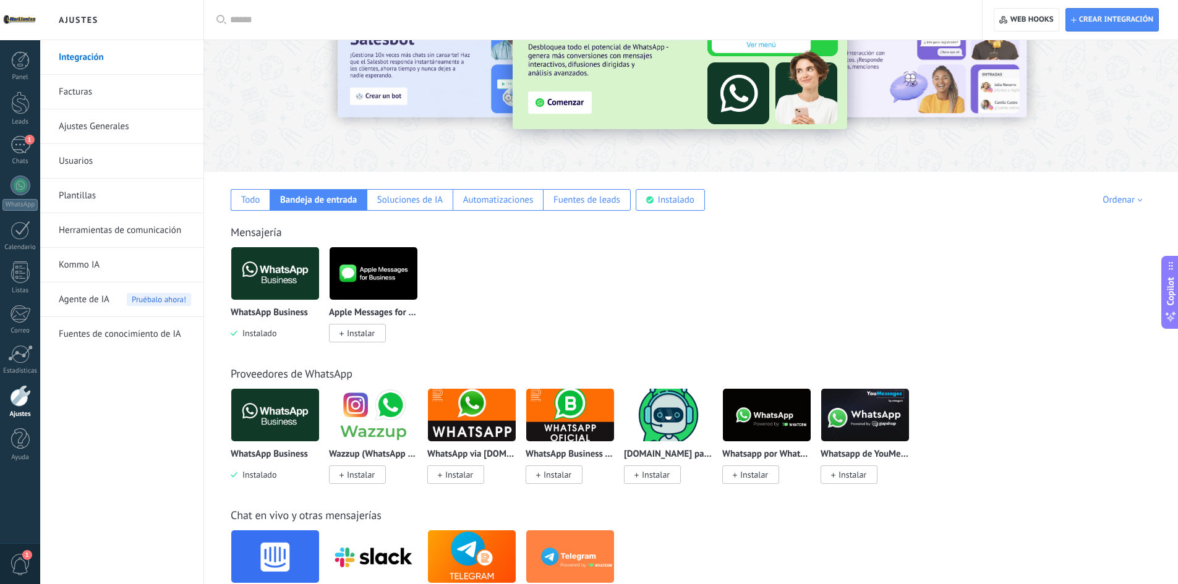
scroll to position [62, 0]
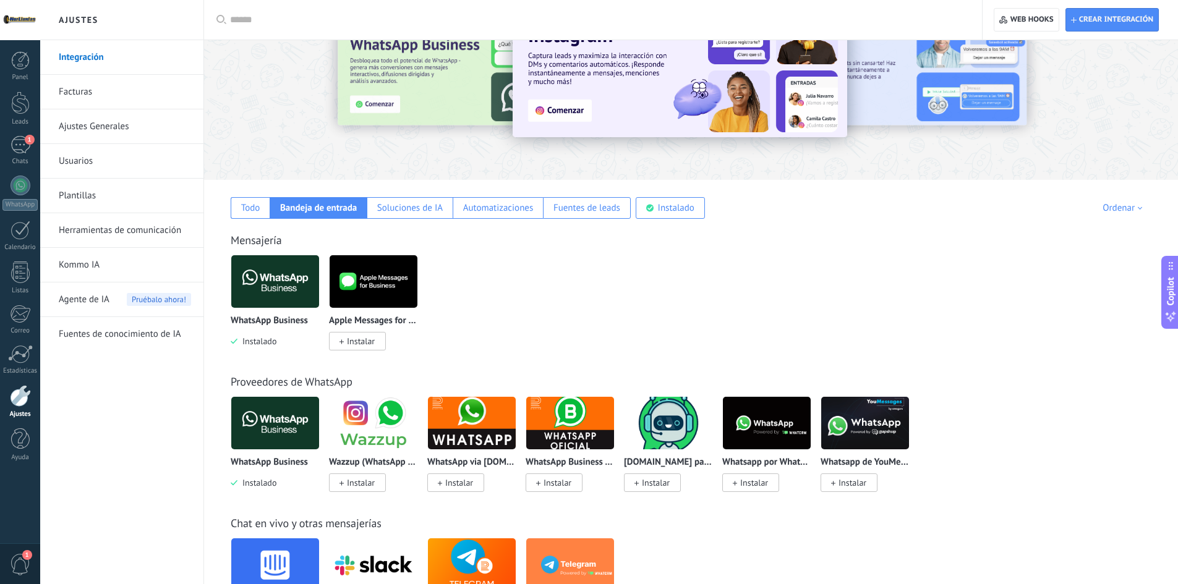
click at [41, 158] on li "Usuarios" at bounding box center [121, 161] width 163 height 35
click at [26, 149] on div "1" at bounding box center [21, 145] width 20 height 18
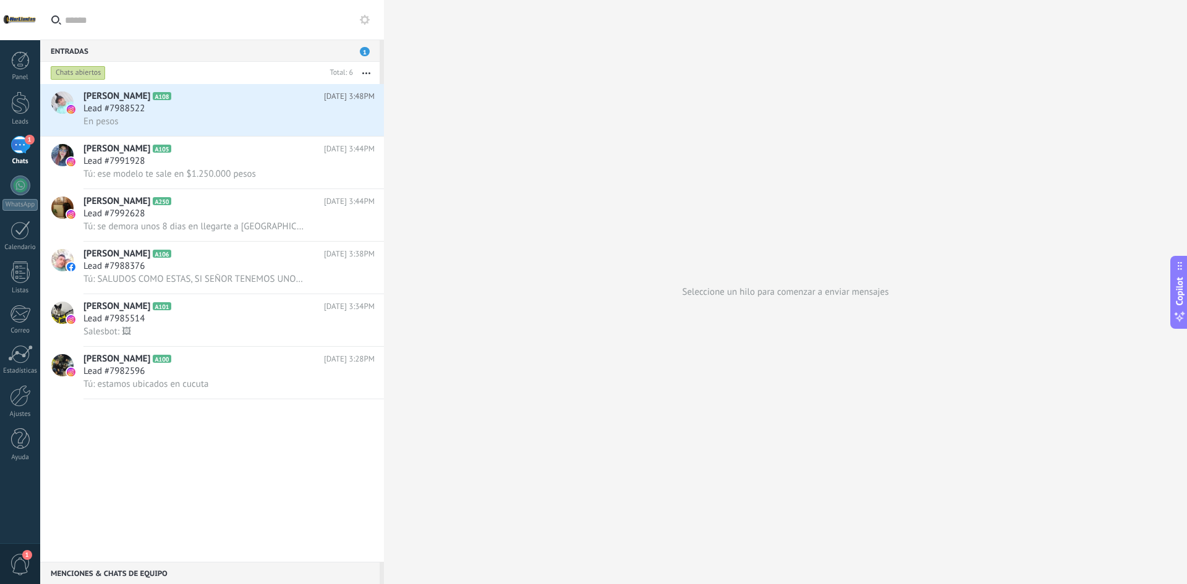
click at [83, 70] on div "Chats abiertos" at bounding box center [78, 73] width 55 height 15
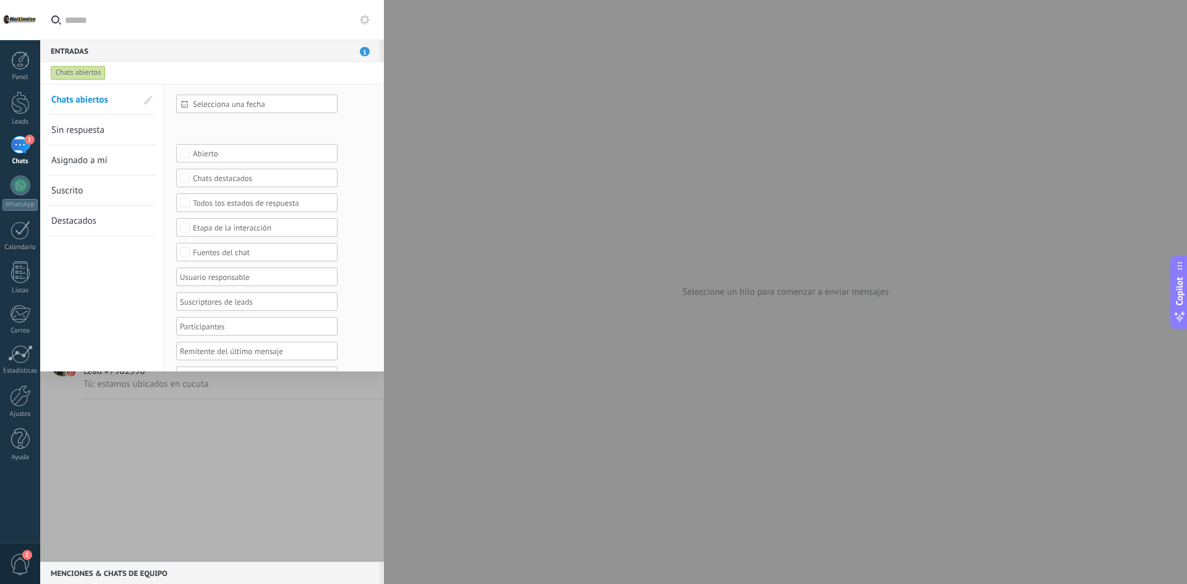
click at [247, 100] on span "Selecciona una fecha" at bounding box center [262, 104] width 138 height 9
click at [85, 132] on div at bounding box center [593, 292] width 1187 height 584
click at [93, 165] on span "Asignado a mí" at bounding box center [79, 161] width 56 height 12
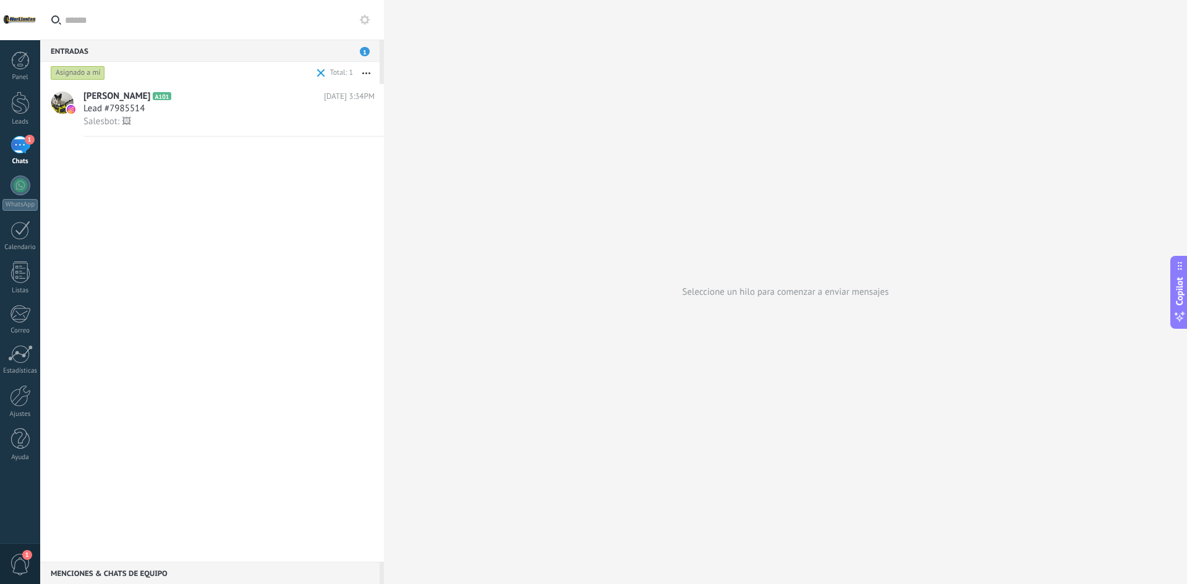
click at [88, 75] on div "Asignado a mí" at bounding box center [78, 73] width 54 height 15
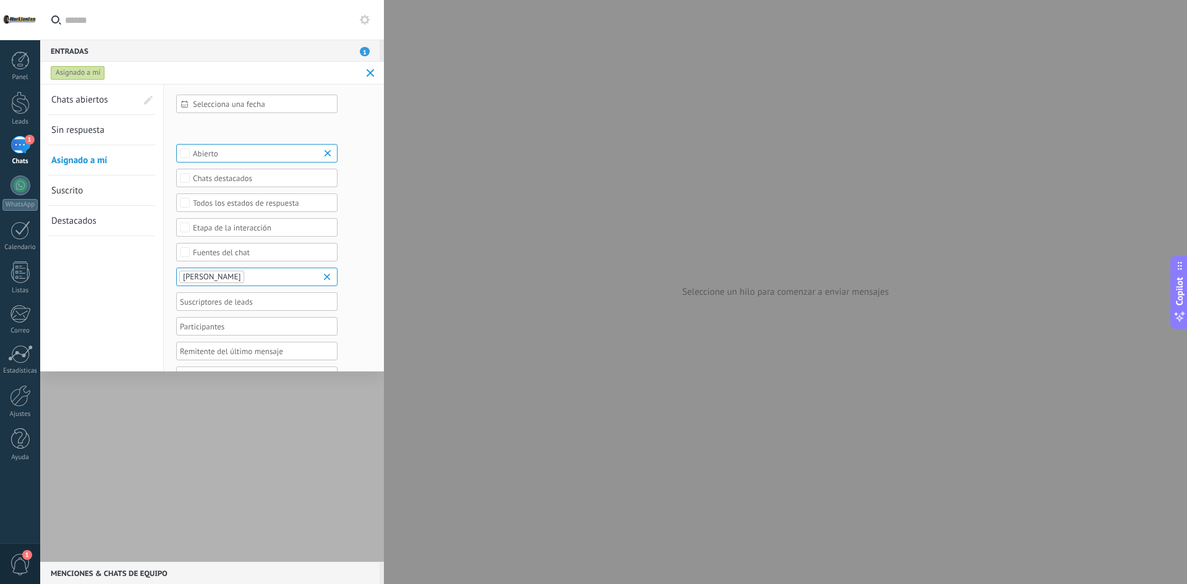
click at [91, 103] on span "Chats abiertos" at bounding box center [79, 100] width 57 height 12
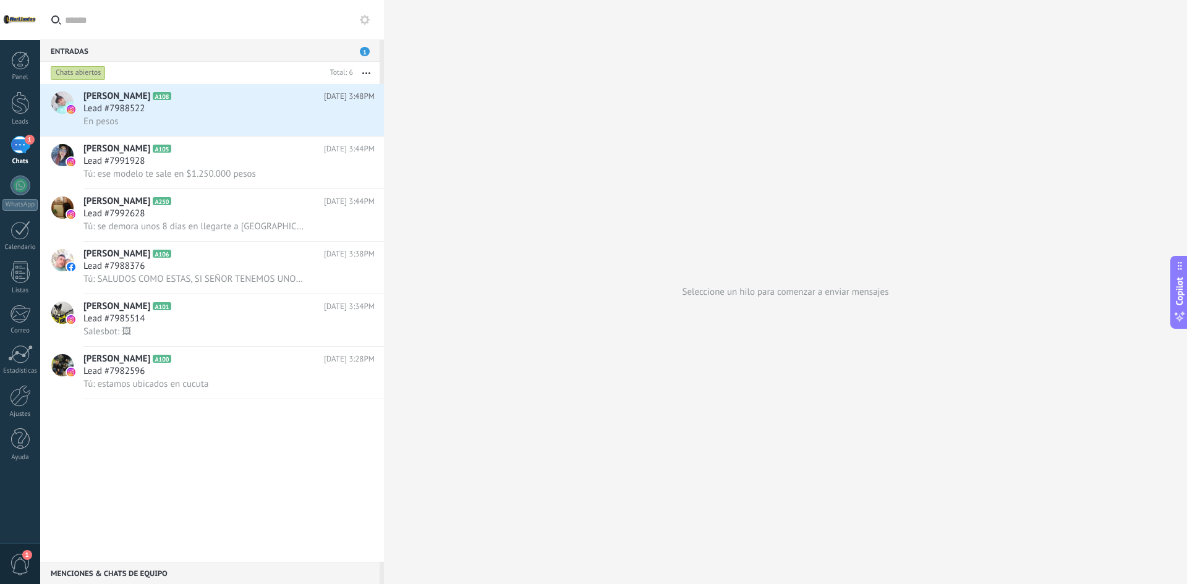
click at [361, 80] on button "button" at bounding box center [366, 73] width 27 height 22
click at [343, 116] on span "Acciones múltiples" at bounding box center [329, 122] width 74 height 25
click at [344, 69] on span at bounding box center [341, 73] width 17 height 16
click at [365, 69] on button "button" at bounding box center [366, 73] width 27 height 22
click at [299, 94] on span "Enciende el sonido" at bounding box center [329, 97] width 75 height 25
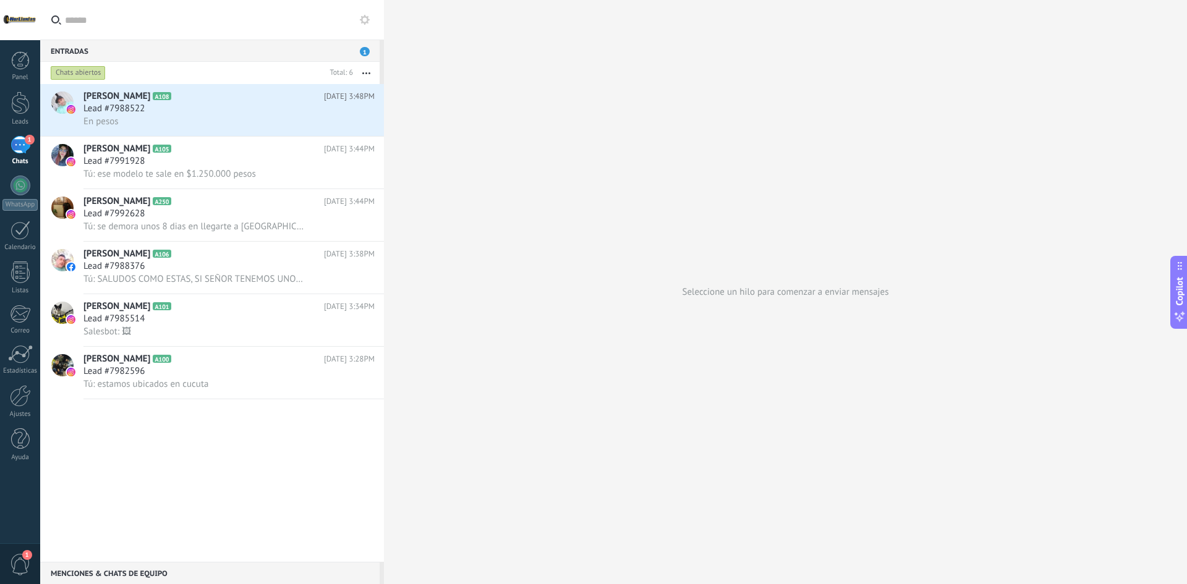
click at [362, 73] on button "button" at bounding box center [366, 73] width 27 height 22
click at [327, 100] on span "Silenciar" at bounding box center [310, 97] width 35 height 25
click at [244, 67] on div "Chats abiertos" at bounding box center [186, 73] width 277 height 22
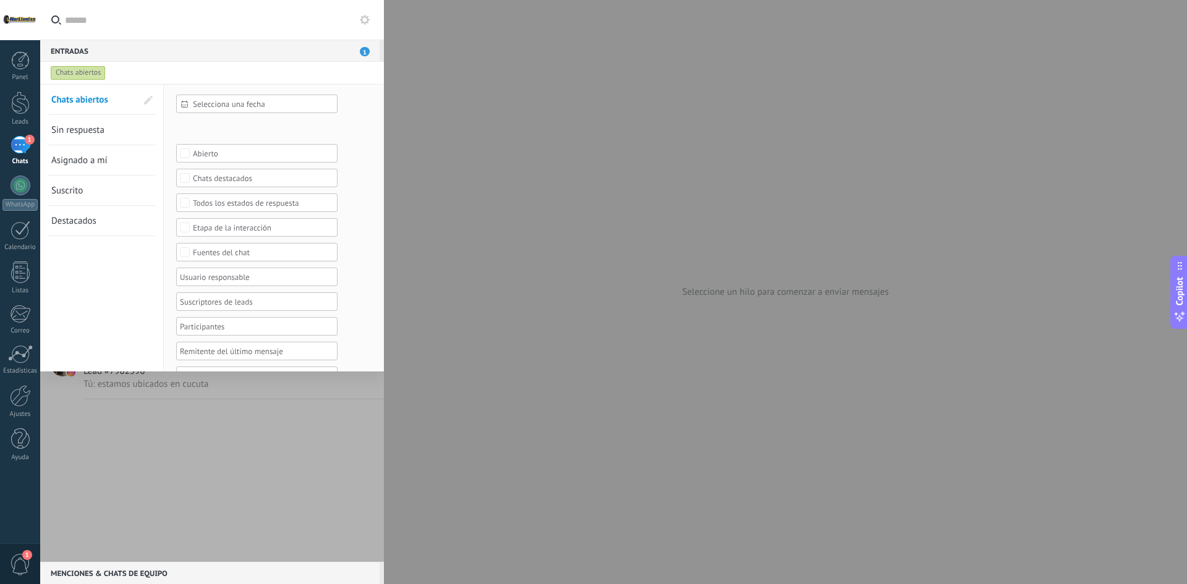
click at [223, 34] on input "text" at bounding box center [219, 20] width 309 height 40
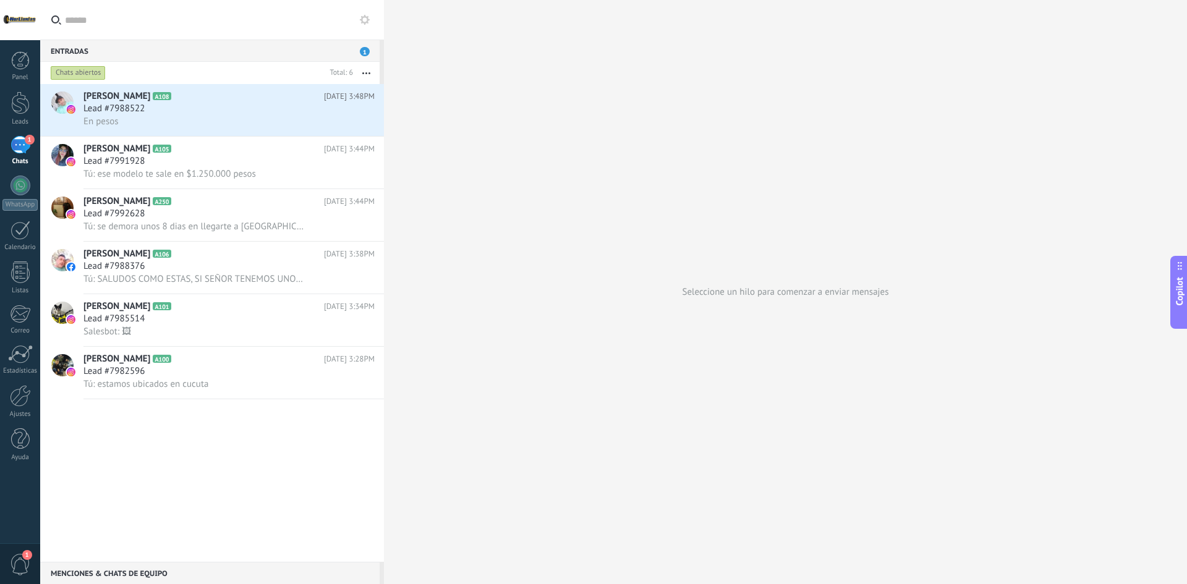
click at [370, 19] on button at bounding box center [364, 19] width 15 height 15
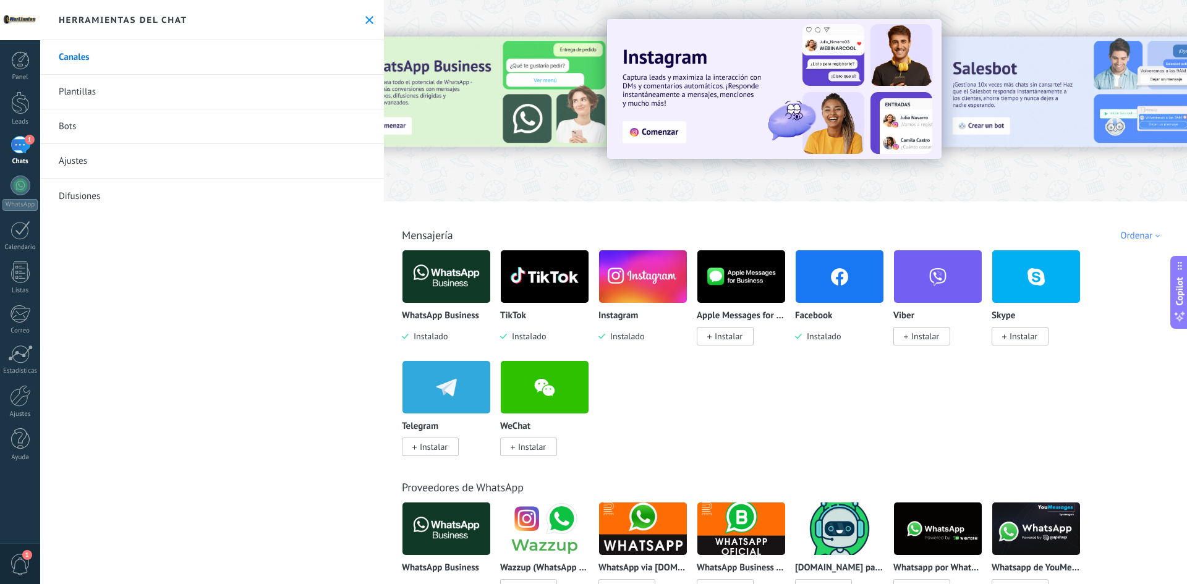
click at [216, 87] on link "Plantillas" at bounding box center [212, 92] width 344 height 35
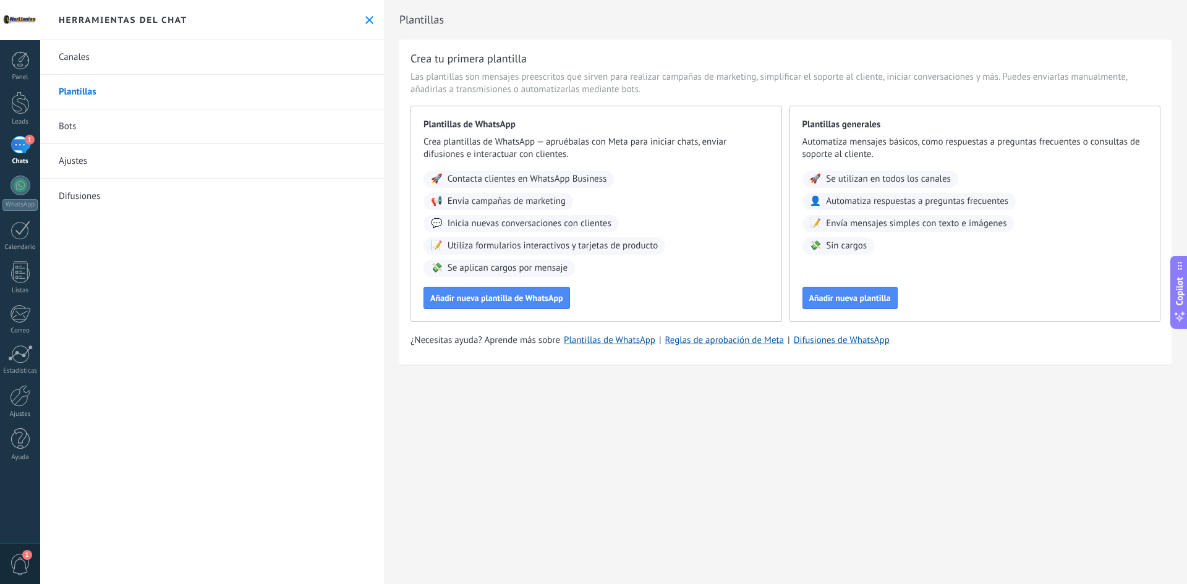
click at [177, 137] on link "Bots" at bounding box center [212, 126] width 344 height 35
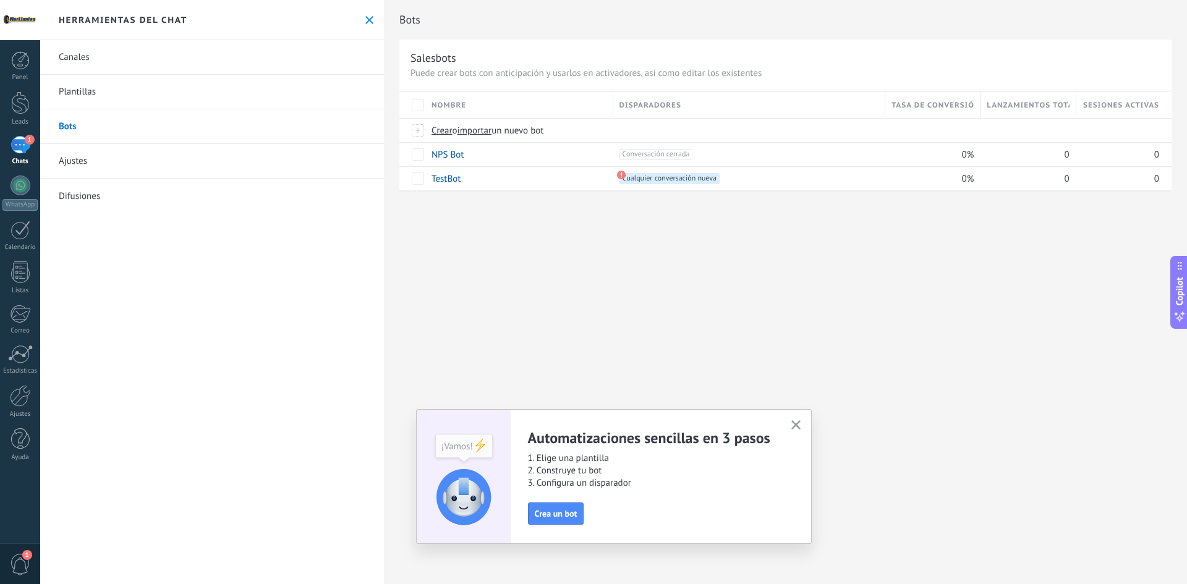
click at [171, 169] on link "Ajustes" at bounding box center [212, 161] width 344 height 35
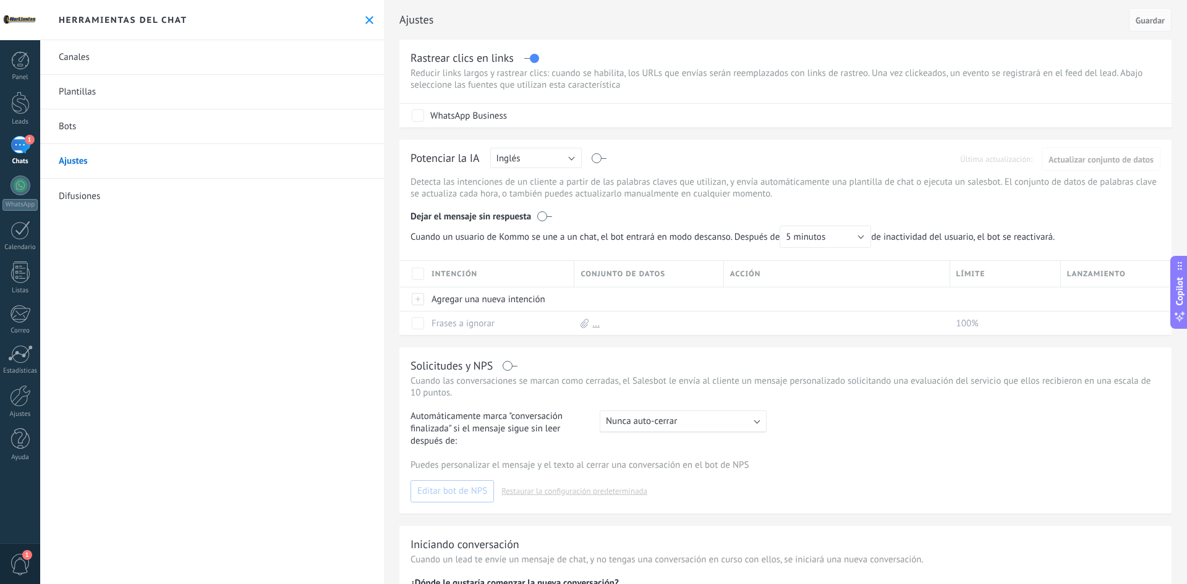
click at [365, 19] on icon at bounding box center [369, 20] width 8 height 8
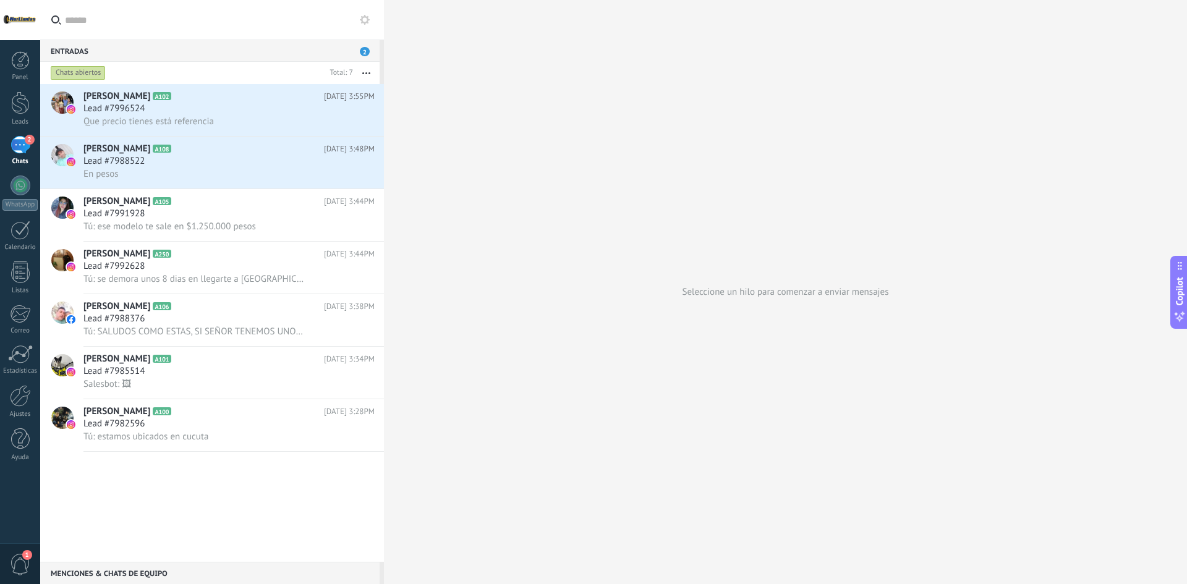
click at [197, 477] on div "Diego Fernando Reyes A102 Hoy 3:55PM Lead #7996524 Que precio tienes está refer…" at bounding box center [212, 323] width 344 height 478
click at [150, 155] on span "[PERSON_NAME]" at bounding box center [116, 149] width 67 height 12
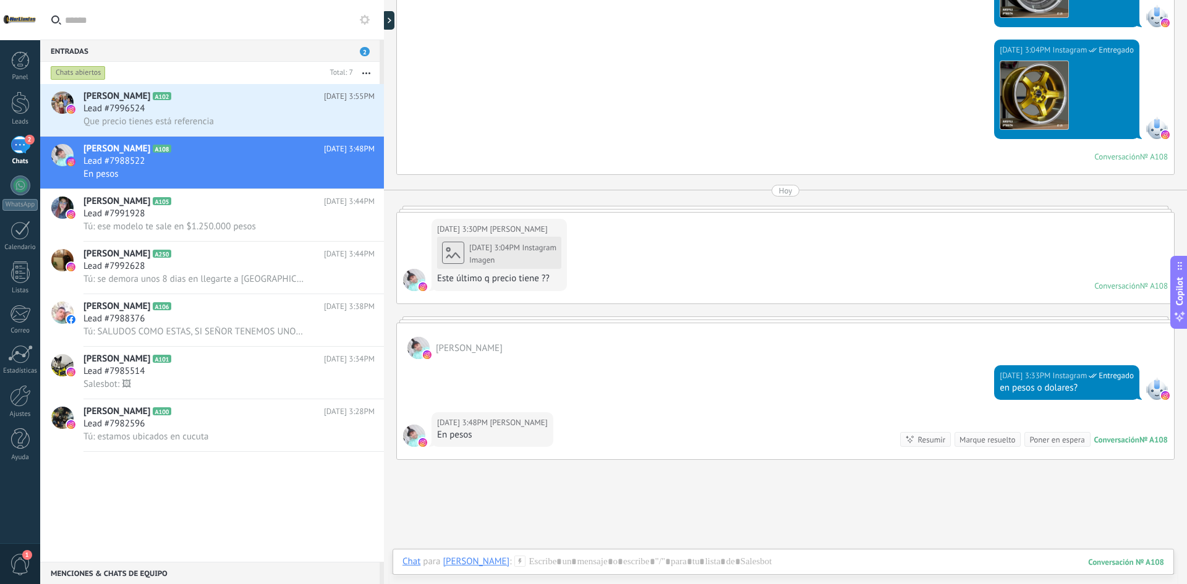
scroll to position [1102, 0]
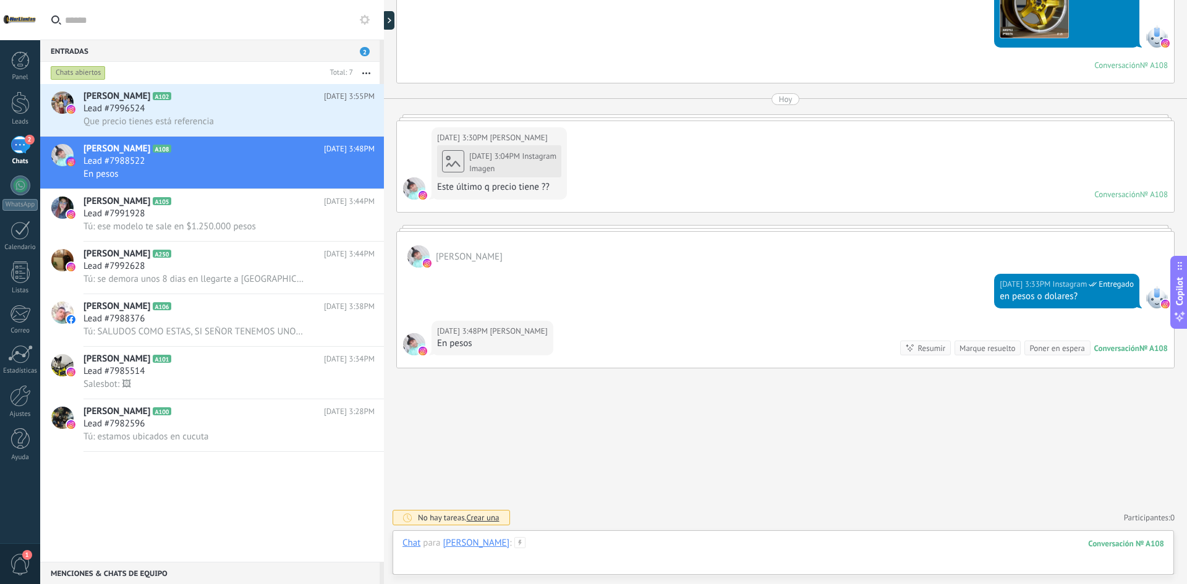
click at [620, 544] on div at bounding box center [784, 555] width 762 height 37
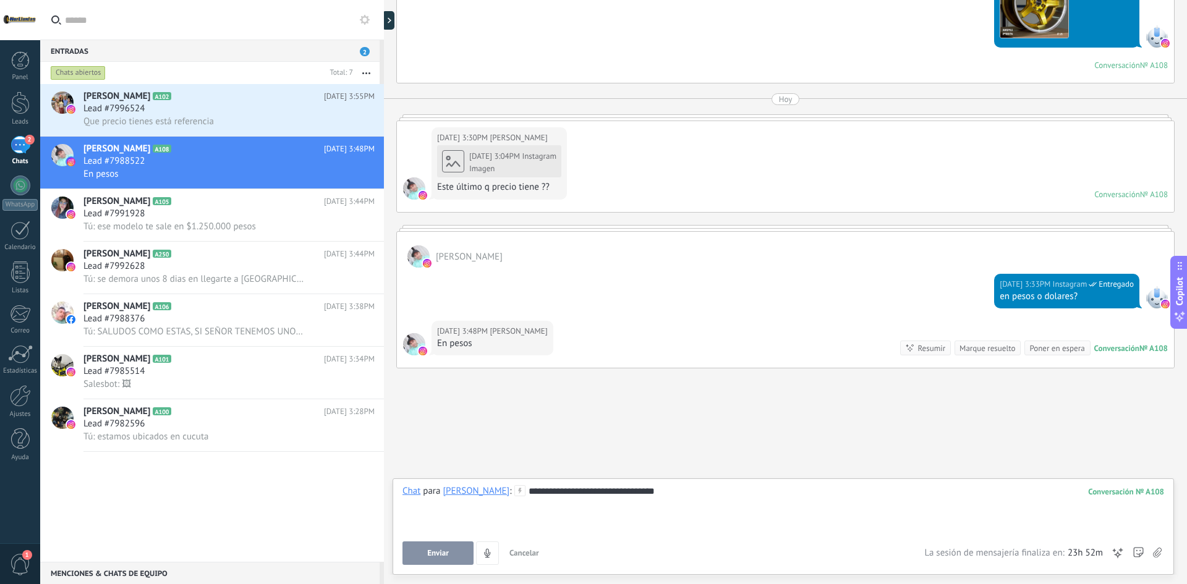
click at [441, 554] on span "Enviar" at bounding box center [438, 553] width 22 height 9
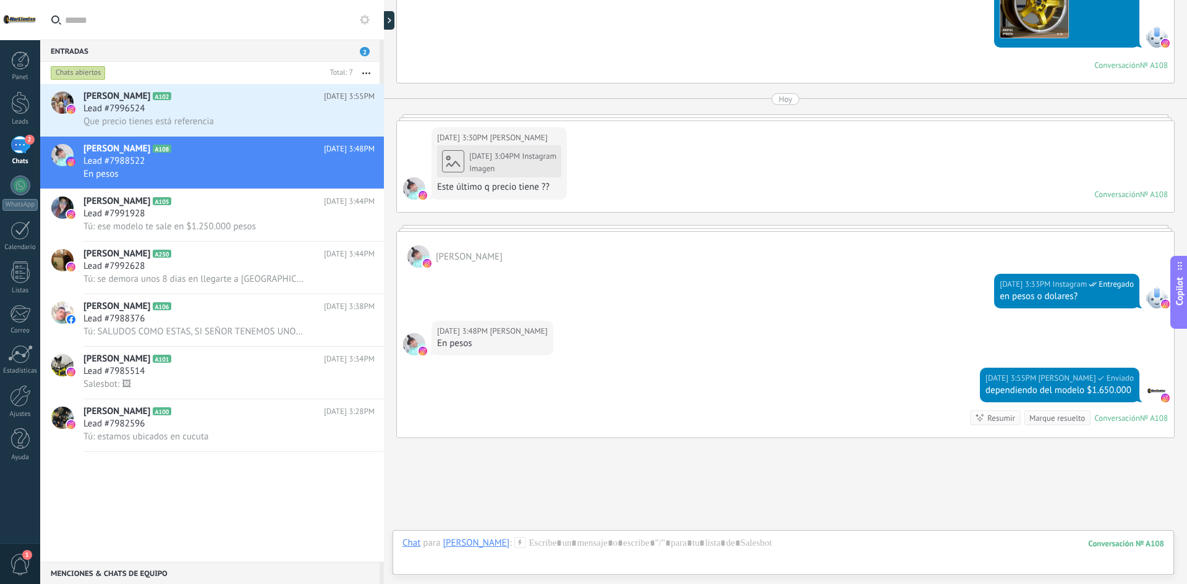
scroll to position [1172, 0]
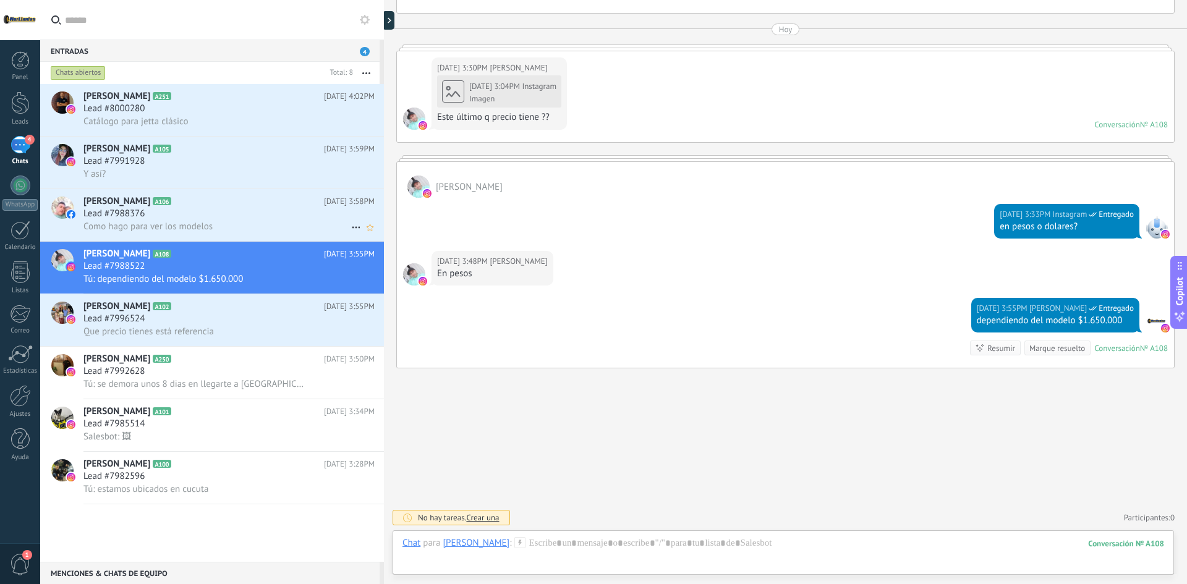
click at [208, 218] on div "Lead #7988376" at bounding box center [228, 214] width 291 height 12
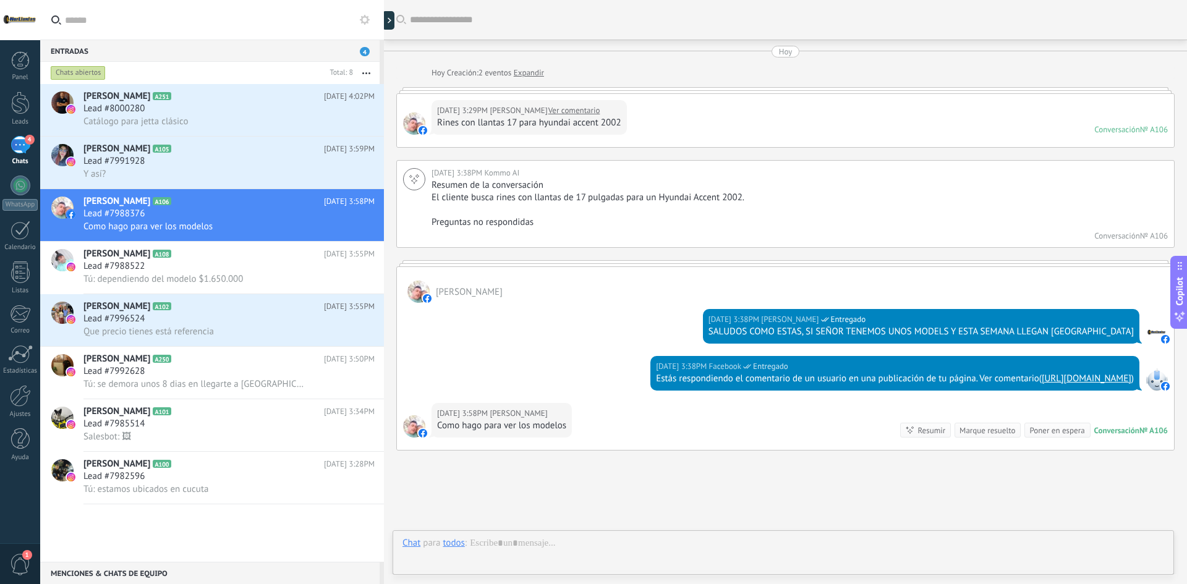
scroll to position [95, 0]
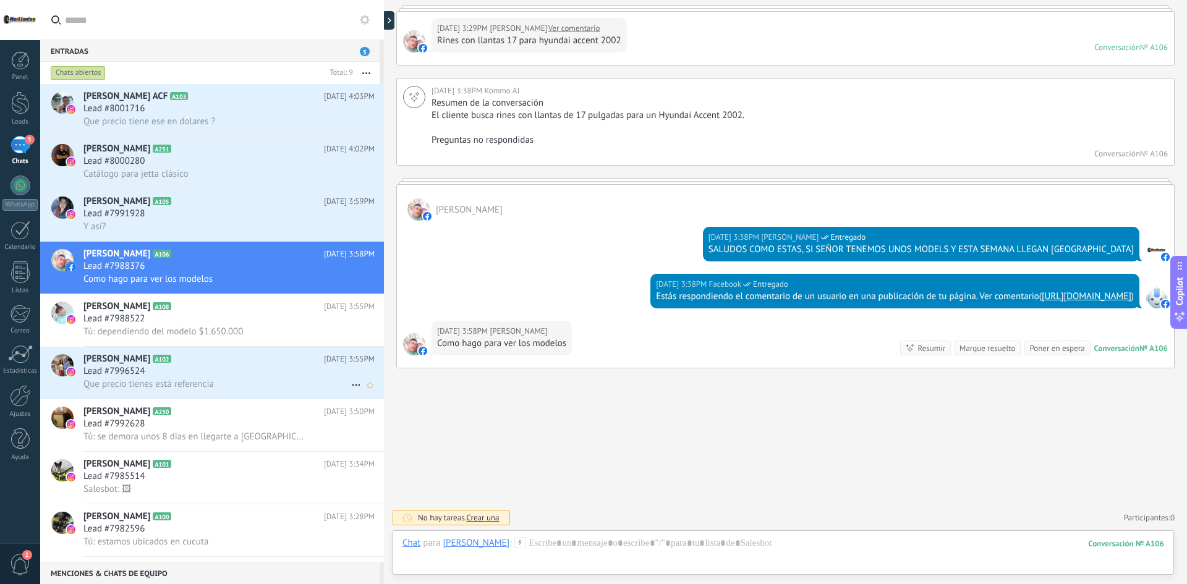
click at [216, 369] on div "Lead #7996524" at bounding box center [228, 371] width 291 height 12
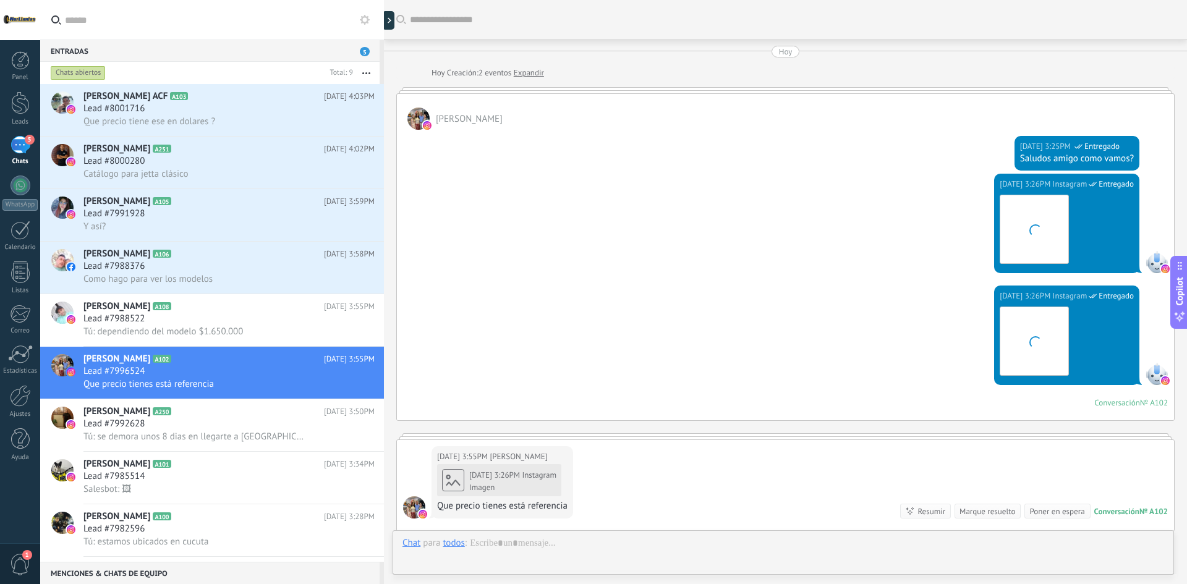
scroll to position [163, 0]
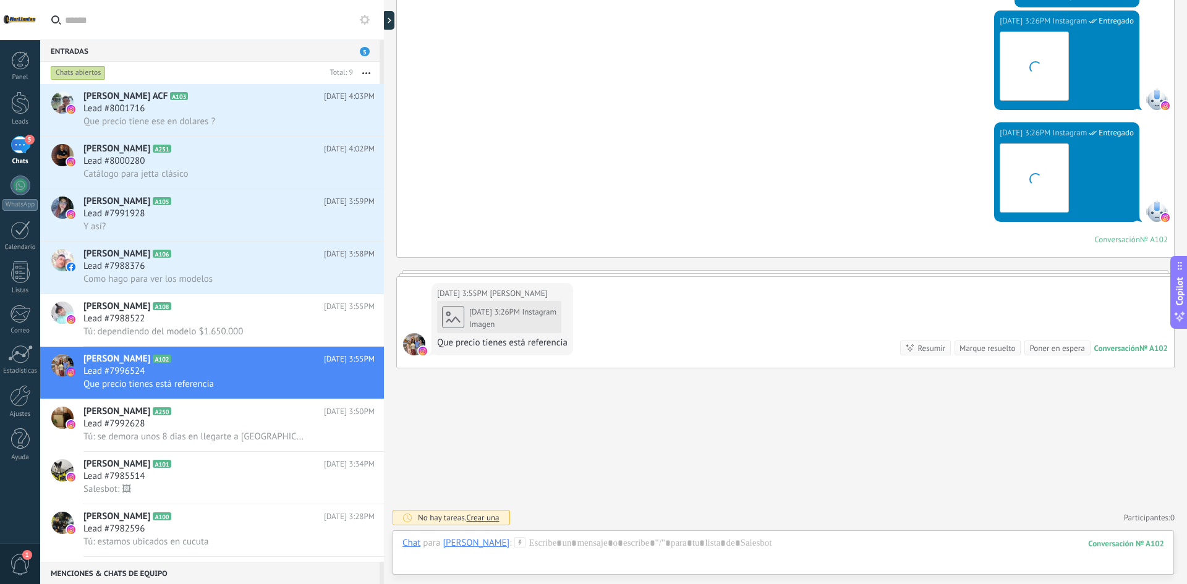
click at [522, 309] on span "Instagram" at bounding box center [539, 312] width 35 height 11
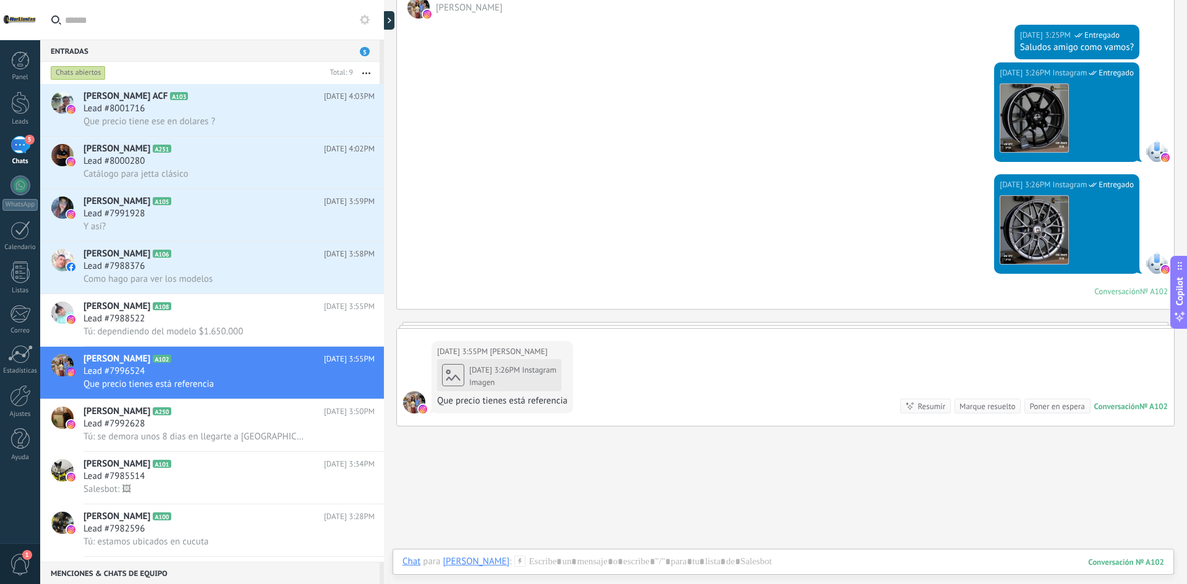
scroll to position [169, 0]
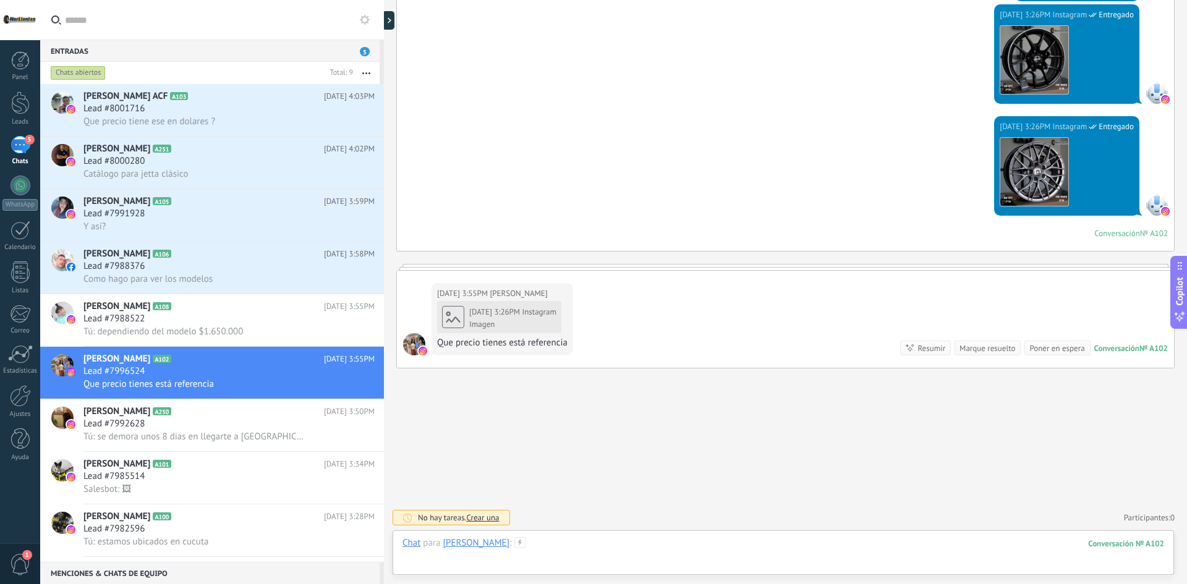
click at [615, 548] on div at bounding box center [784, 555] width 762 height 37
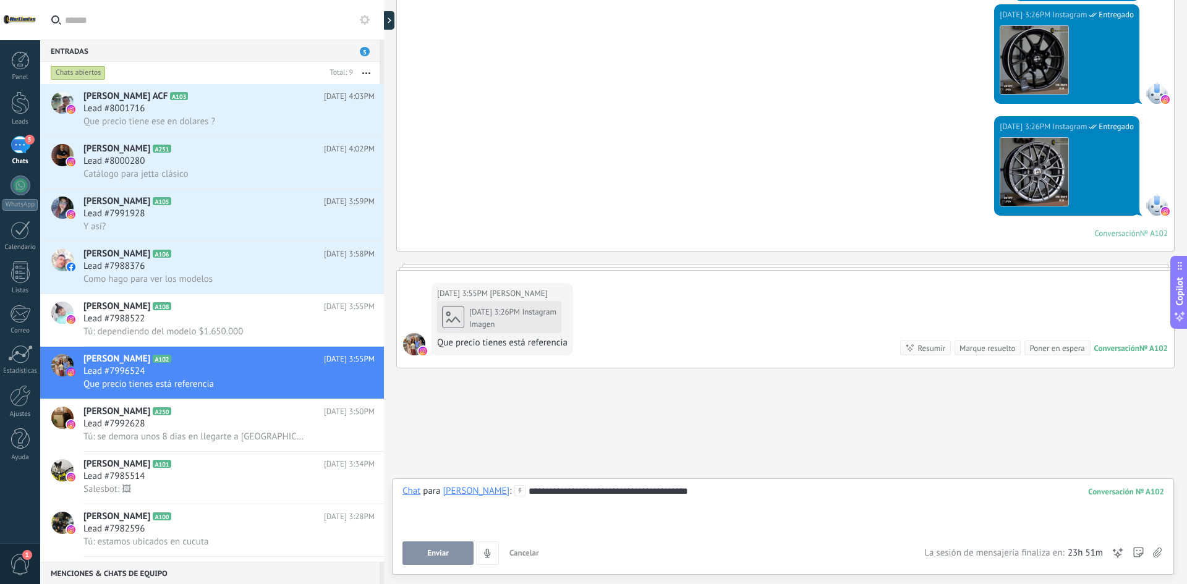
click at [432, 550] on span "Enviar" at bounding box center [438, 553] width 22 height 9
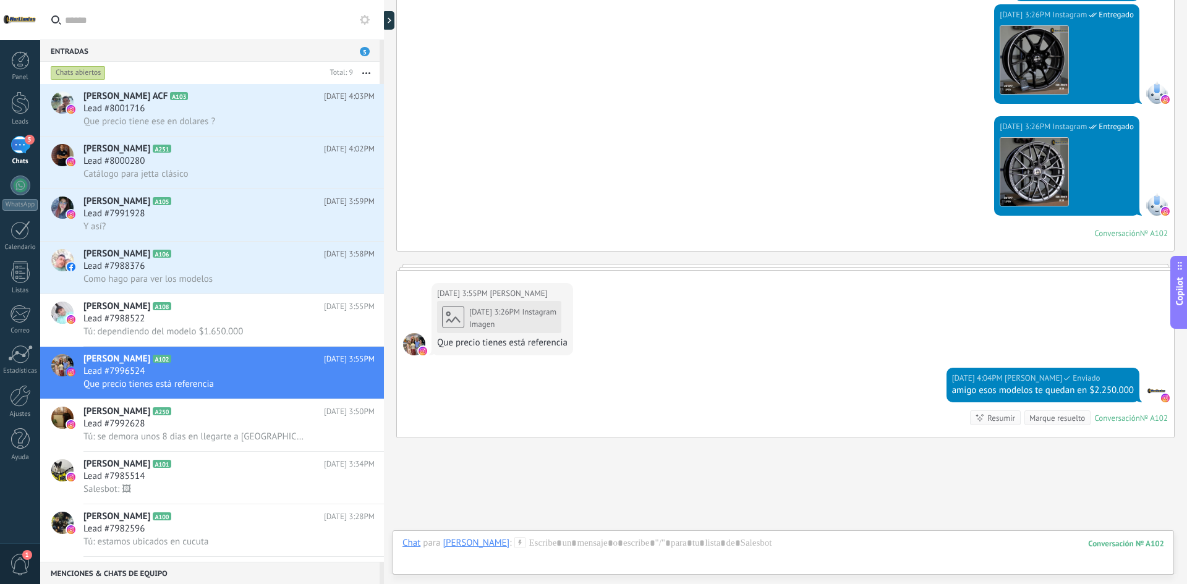
scroll to position [239, 0]
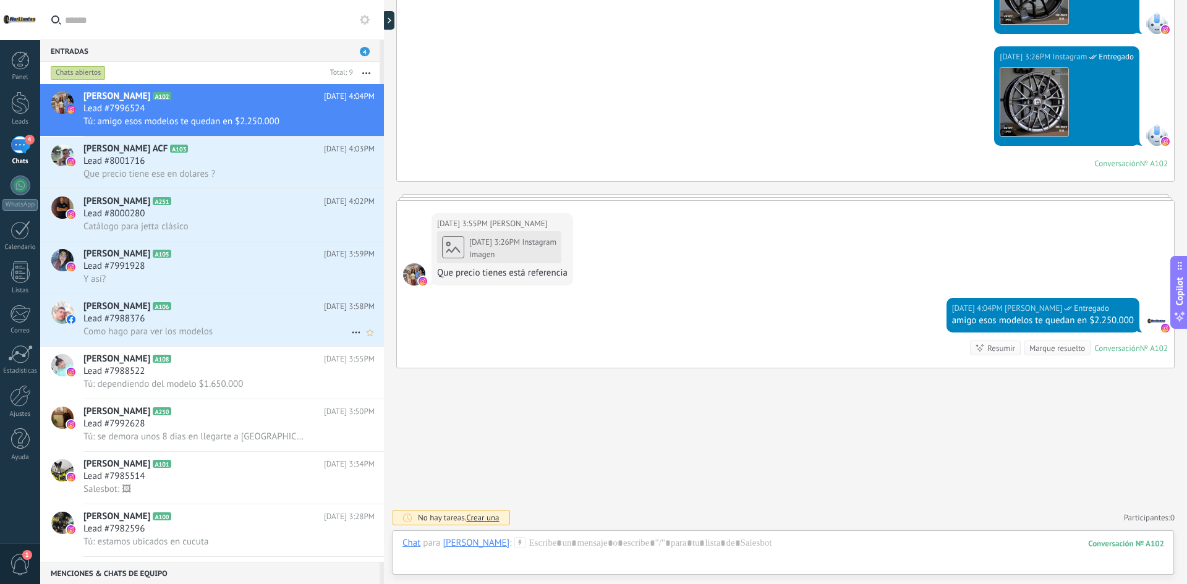
click at [182, 328] on span "Como hago para ver los modelos" at bounding box center [147, 332] width 129 height 12
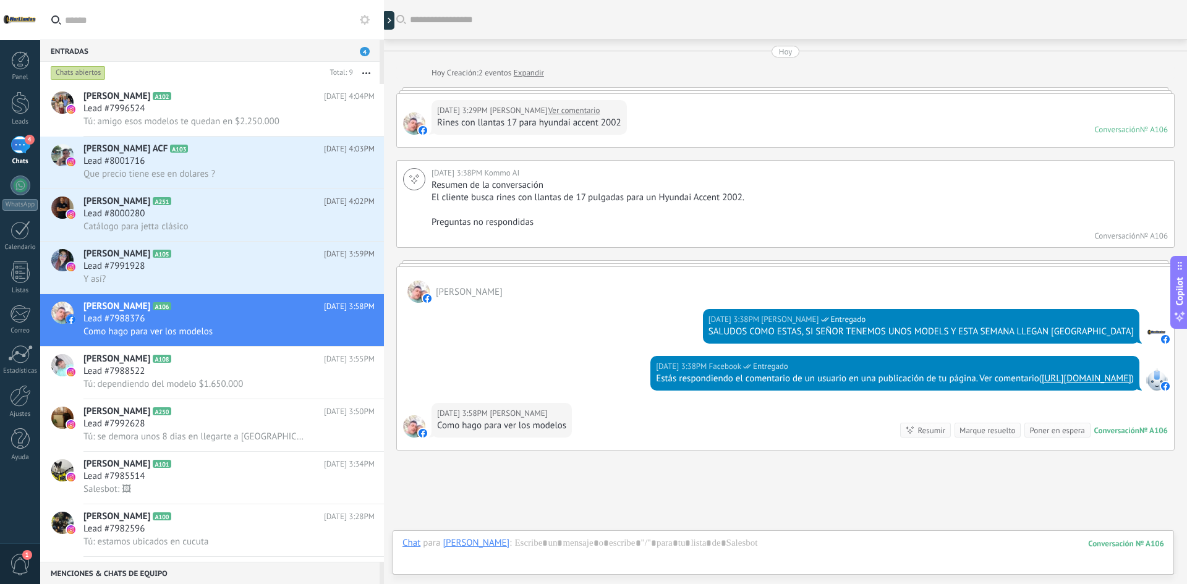
scroll to position [95, 0]
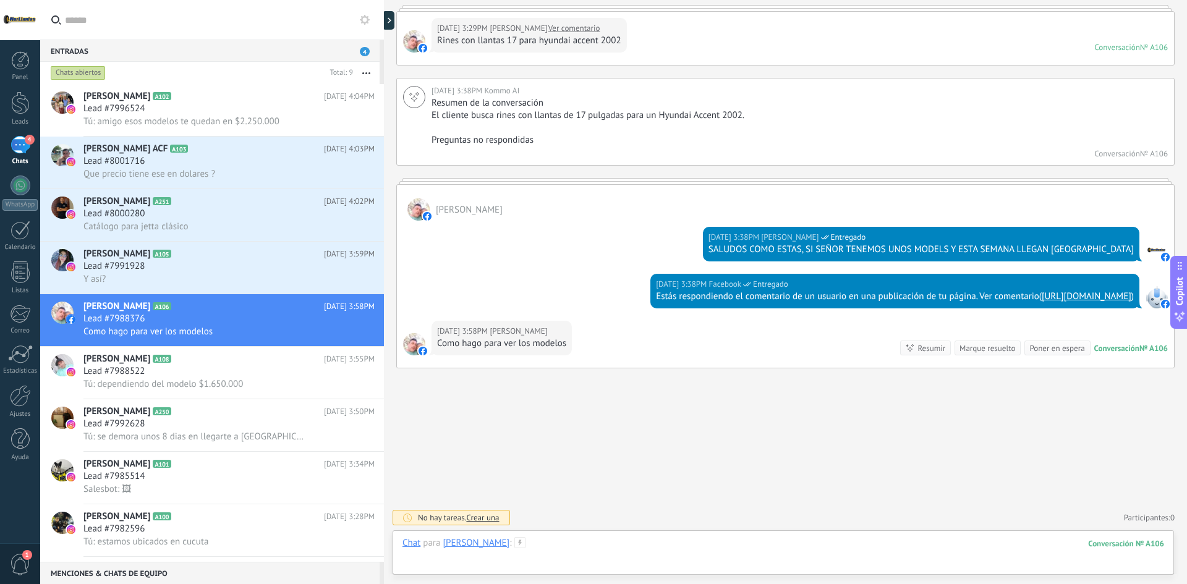
click at [563, 537] on div at bounding box center [784, 555] width 762 height 37
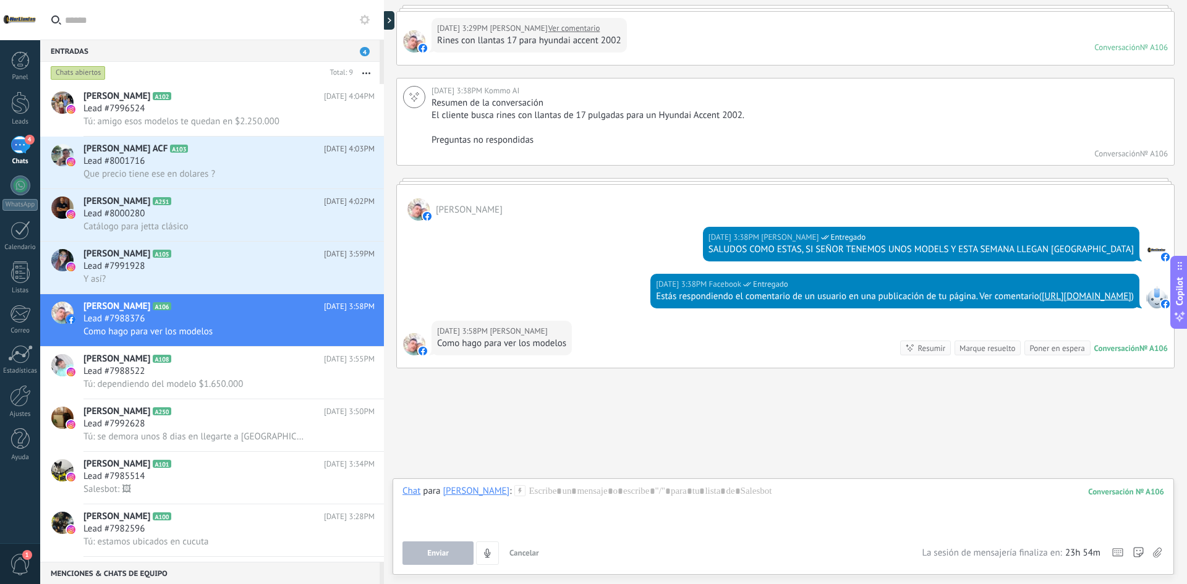
click at [1160, 555] on use at bounding box center [1157, 553] width 9 height 10
click at [0, 0] on input "file" at bounding box center [0, 0] width 0 height 0
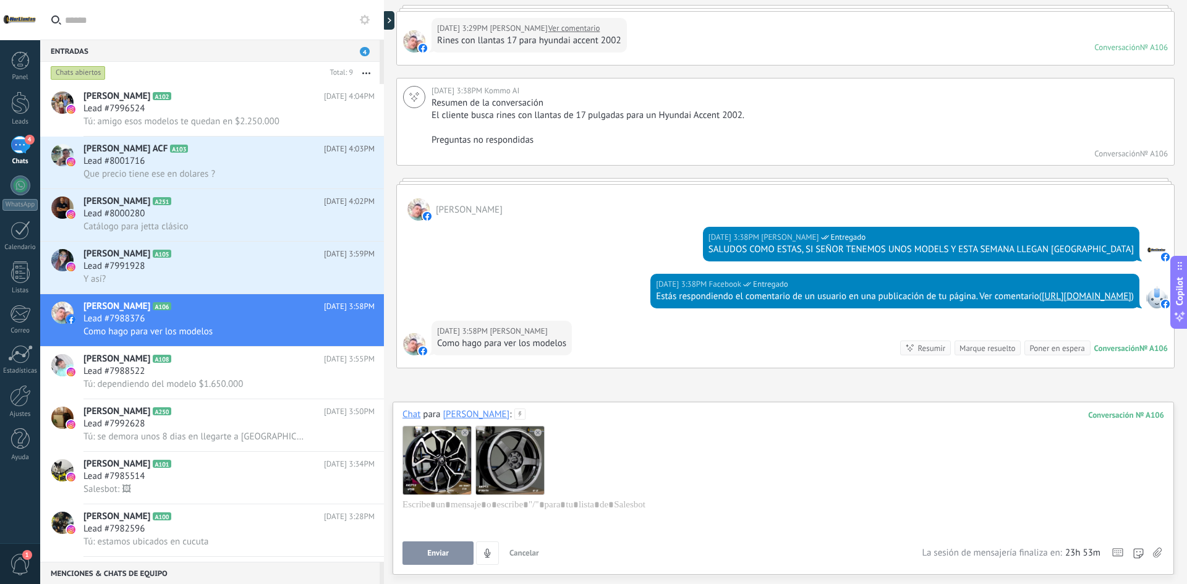
click at [456, 561] on button "Enviar" at bounding box center [438, 553] width 71 height 23
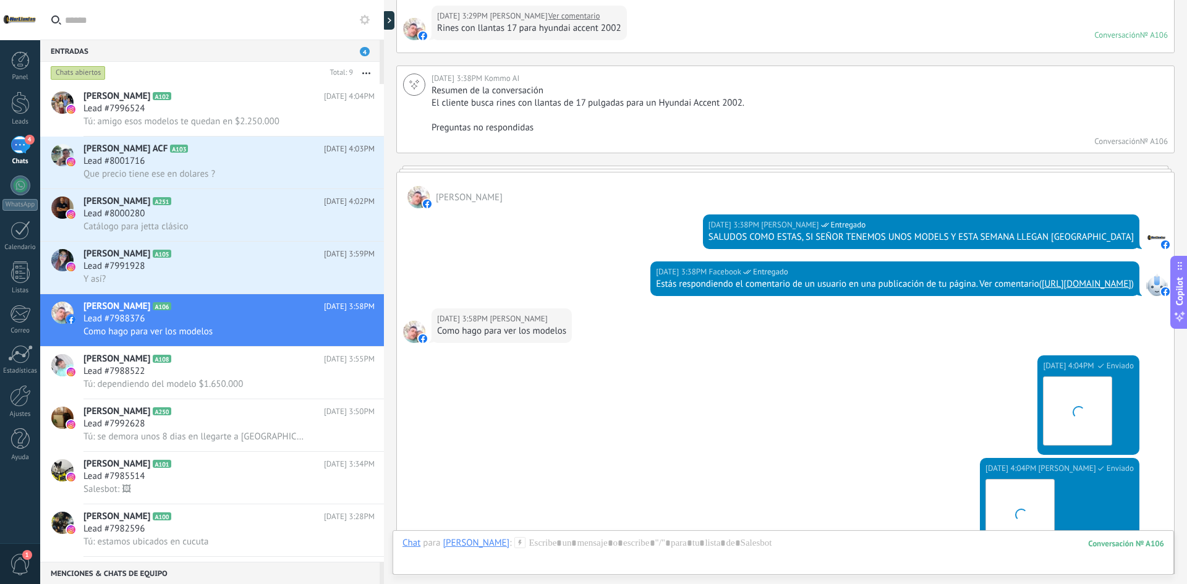
scroll to position [332, 0]
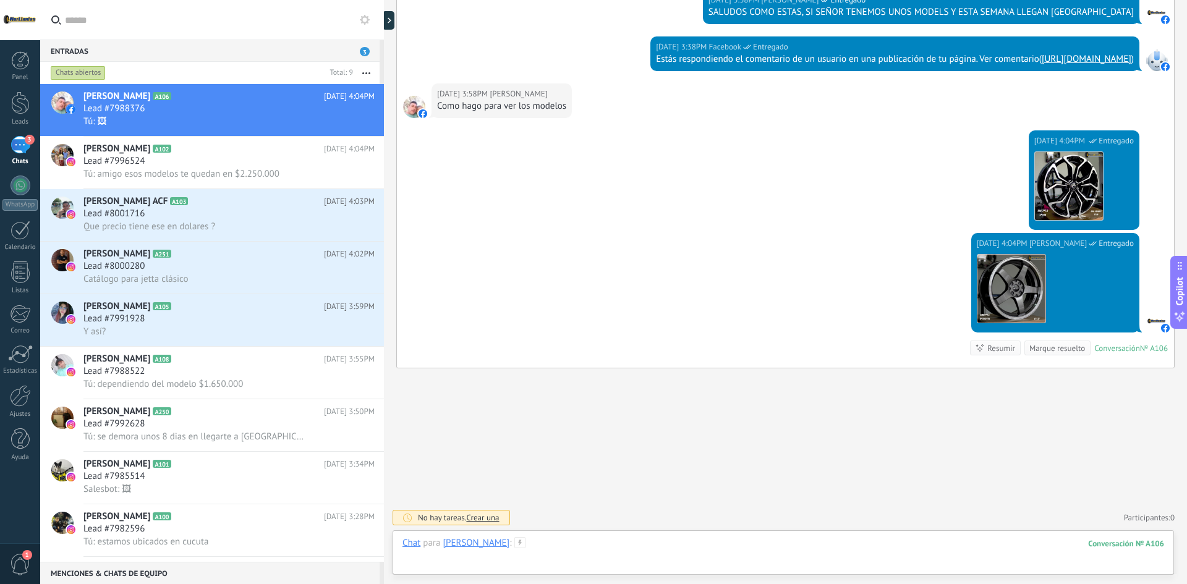
click at [673, 540] on div at bounding box center [784, 555] width 762 height 37
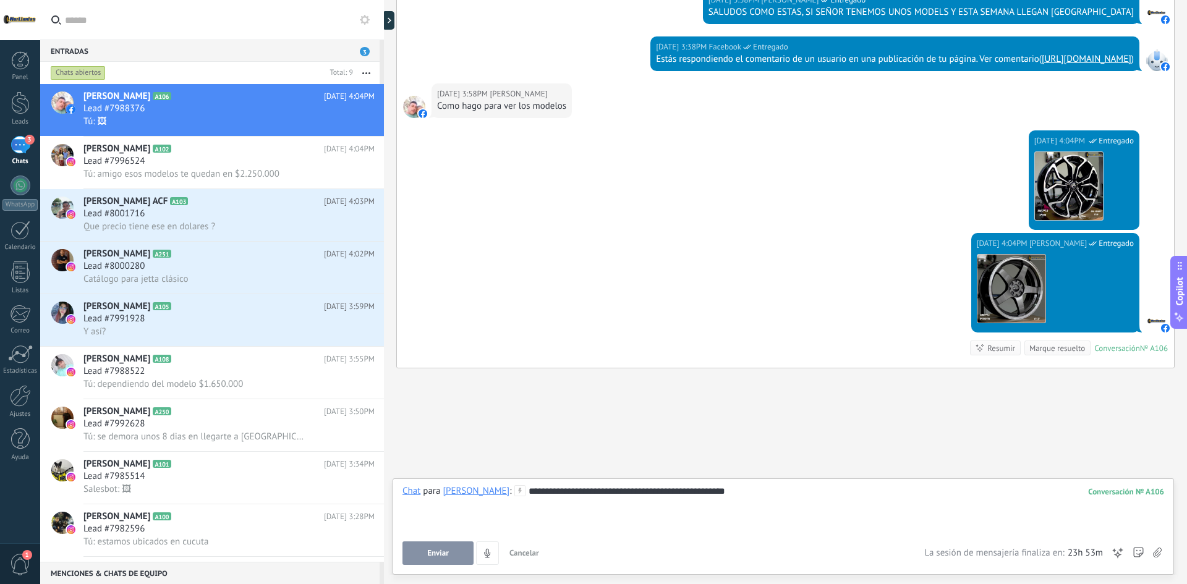
click at [437, 552] on span "Enviar" at bounding box center [438, 553] width 22 height 9
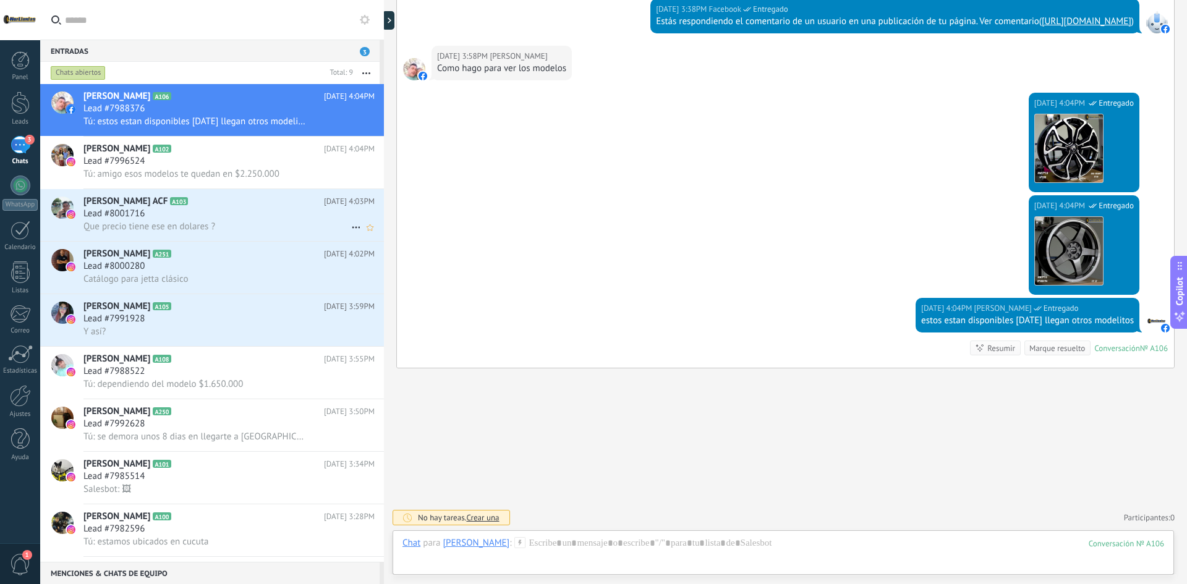
click at [149, 223] on span "Que precio tiene ese en dolares ?" at bounding box center [149, 227] width 132 height 12
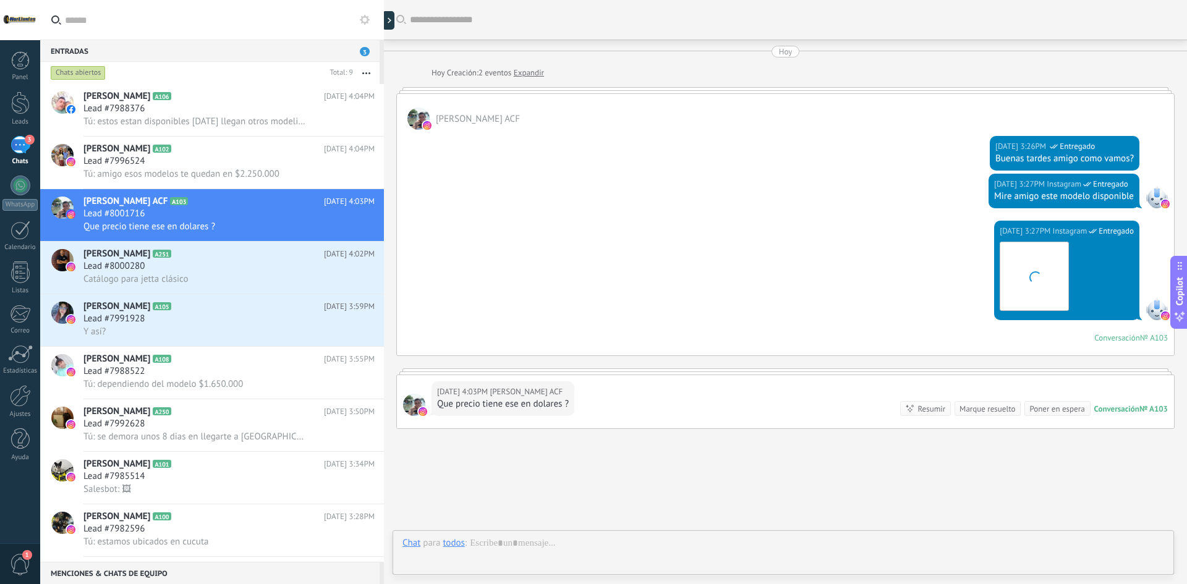
scroll to position [61, 0]
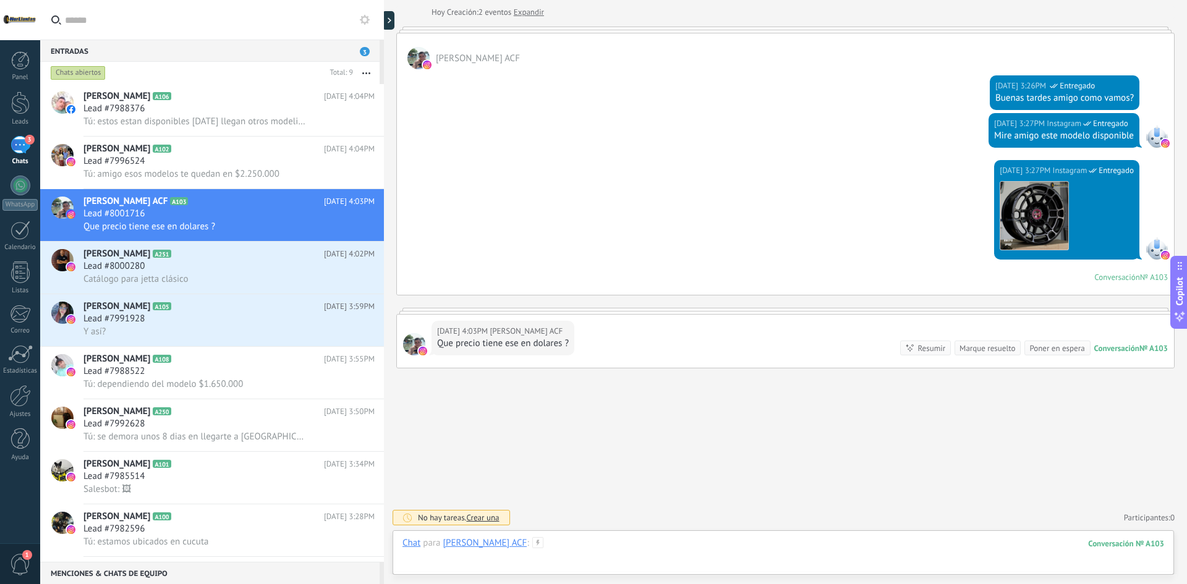
click at [665, 544] on div at bounding box center [784, 555] width 762 height 37
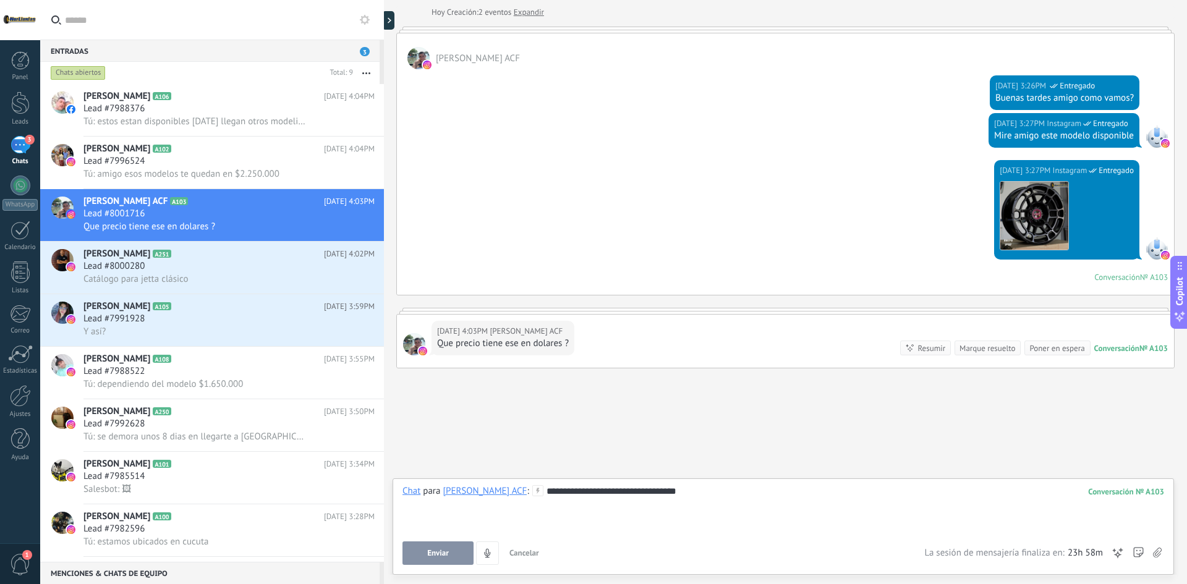
click at [430, 545] on button "Enviar" at bounding box center [438, 553] width 71 height 23
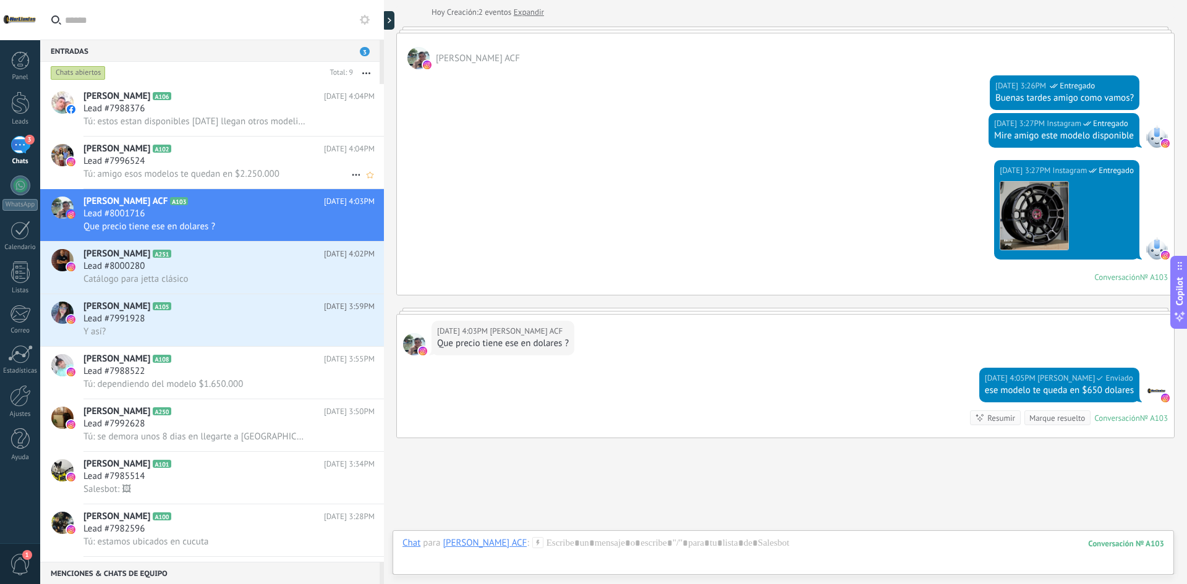
scroll to position [130, 0]
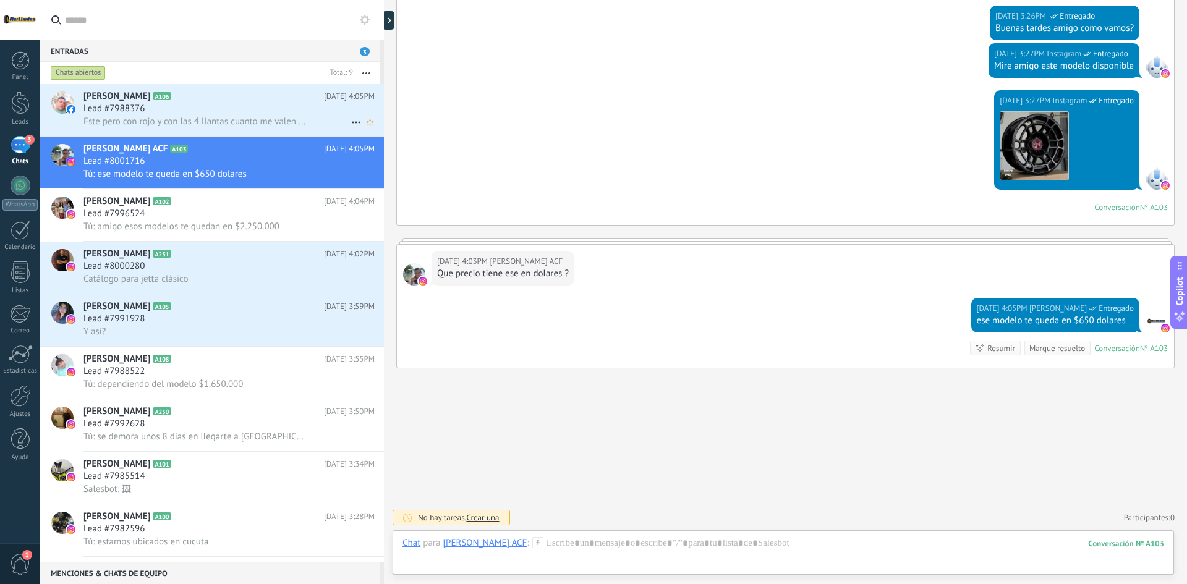
click at [223, 110] on div "Lead #7988376" at bounding box center [228, 109] width 291 height 12
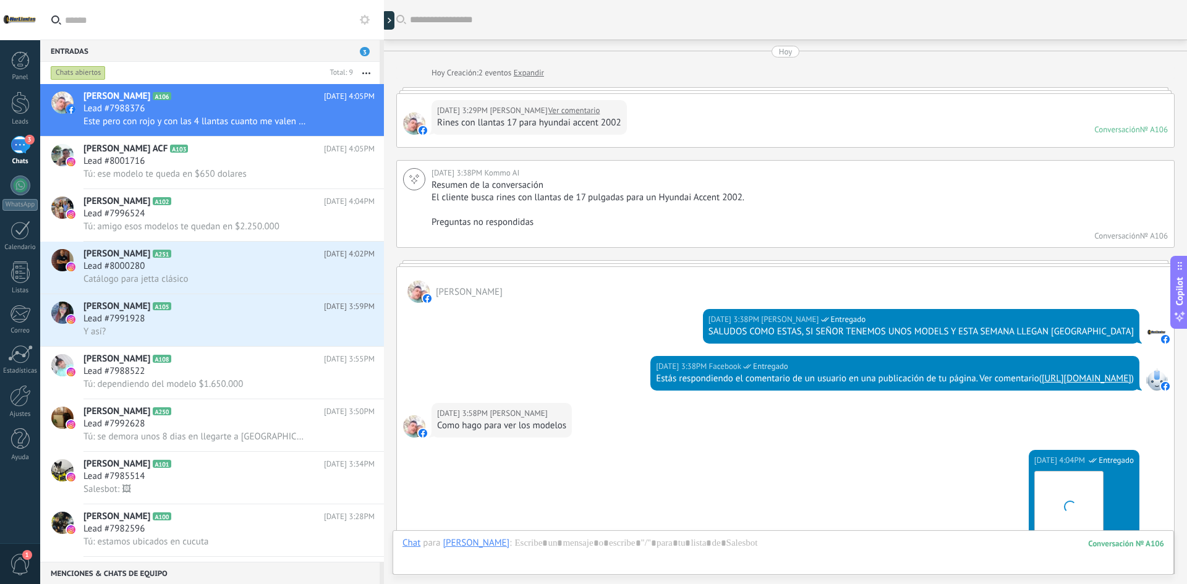
scroll to position [432, 0]
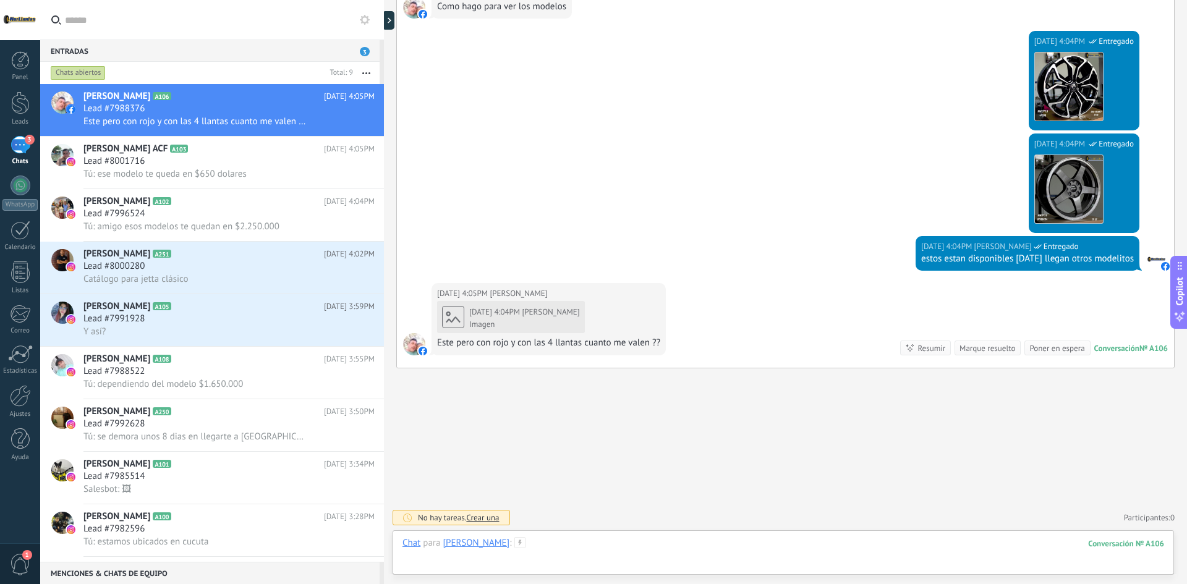
click at [581, 543] on div at bounding box center [784, 555] width 762 height 37
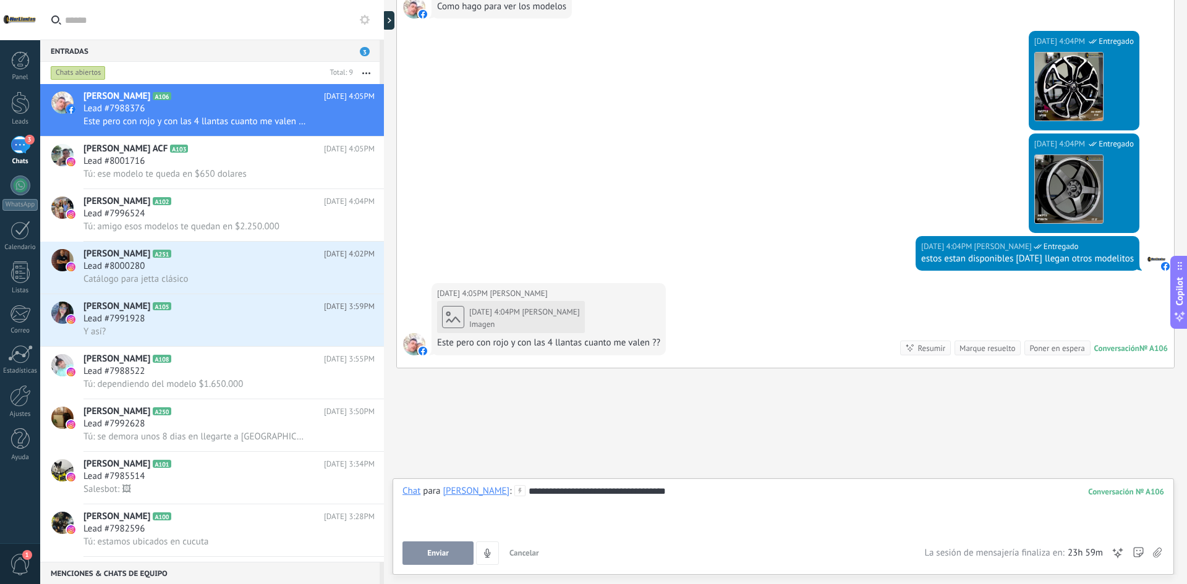
click at [421, 549] on button "Enviar" at bounding box center [438, 553] width 71 height 23
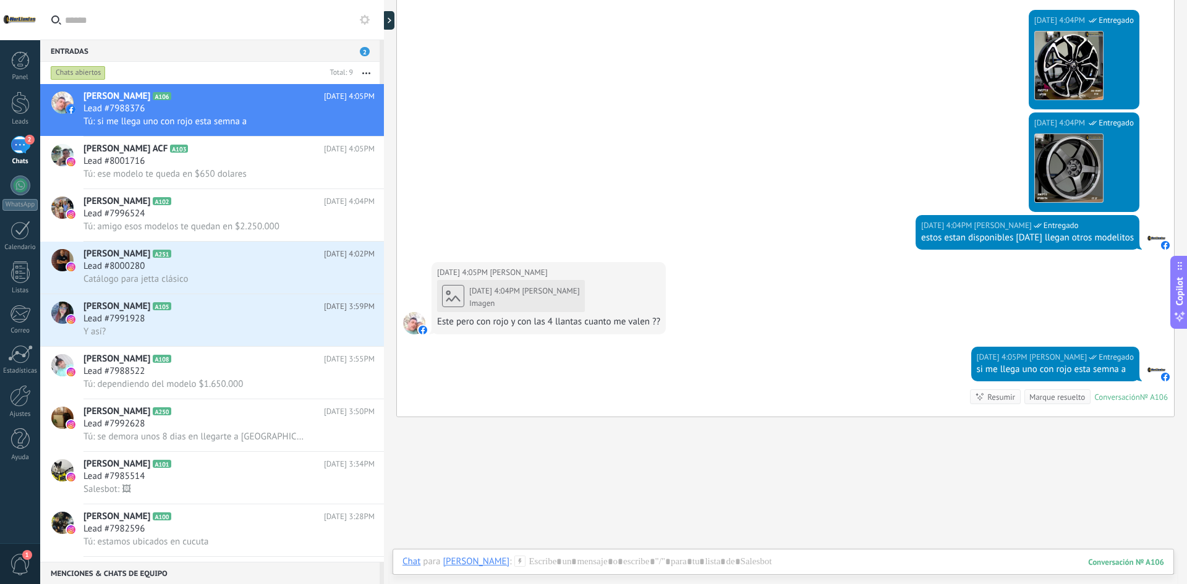
scroll to position [502, 0]
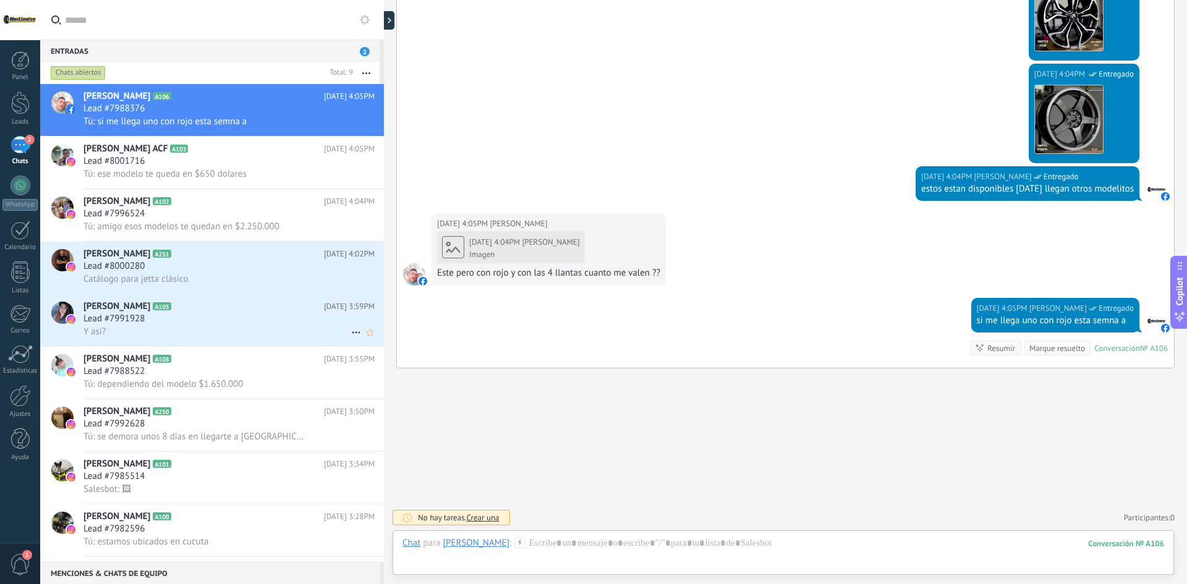
click at [202, 338] on div "Y así?" at bounding box center [228, 331] width 291 height 13
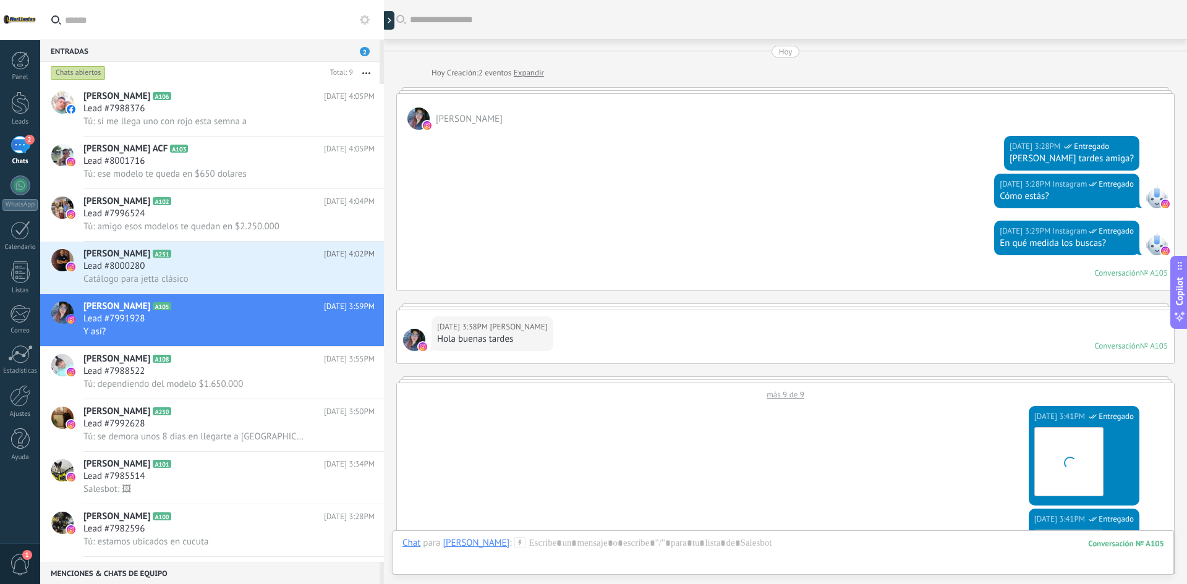
scroll to position [853, 0]
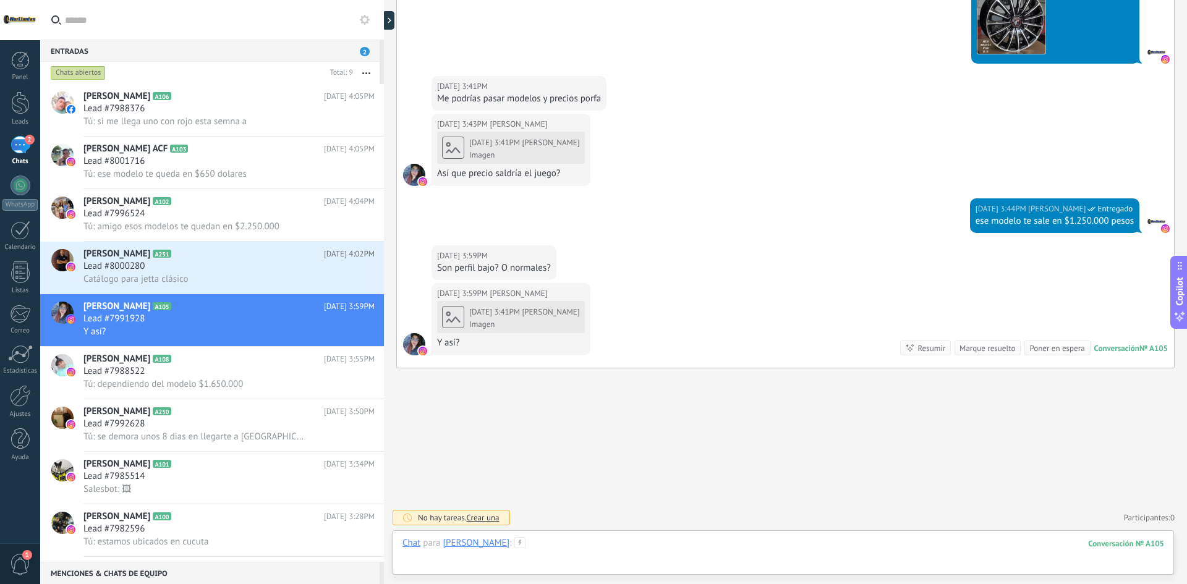
click at [629, 542] on div at bounding box center [784, 555] width 762 height 37
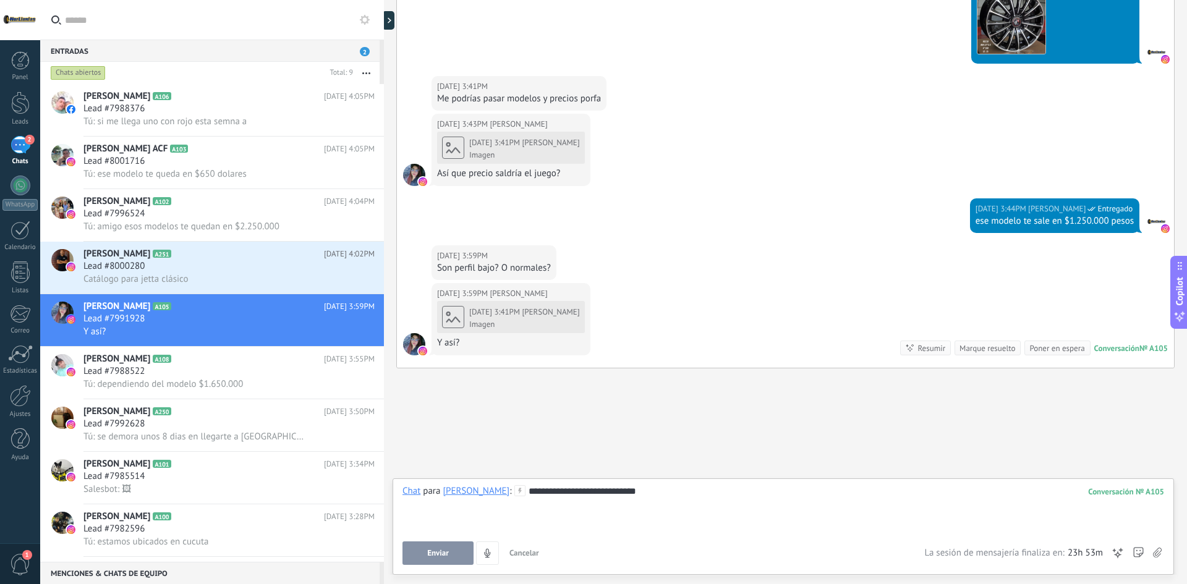
click at [522, 490] on use at bounding box center [520, 490] width 11 height 11
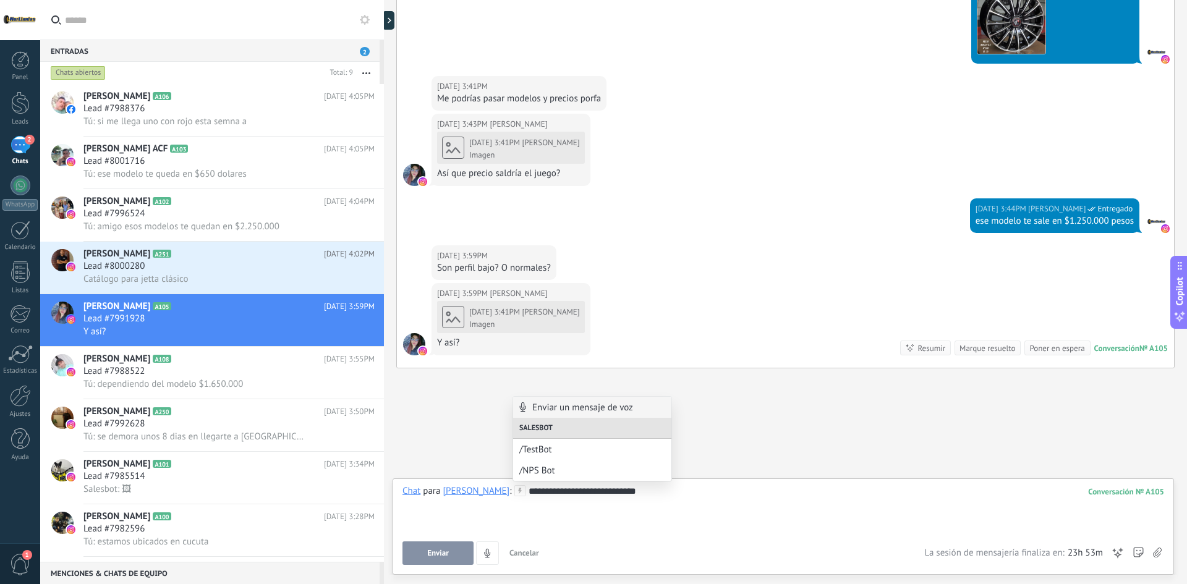
click at [575, 406] on div "Enviar un mensaje de voz" at bounding box center [592, 407] width 158 height 21
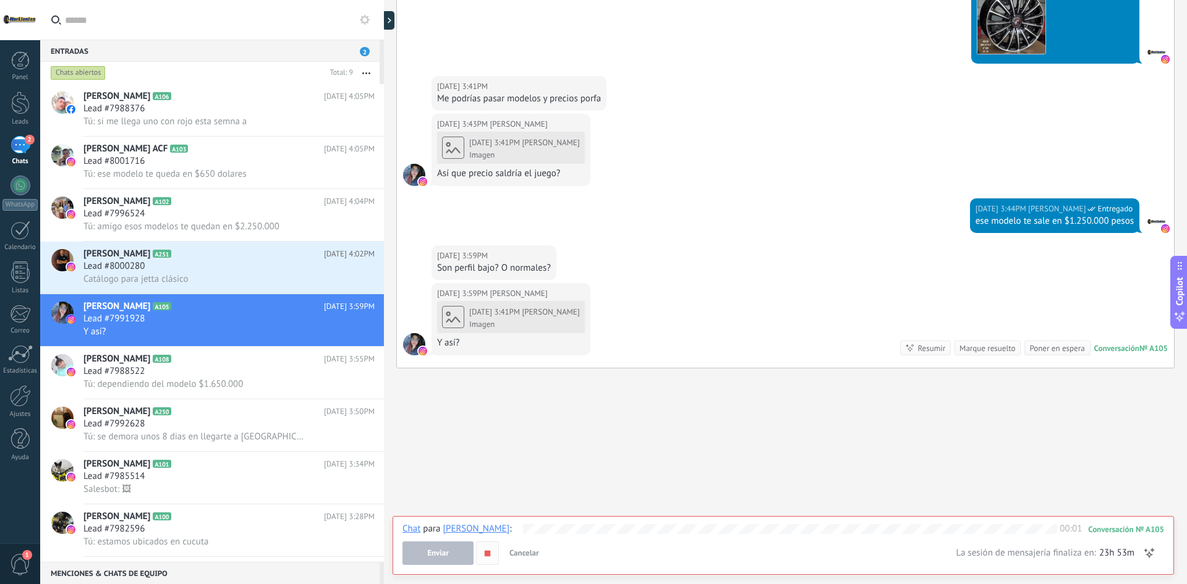
click at [487, 550] on icon "button" at bounding box center [487, 554] width 11 height 11
click at [521, 557] on span "Cancelar" at bounding box center [525, 553] width 30 height 11
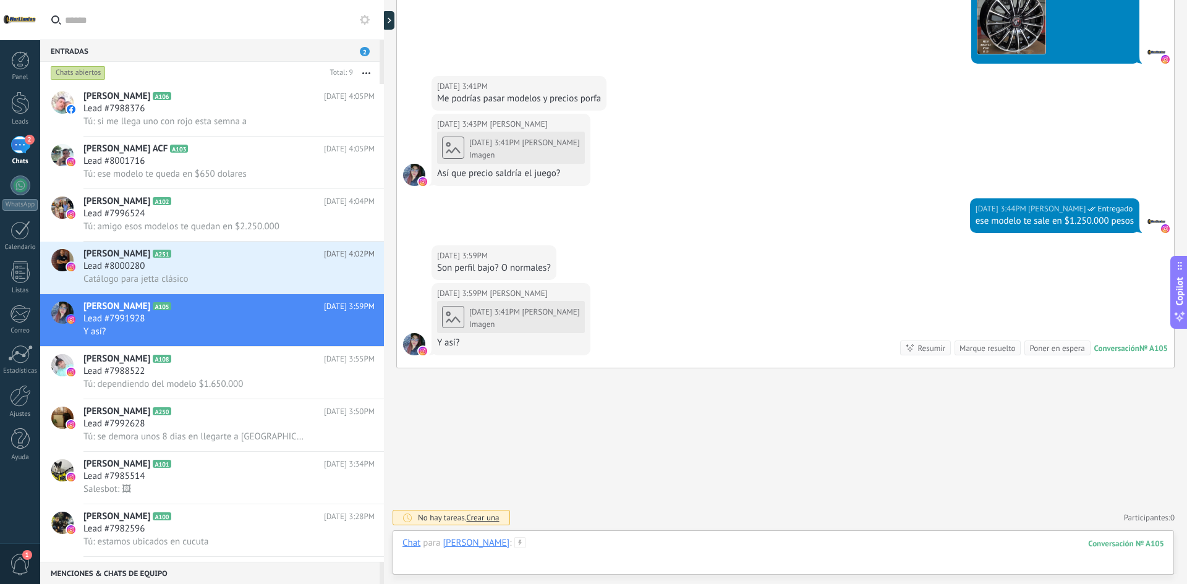
click at [589, 545] on div at bounding box center [784, 555] width 762 height 37
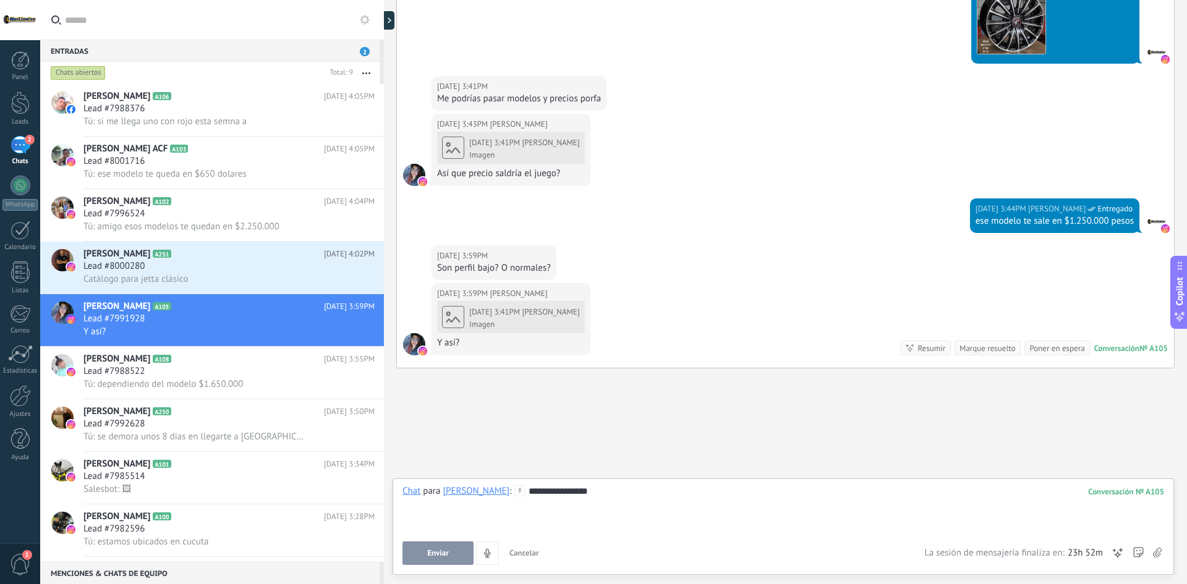
click at [450, 560] on button "Enviar" at bounding box center [438, 553] width 71 height 23
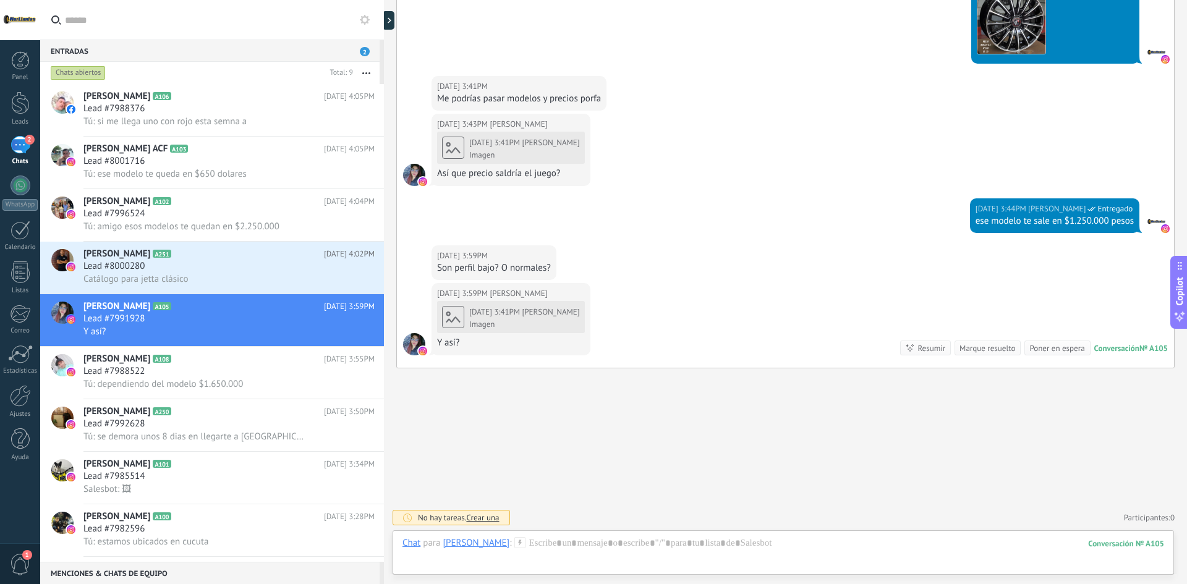
scroll to position [923, 0]
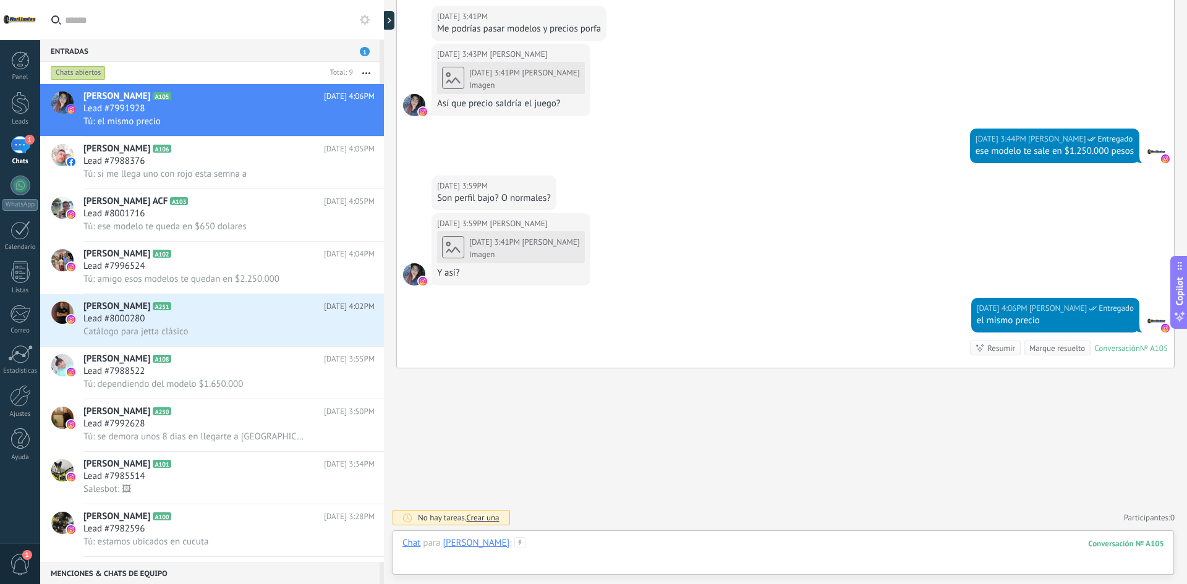
click at [634, 544] on div at bounding box center [784, 555] width 762 height 37
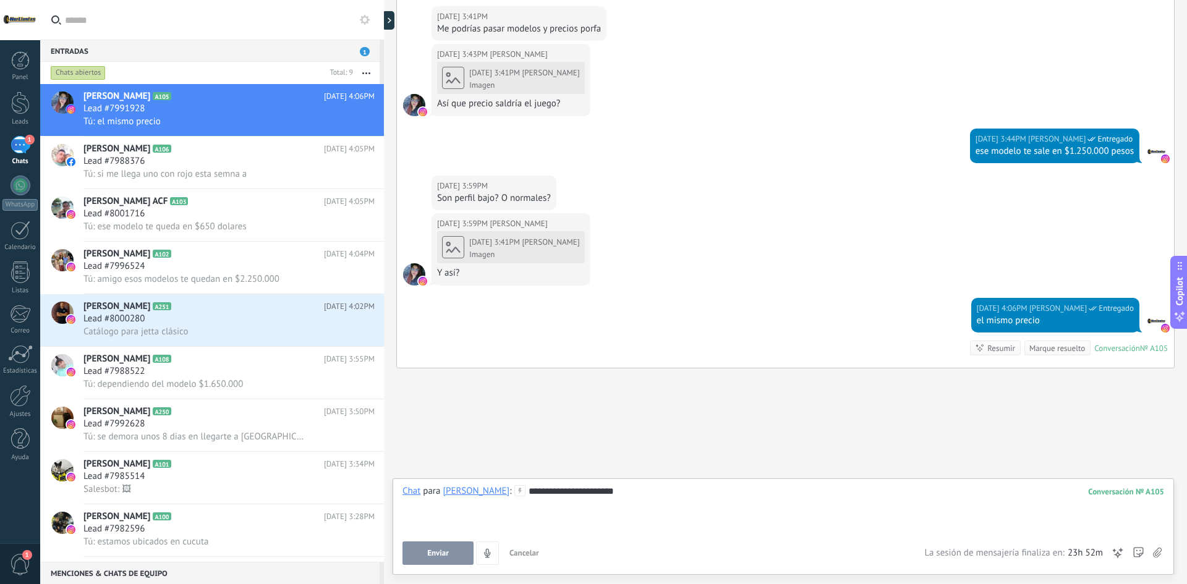
click at [384, 541] on div at bounding box center [384, 292] width 0 height 584
type textarea "**********"
click at [436, 544] on button "Enviar" at bounding box center [438, 553] width 71 height 23
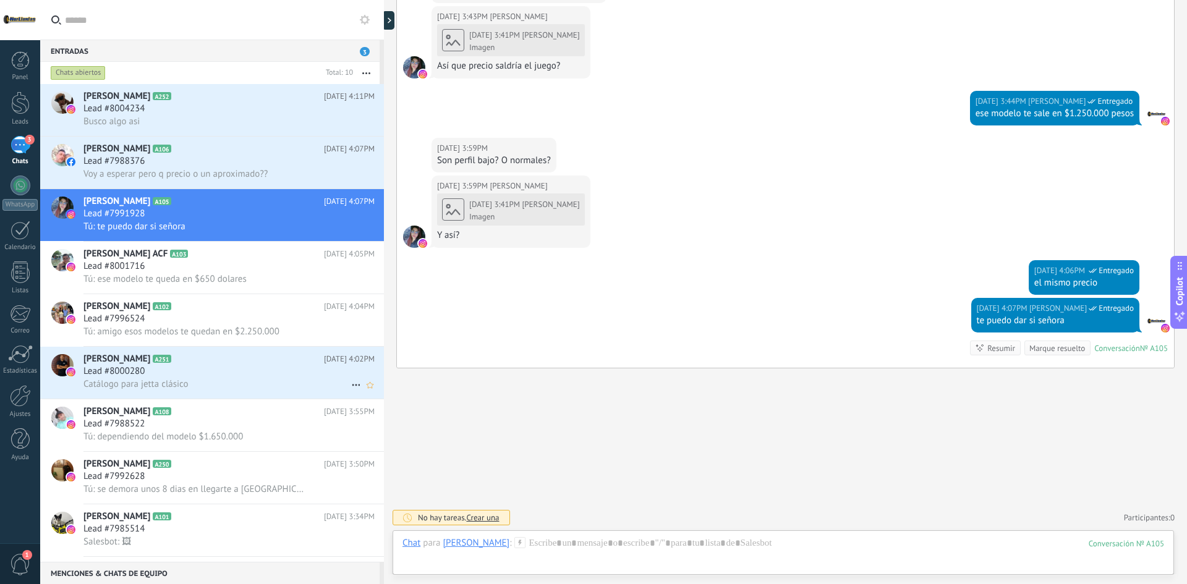
click at [213, 377] on div "Lead #8000280" at bounding box center [228, 371] width 291 height 12
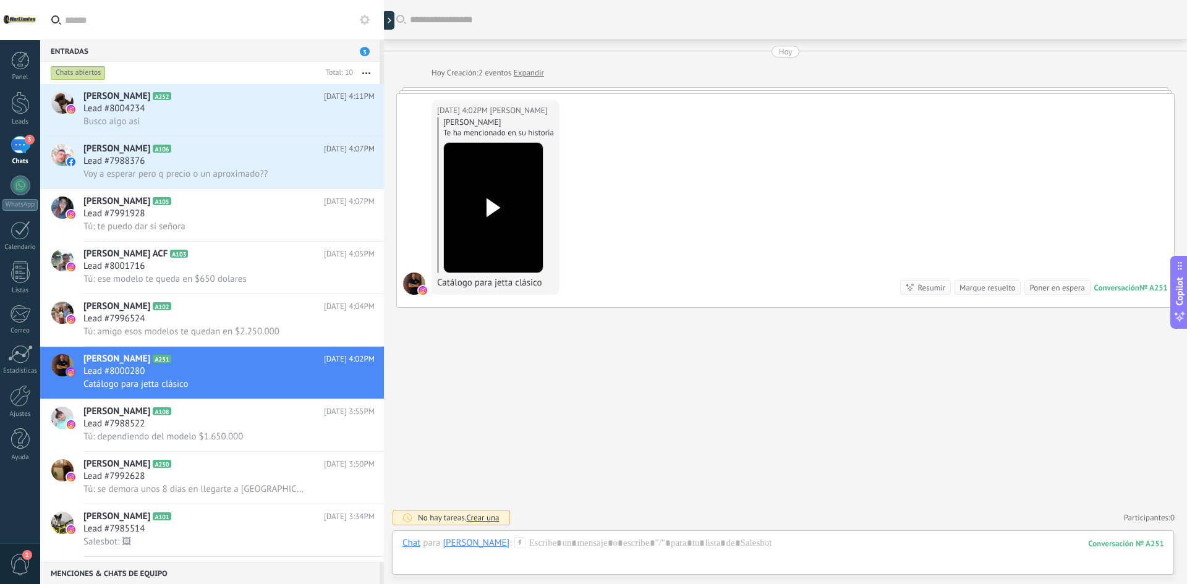
click at [503, 205] on icon at bounding box center [493, 208] width 26 height 19
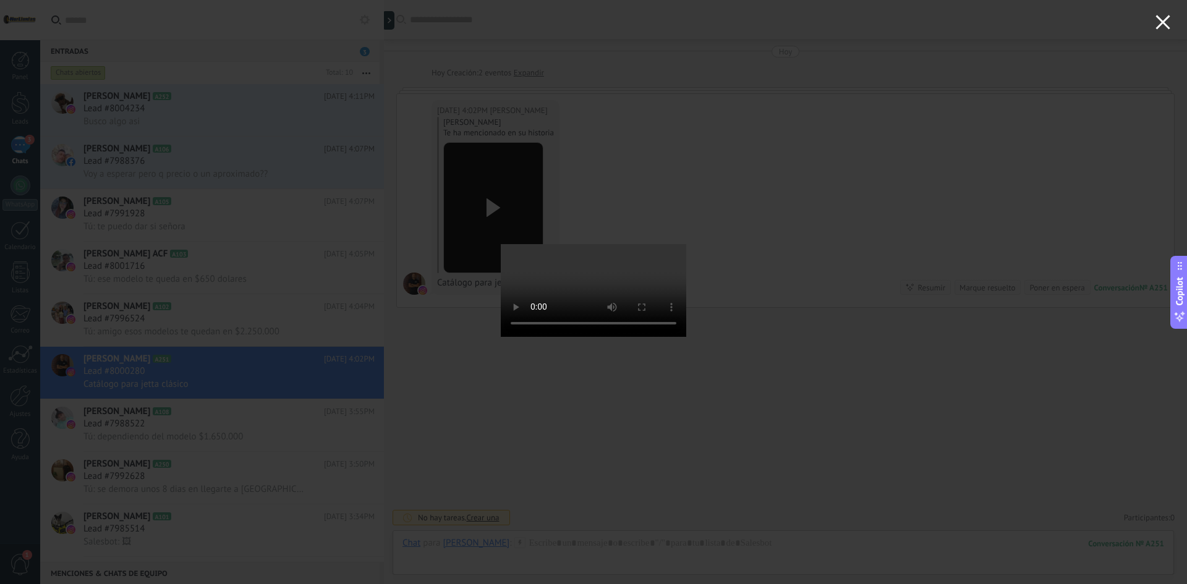
click at [1168, 21] on icon "button" at bounding box center [1163, 22] width 15 height 15
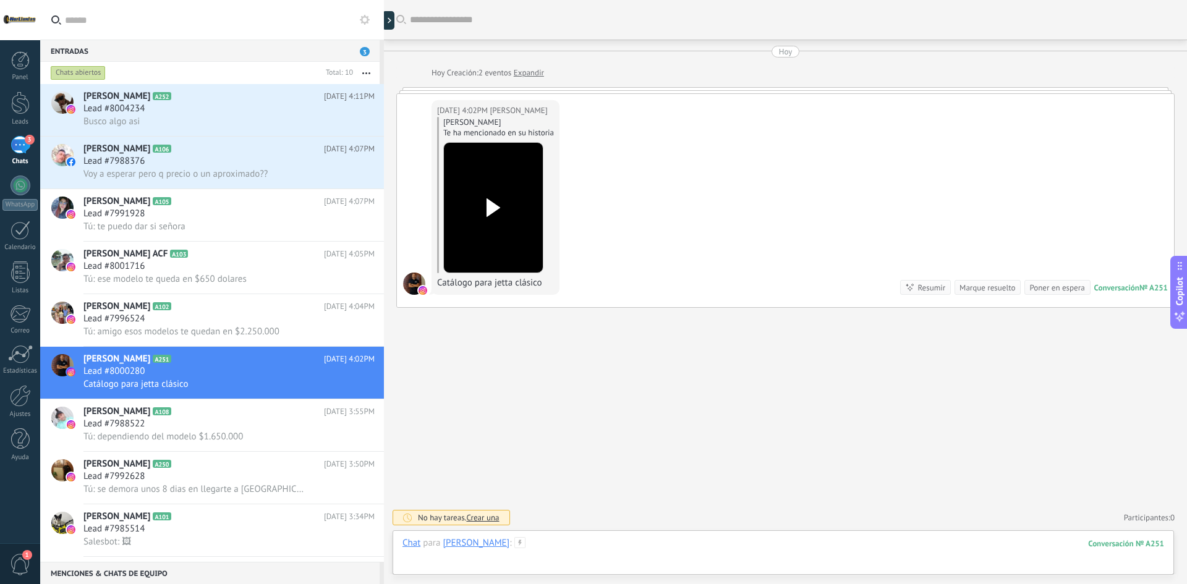
click at [615, 547] on div at bounding box center [784, 555] width 762 height 37
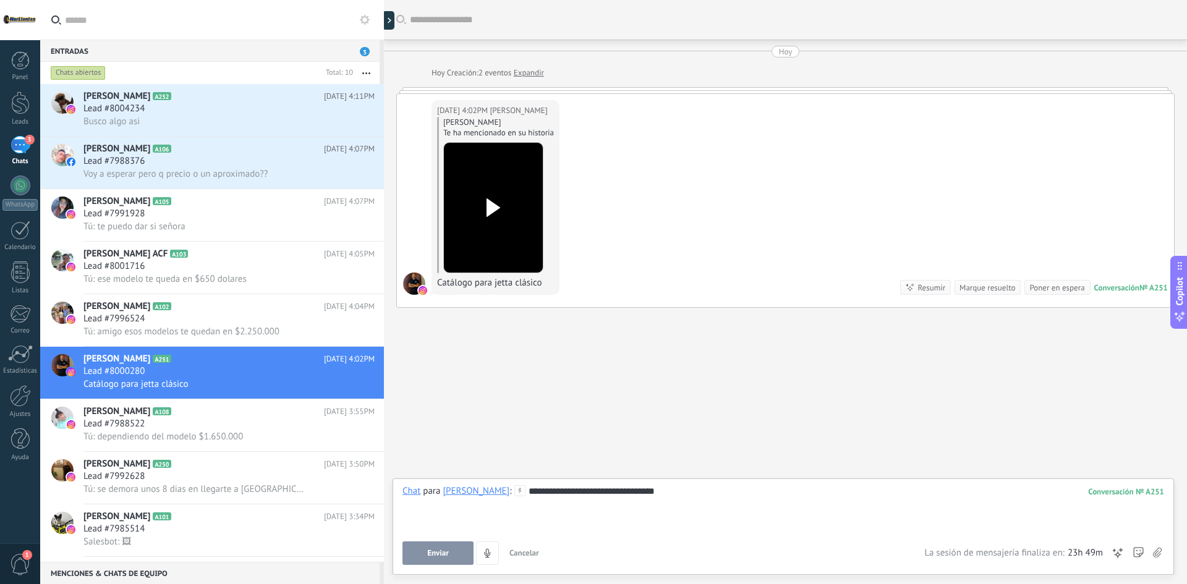
click at [453, 551] on button "Enviar" at bounding box center [438, 553] width 71 height 23
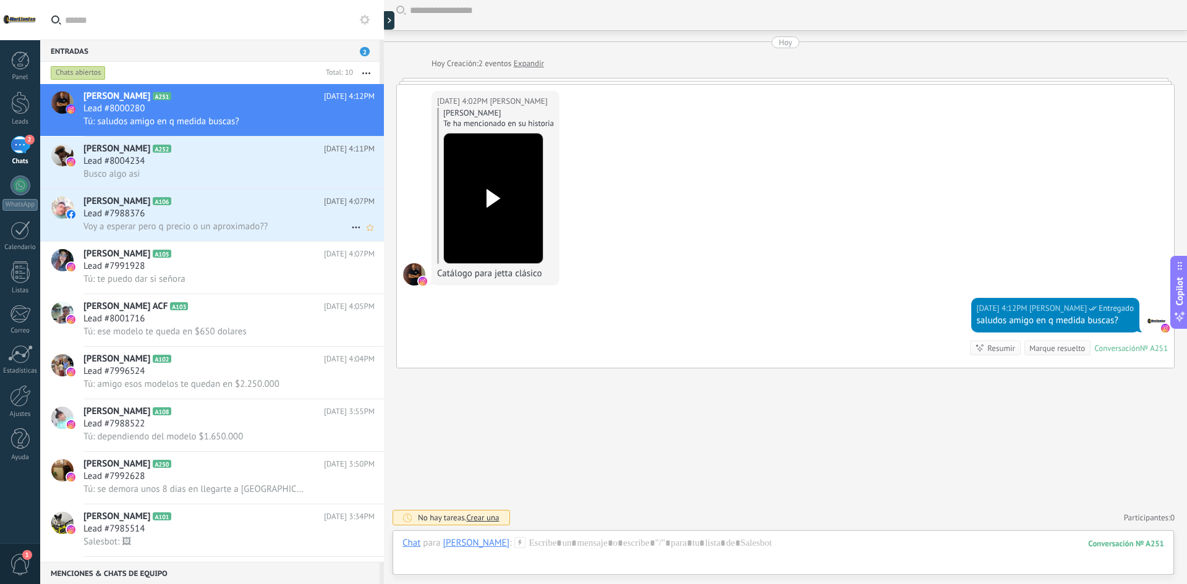
click at [240, 218] on div "Lead #7988376" at bounding box center [228, 214] width 291 height 12
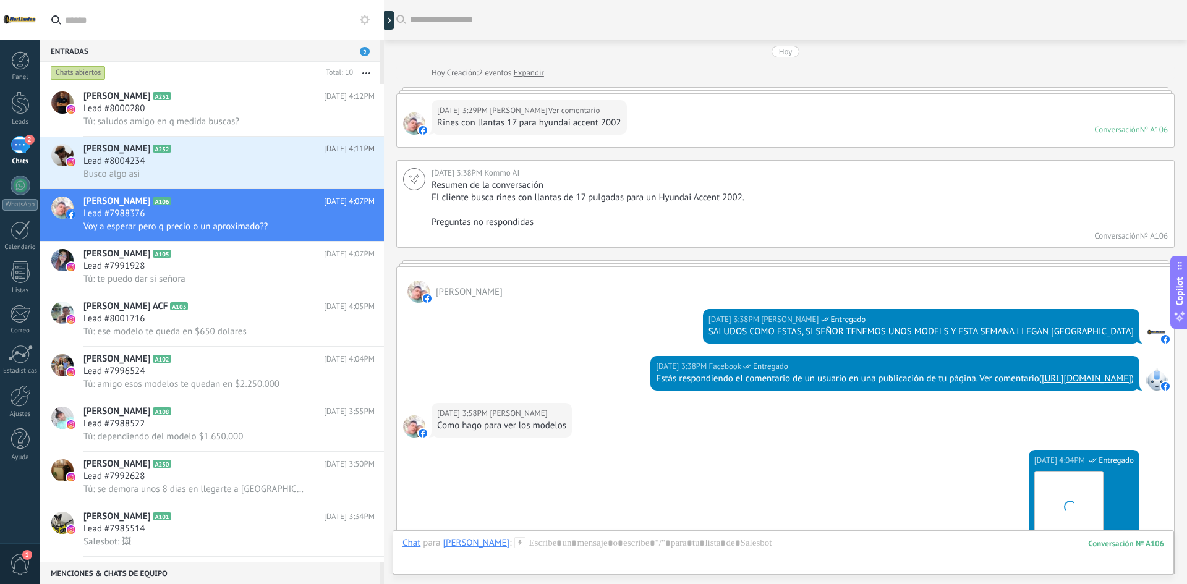
scroll to position [563, 0]
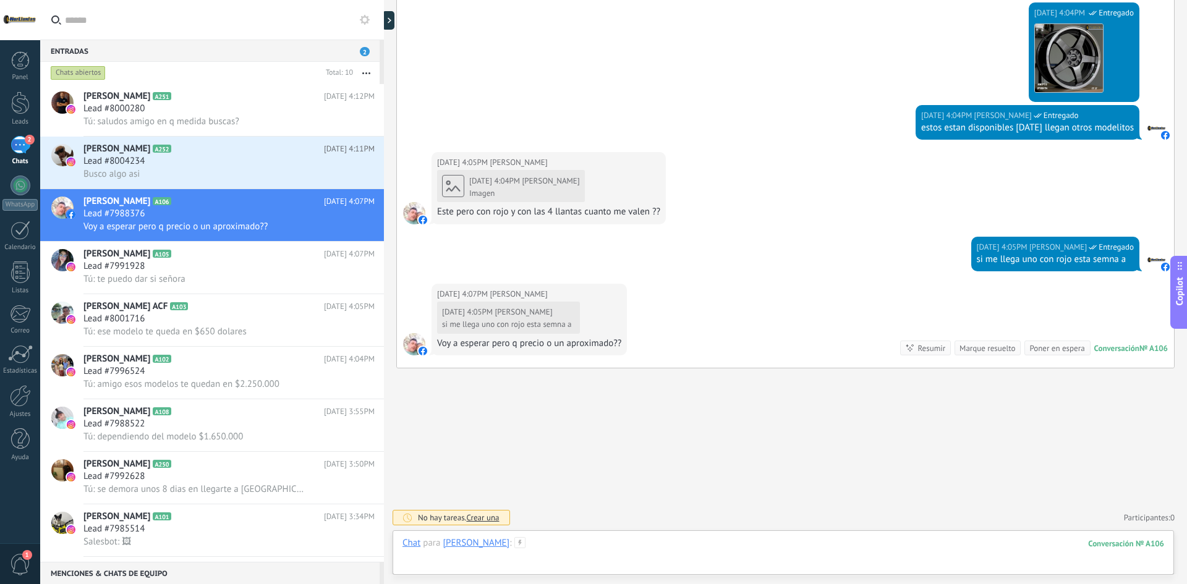
click at [570, 538] on div at bounding box center [784, 555] width 762 height 37
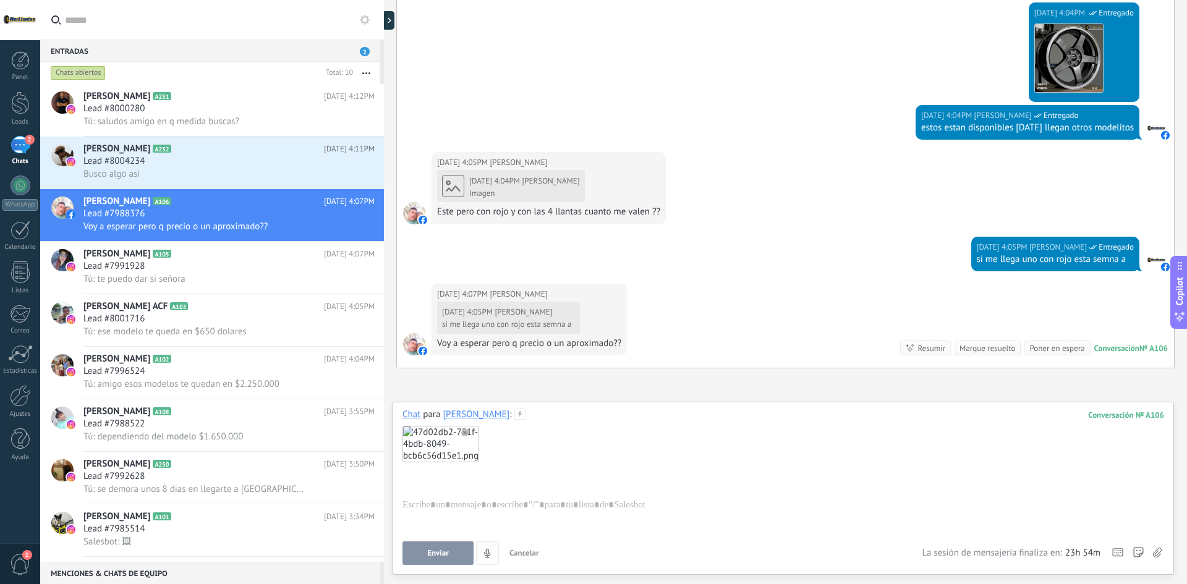
click at [438, 554] on span "Enviar" at bounding box center [438, 553] width 22 height 9
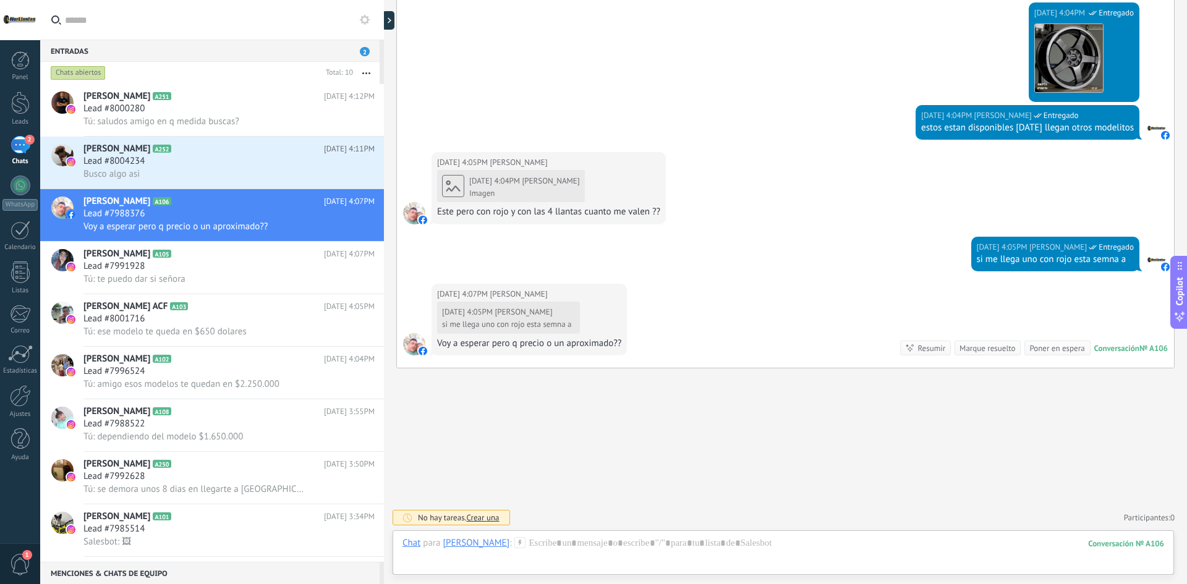
scroll to position [698, 0]
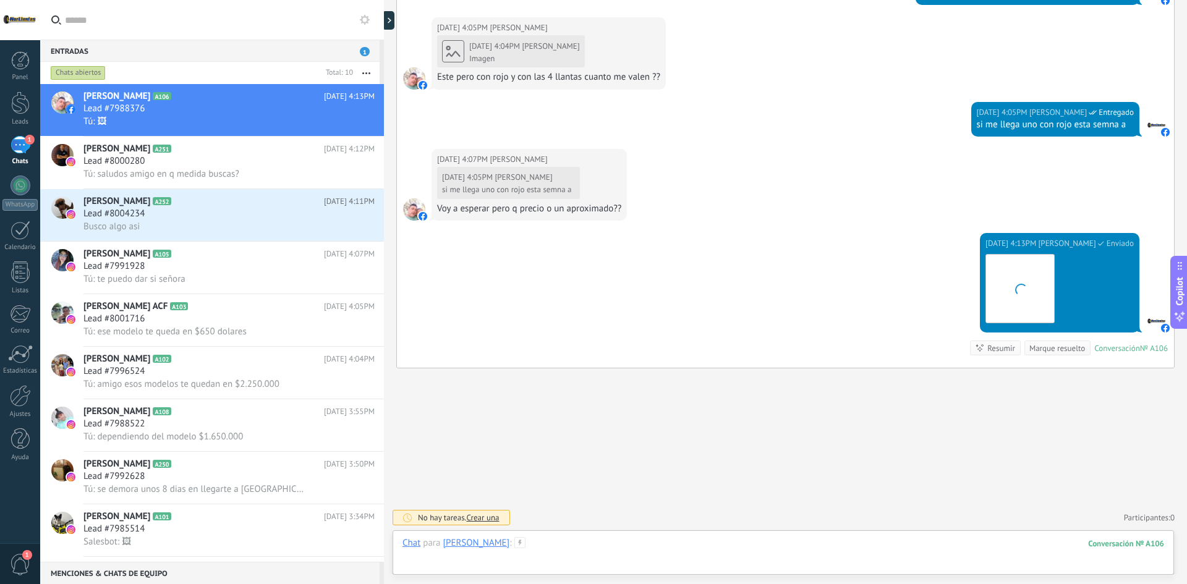
click at [584, 543] on div at bounding box center [784, 555] width 762 height 37
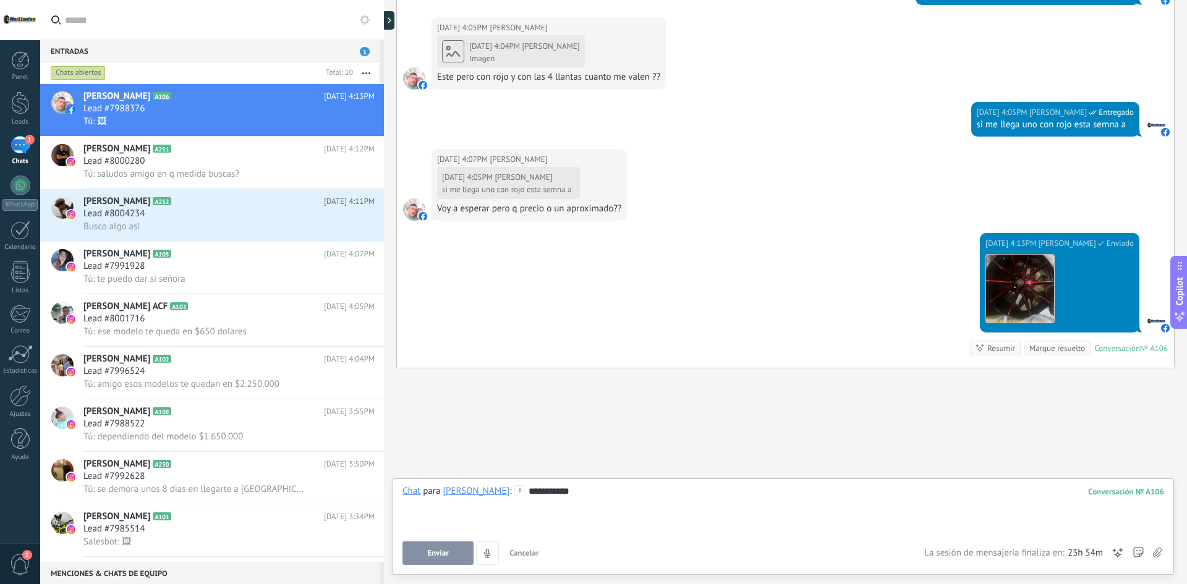
click at [447, 552] on span "Enviar" at bounding box center [438, 553] width 22 height 9
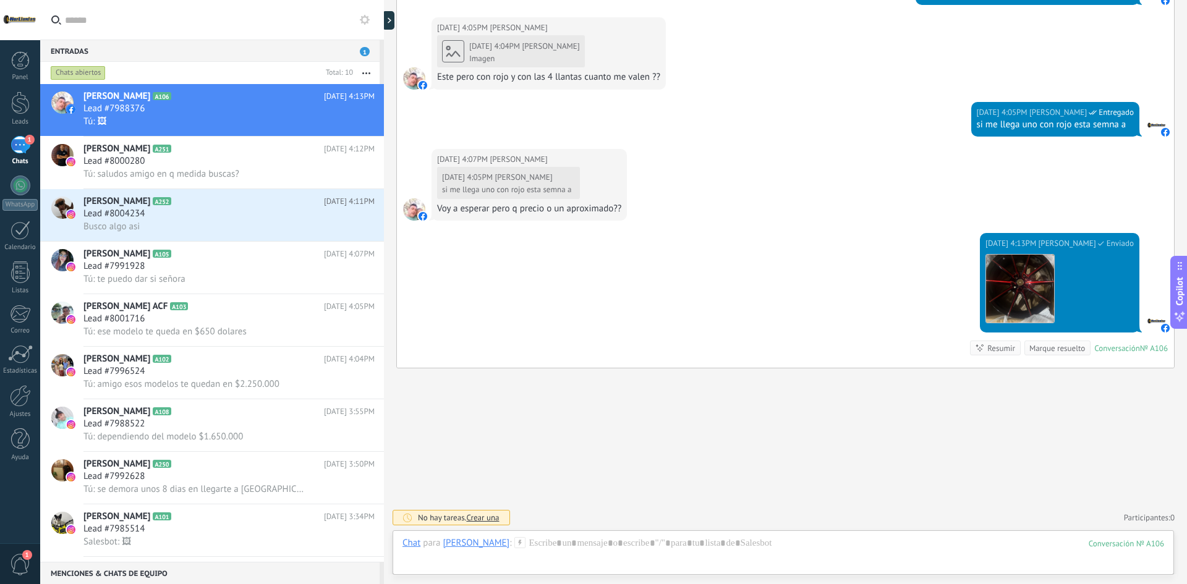
scroll to position [735, 0]
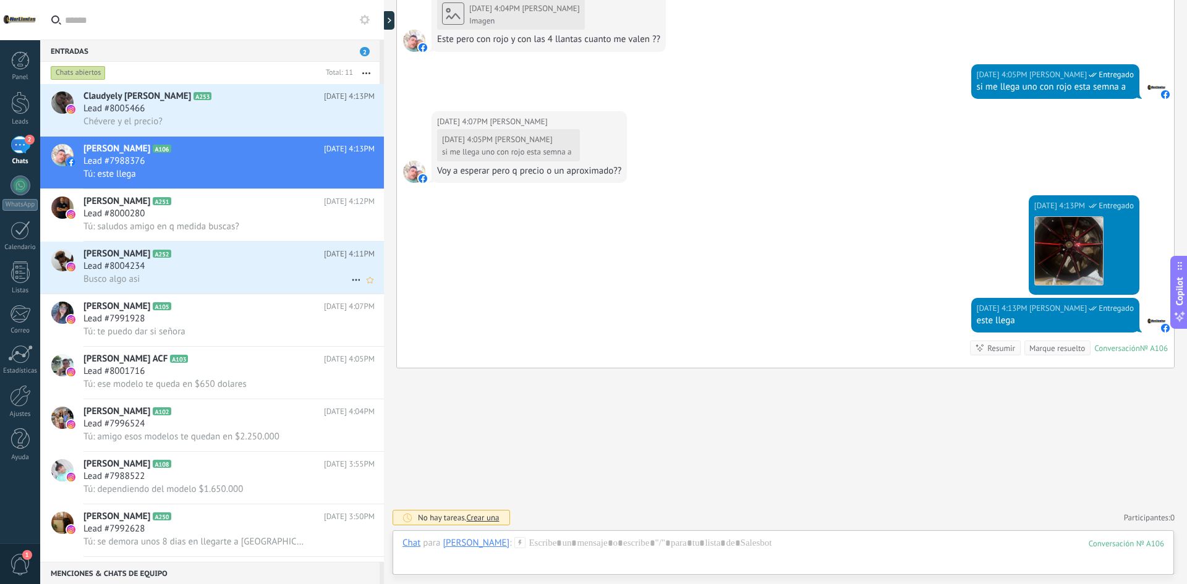
click at [193, 273] on div "Busco algo asi" at bounding box center [228, 279] width 291 height 13
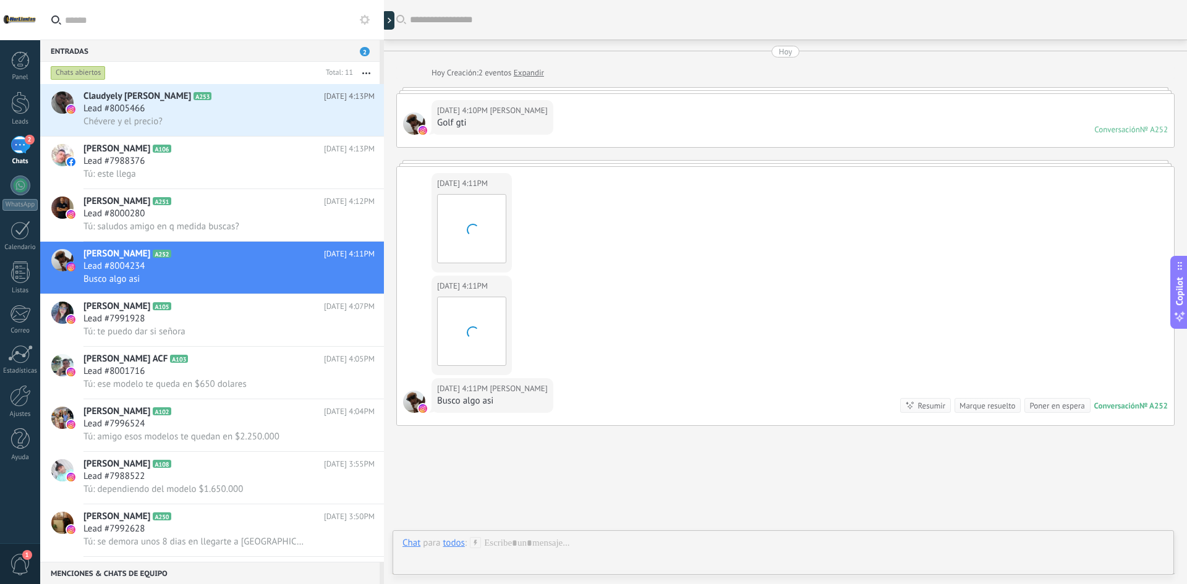
scroll to position [58, 0]
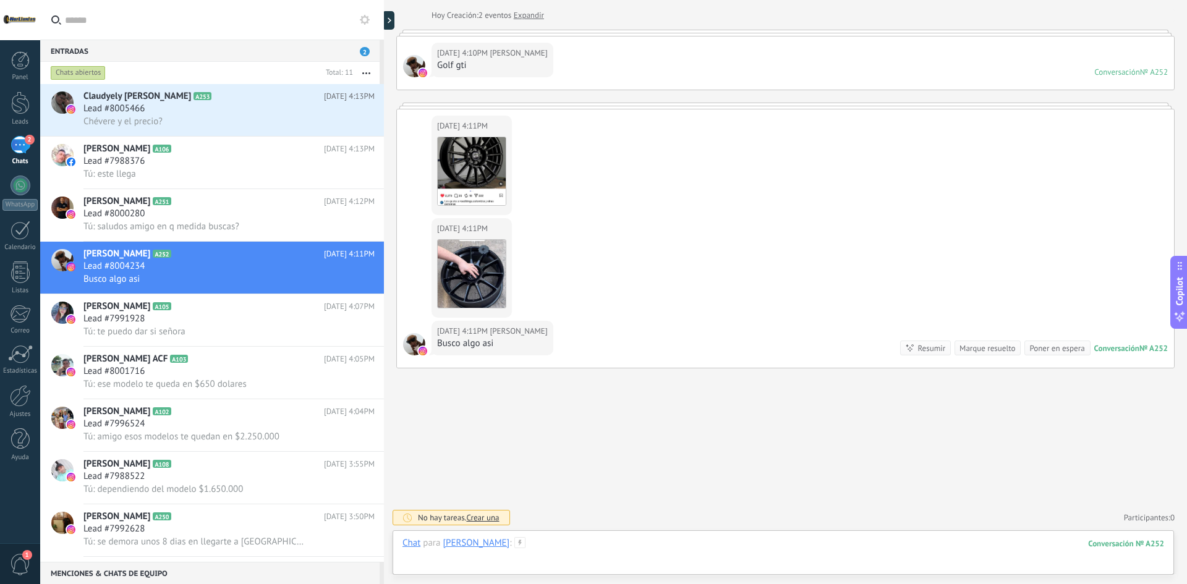
click at [637, 539] on div at bounding box center [784, 555] width 762 height 37
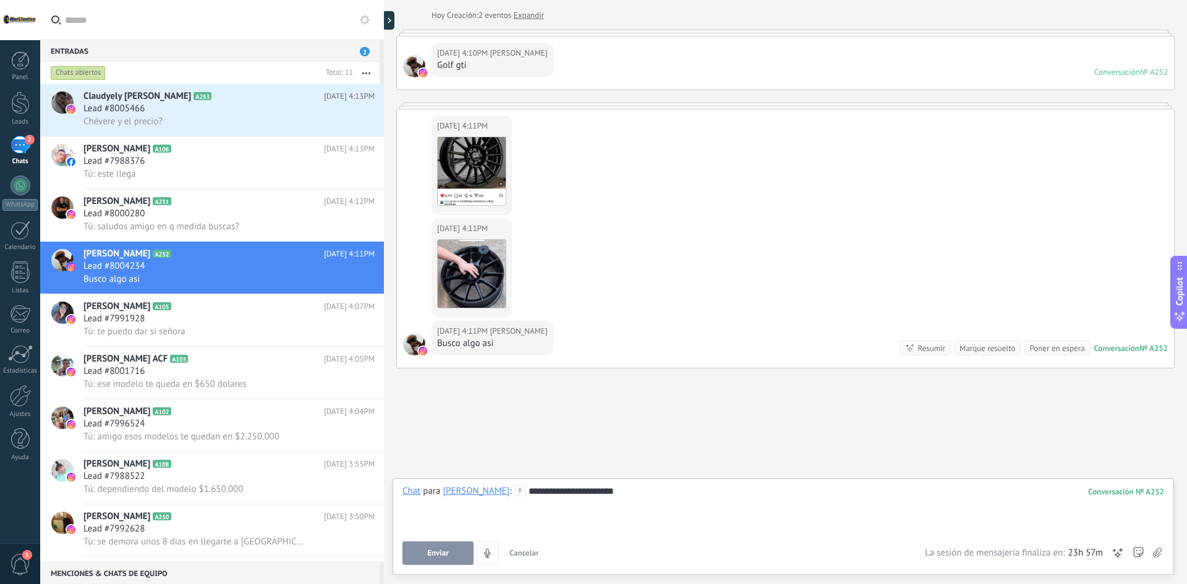
click at [440, 550] on span "Enviar" at bounding box center [438, 553] width 22 height 9
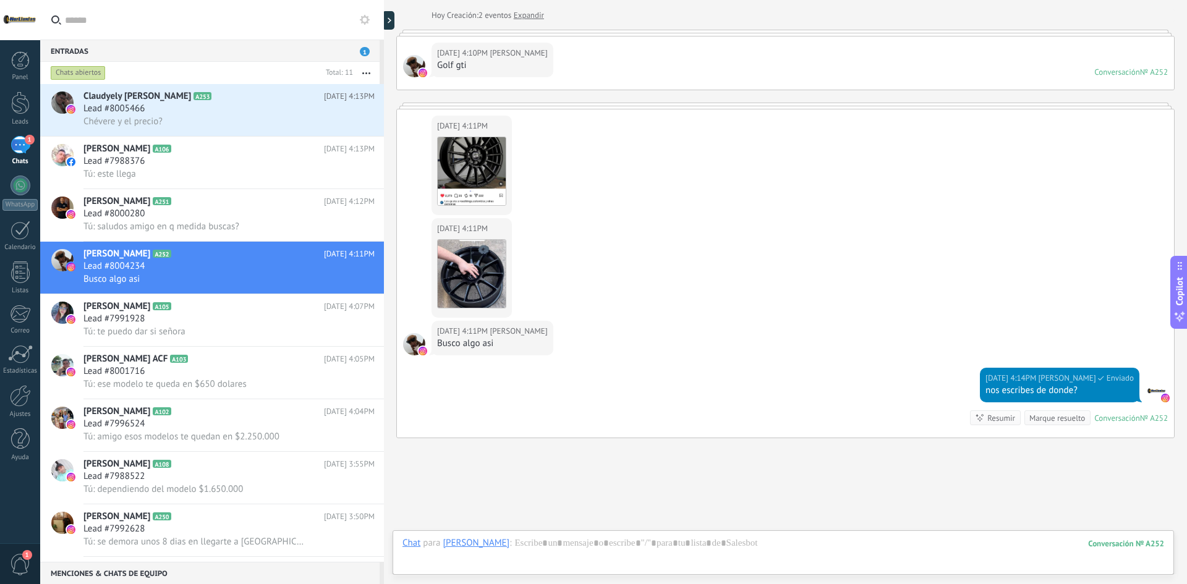
scroll to position [127, 0]
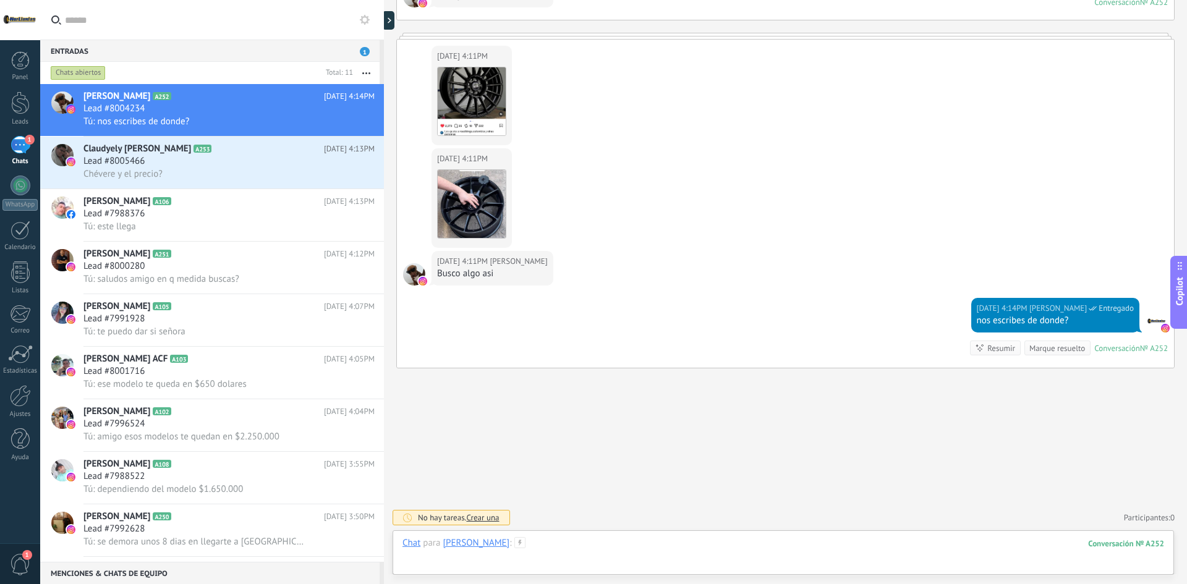
click at [589, 545] on div at bounding box center [784, 555] width 762 height 37
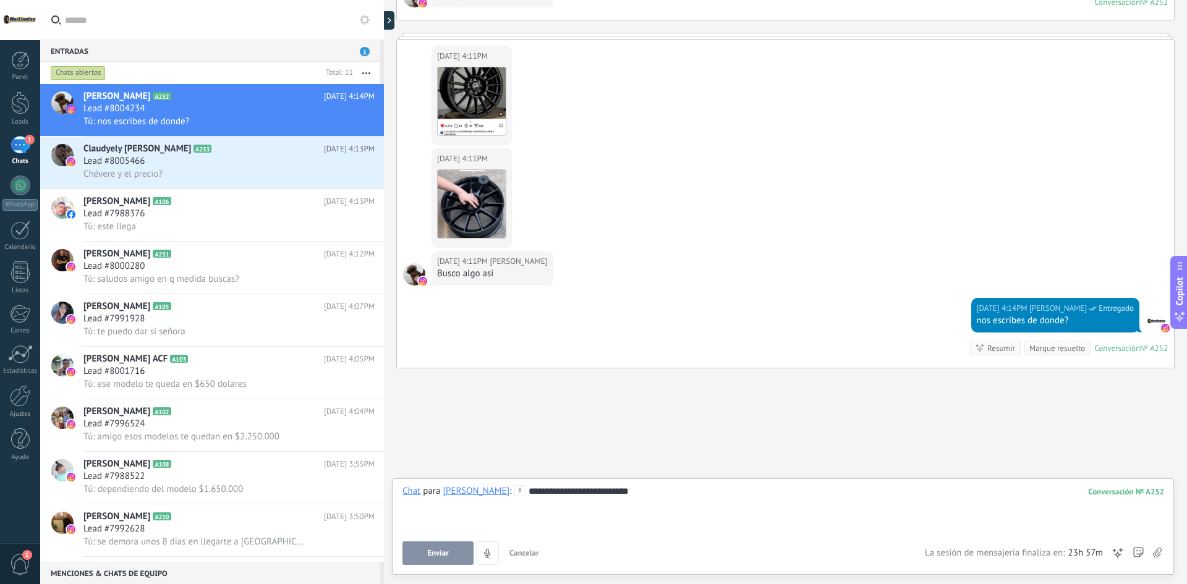
click at [409, 552] on button "Enviar" at bounding box center [438, 553] width 71 height 23
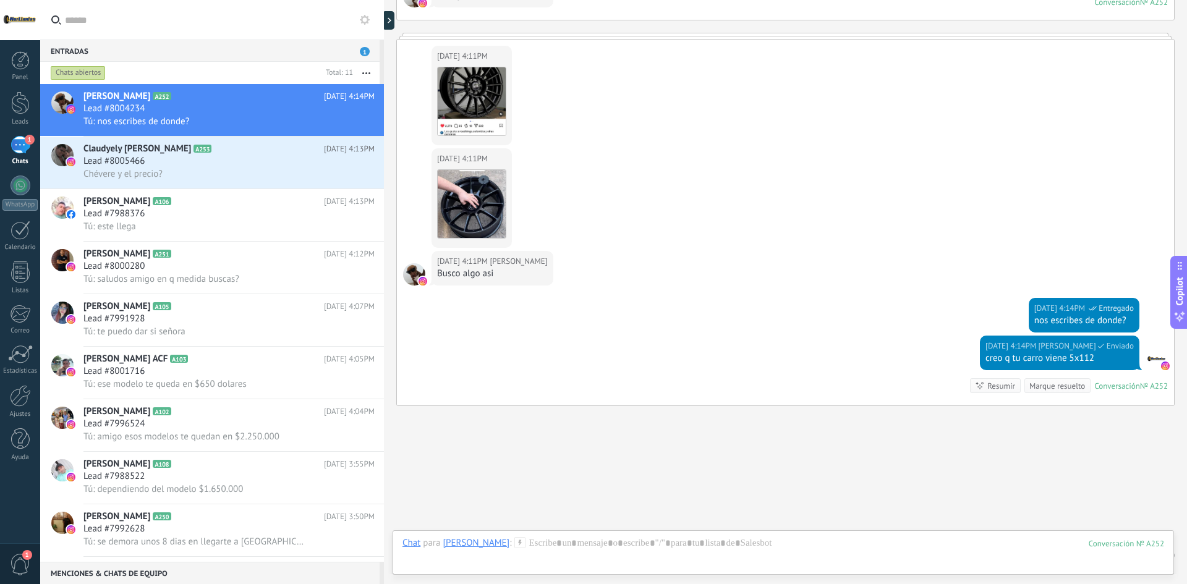
scroll to position [165, 0]
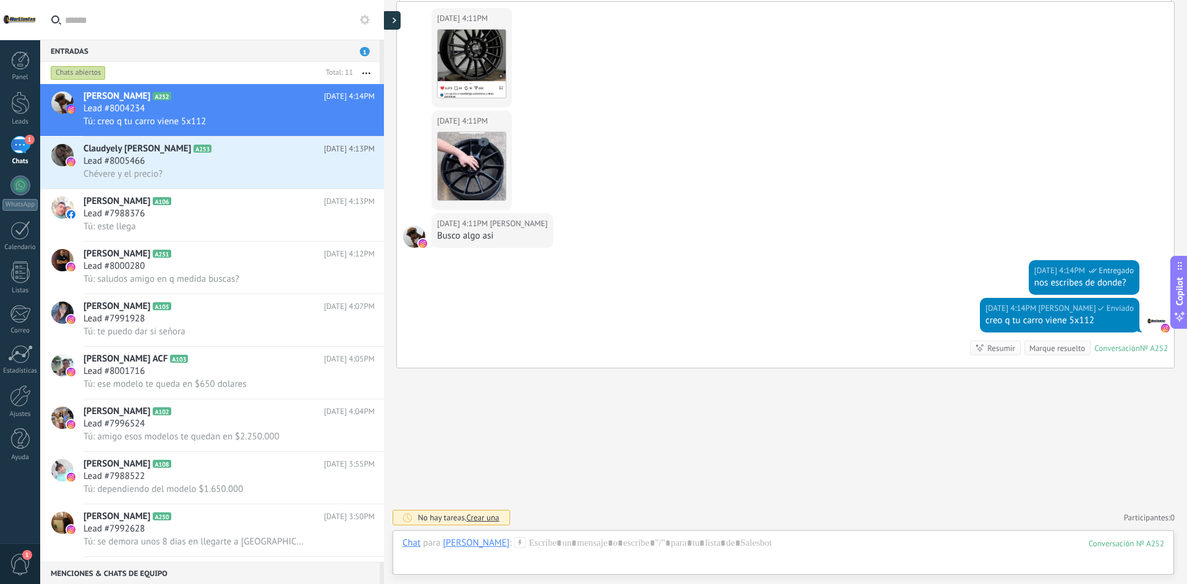
click at [390, 18] on div at bounding box center [391, 20] width 19 height 19
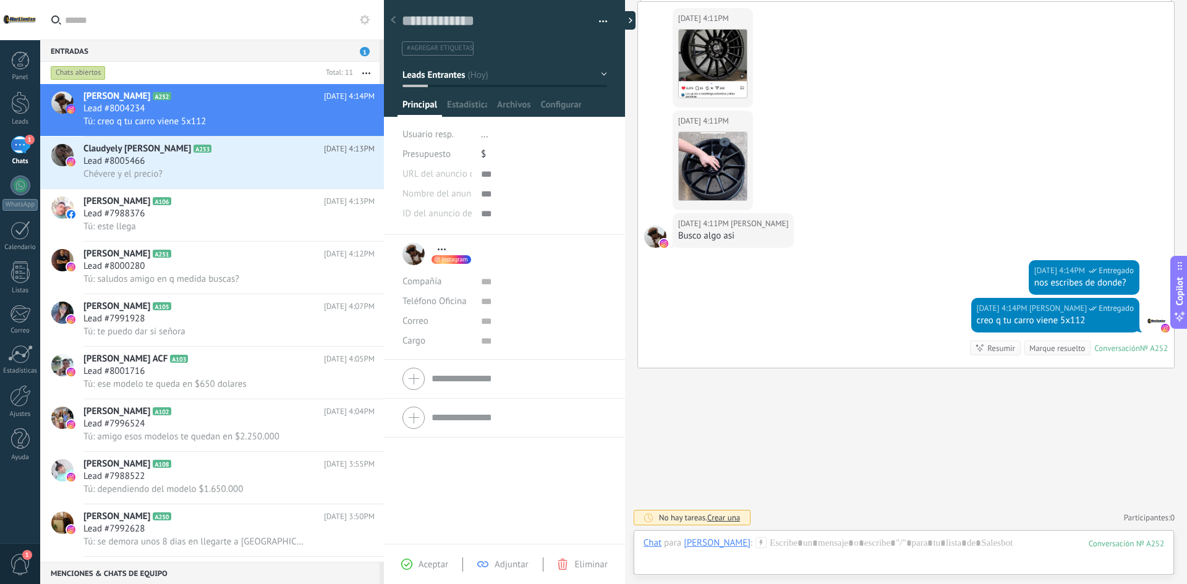
scroll to position [19, 0]
click at [462, 386] on form "Compañía Teléfono Oficina Ofic. directo Celular Fax Casa Otro Teléfono Oficina …" at bounding box center [505, 379] width 204 height 31
click at [452, 435] on input "text" at bounding box center [519, 431] width 175 height 20
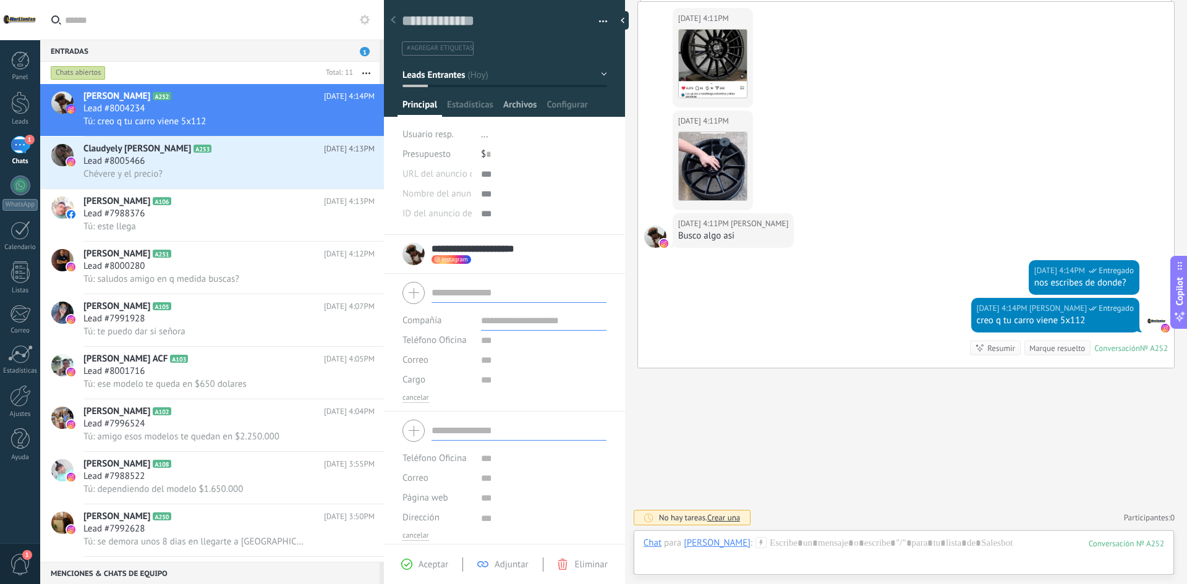
click at [524, 101] on span "Archivos" at bounding box center [519, 108] width 33 height 18
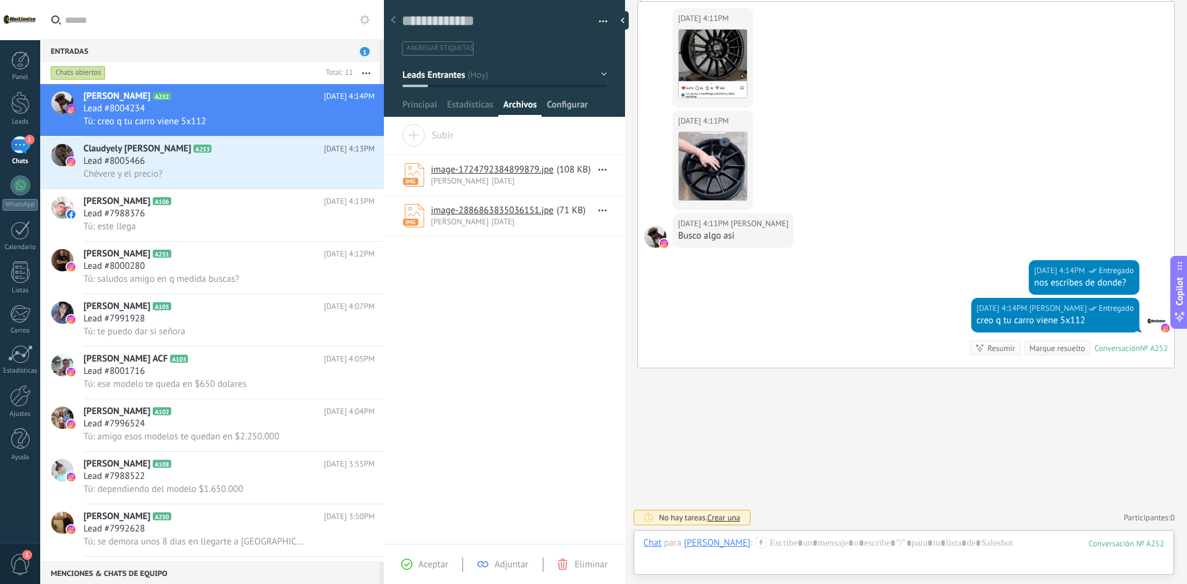
click at [570, 103] on span "Configurar" at bounding box center [567, 108] width 41 height 18
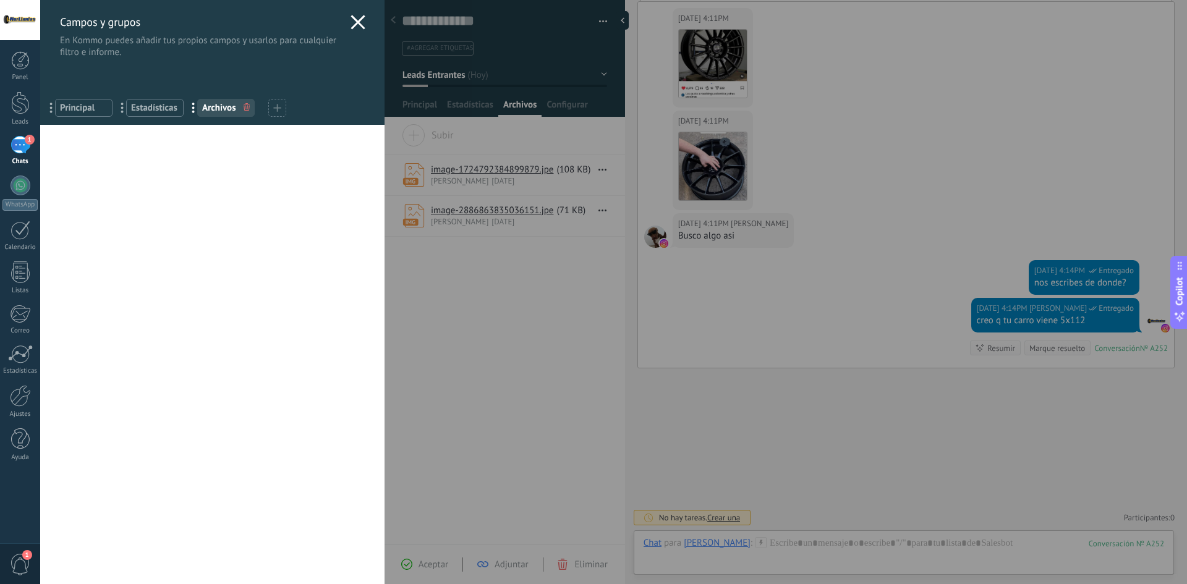
click at [353, 21] on use at bounding box center [358, 22] width 14 height 14
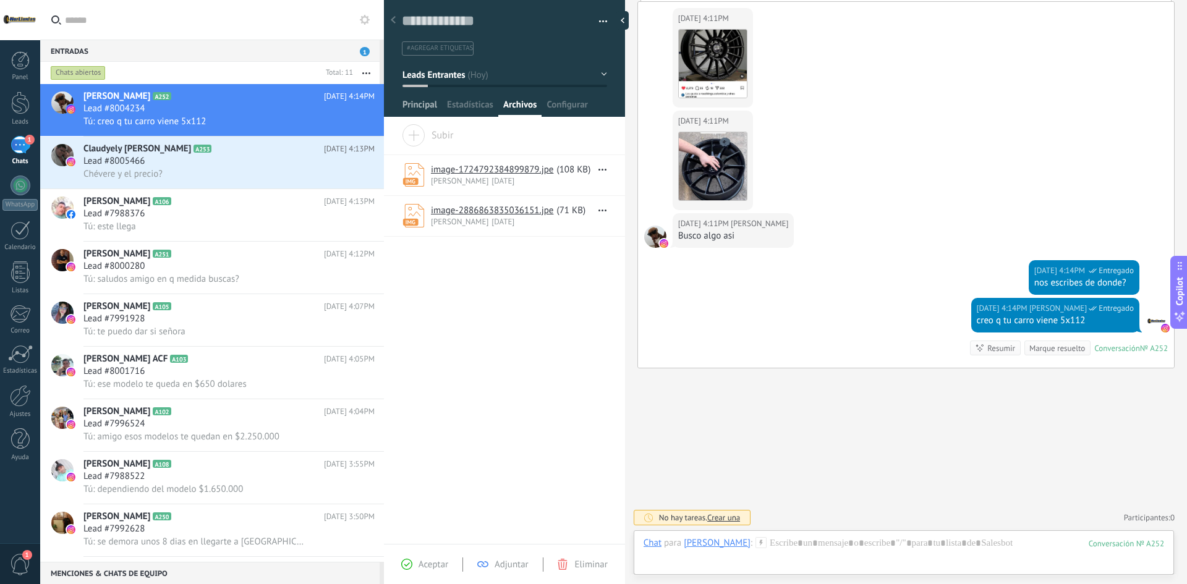
click at [409, 106] on span "Principal" at bounding box center [420, 108] width 35 height 18
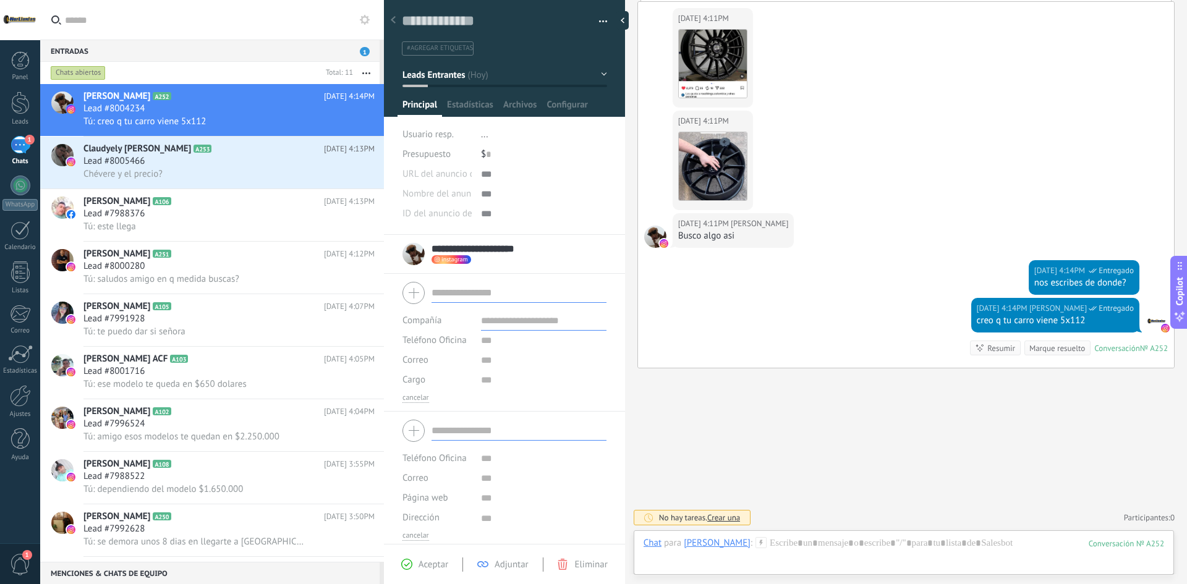
click at [484, 174] on div "Pasar Copiar" at bounding box center [544, 174] width 126 height 20
click at [484, 200] on div at bounding box center [544, 194] width 126 height 20
click at [464, 213] on span "ID del anuncio de TikTok" at bounding box center [451, 213] width 97 height 9
click at [509, 211] on div at bounding box center [544, 214] width 126 height 20
click at [607, 173] on div "Pasar Copiar" at bounding box center [544, 174] width 126 height 20
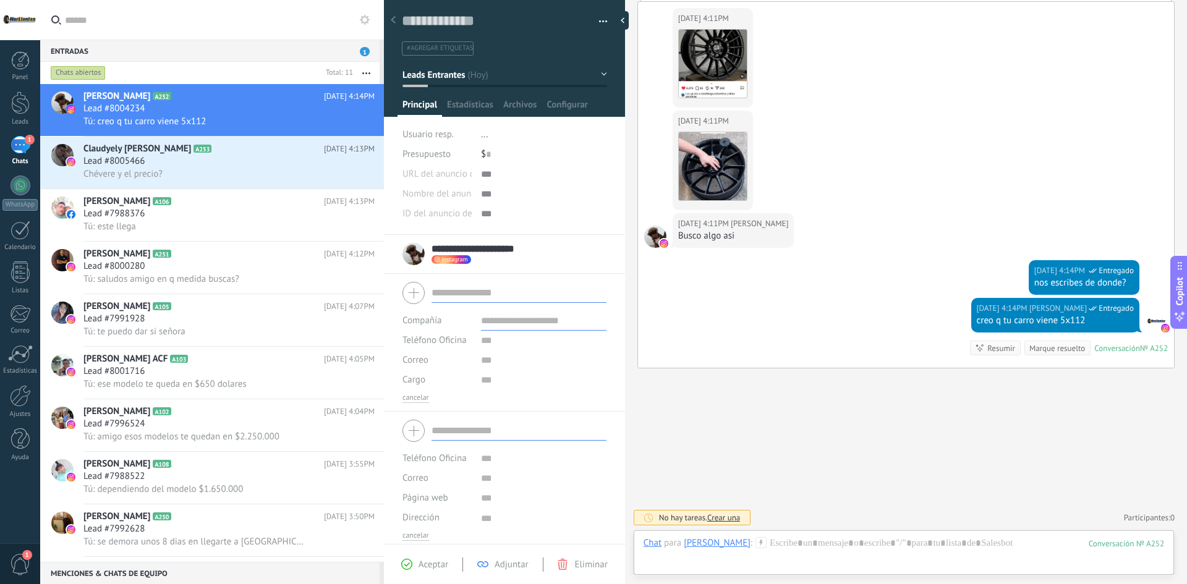
click at [607, 190] on div at bounding box center [544, 194] width 126 height 20
click at [607, 174] on div "Pasar Copiar" at bounding box center [544, 174] width 126 height 20
click at [607, 194] on div at bounding box center [544, 194] width 126 height 20
click at [602, 157] on div "$ 0" at bounding box center [544, 155] width 126 height 20
click at [481, 134] on span "..." at bounding box center [484, 135] width 7 height 12
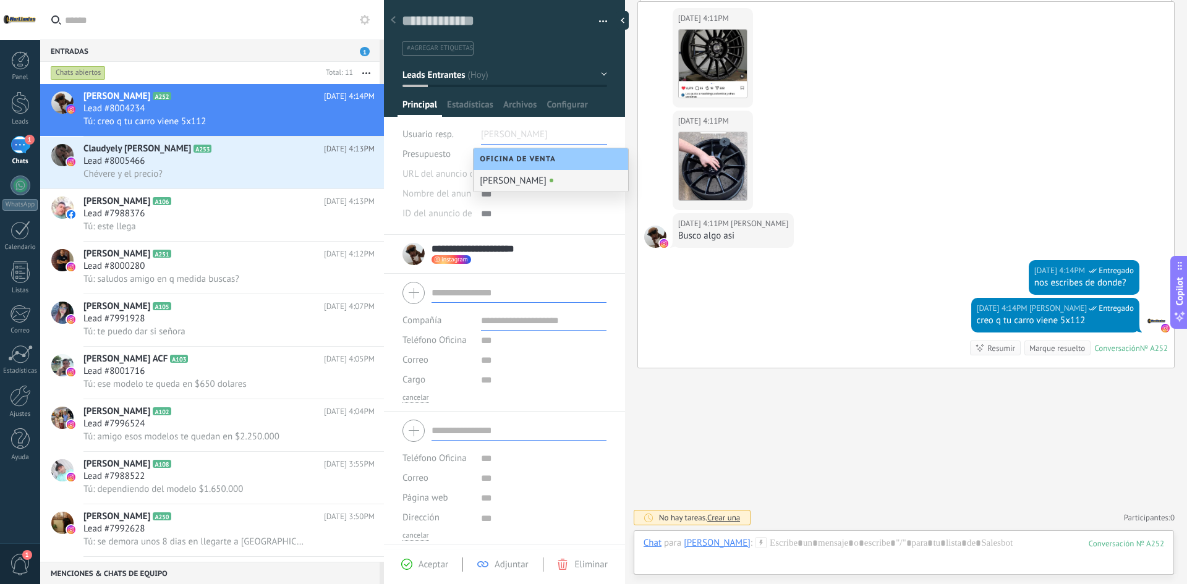
click at [427, 106] on span "Principal" at bounding box center [420, 108] width 35 height 18
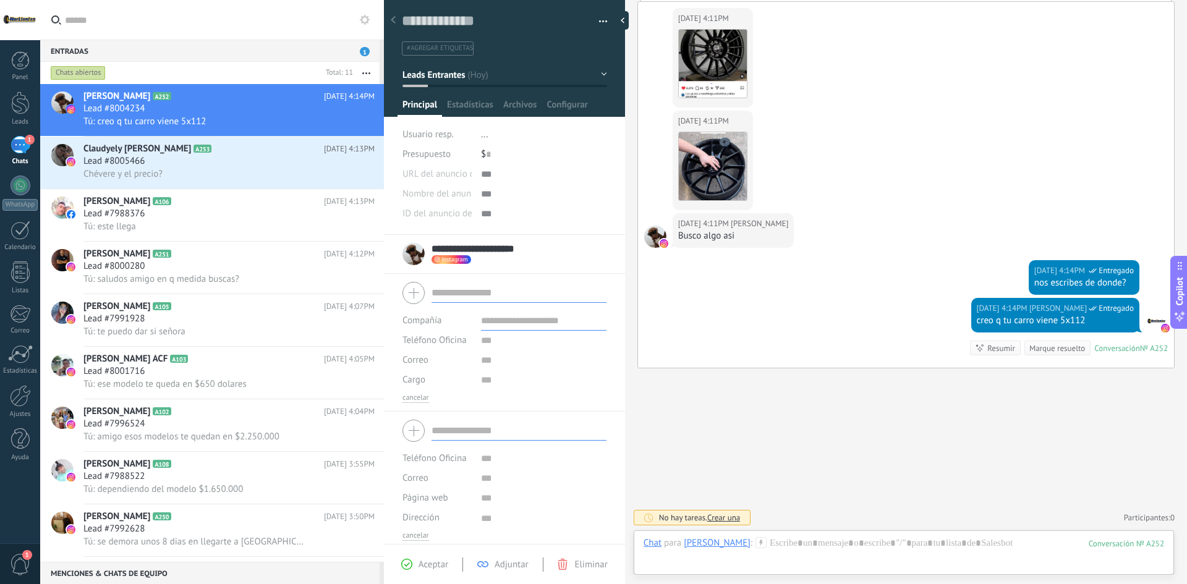
click at [584, 74] on button "Leads Entrantes" at bounding box center [505, 75] width 205 height 22
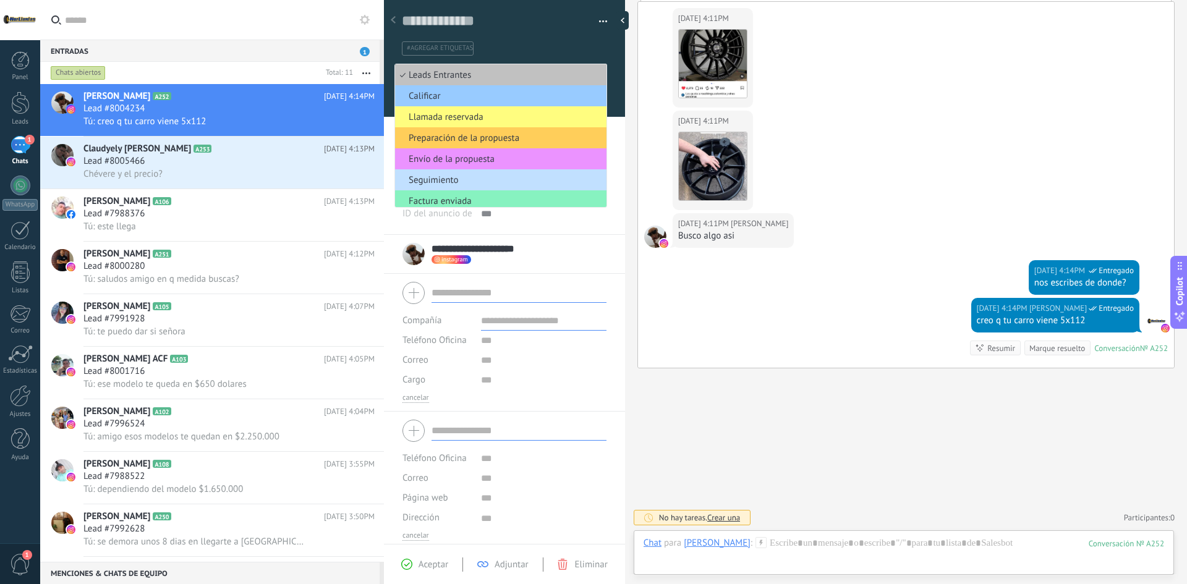
click at [577, 51] on ul "#agregar etiquetas" at bounding box center [502, 48] width 203 height 17
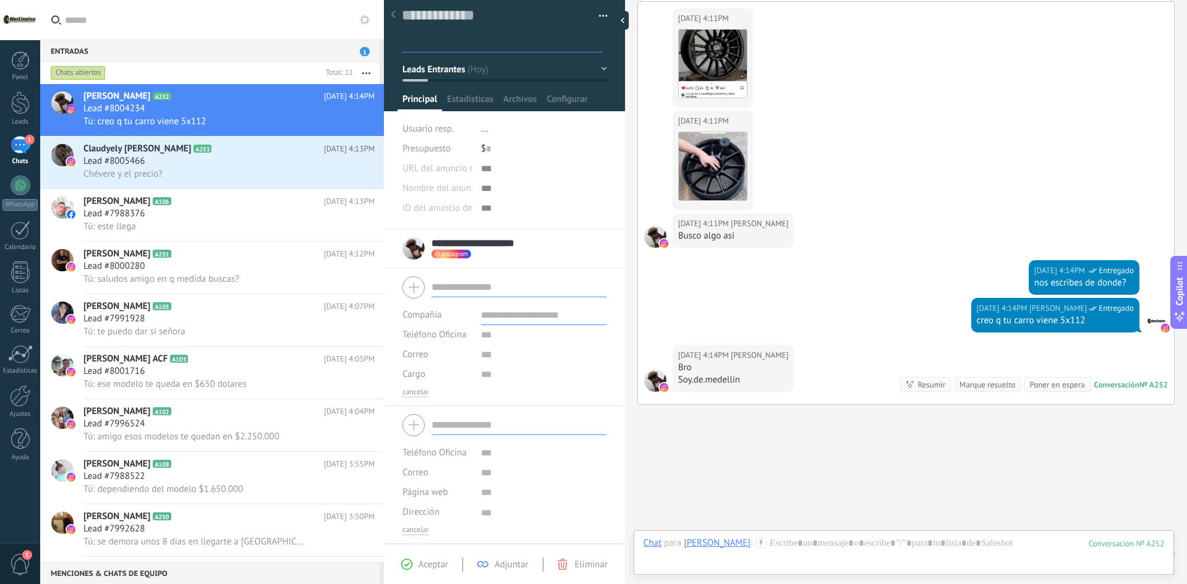
scroll to position [202, 0]
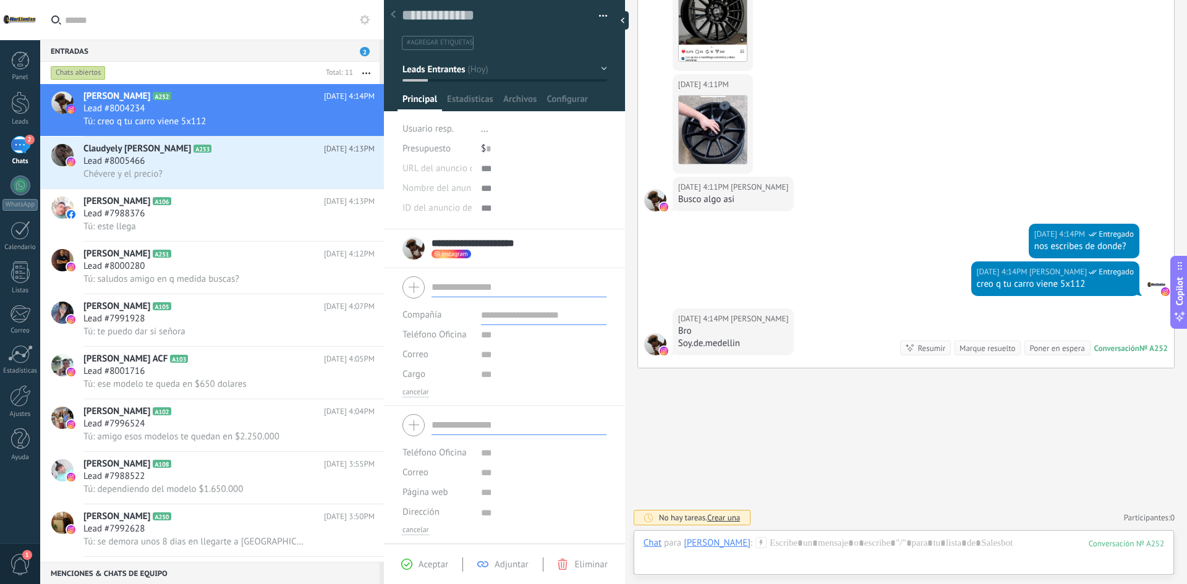
click at [433, 434] on input "text" at bounding box center [519, 426] width 175 height 20
click at [446, 424] on input "text" at bounding box center [519, 426] width 175 height 20
click at [229, 166] on div "Lead #8005466" at bounding box center [228, 161] width 291 height 12
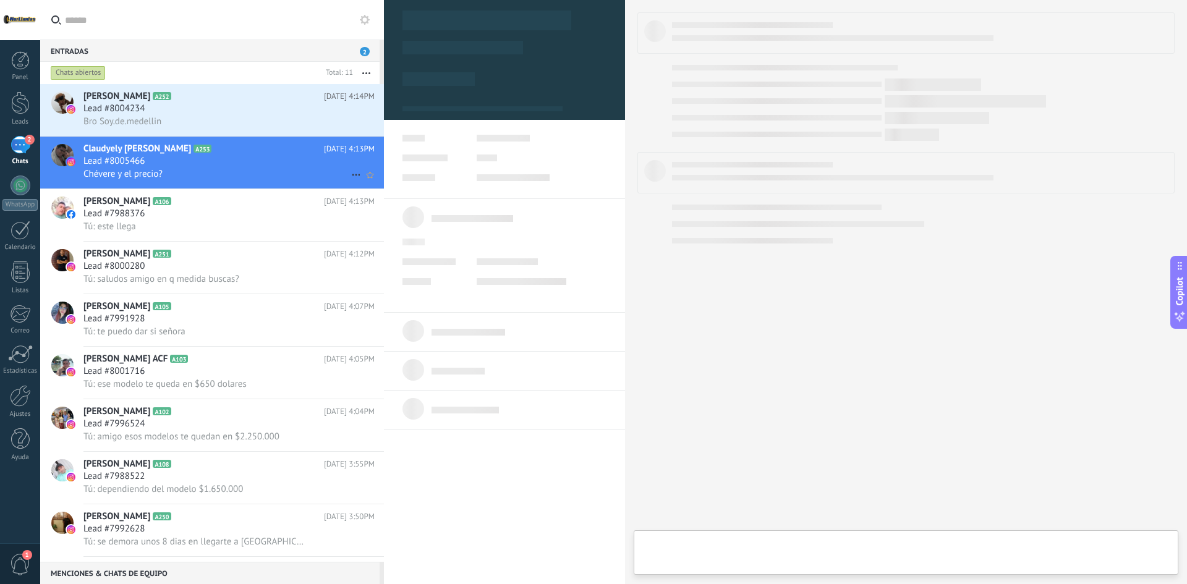
type textarea "**********"
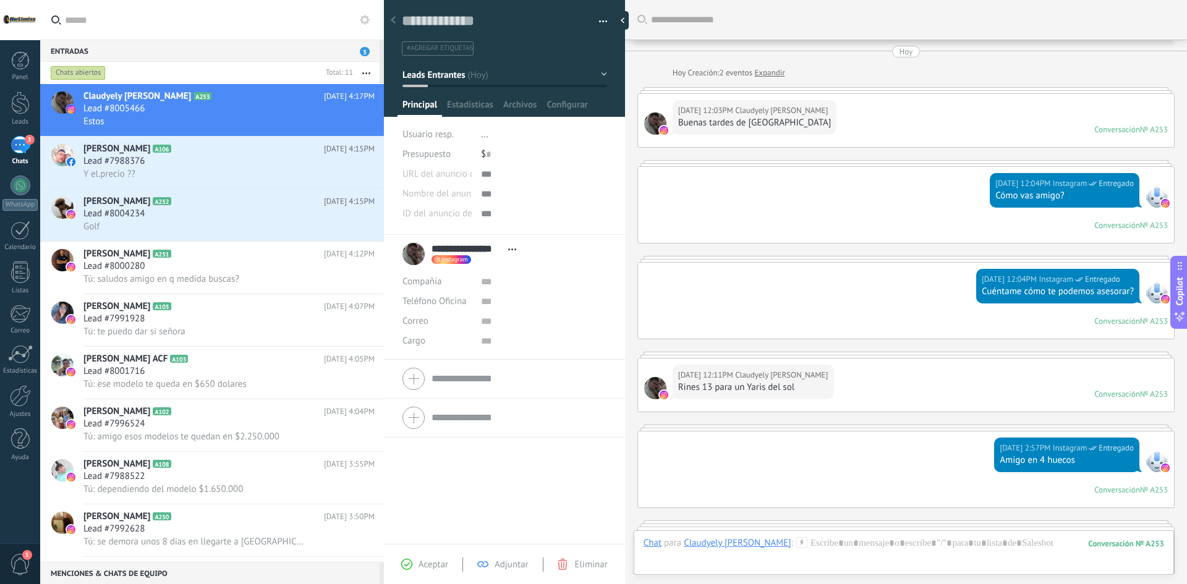
scroll to position [1727, 0]
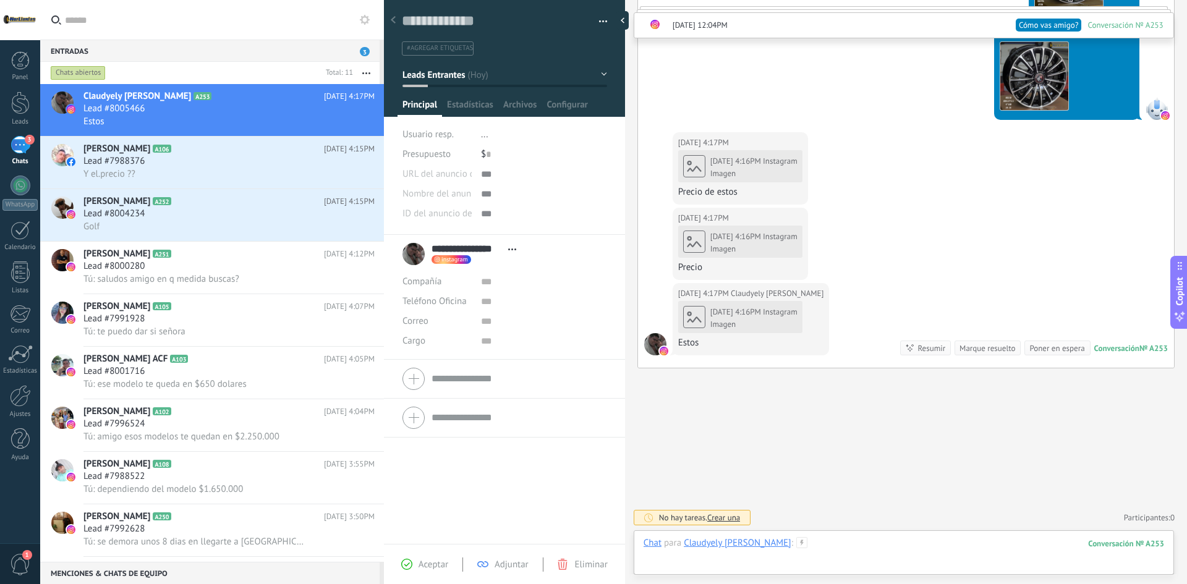
click at [811, 542] on div at bounding box center [904, 555] width 521 height 37
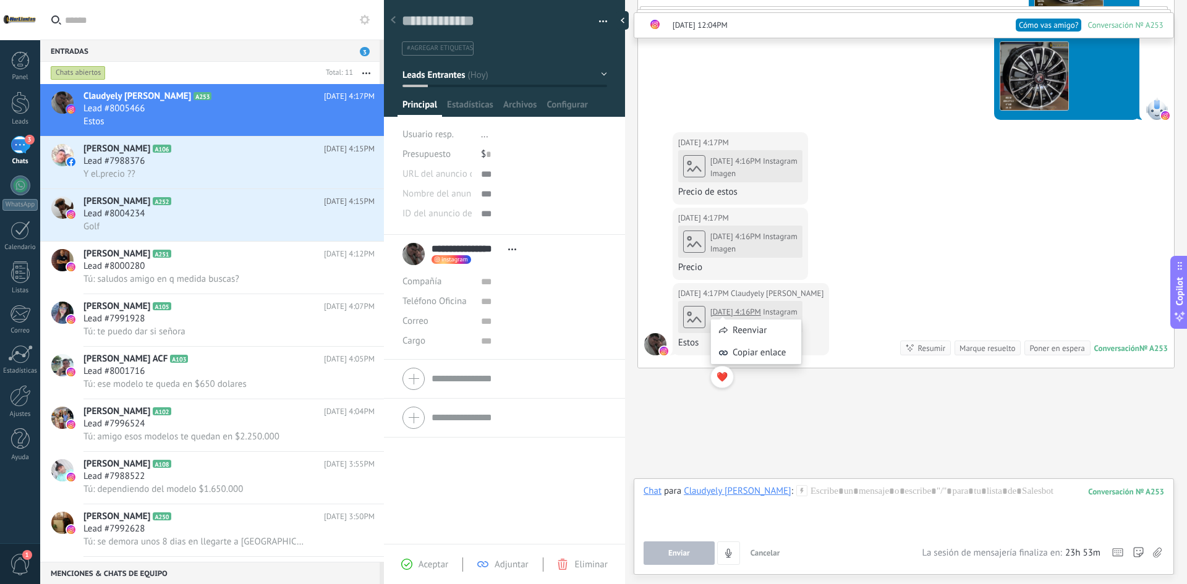
click at [746, 313] on body ".abccls-1,.abccls-2{fill-rule:evenodd}.abccls-2{fill:#fff} .abfcls-1{fill:none}…" at bounding box center [593, 292] width 1187 height 584
click at [774, 309] on span "Instagram" at bounding box center [780, 312] width 35 height 11
click at [767, 176] on div "Imagen" at bounding box center [754, 174] width 87 height 10
click at [765, 239] on span "Instagram" at bounding box center [780, 236] width 35 height 11
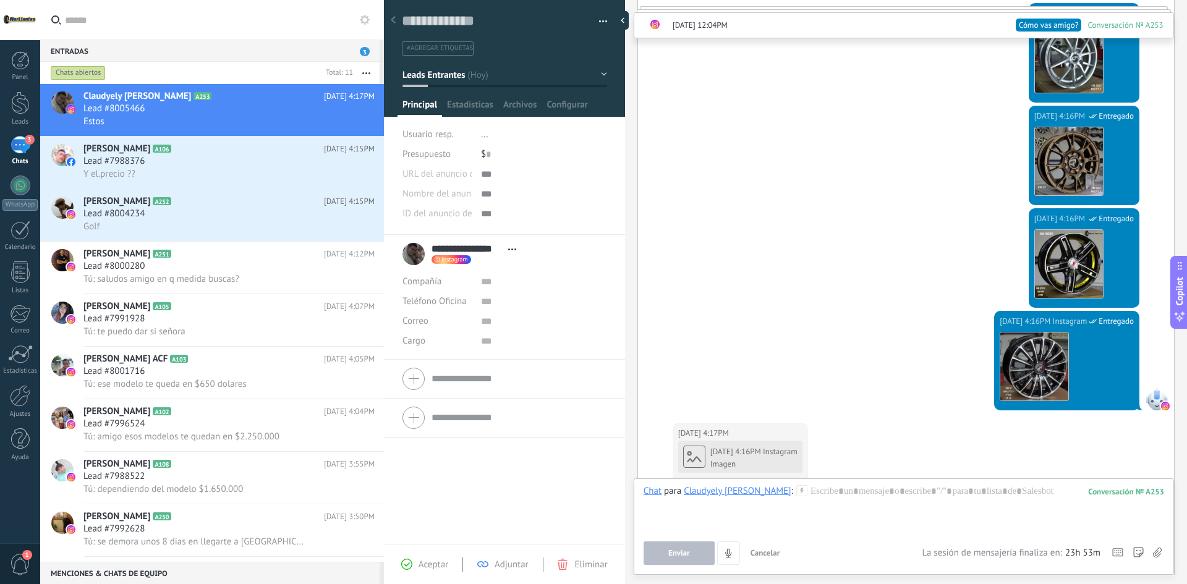
scroll to position [1453, 0]
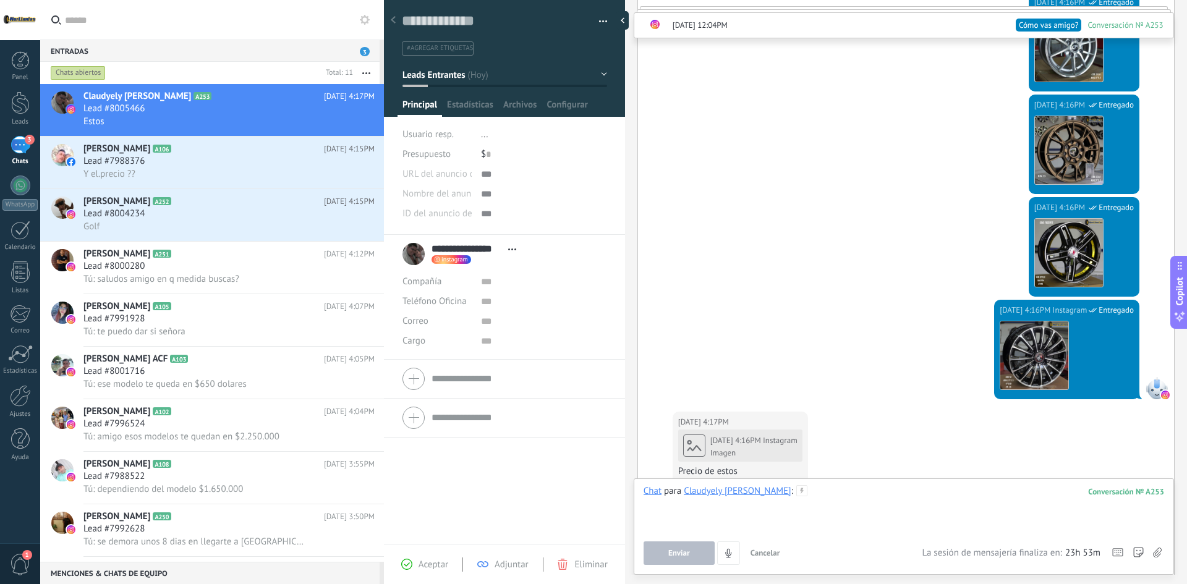
click at [821, 494] on div at bounding box center [904, 508] width 521 height 47
click at [662, 547] on button "Enviar" at bounding box center [679, 553] width 71 height 23
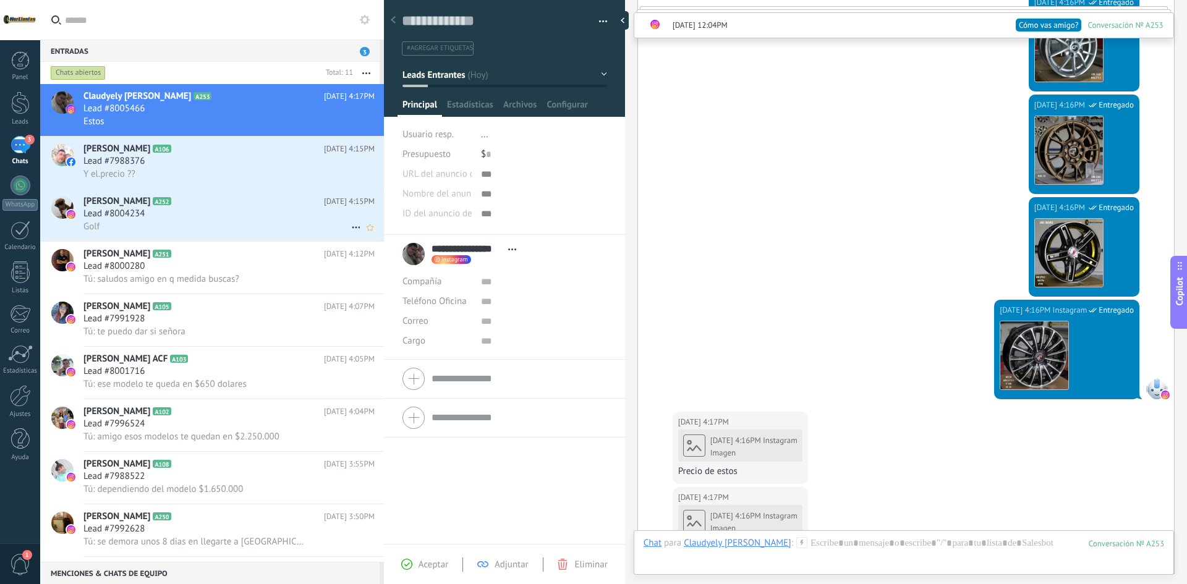
scroll to position [1803, 0]
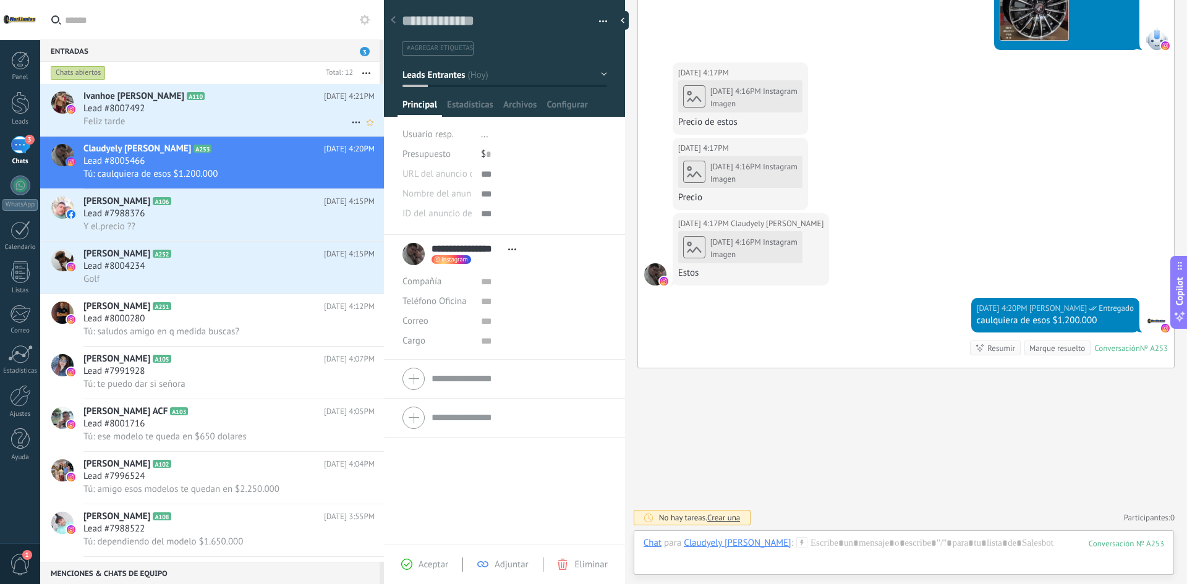
click at [210, 107] on div "Lead #8007492" at bounding box center [228, 109] width 291 height 12
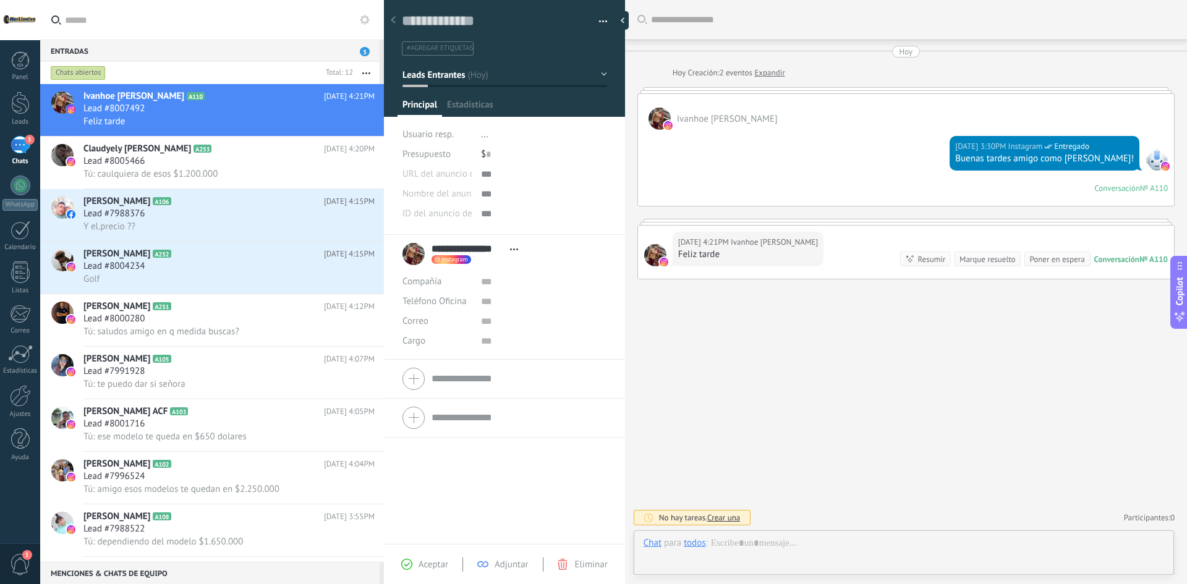
scroll to position [19, 0]
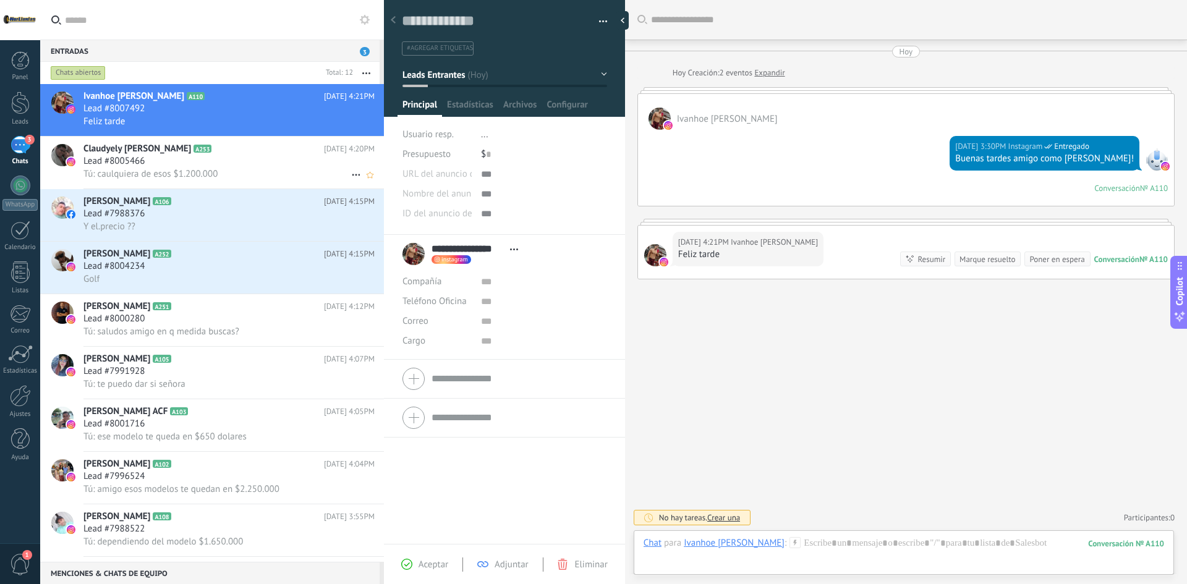
click at [206, 151] on h2 "Claudyely Rivero A253" at bounding box center [203, 149] width 241 height 12
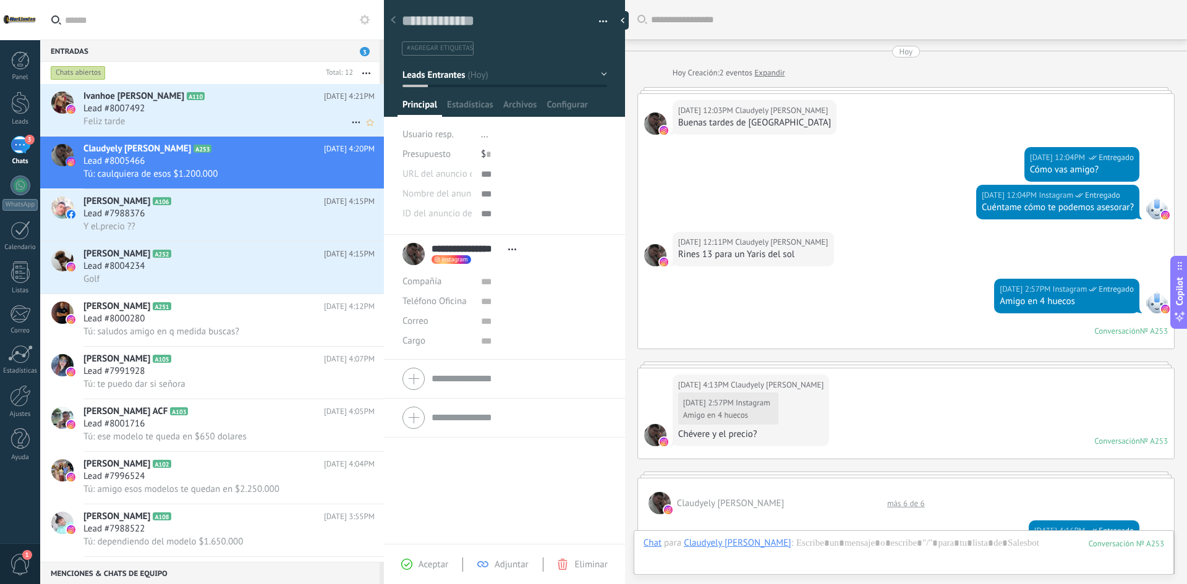
scroll to position [1083, 0]
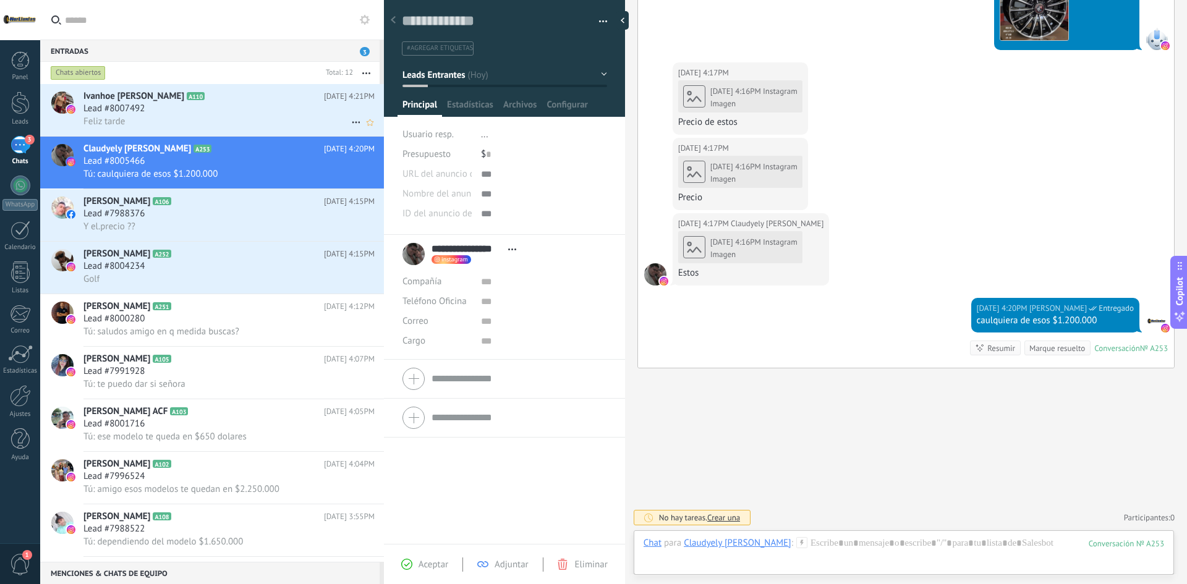
click at [196, 120] on div "Feliz tarde" at bounding box center [228, 121] width 291 height 13
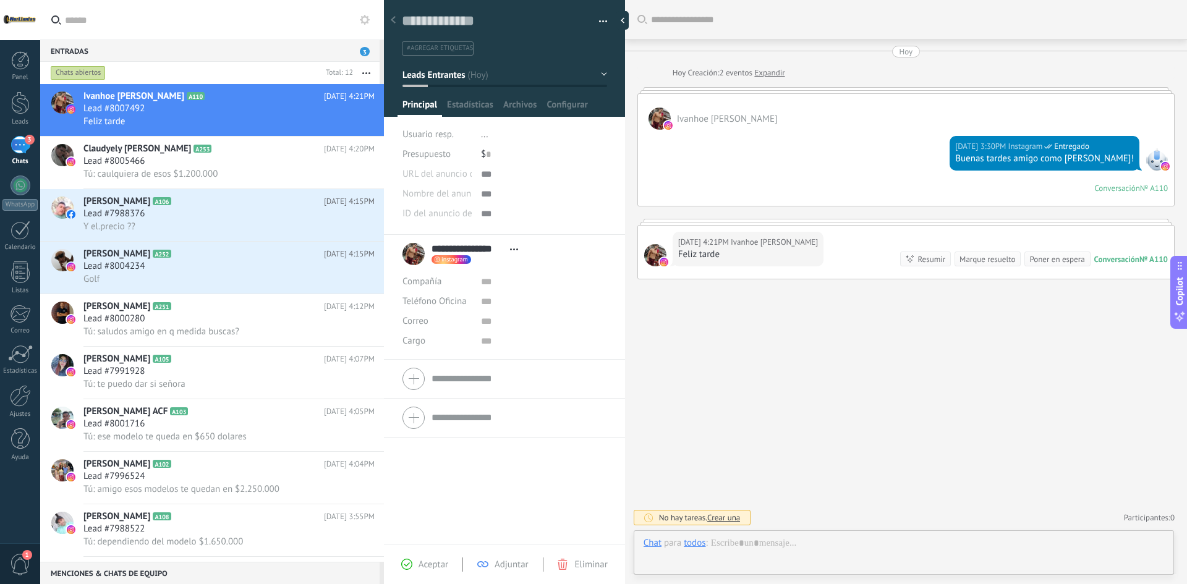
scroll to position [19, 0]
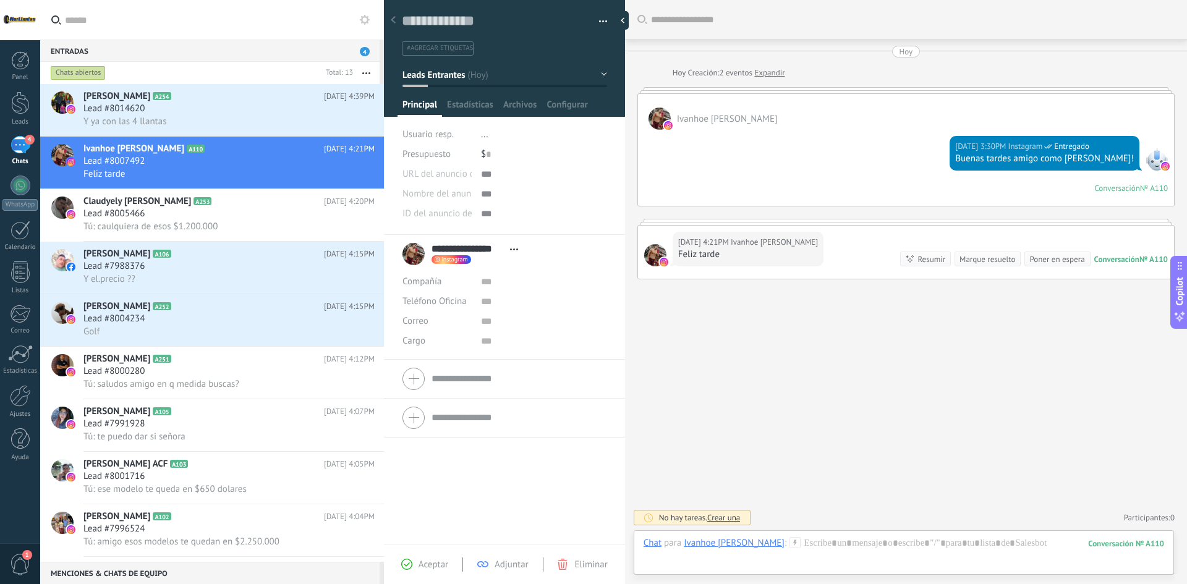
click at [398, 19] on div at bounding box center [393, 21] width 17 height 24
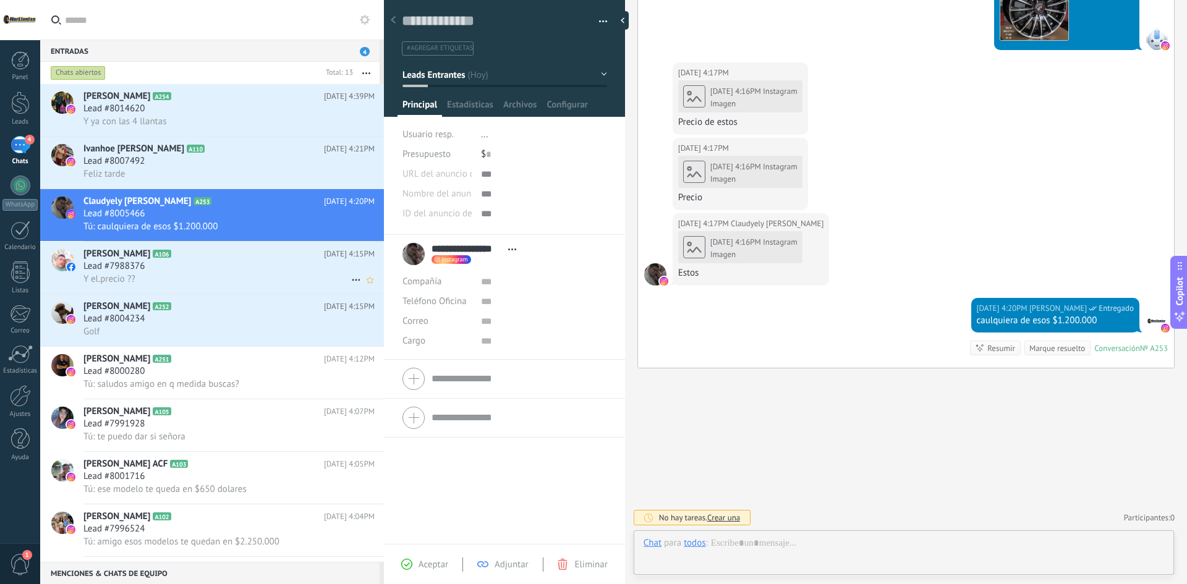
scroll to position [19, 0]
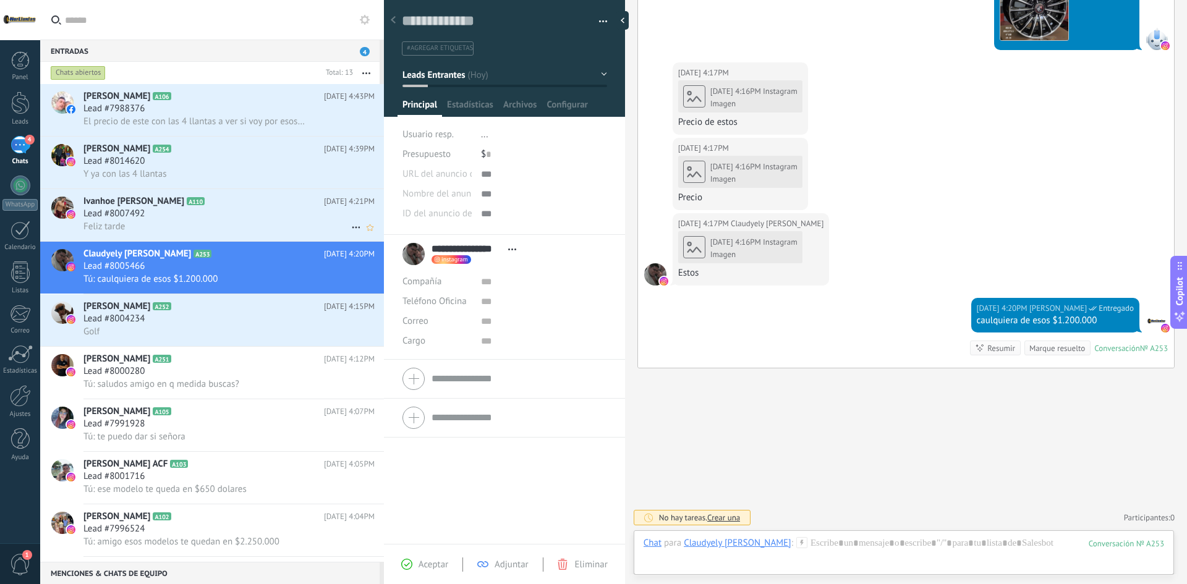
click at [164, 216] on div "Lead #8007492" at bounding box center [228, 214] width 291 height 12
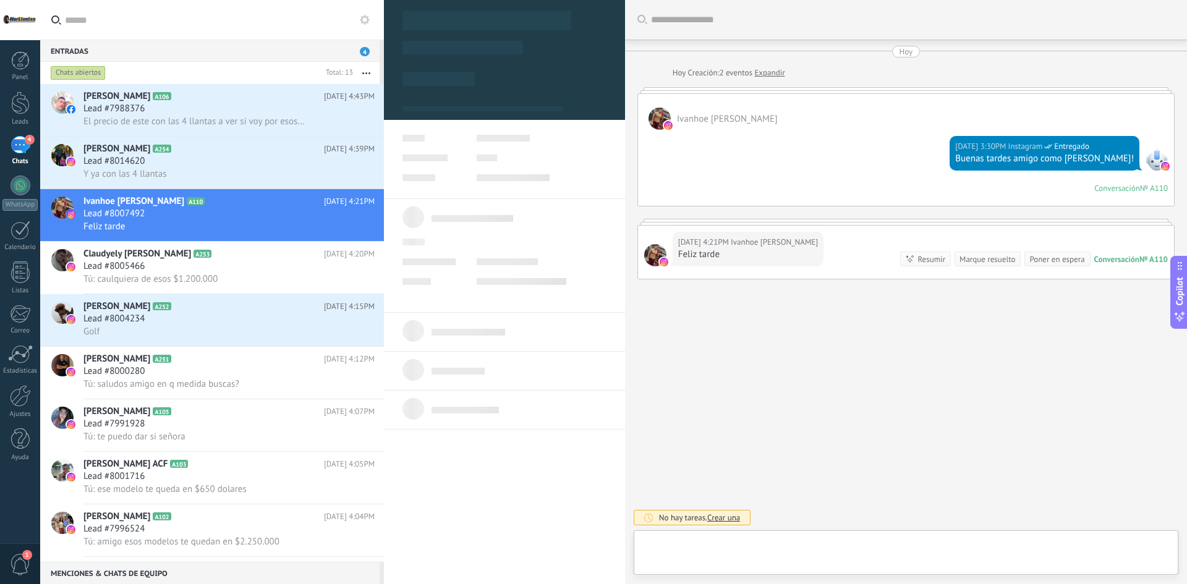
type textarea "**********"
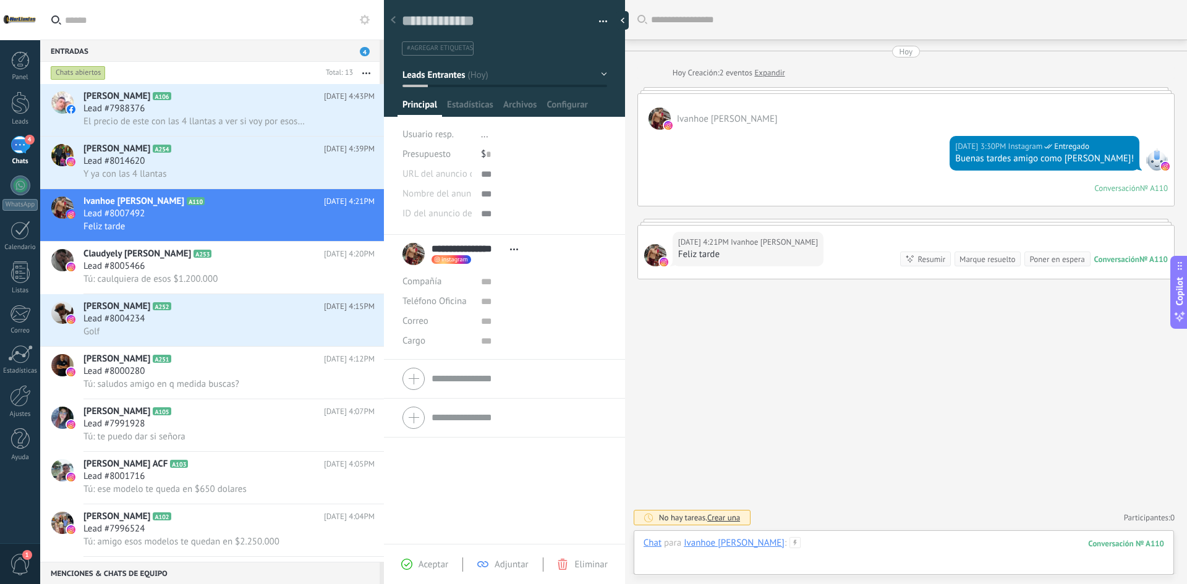
click at [792, 540] on div at bounding box center [904, 555] width 521 height 37
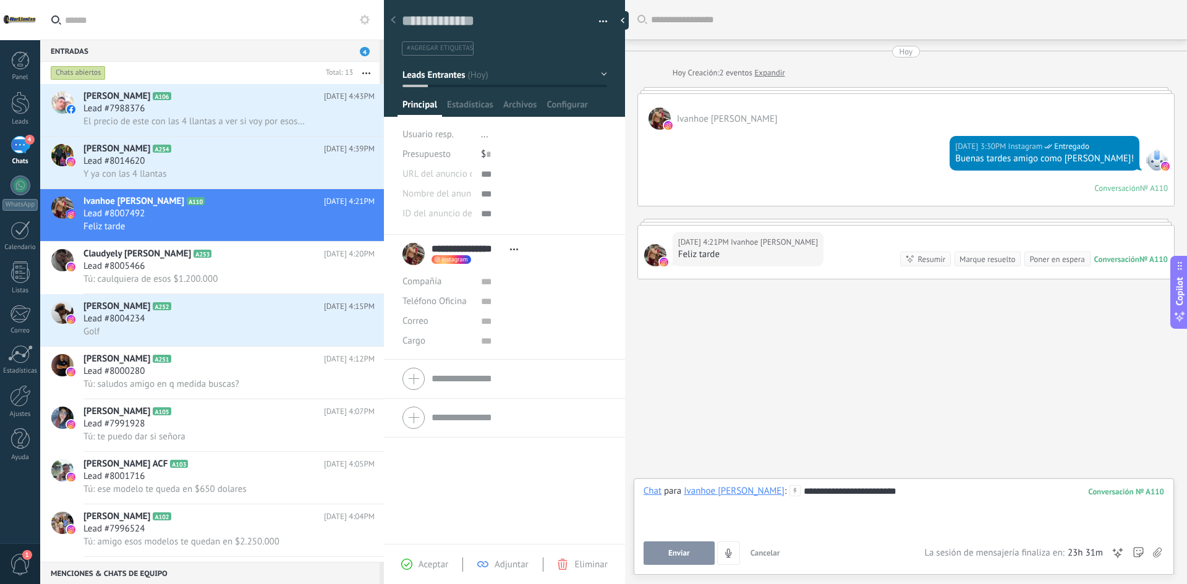
click at [691, 560] on button "Enviar" at bounding box center [679, 553] width 71 height 23
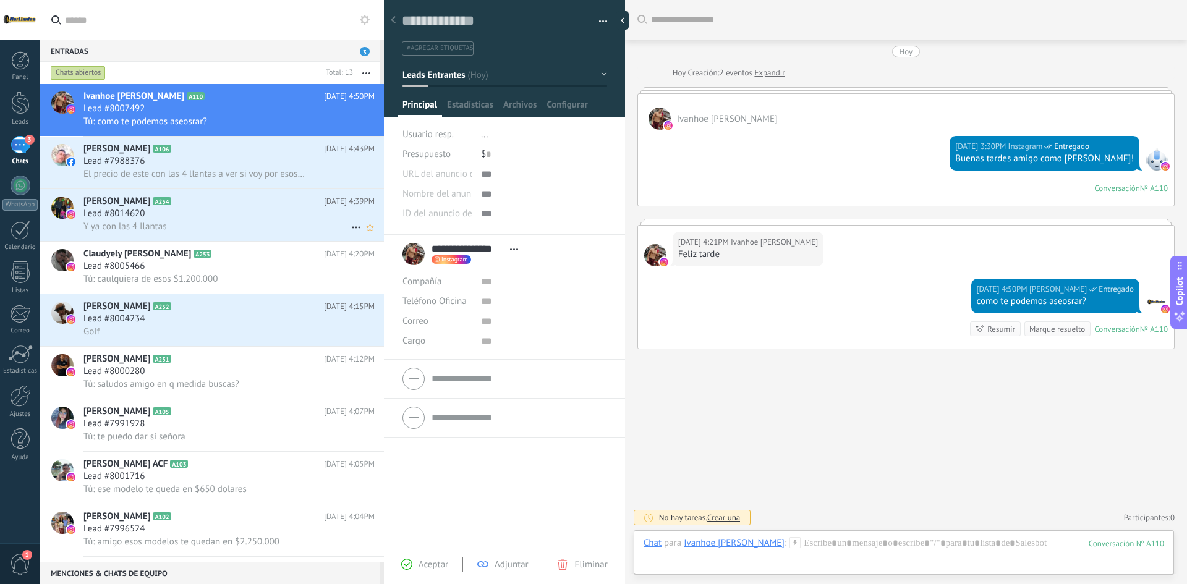
click at [224, 223] on div "Y ya con las 4 llantas" at bounding box center [228, 226] width 291 height 13
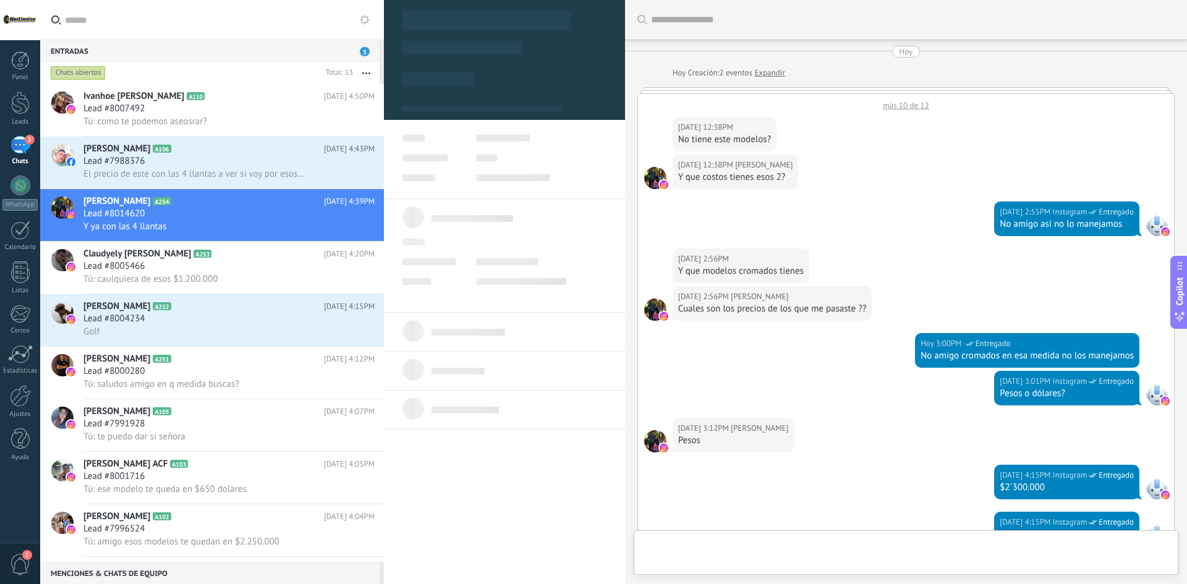
type textarea "**********"
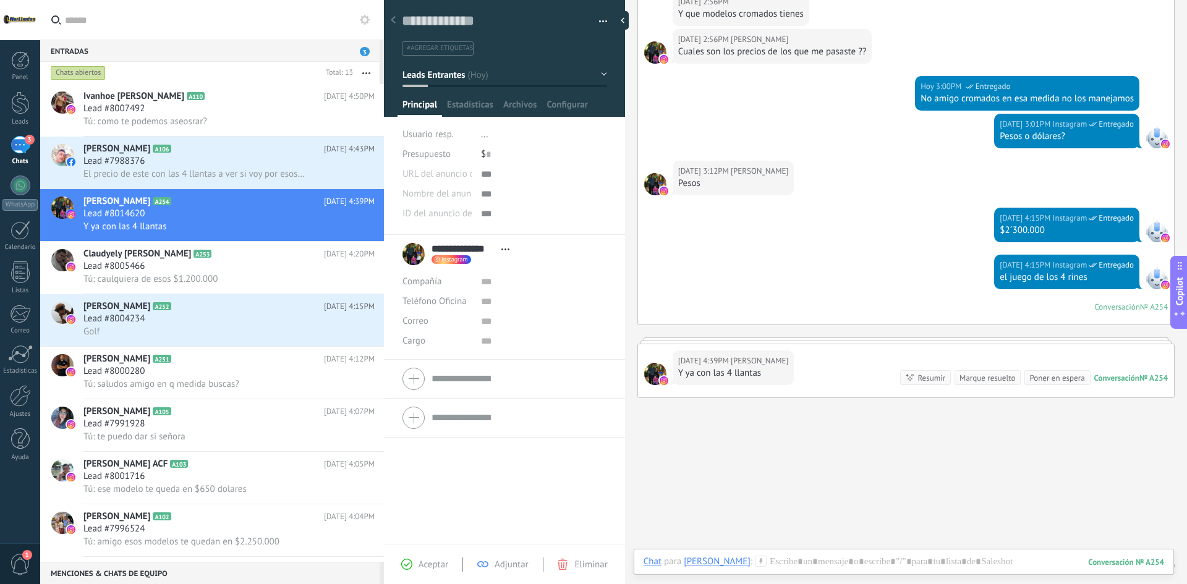
scroll to position [287, 0]
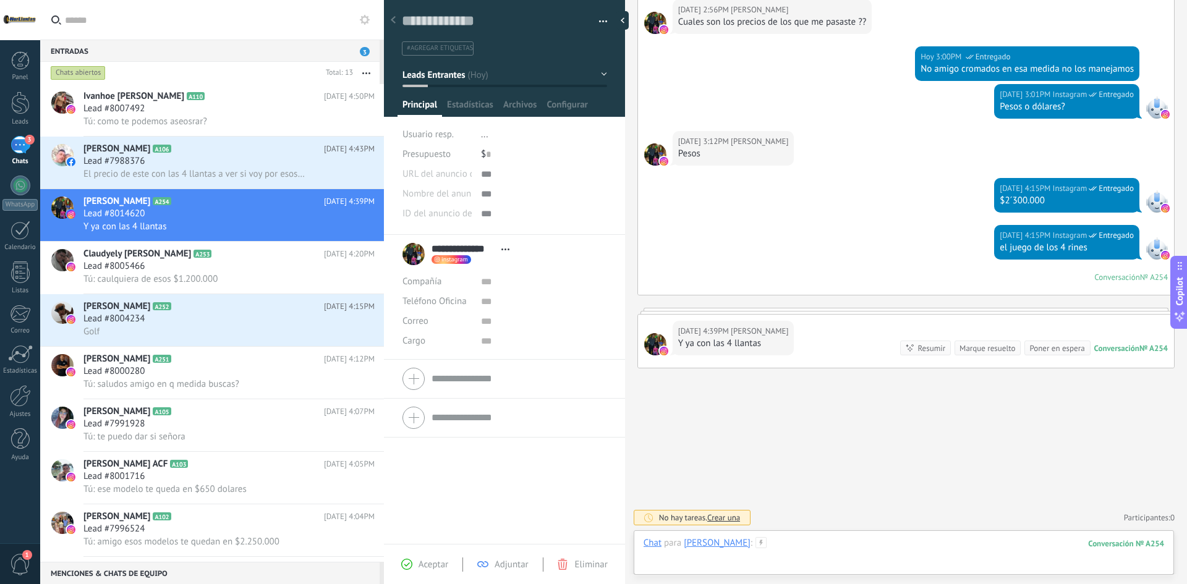
click at [801, 549] on div at bounding box center [904, 555] width 521 height 37
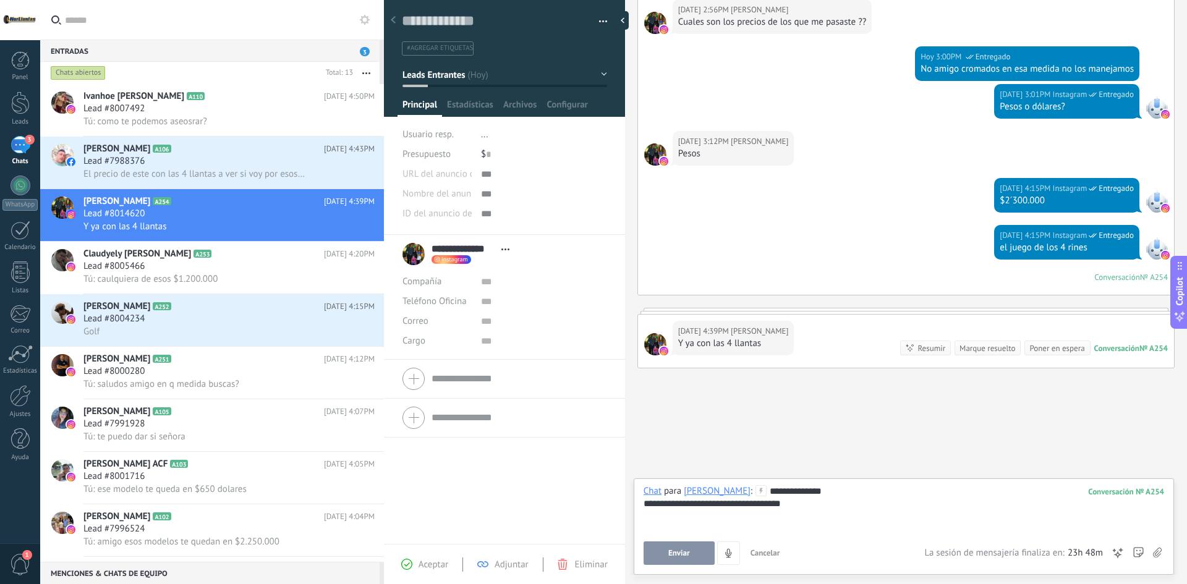
click at [690, 553] on span "Enviar" at bounding box center [679, 553] width 22 height 9
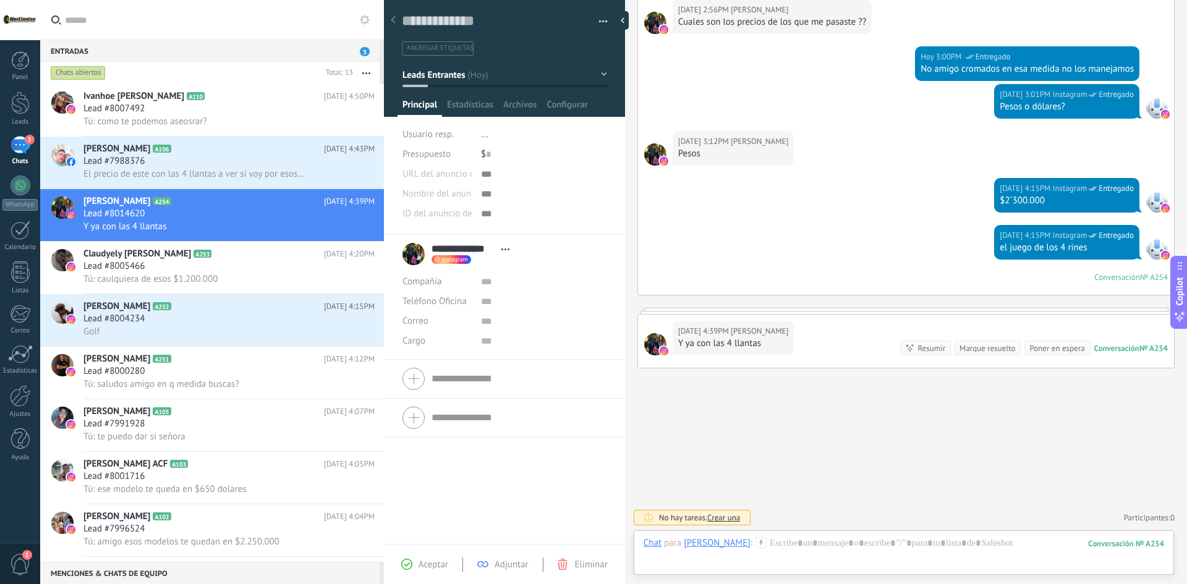
scroll to position [369, 0]
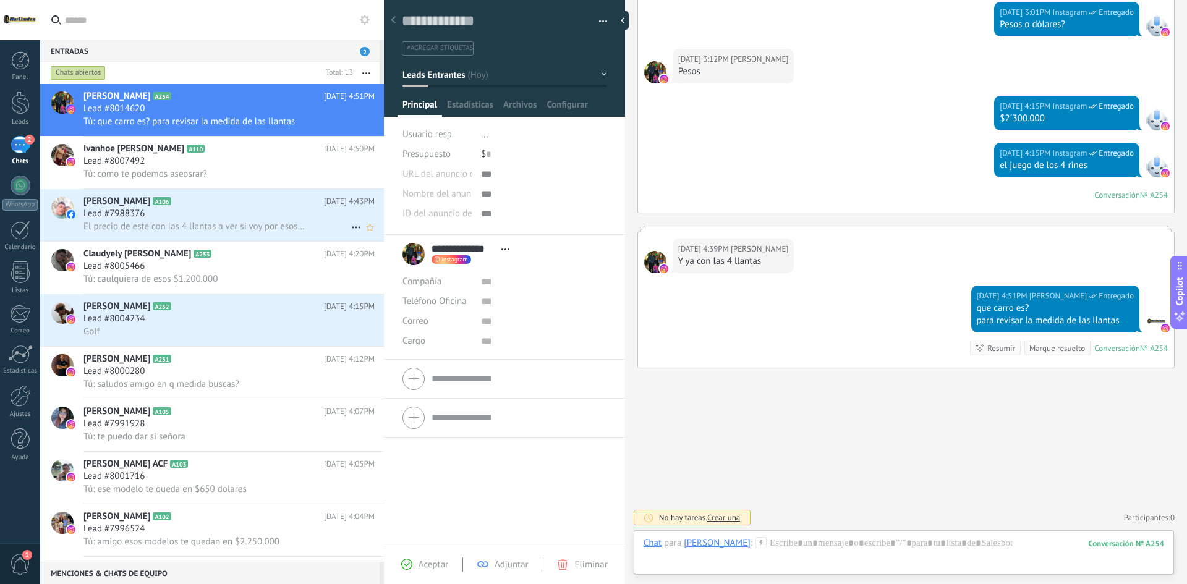
click at [275, 228] on span "El precio de este con las 4 llantas a ver si voy por esos entonces??" at bounding box center [194, 227] width 223 height 12
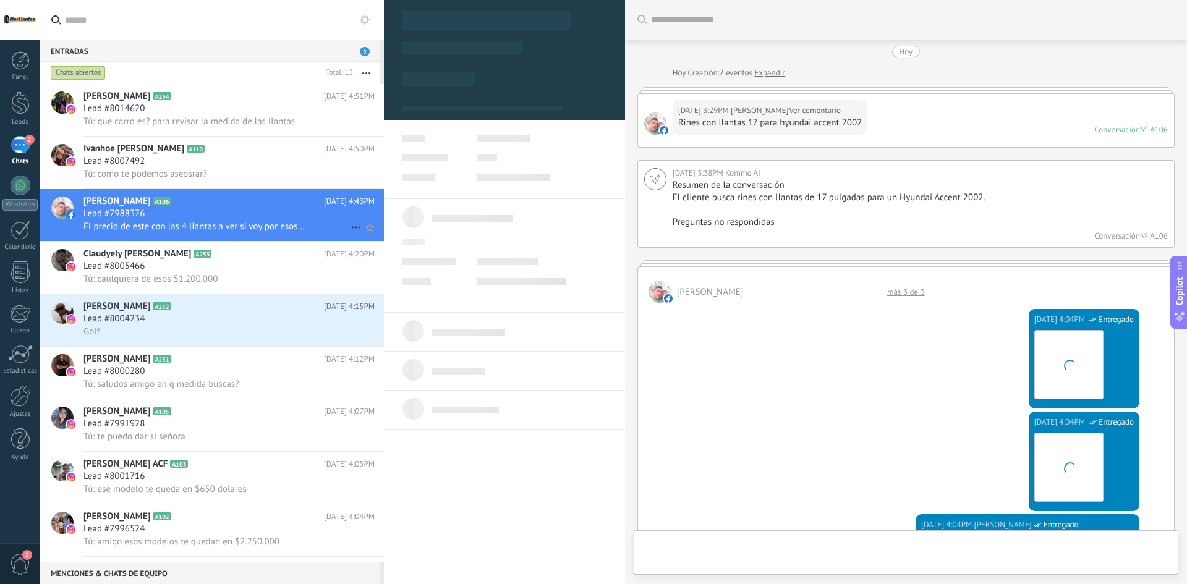
type textarea "**********"
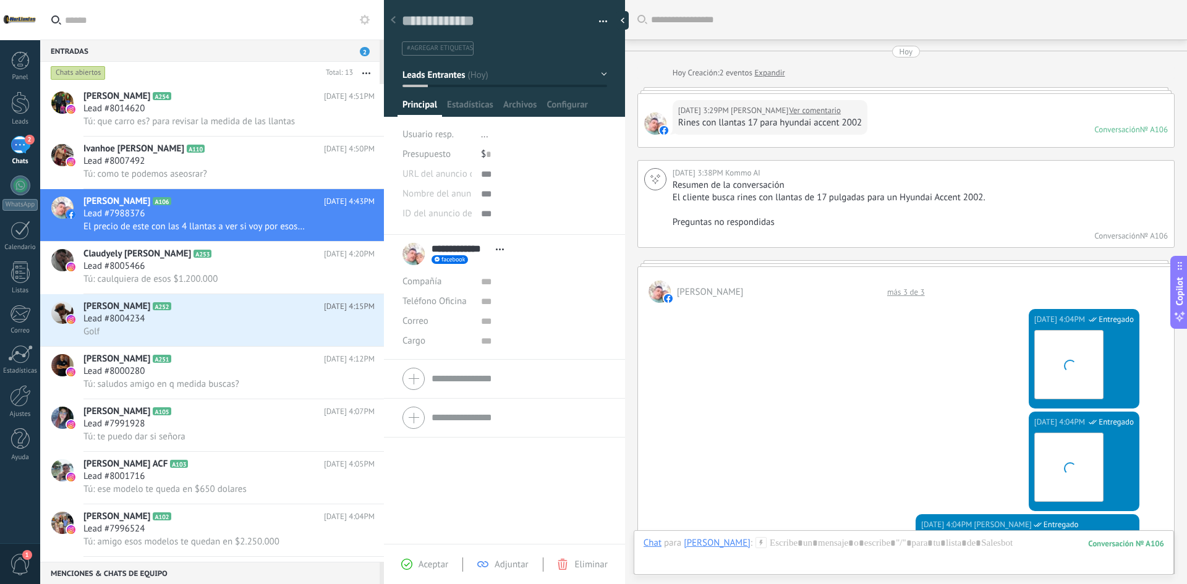
scroll to position [19, 0]
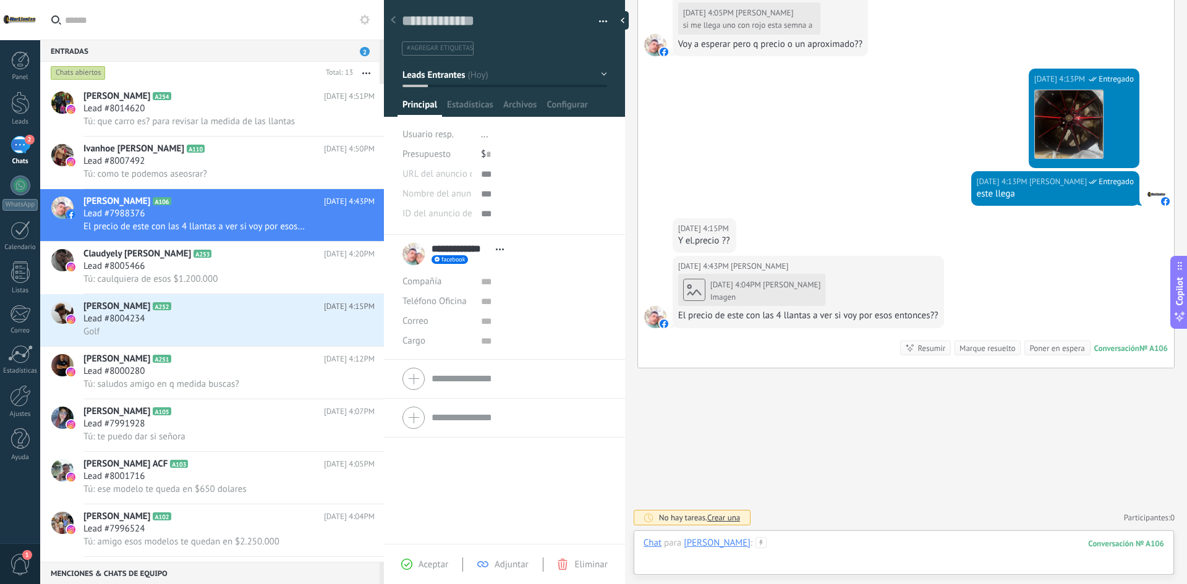
click at [784, 544] on div at bounding box center [904, 555] width 521 height 37
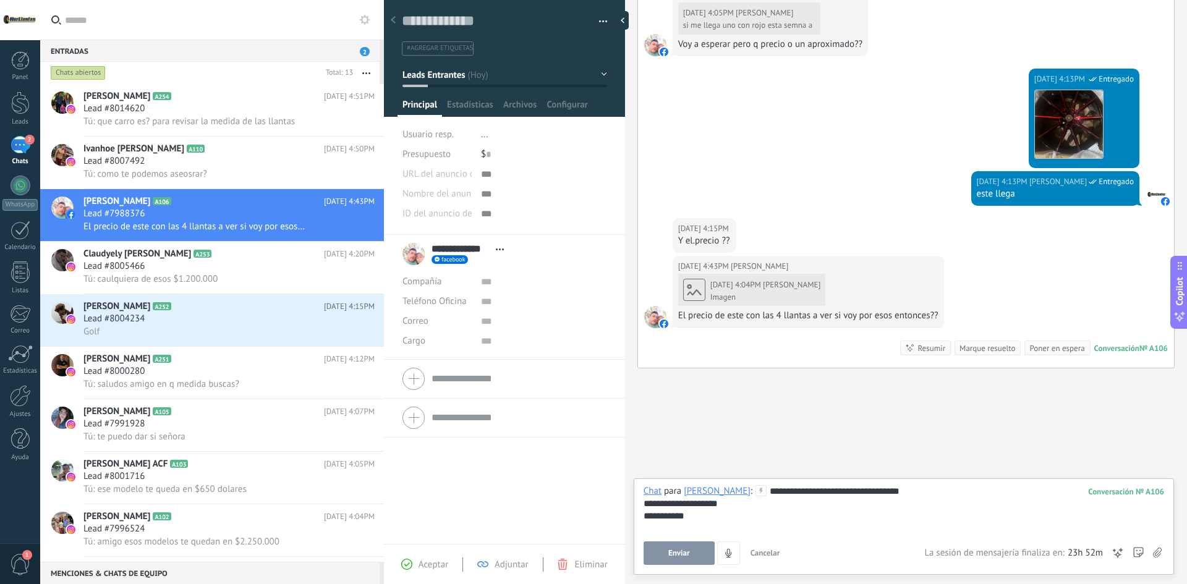
click at [659, 558] on button "Enviar" at bounding box center [679, 553] width 71 height 23
